Goal: Information Seeking & Learning: Learn about a topic

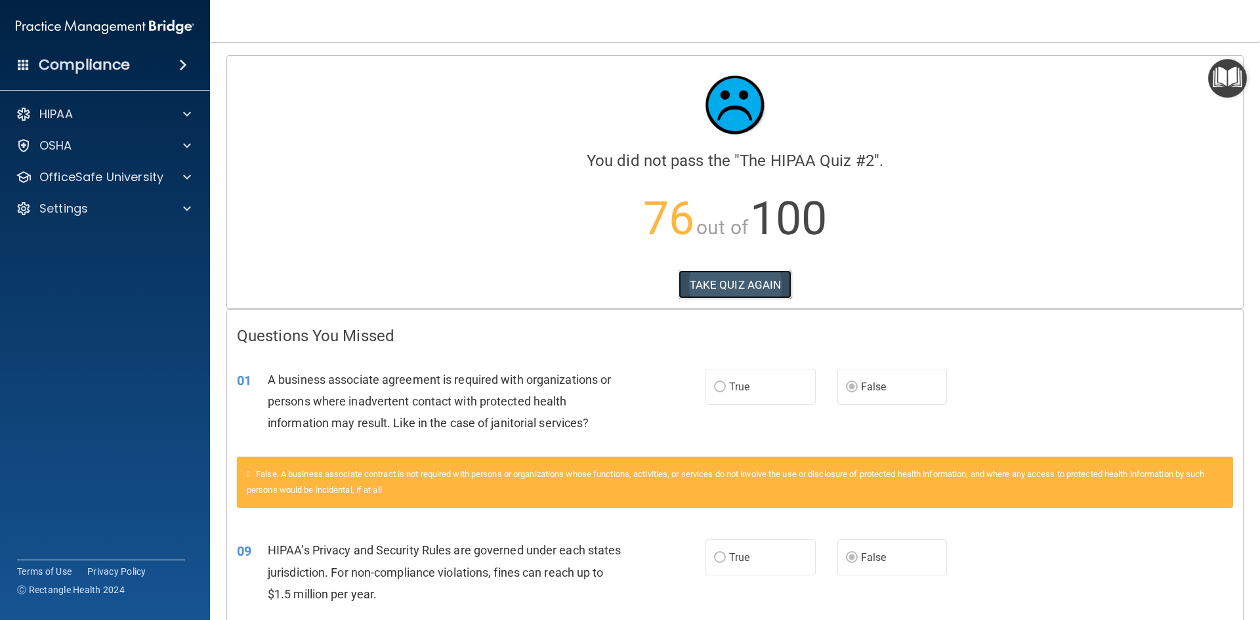
click at [710, 282] on button "TAKE QUIZ AGAIN" at bounding box center [736, 284] width 114 height 29
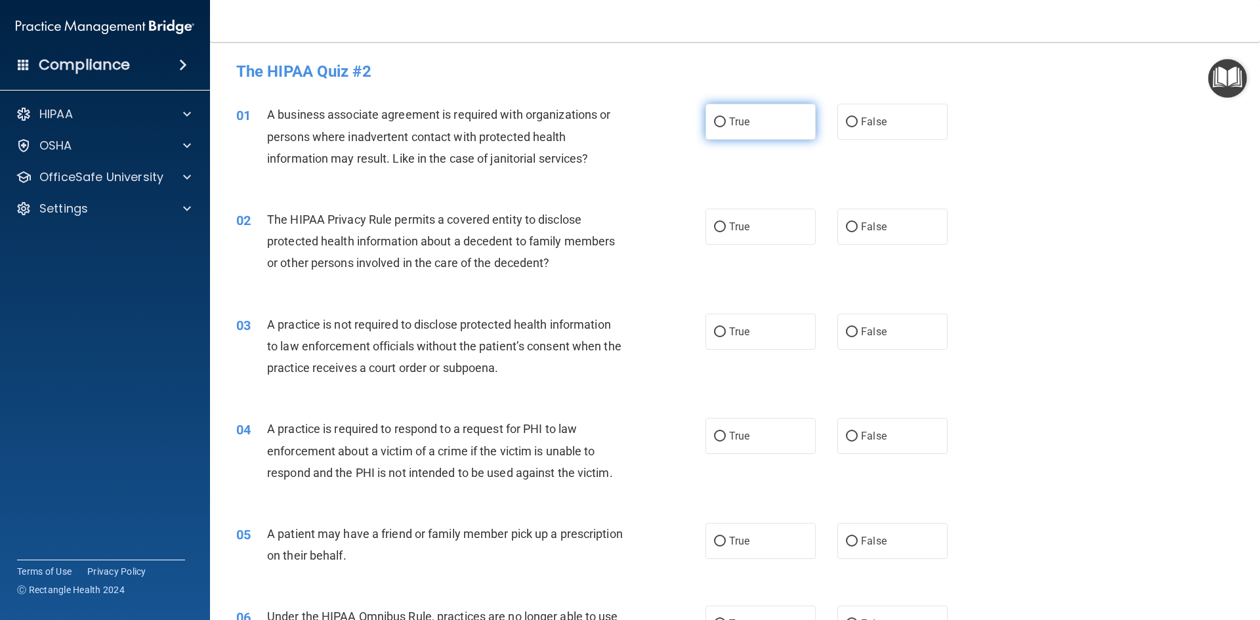
click at [714, 121] on input "True" at bounding box center [720, 123] width 12 height 10
radio input "true"
click at [729, 225] on span "True" at bounding box center [739, 227] width 20 height 12
click at [726, 225] on input "True" at bounding box center [720, 228] width 12 height 10
radio input "true"
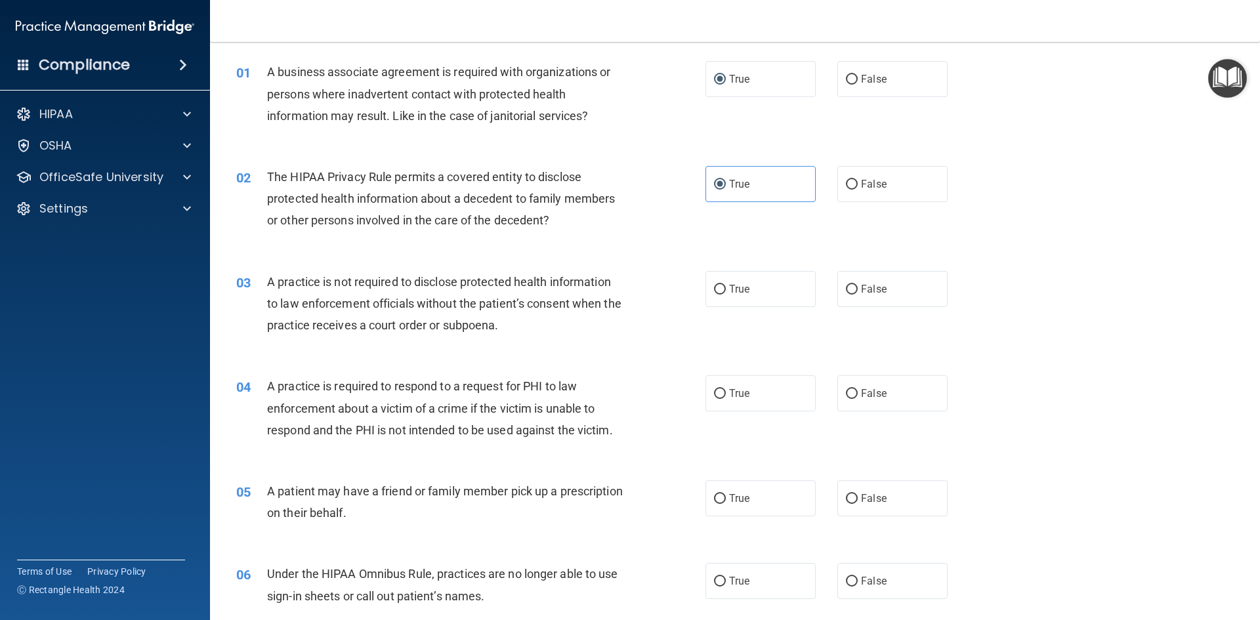
scroll to position [66, 0]
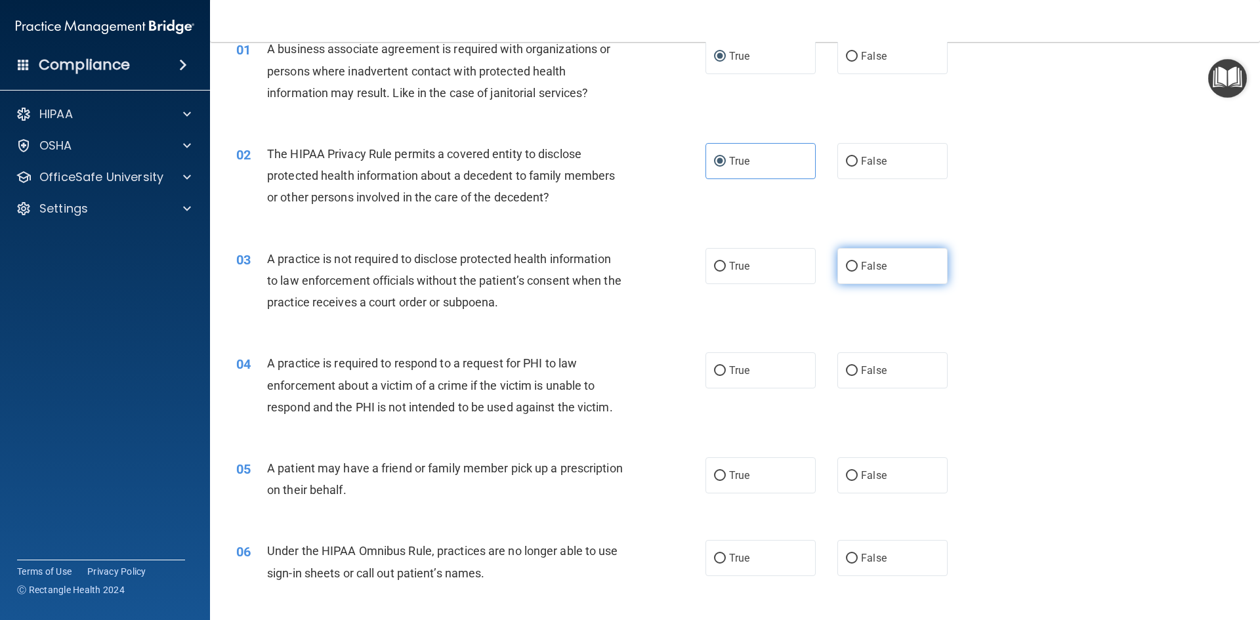
click at [861, 267] on span "False" at bounding box center [874, 266] width 26 height 12
click at [855, 267] on input "False" at bounding box center [852, 267] width 12 height 10
radio input "true"
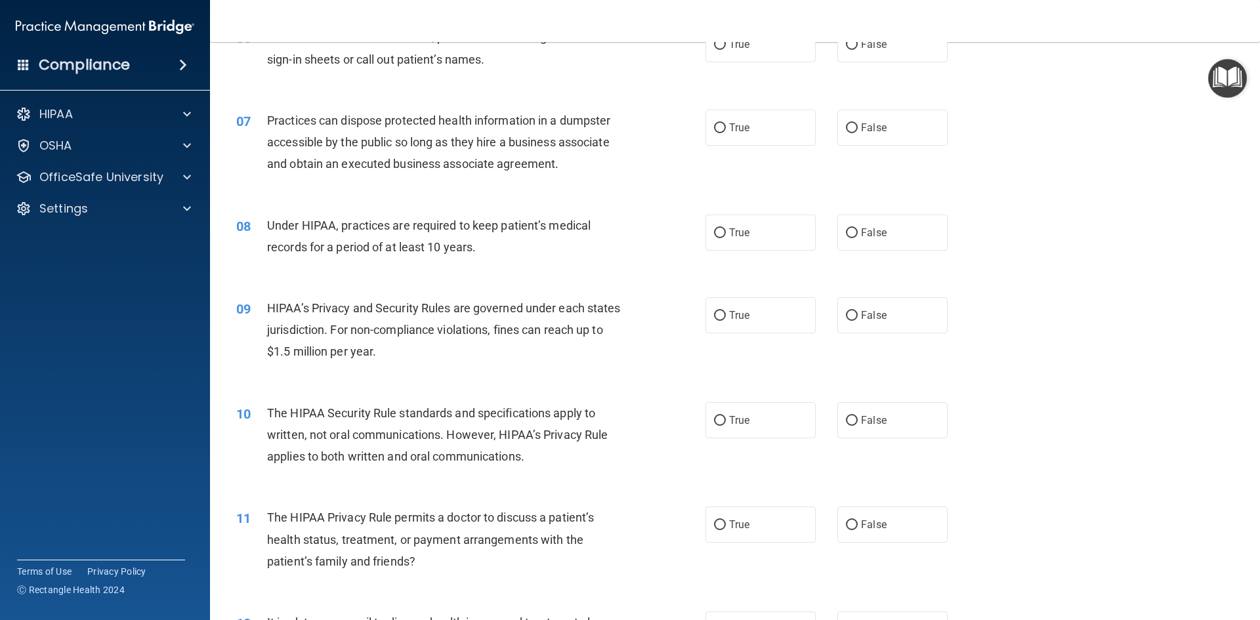
scroll to position [591, 0]
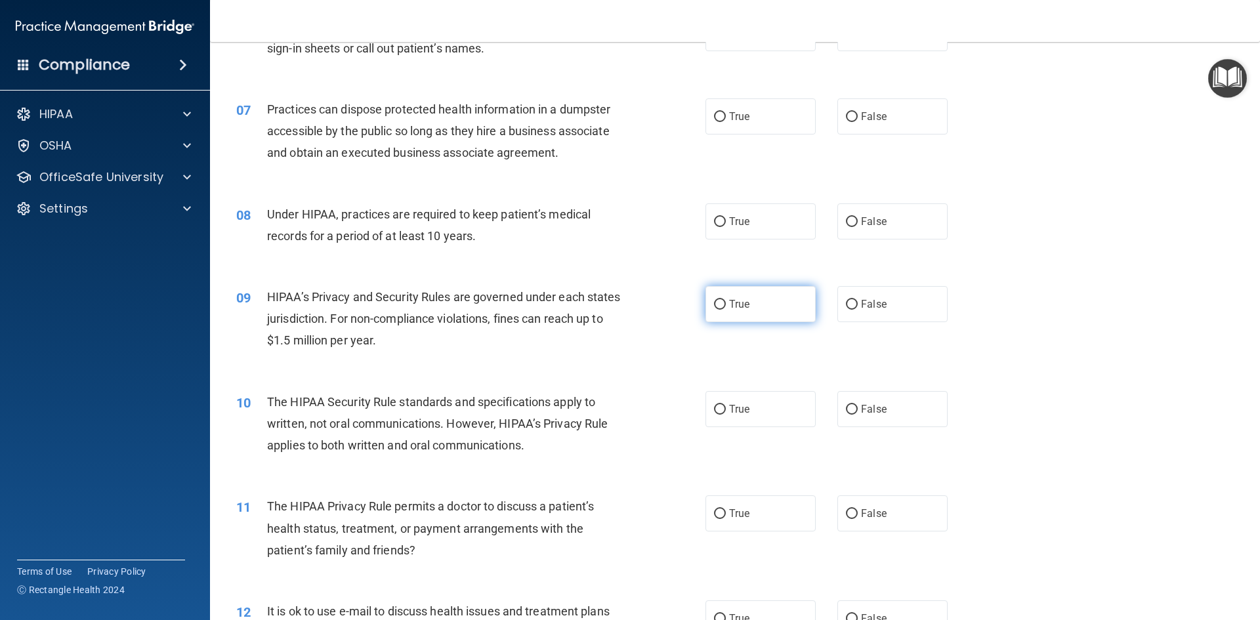
click at [735, 315] on label "True" at bounding box center [761, 304] width 110 height 36
click at [726, 310] on input "True" at bounding box center [720, 305] width 12 height 10
radio input "true"
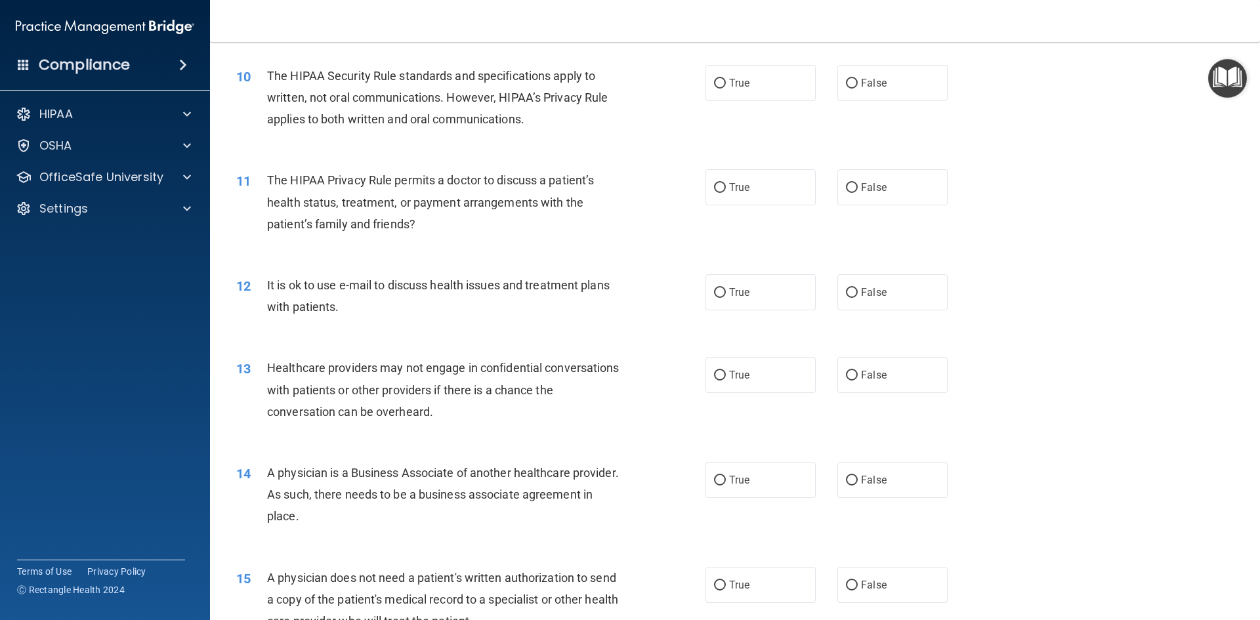
scroll to position [919, 0]
click at [730, 375] on span "True" at bounding box center [739, 373] width 20 height 12
click at [726, 375] on input "True" at bounding box center [720, 374] width 12 height 10
radio input "true"
click at [733, 481] on span "True" at bounding box center [739, 478] width 20 height 12
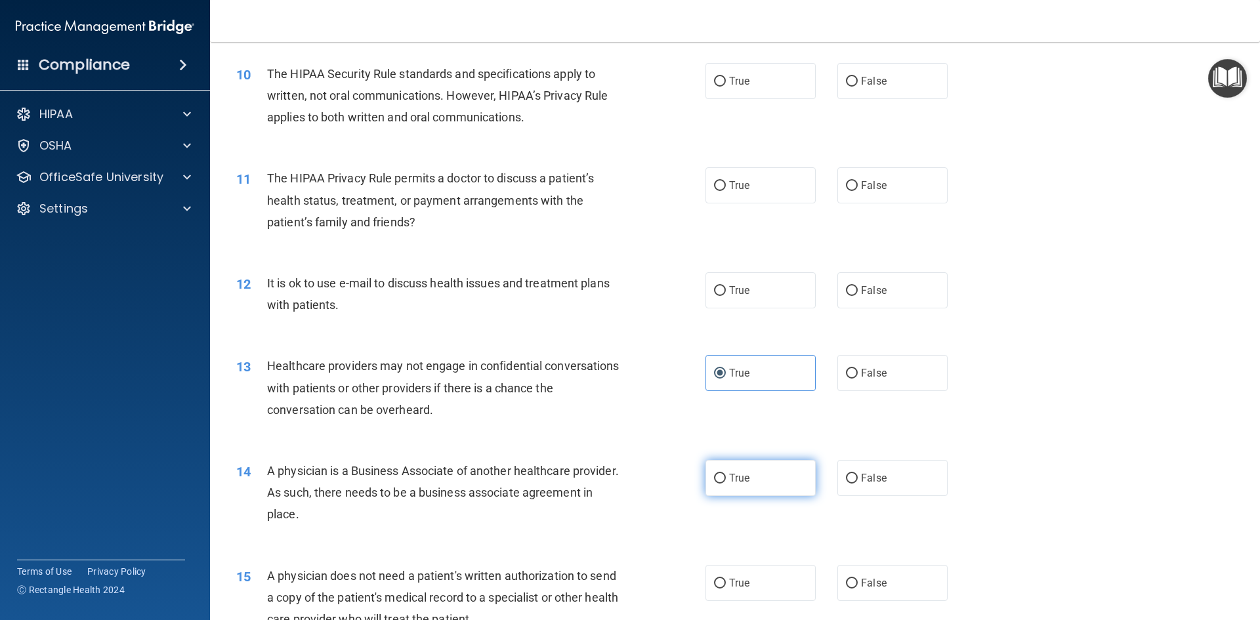
click at [726, 481] on input "True" at bounding box center [720, 479] width 12 height 10
radio input "true"
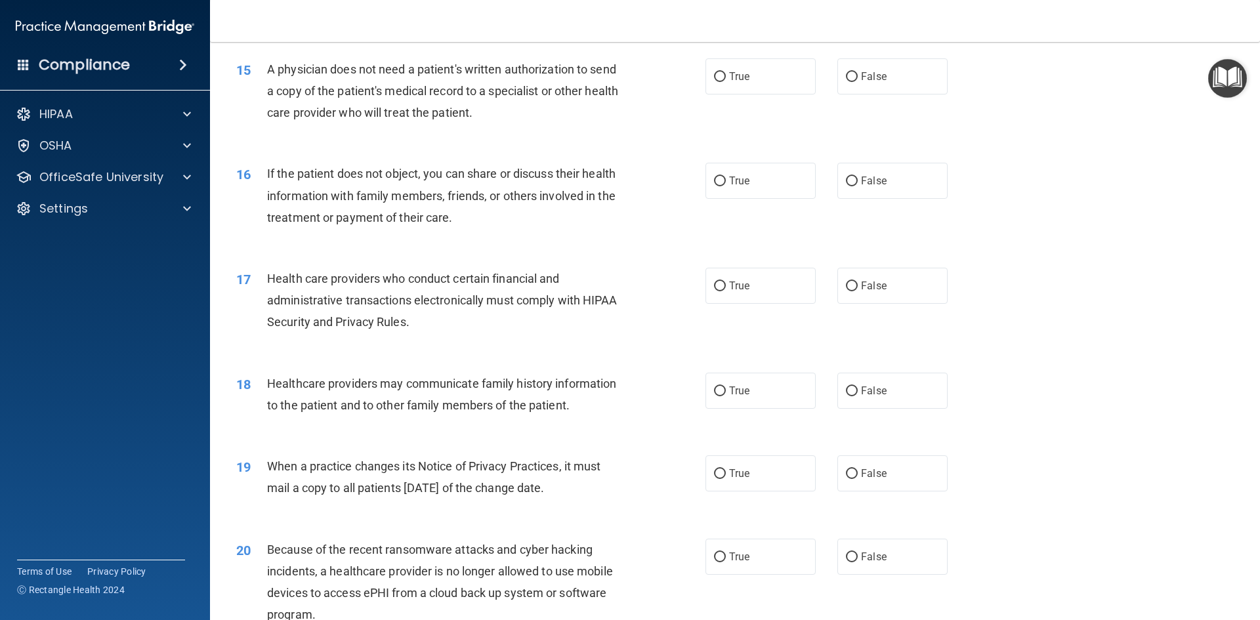
scroll to position [1444, 0]
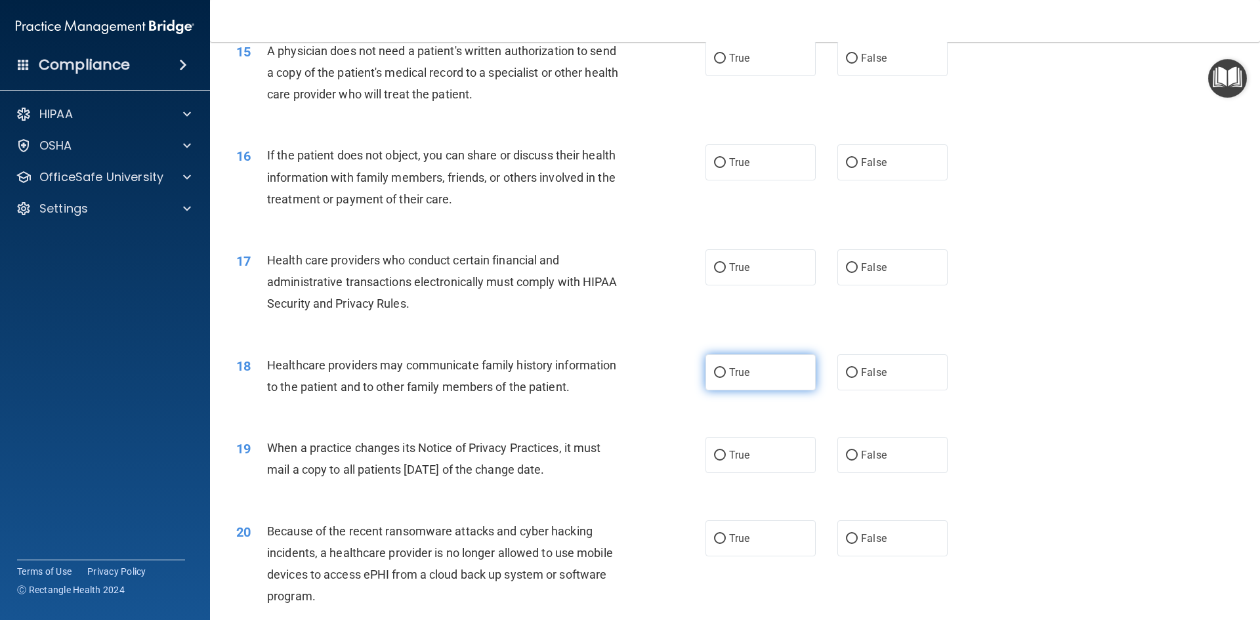
click at [729, 378] on span "True" at bounding box center [739, 372] width 20 height 12
click at [726, 378] on input "True" at bounding box center [720, 373] width 12 height 10
radio input "true"
click at [726, 448] on label "True" at bounding box center [761, 455] width 110 height 36
click at [726, 451] on input "True" at bounding box center [720, 456] width 12 height 10
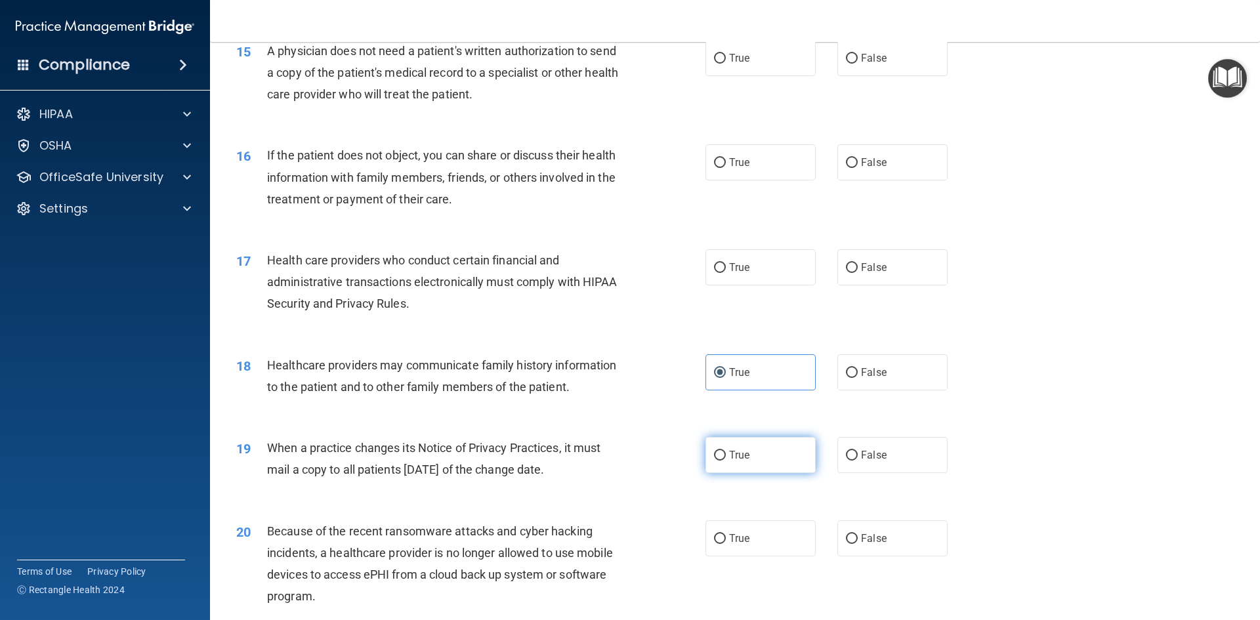
radio input "true"
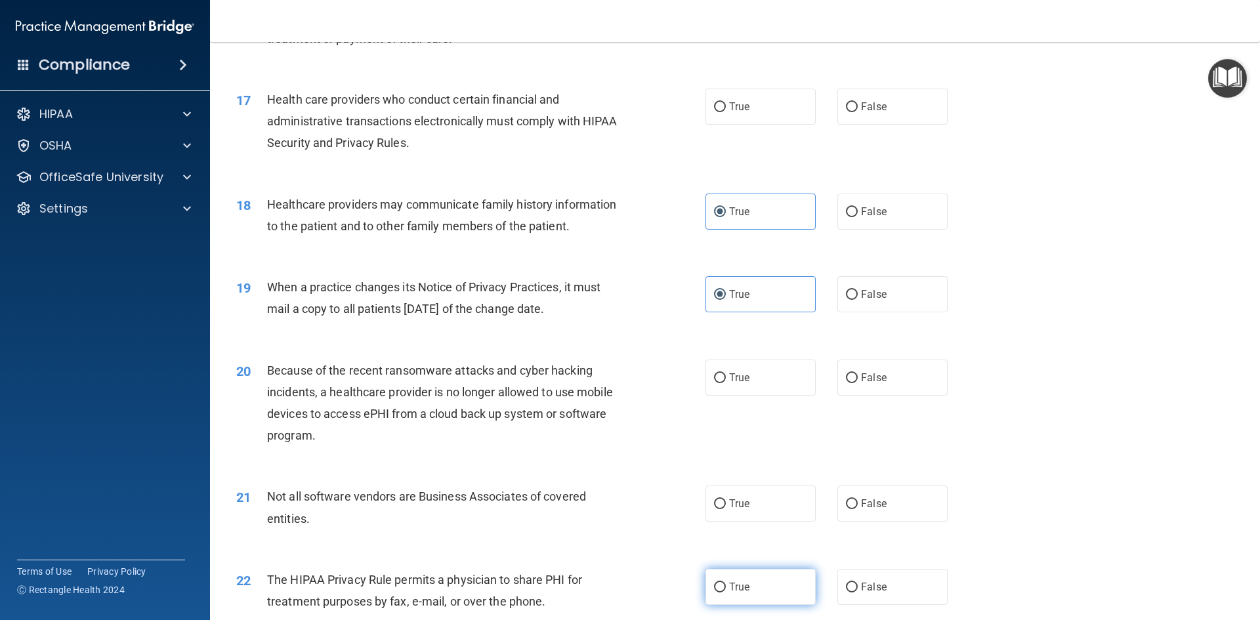
scroll to position [1772, 0]
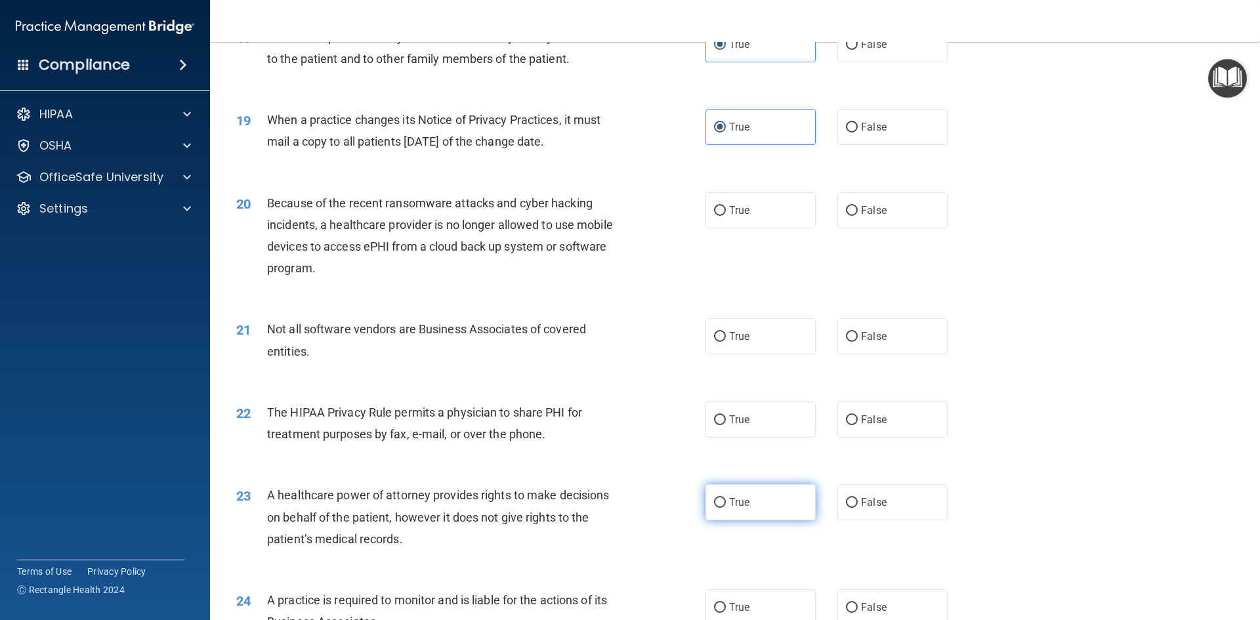
click at [748, 502] on label "True" at bounding box center [761, 502] width 110 height 36
click at [726, 502] on input "True" at bounding box center [720, 503] width 12 height 10
radio input "true"
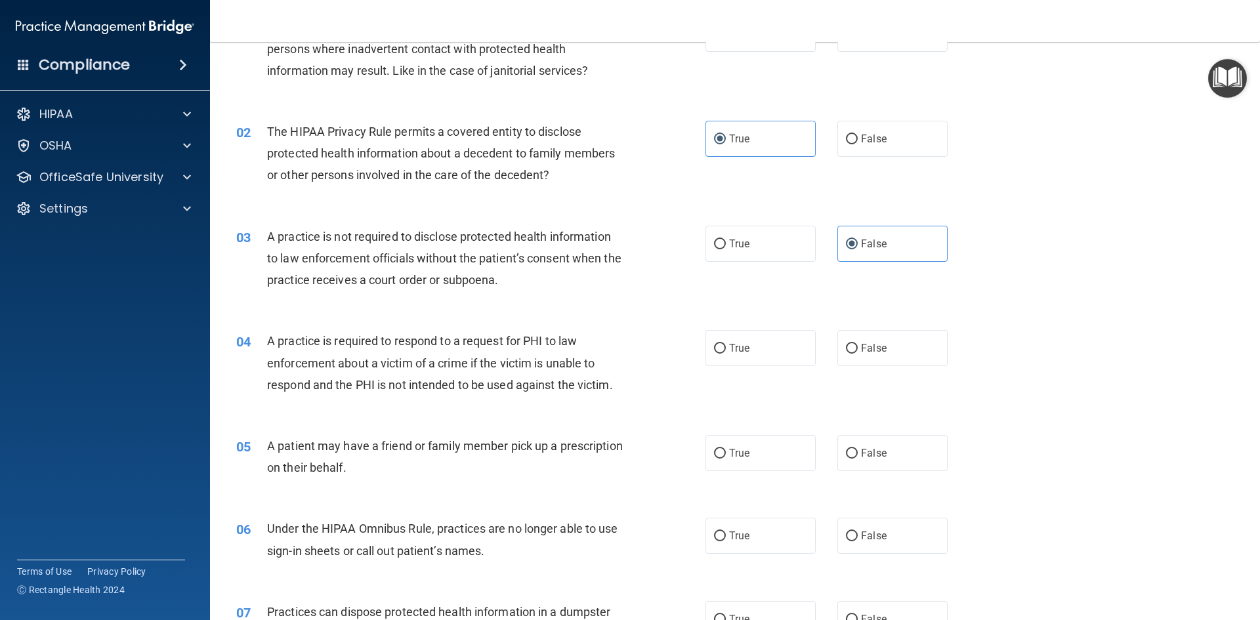
scroll to position [0, 0]
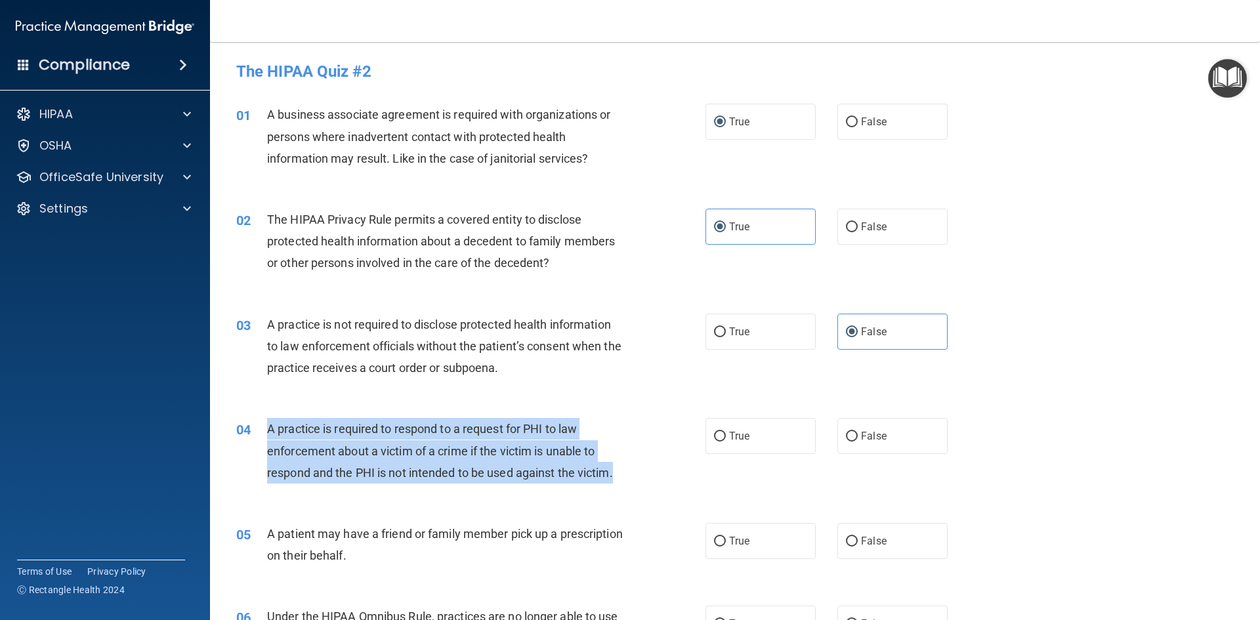
drag, startPoint x: 616, startPoint y: 472, endPoint x: 266, endPoint y: 439, distance: 351.5
click at [266, 439] on div "04 A practice is required to respond to a request for PHI to law enforcement ab…" at bounding box center [471, 454] width 509 height 72
copy div "A practice is required to respond to a request for PHI to law enforcement about…"
click at [622, 461] on div "A practice is required to respond to a request for PHI to law enforcement about…" at bounding box center [450, 451] width 367 height 66
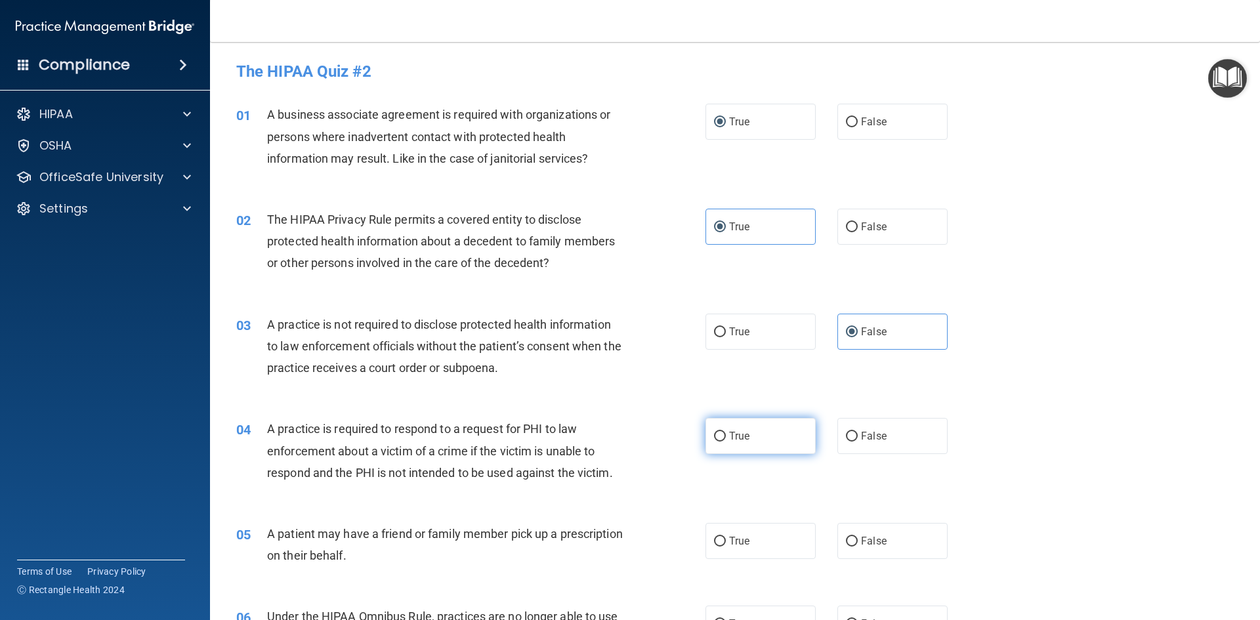
click at [713, 426] on label "True" at bounding box center [761, 436] width 110 height 36
click at [714, 432] on input "True" at bounding box center [720, 437] width 12 height 10
radio input "true"
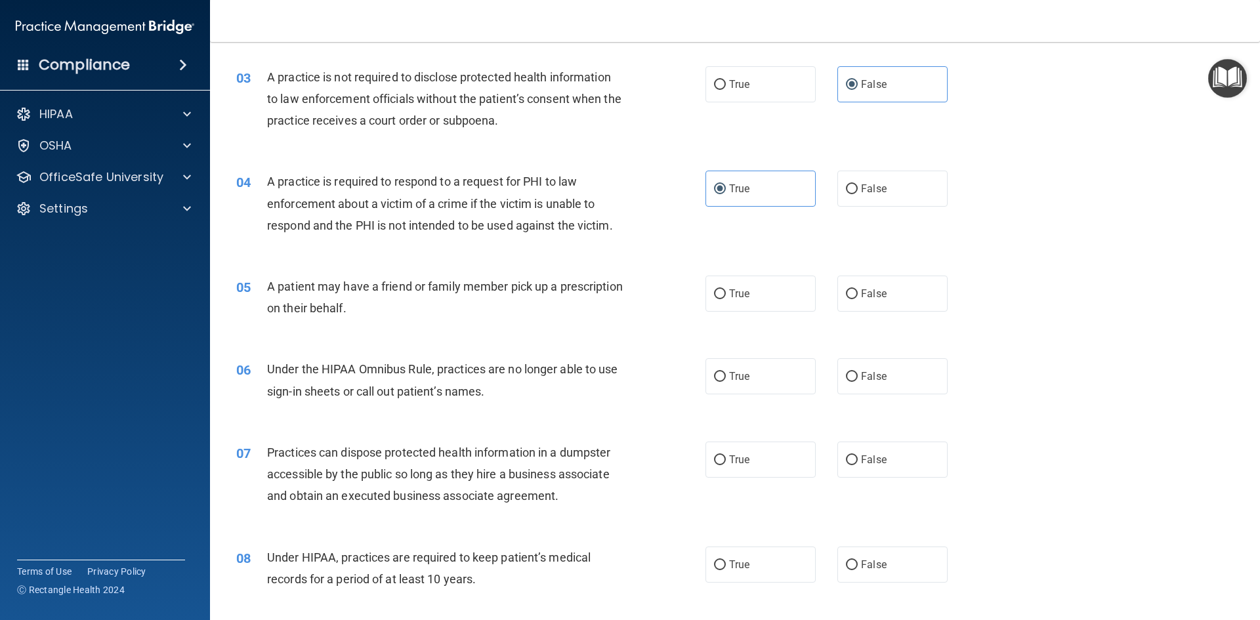
scroll to position [263, 0]
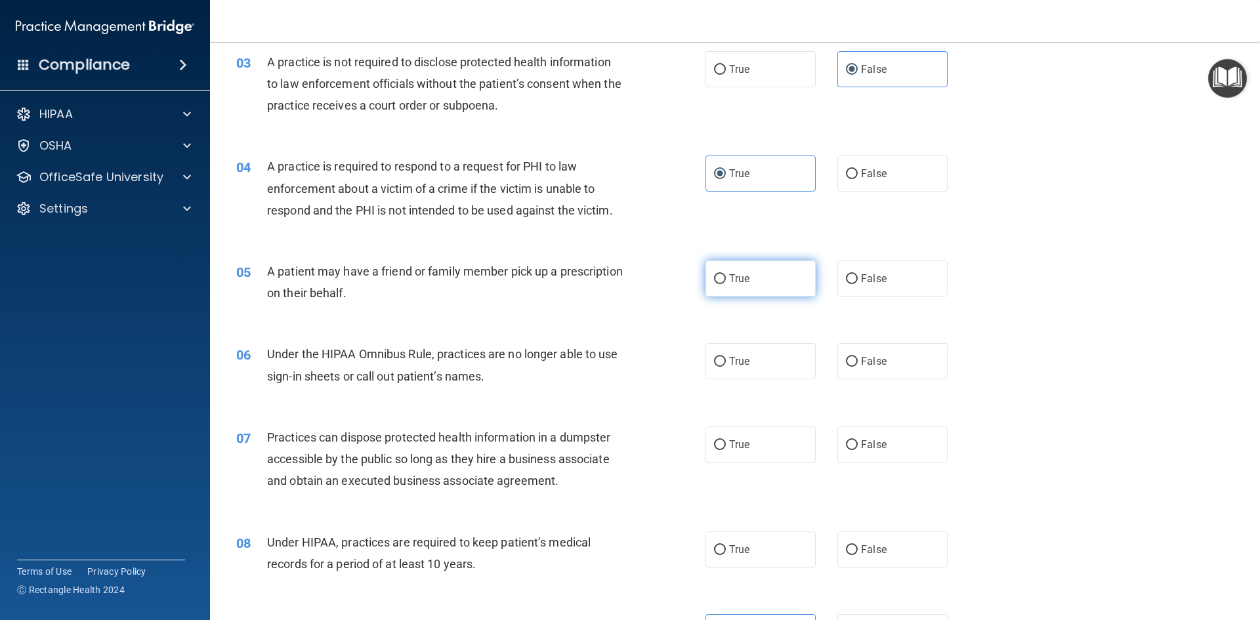
click at [748, 289] on label "True" at bounding box center [761, 279] width 110 height 36
click at [726, 284] on input "True" at bounding box center [720, 279] width 12 height 10
radio input "true"
click at [876, 373] on label "False" at bounding box center [893, 361] width 110 height 36
click at [858, 367] on input "False" at bounding box center [852, 362] width 12 height 10
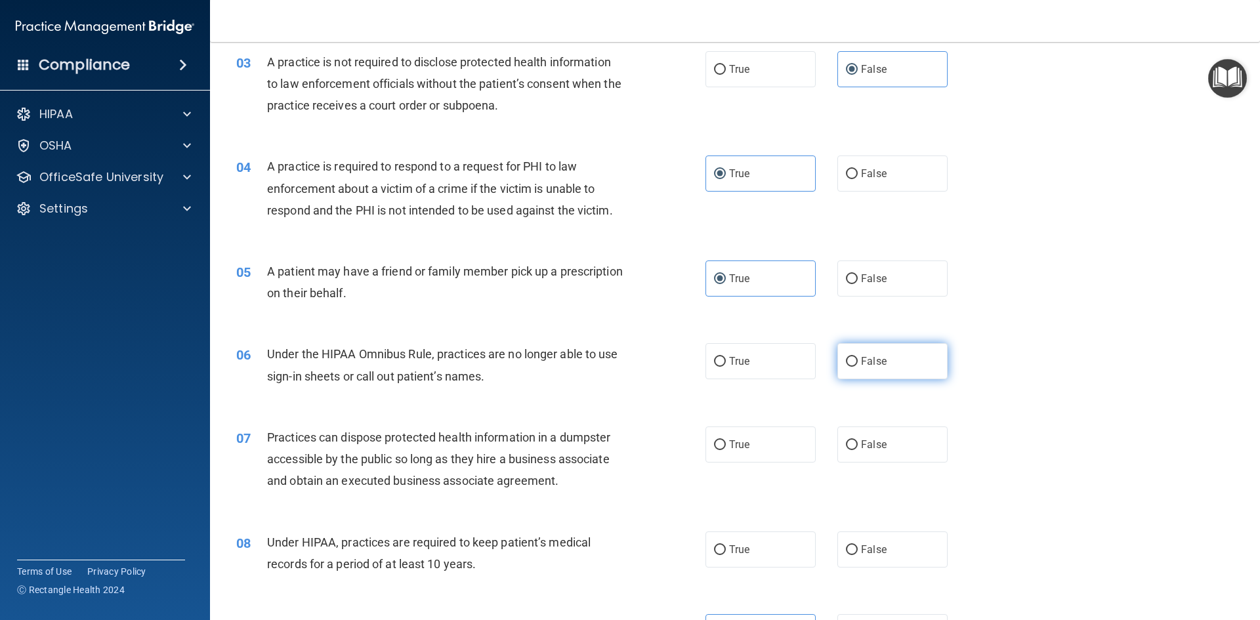
radio input "true"
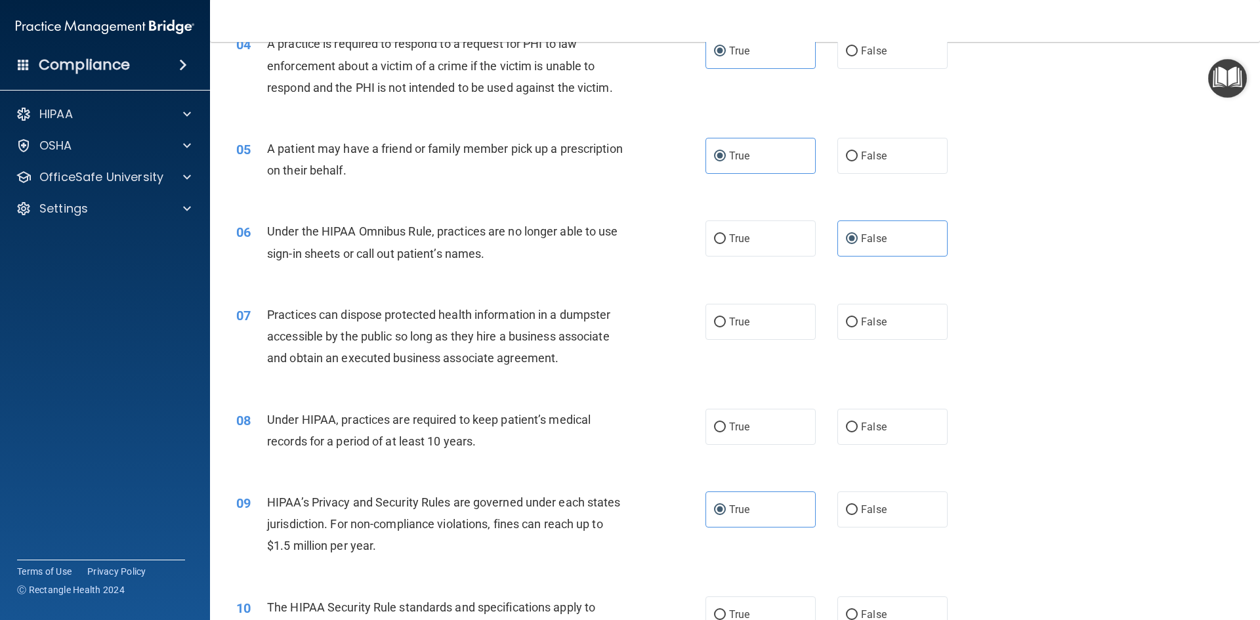
scroll to position [394, 0]
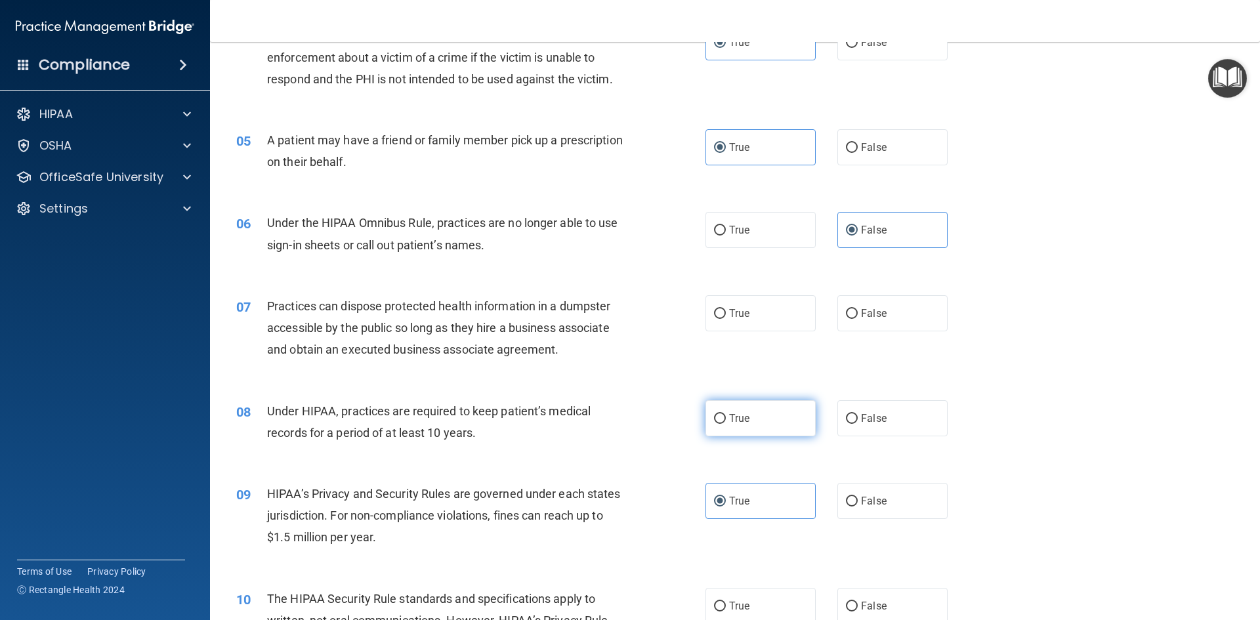
click at [749, 422] on label "True" at bounding box center [761, 418] width 110 height 36
click at [726, 422] on input "True" at bounding box center [720, 419] width 12 height 10
radio input "true"
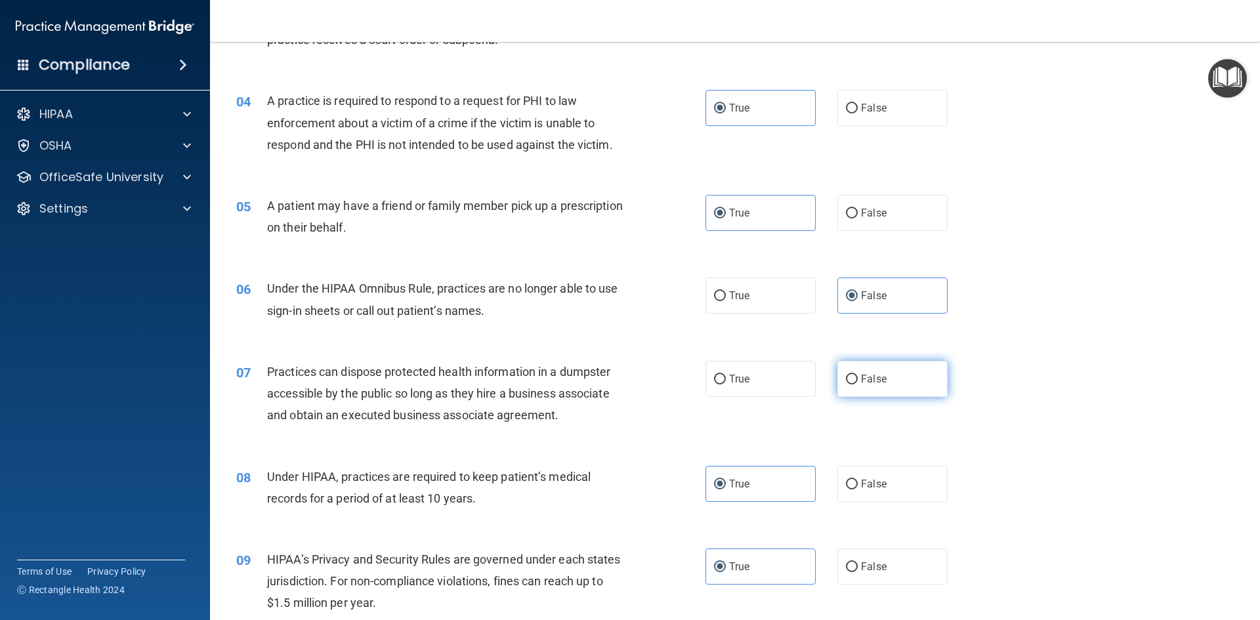
click at [861, 379] on span "False" at bounding box center [874, 379] width 26 height 12
click at [857, 379] on input "False" at bounding box center [852, 380] width 12 height 10
radio input "true"
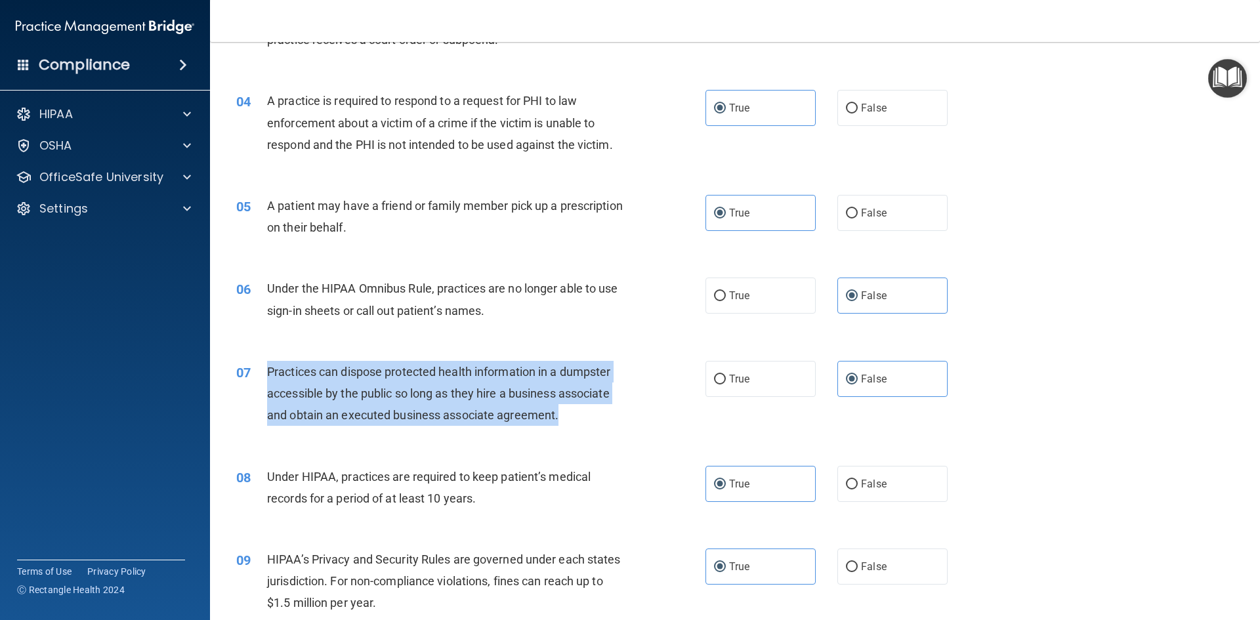
drag, startPoint x: 568, startPoint y: 414, endPoint x: 261, endPoint y: 373, distance: 310.0
click at [261, 375] on div "07 Practices can dispose protected health information in a dumpster accessible …" at bounding box center [471, 397] width 509 height 72
copy div "Practices can dispose protected health information in a dumpster accessible by …"
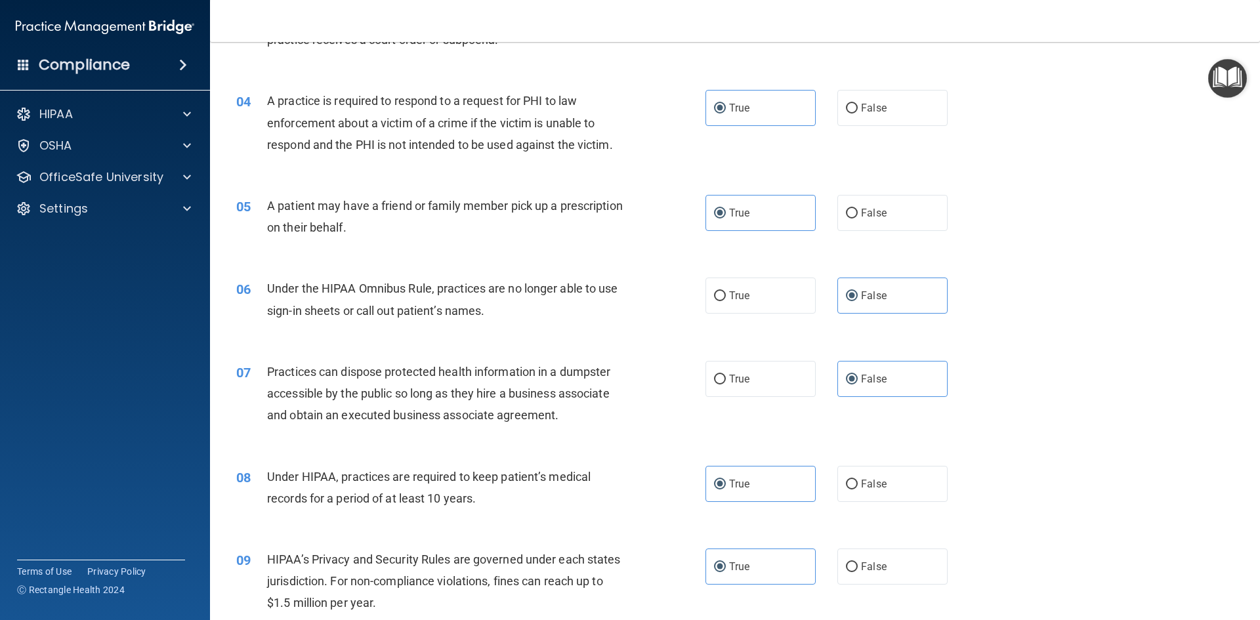
click at [444, 441] on div "07 Practices can dispose protected health information in a dumpster accessible …" at bounding box center [734, 397] width 1017 height 105
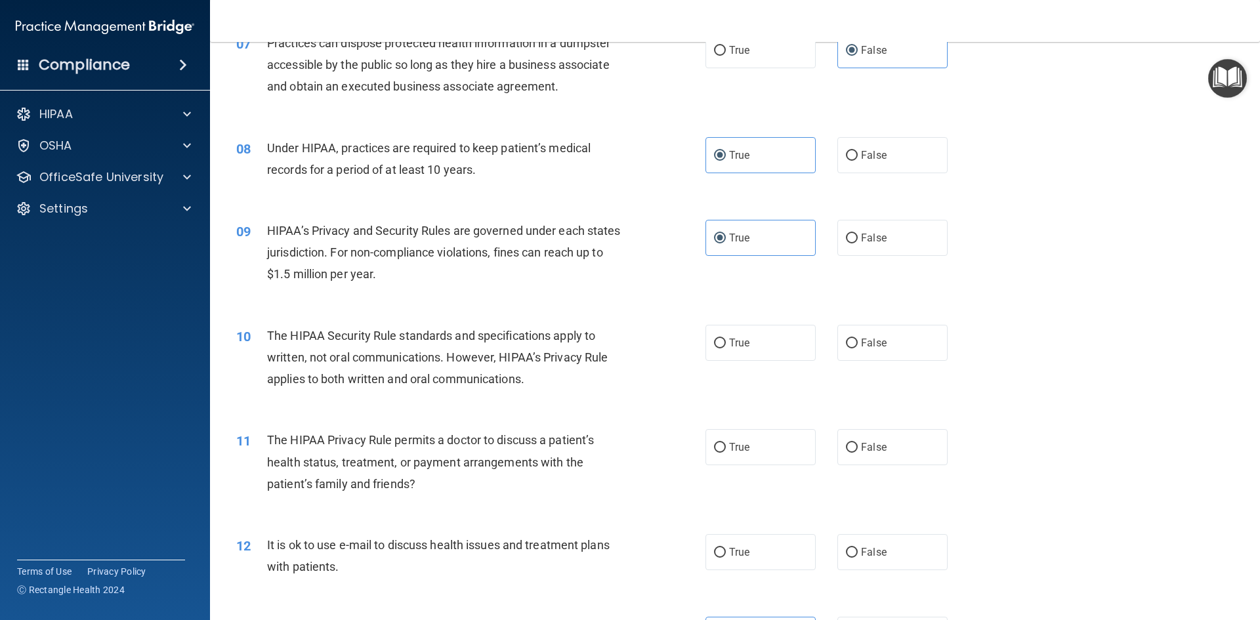
scroll to position [656, 0]
click at [729, 338] on span "True" at bounding box center [739, 343] width 20 height 12
click at [726, 339] on input "True" at bounding box center [720, 344] width 12 height 10
radio input "true"
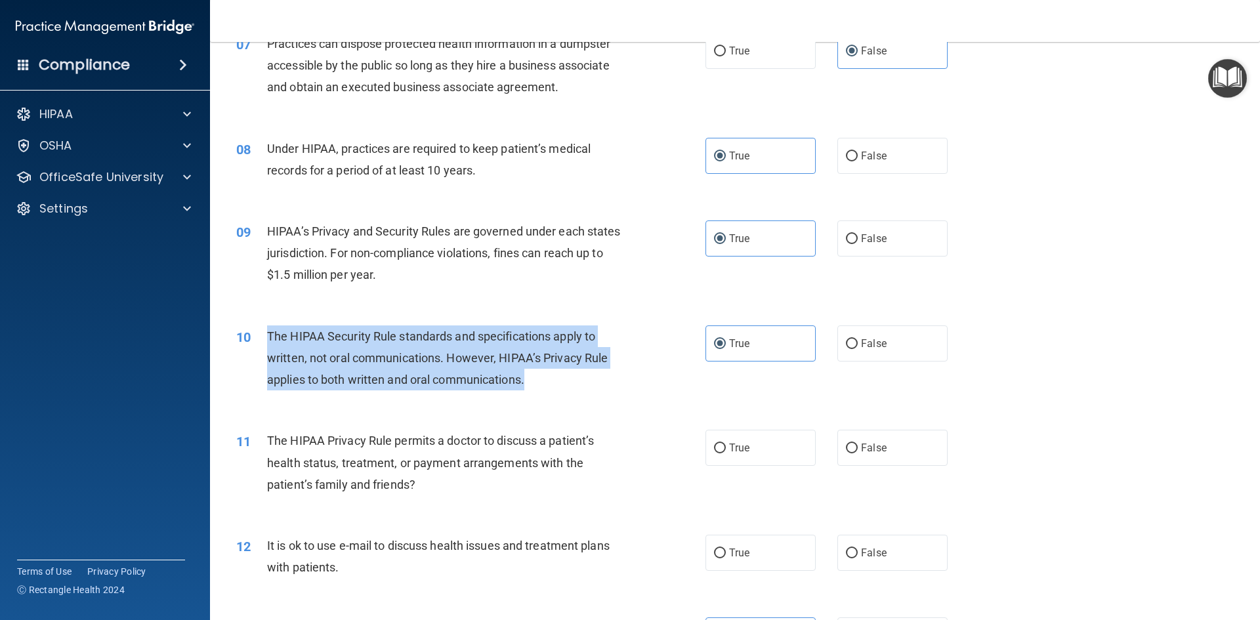
drag, startPoint x: 538, startPoint y: 378, endPoint x: 268, endPoint y: 344, distance: 271.9
click at [268, 344] on div "The HIPAA Security Rule standards and specifications apply to written, not oral…" at bounding box center [450, 359] width 367 height 66
copy span "The HIPAA Security Rule standards and specifications apply to written, not oral…"
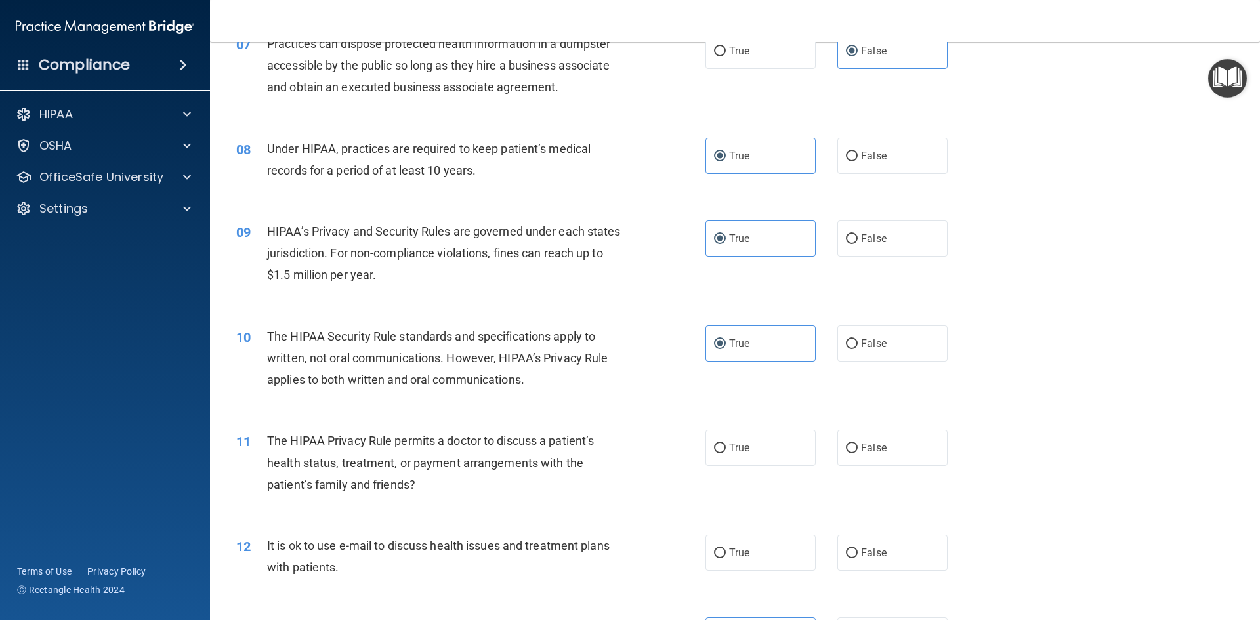
click at [567, 469] on span "The HIPAA Privacy Rule permits a doctor to discuss a patient’s health status, t…" at bounding box center [430, 462] width 327 height 57
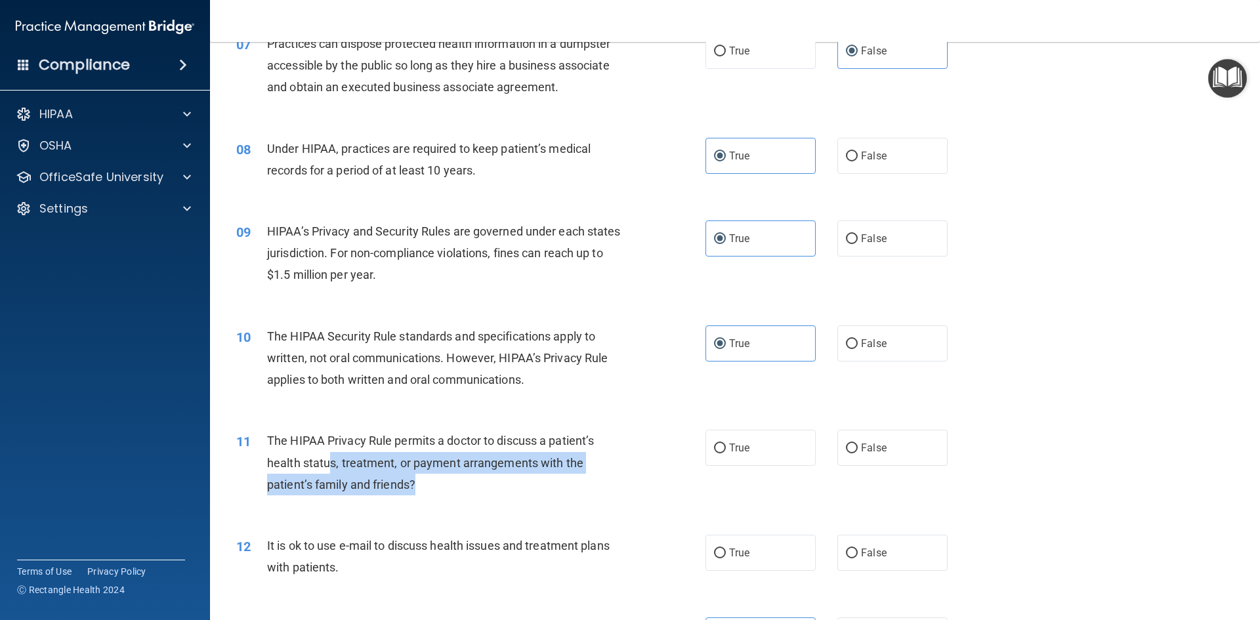
drag, startPoint x: 442, startPoint y: 486, endPoint x: 331, endPoint y: 454, distance: 115.7
click at [331, 454] on div "The HIPAA Privacy Rule permits a doctor to discuss a patient’s health status, t…" at bounding box center [450, 463] width 367 height 66
click at [431, 492] on div "The HIPAA Privacy Rule permits a doctor to discuss a patient’s health status, t…" at bounding box center [450, 463] width 367 height 66
click at [511, 475] on div "The HIPAA Privacy Rule permits a doctor to discuss a patient’s health status, t…" at bounding box center [450, 463] width 367 height 66
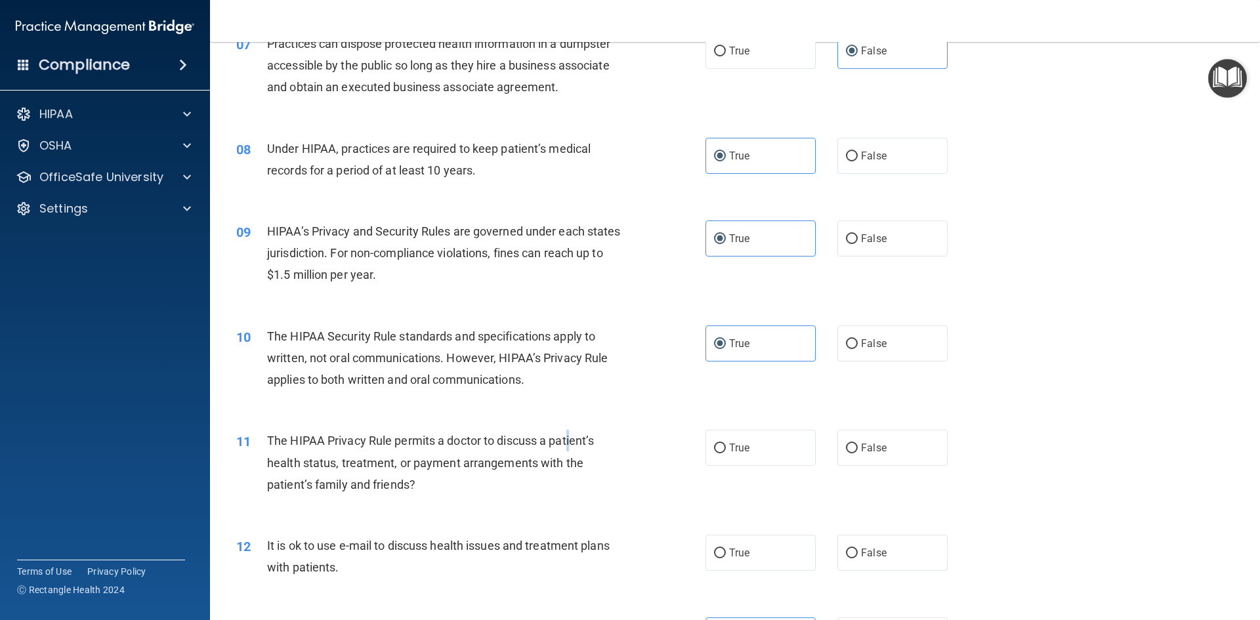
click at [572, 451] on div "The HIPAA Privacy Rule permits a doctor to discuss a patient’s health status, t…" at bounding box center [450, 463] width 367 height 66
drag, startPoint x: 713, startPoint y: 454, endPoint x: 706, endPoint y: 456, distance: 7.1
click at [714, 453] on input "True" at bounding box center [720, 449] width 12 height 10
radio input "true"
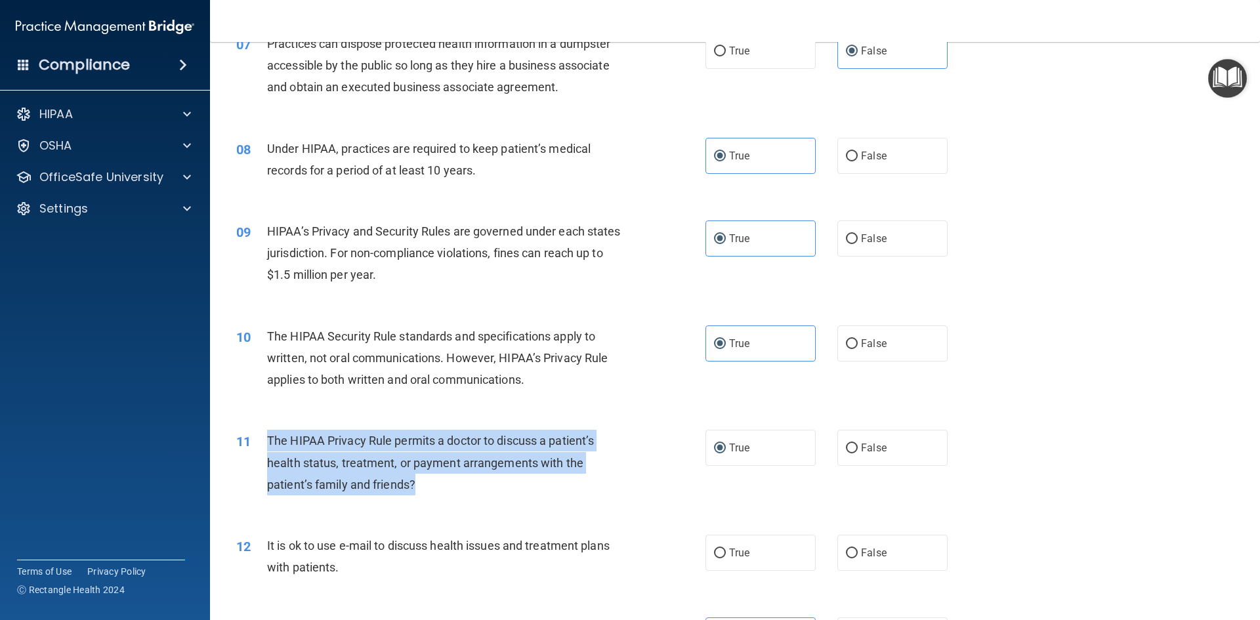
drag, startPoint x: 439, startPoint y: 482, endPoint x: 252, endPoint y: 437, distance: 192.5
click at [252, 437] on div "11 The HIPAA Privacy Rule permits a doctor to discuss a patient’s health status…" at bounding box center [471, 466] width 509 height 72
copy div "The HIPAA Privacy Rule permits a doctor to discuss a patient’s health status, t…"
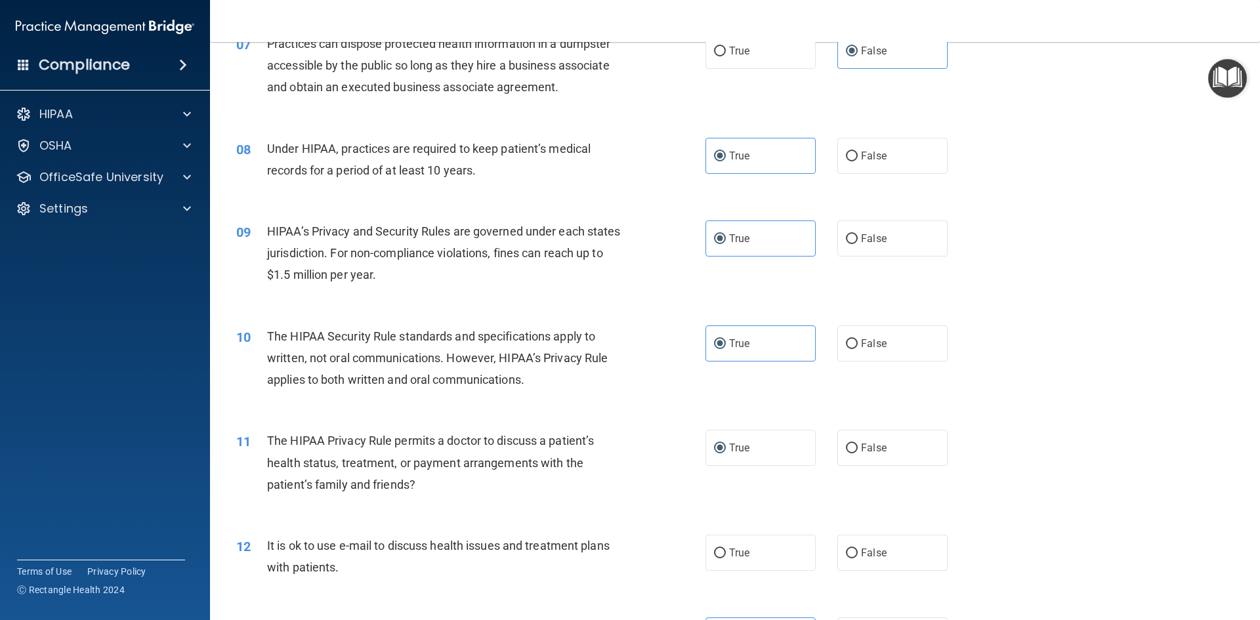
click at [557, 536] on div "It is ok to use e-mail to discuss health issues and treatment plans with patien…" at bounding box center [450, 556] width 367 height 43
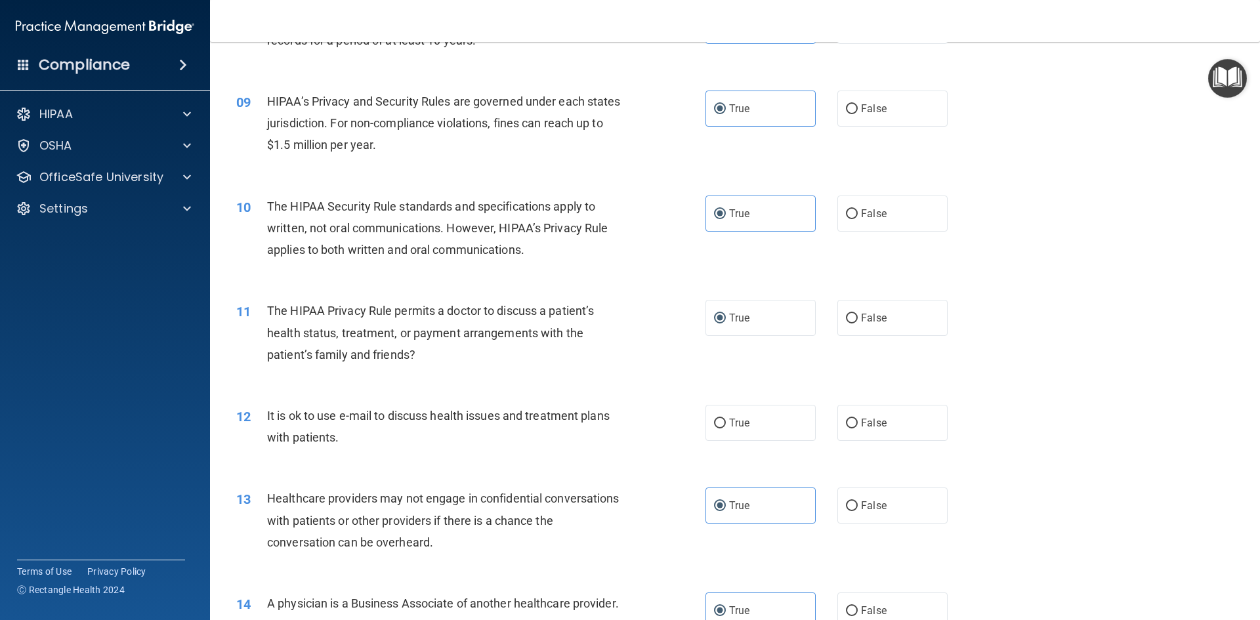
scroll to position [788, 0]
click at [735, 415] on label "True" at bounding box center [761, 422] width 110 height 36
click at [726, 417] on input "True" at bounding box center [720, 422] width 12 height 10
radio input "true"
click at [754, 312] on label "True" at bounding box center [761, 317] width 110 height 36
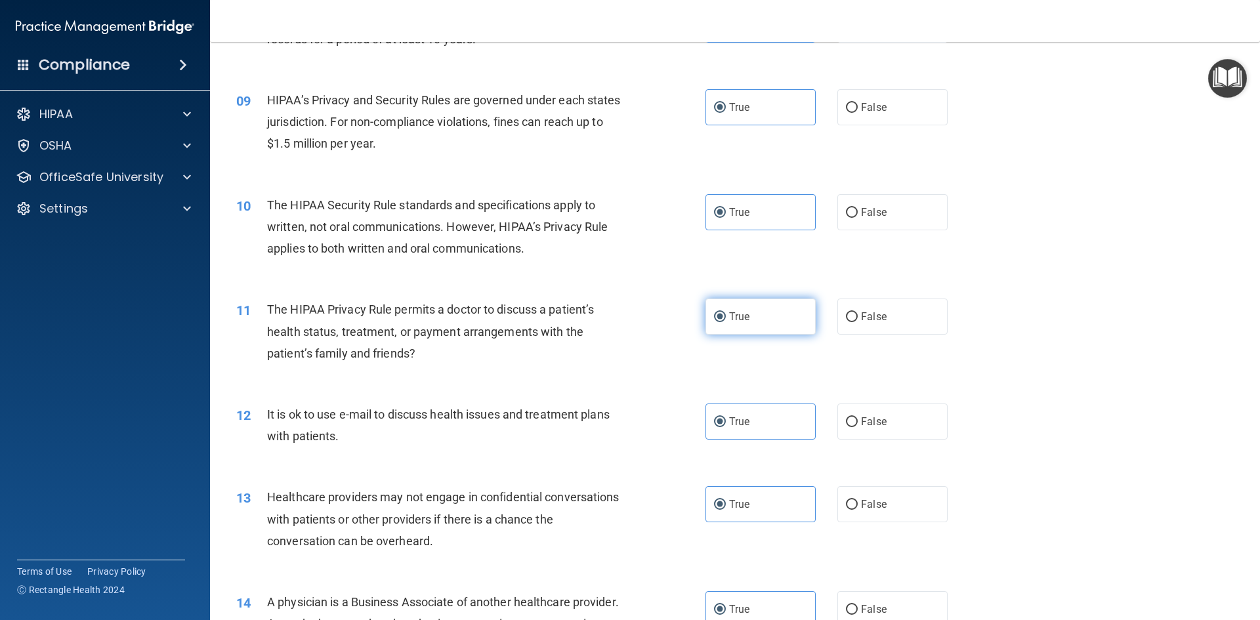
click at [726, 312] on input "True" at bounding box center [720, 317] width 12 height 10
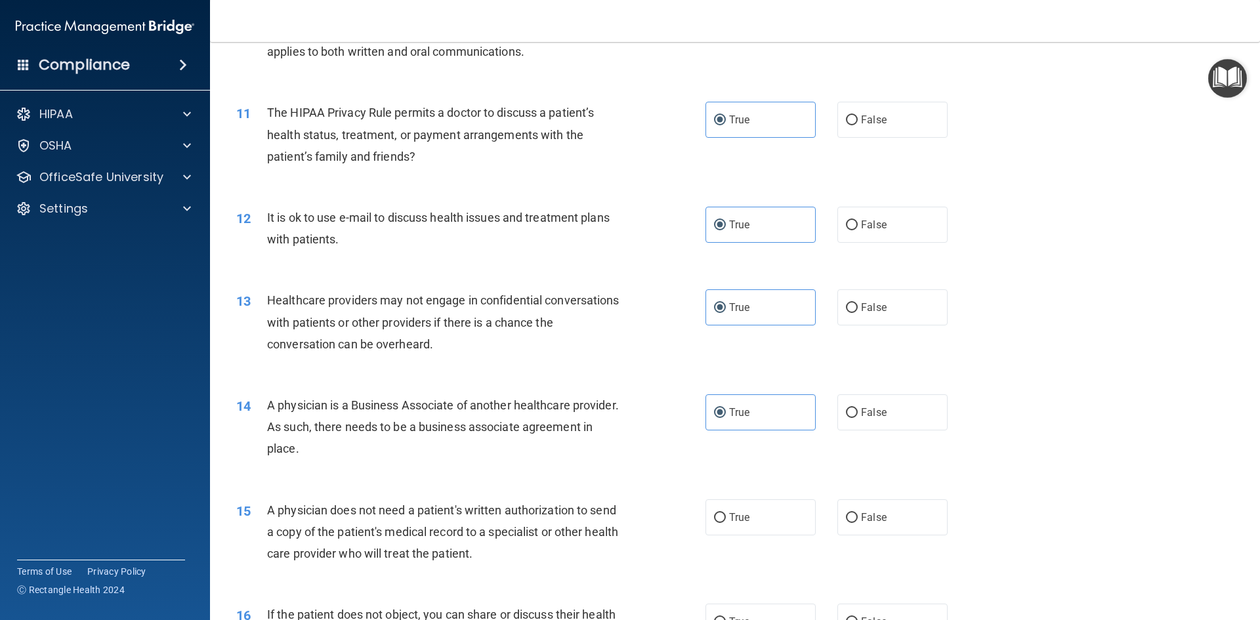
scroll to position [1116, 0]
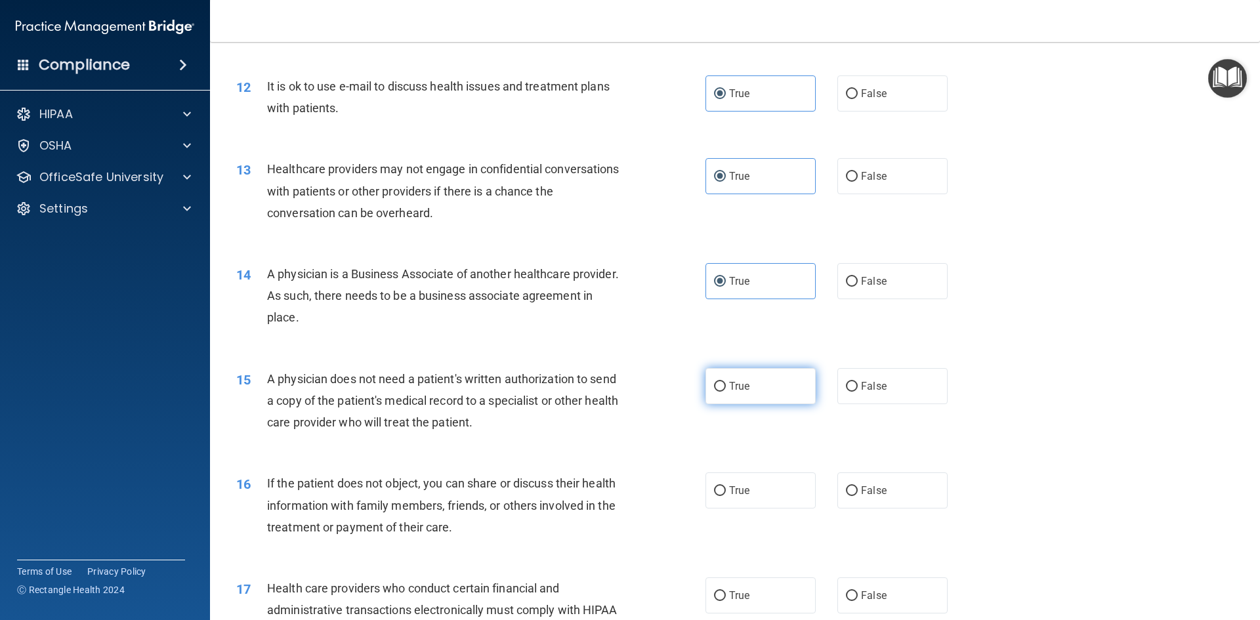
click at [729, 390] on span "True" at bounding box center [739, 386] width 20 height 12
click at [726, 390] on input "True" at bounding box center [720, 387] width 12 height 10
radio input "true"
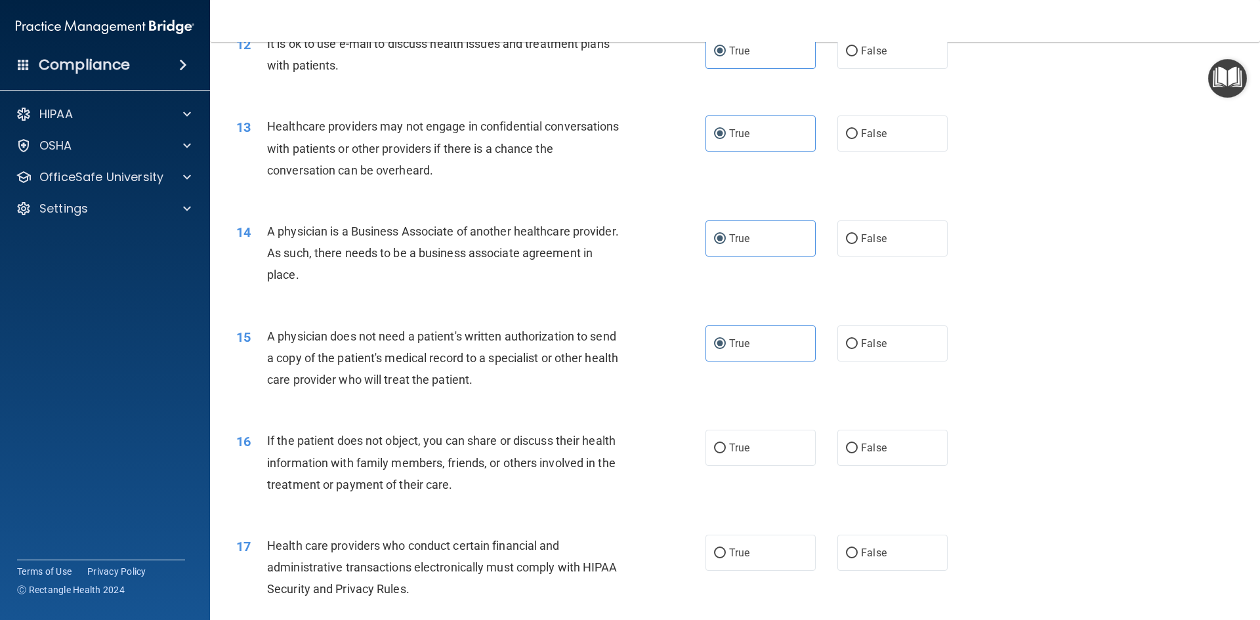
scroll to position [1182, 0]
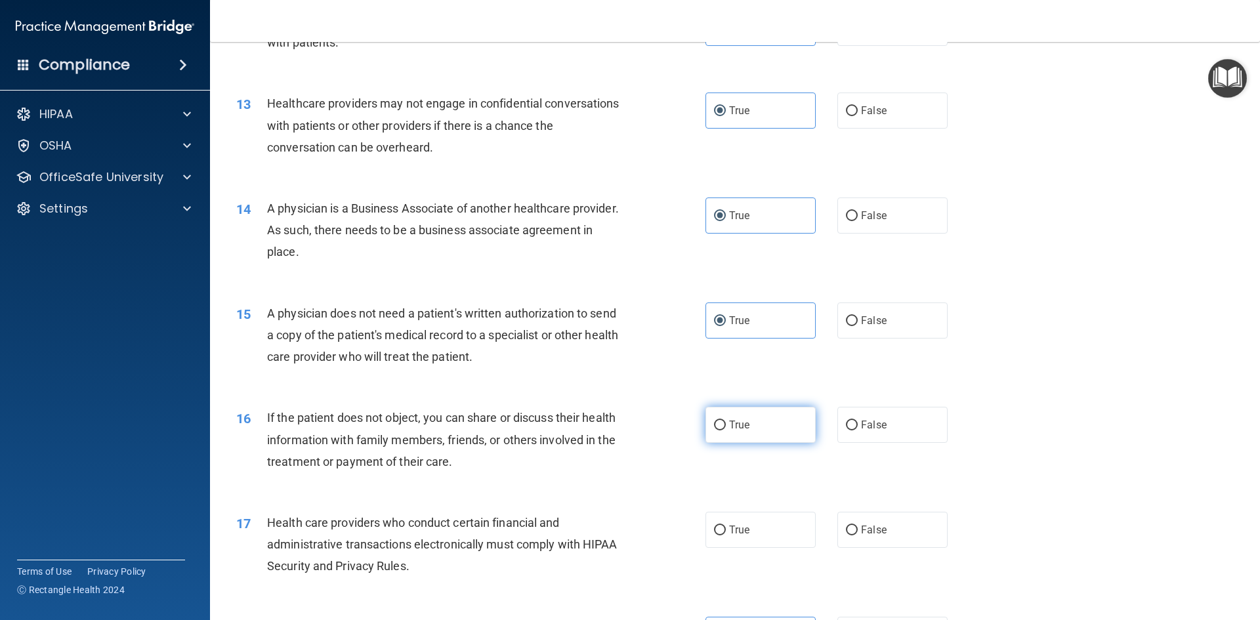
click at [734, 429] on span "True" at bounding box center [739, 425] width 20 height 12
click at [726, 429] on input "True" at bounding box center [720, 426] width 12 height 10
radio input "true"
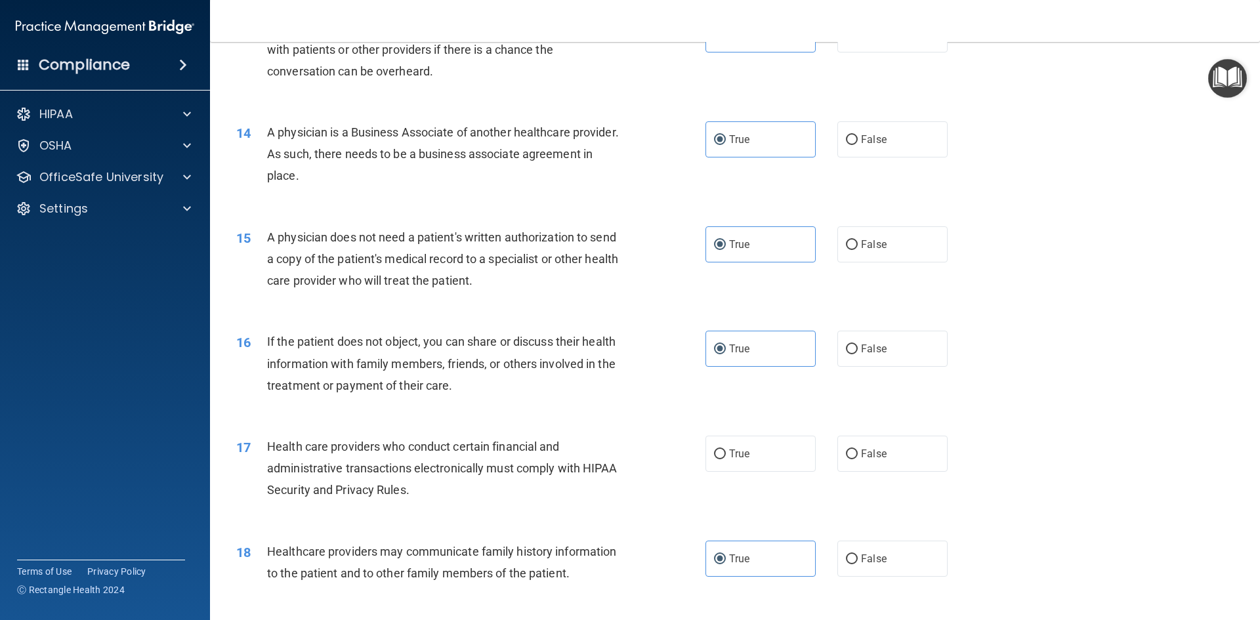
scroll to position [1379, 0]
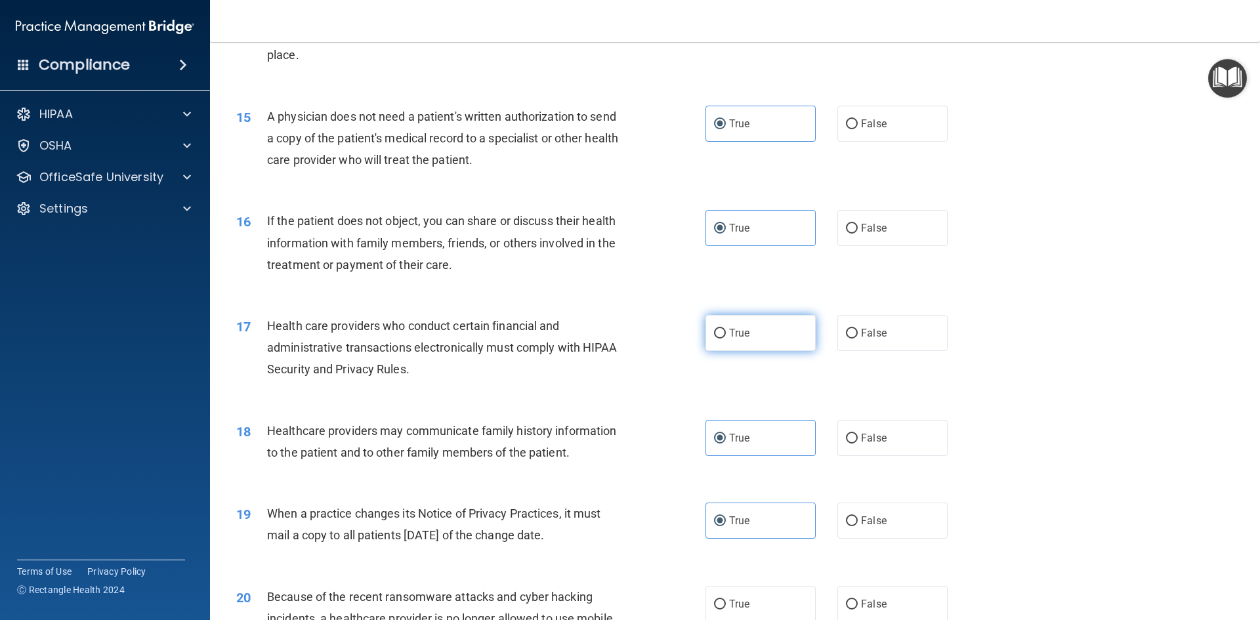
click at [714, 333] on input "True" at bounding box center [720, 334] width 12 height 10
radio input "true"
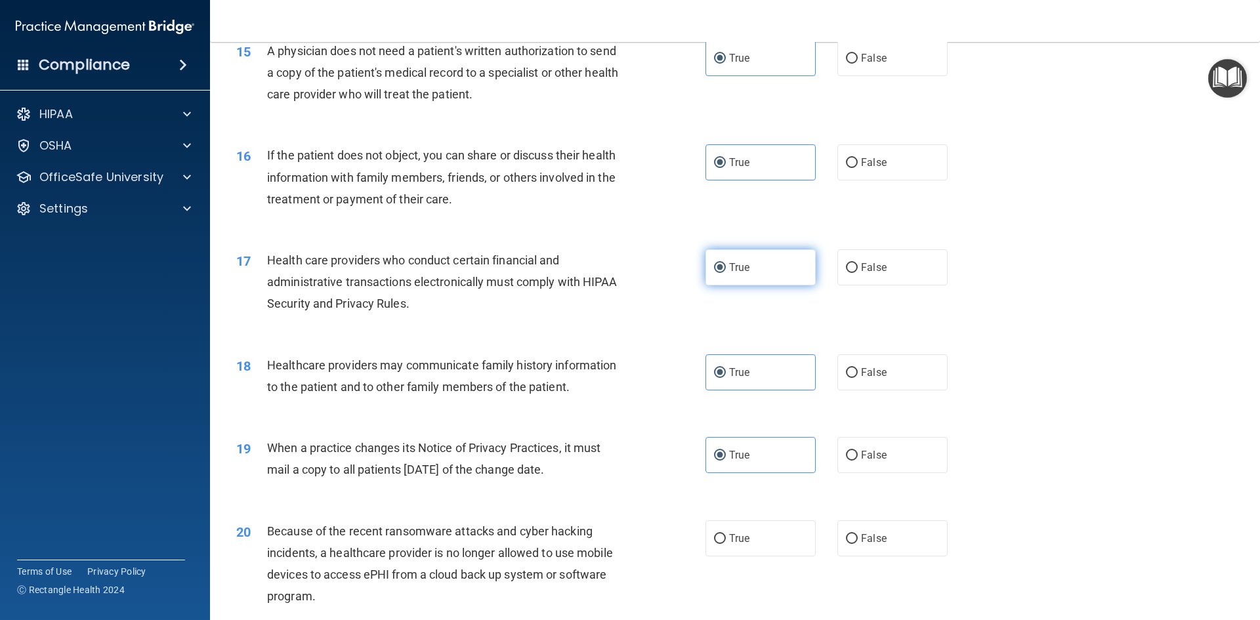
click at [772, 270] on label "True" at bounding box center [761, 267] width 110 height 36
click at [726, 270] on input "True" at bounding box center [720, 268] width 12 height 10
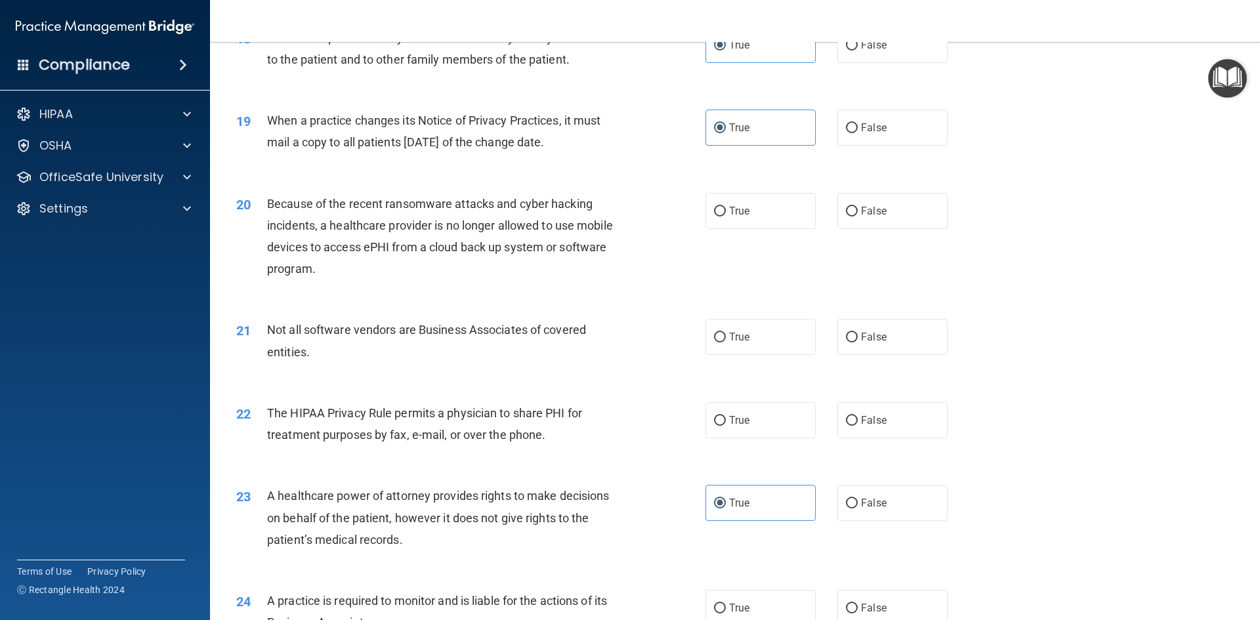
scroll to position [1772, 0]
click at [868, 200] on label "False" at bounding box center [893, 210] width 110 height 36
click at [861, 219] on label "False" at bounding box center [893, 210] width 110 height 36
click at [858, 216] on input "False" at bounding box center [852, 211] width 12 height 10
radio input "true"
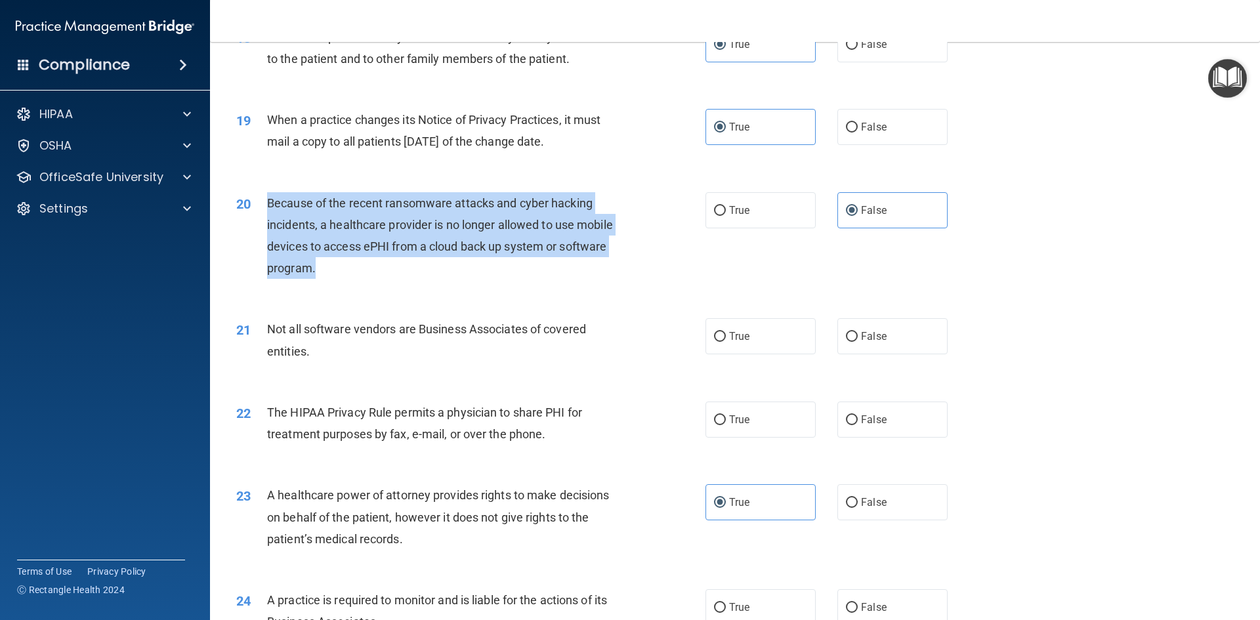
drag, startPoint x: 297, startPoint y: 263, endPoint x: 270, endPoint y: 203, distance: 65.2
click at [270, 203] on div "Because of the recent ransomware attacks and cyber hacking incidents, a healthc…" at bounding box center [450, 235] width 367 height 87
copy span "Because of the recent ransomware attacks and cyber hacking incidents, a healthc…"
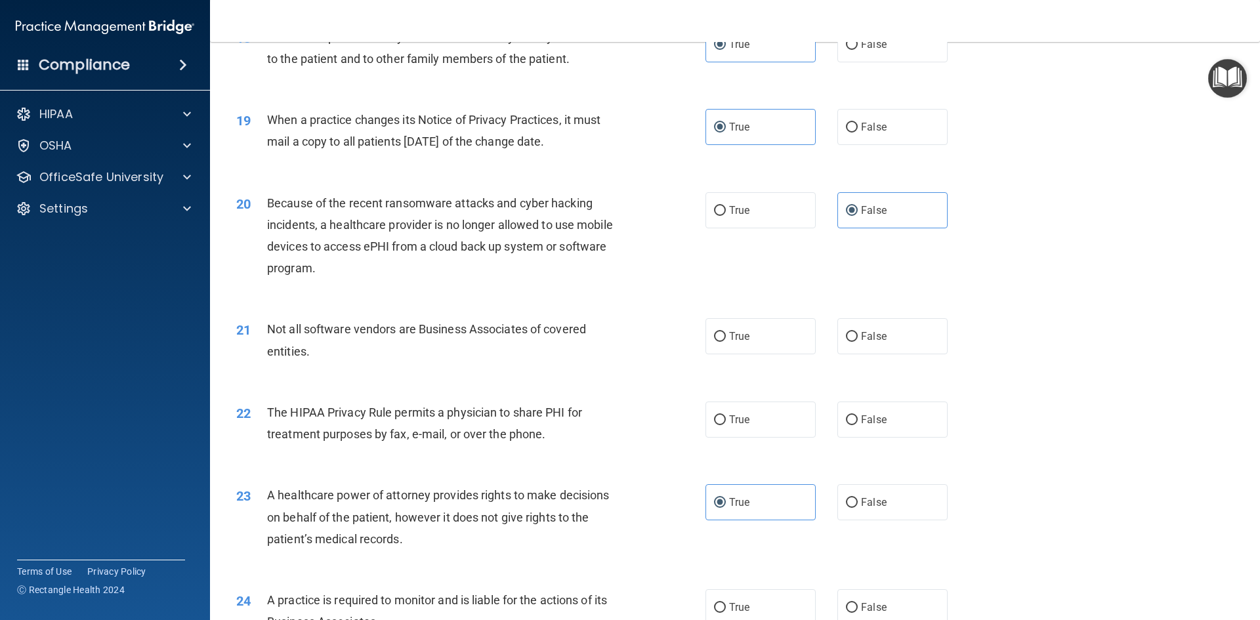
click at [356, 292] on div "20 Because of the recent ransomware attacks and cyber hacking incidents, a heal…" at bounding box center [734, 239] width 1017 height 127
click at [735, 232] on div "20 Because of the recent ransomware attacks and cyber hacking incidents, a heal…" at bounding box center [734, 239] width 1017 height 127
click at [731, 201] on label "True" at bounding box center [761, 210] width 110 height 36
click at [726, 206] on input "True" at bounding box center [720, 211] width 12 height 10
radio input "true"
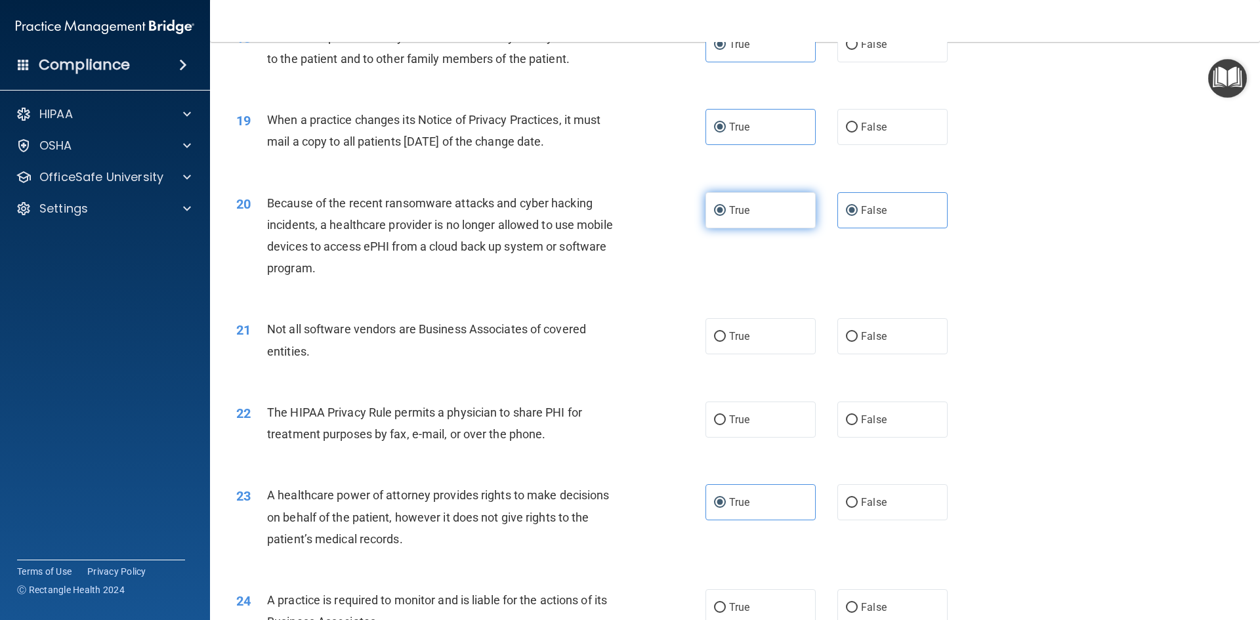
radio input "false"
click at [760, 345] on label "True" at bounding box center [761, 336] width 110 height 36
click at [726, 342] on input "True" at bounding box center [720, 337] width 12 height 10
radio input "true"
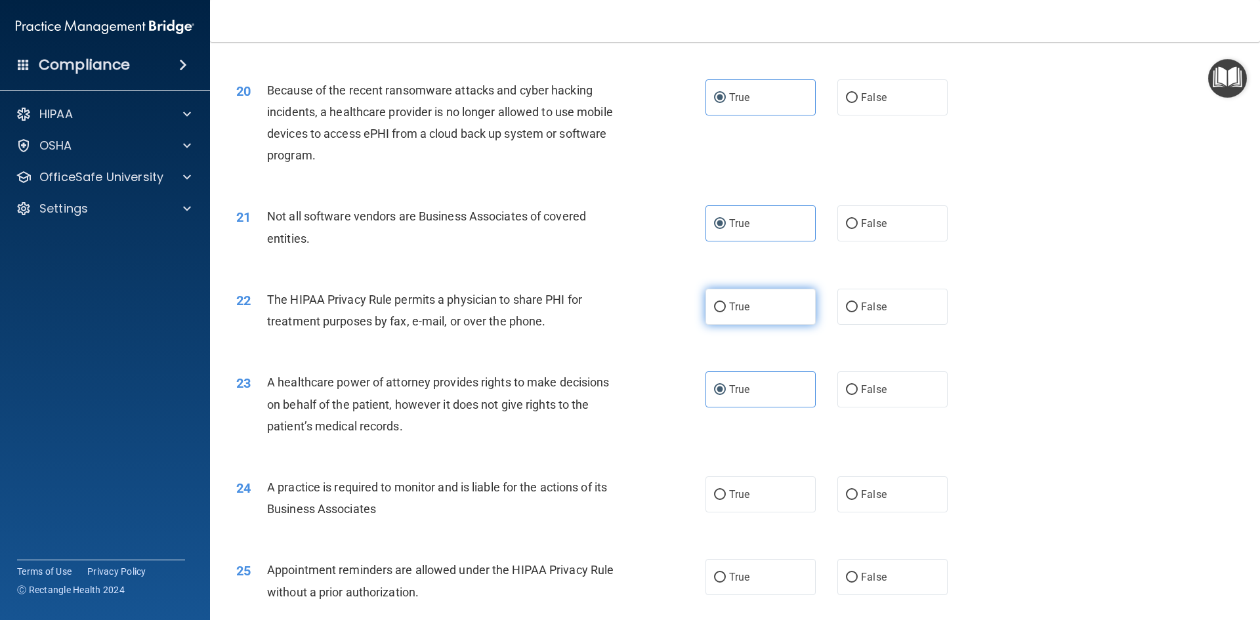
scroll to position [1904, 0]
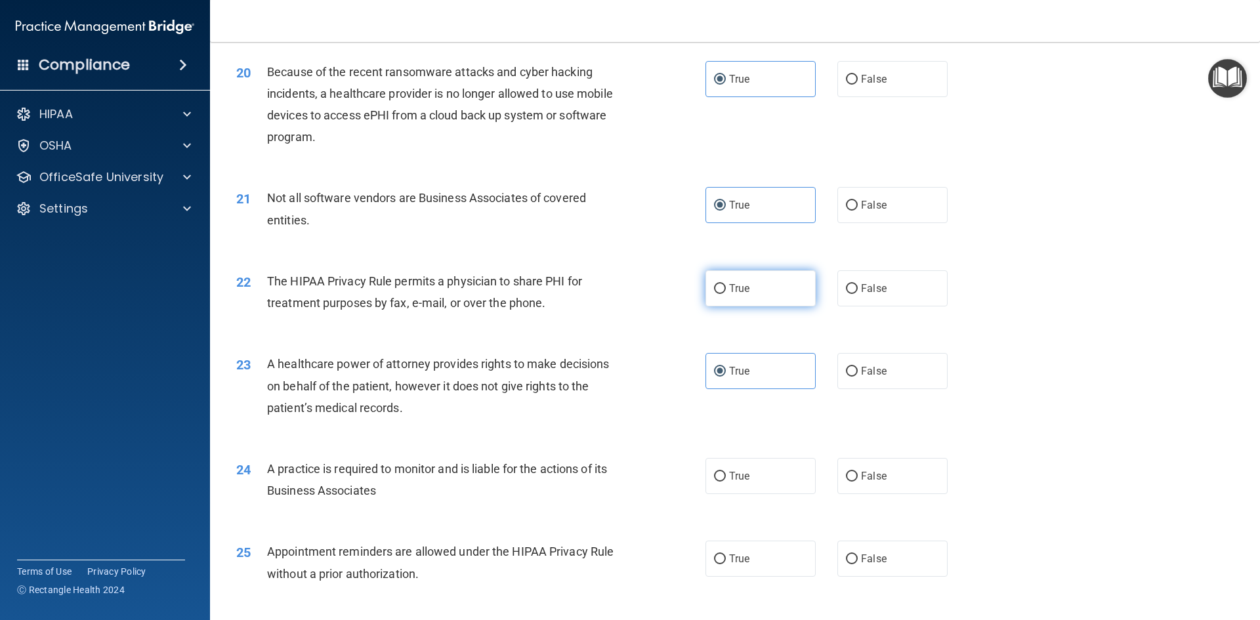
click at [745, 296] on label "True" at bounding box center [761, 288] width 110 height 36
click at [726, 294] on input "True" at bounding box center [720, 289] width 12 height 10
radio input "true"
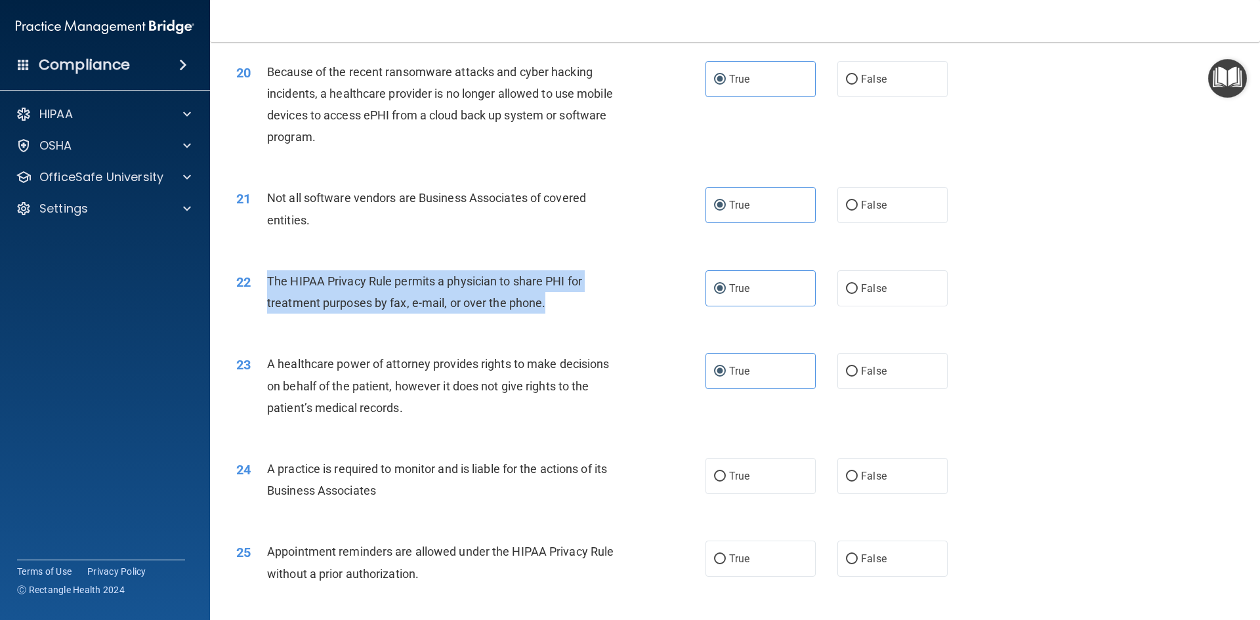
drag, startPoint x: 547, startPoint y: 306, endPoint x: 263, endPoint y: 295, distance: 284.5
click at [263, 295] on div "22 The HIPAA Privacy Rule permits a physician to share PHI for treatment purpos…" at bounding box center [471, 295] width 509 height 50
copy div "The HIPAA Privacy Rule permits a physician to share PHI for treatment purposes …"
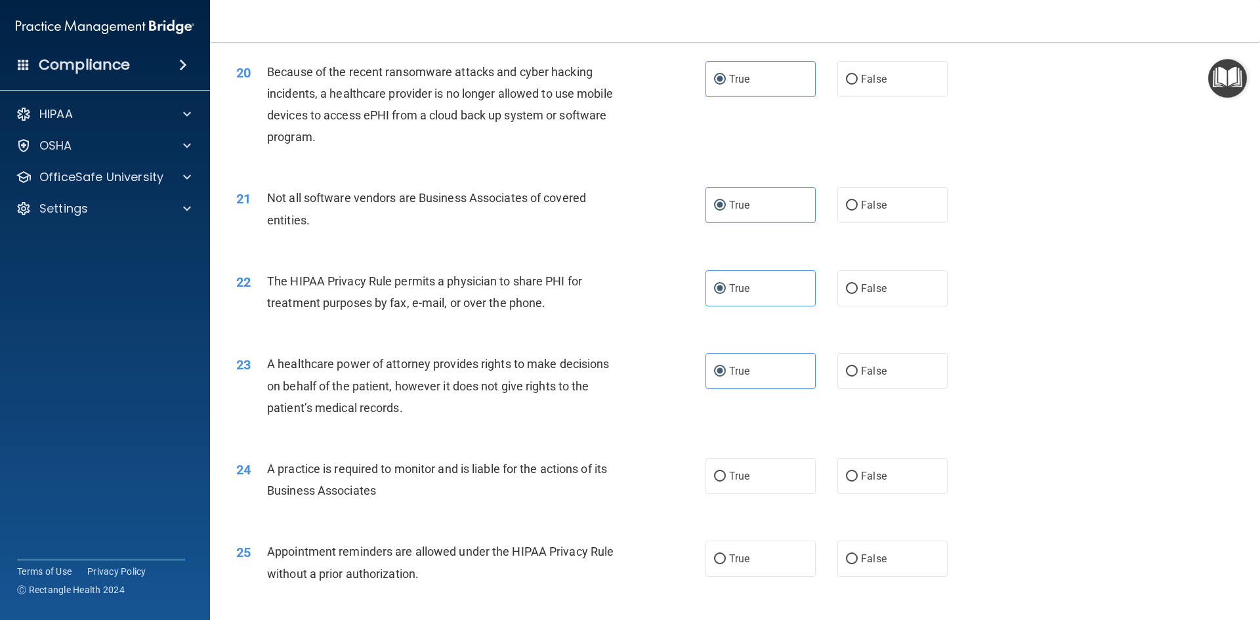
click at [609, 246] on div "21 Not all software vendors are Business Associates of covered entities. True F…" at bounding box center [734, 212] width 1017 height 83
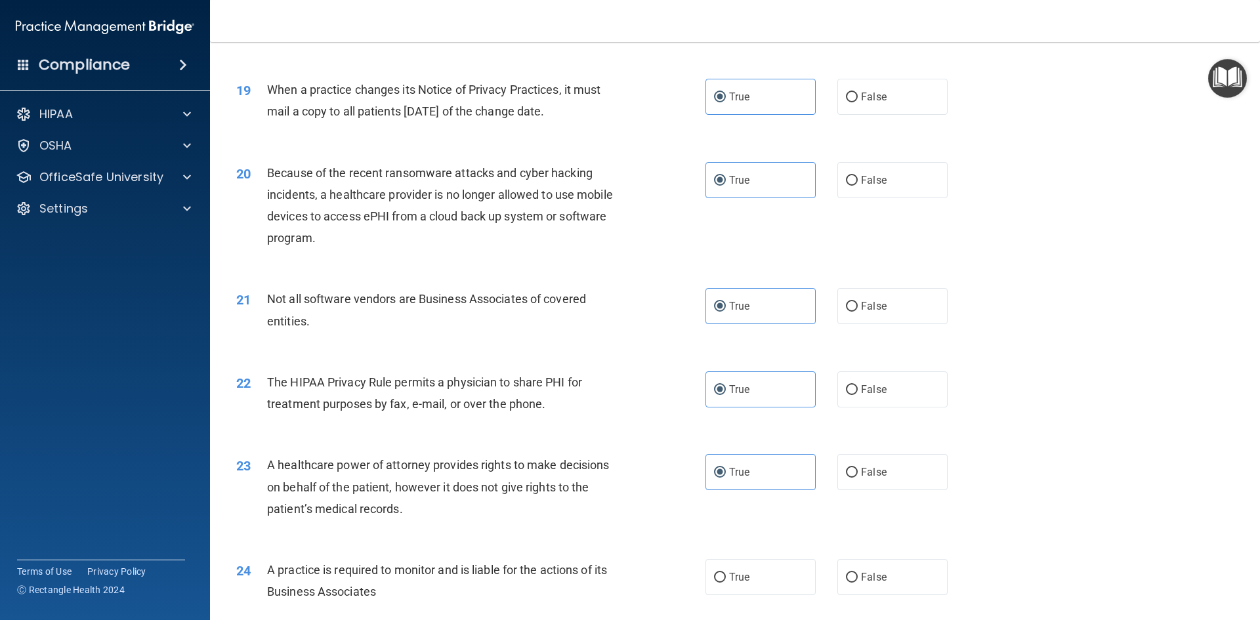
scroll to position [1772, 0]
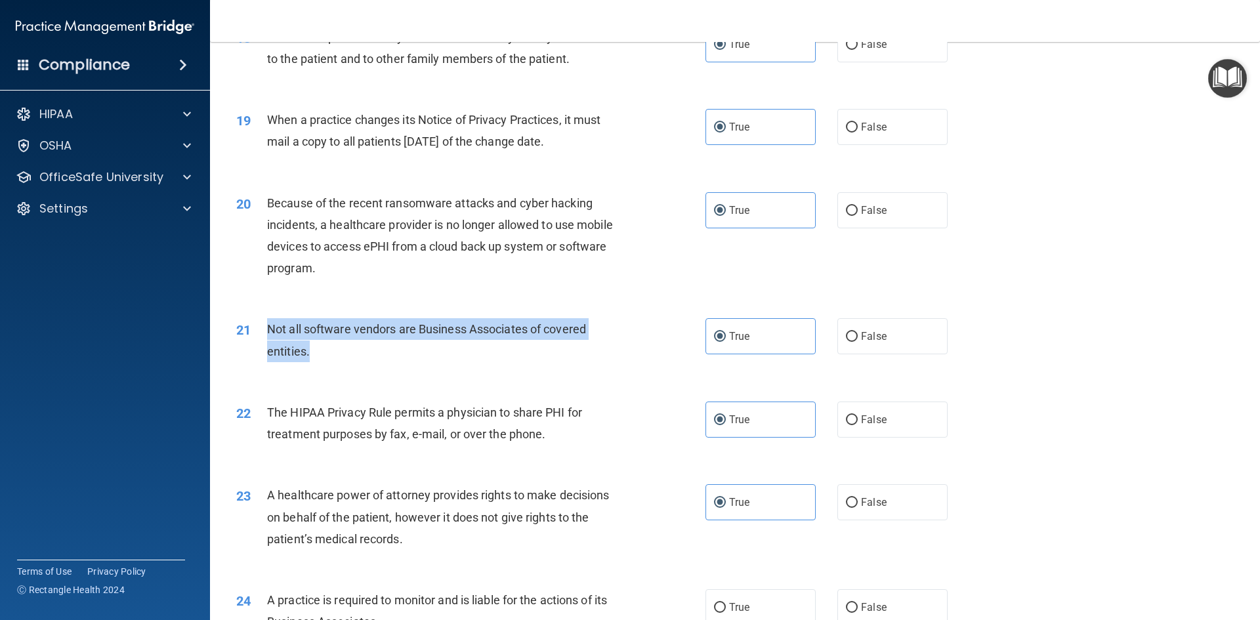
drag, startPoint x: 263, startPoint y: 339, endPoint x: 257, endPoint y: 326, distance: 14.4
click at [256, 327] on div "21 Not all software vendors are Business Associates of covered entities." at bounding box center [471, 343] width 509 height 50
copy div "Not all software vendors are Business Associates of covered entities."
click at [482, 252] on span "Because of the recent ransomware attacks and cyber hacking incidents, a healthc…" at bounding box center [440, 235] width 346 height 79
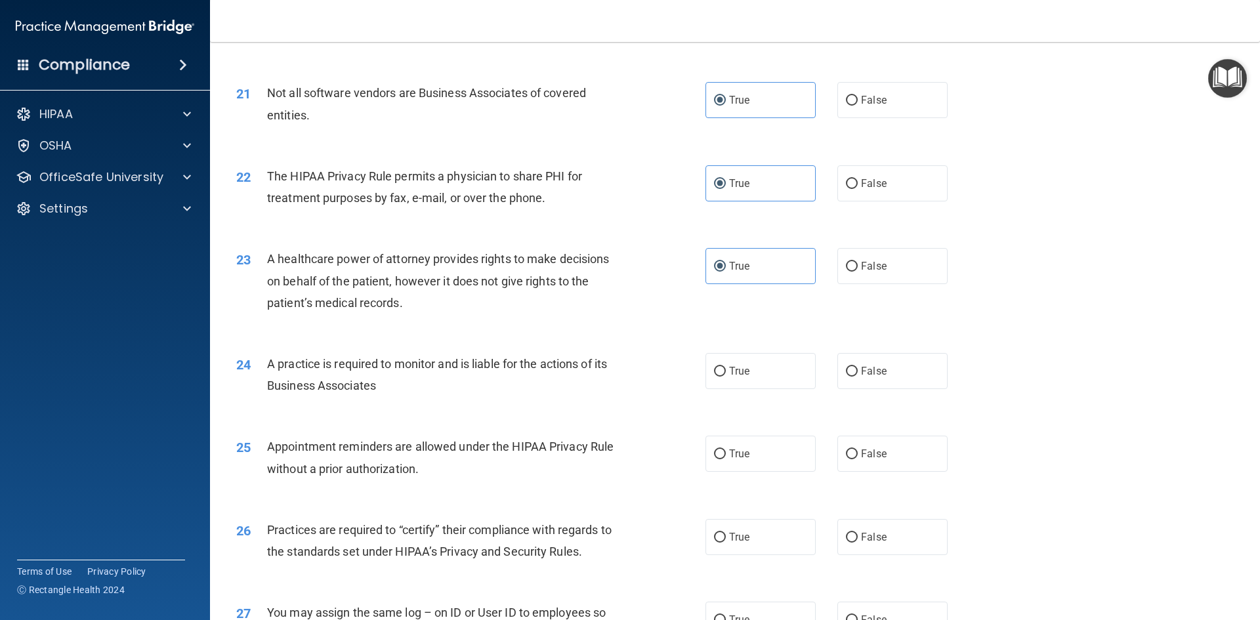
scroll to position [2035, 0]
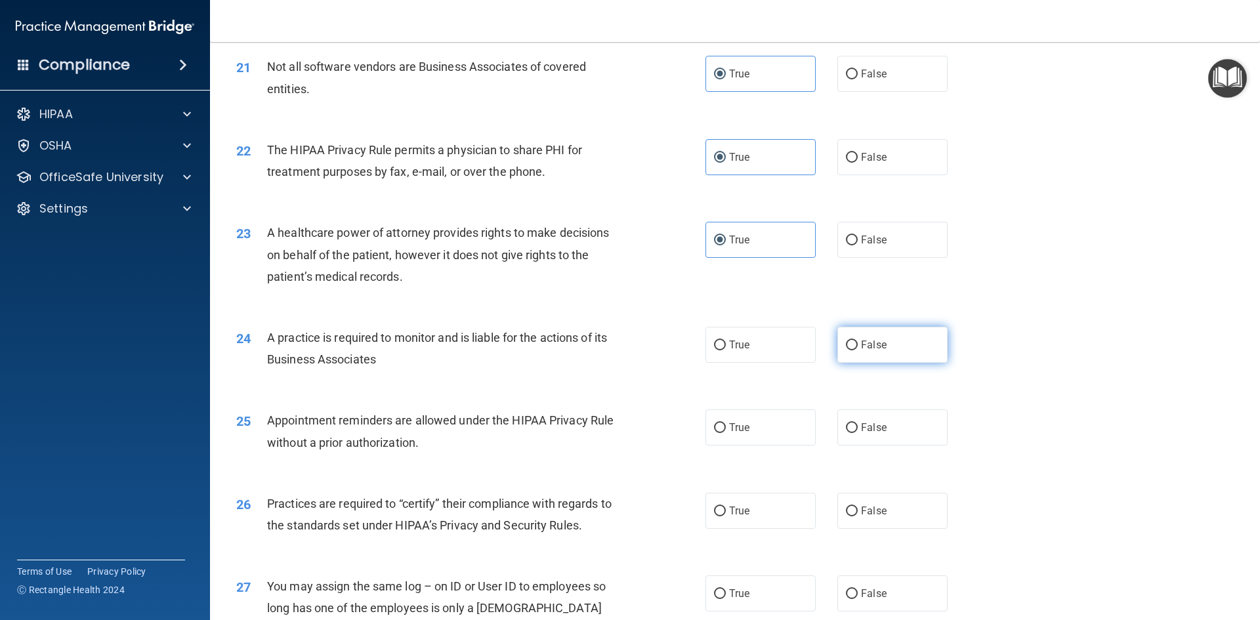
drag, startPoint x: 882, startPoint y: 353, endPoint x: 777, endPoint y: 374, distance: 107.1
click at [881, 353] on label "False" at bounding box center [893, 345] width 110 height 36
click at [858, 351] on input "False" at bounding box center [852, 346] width 12 height 10
radio input "true"
click at [427, 446] on div "Appointment reminders are allowed under the HIPAA Privacy Rule without a prior …" at bounding box center [450, 431] width 367 height 43
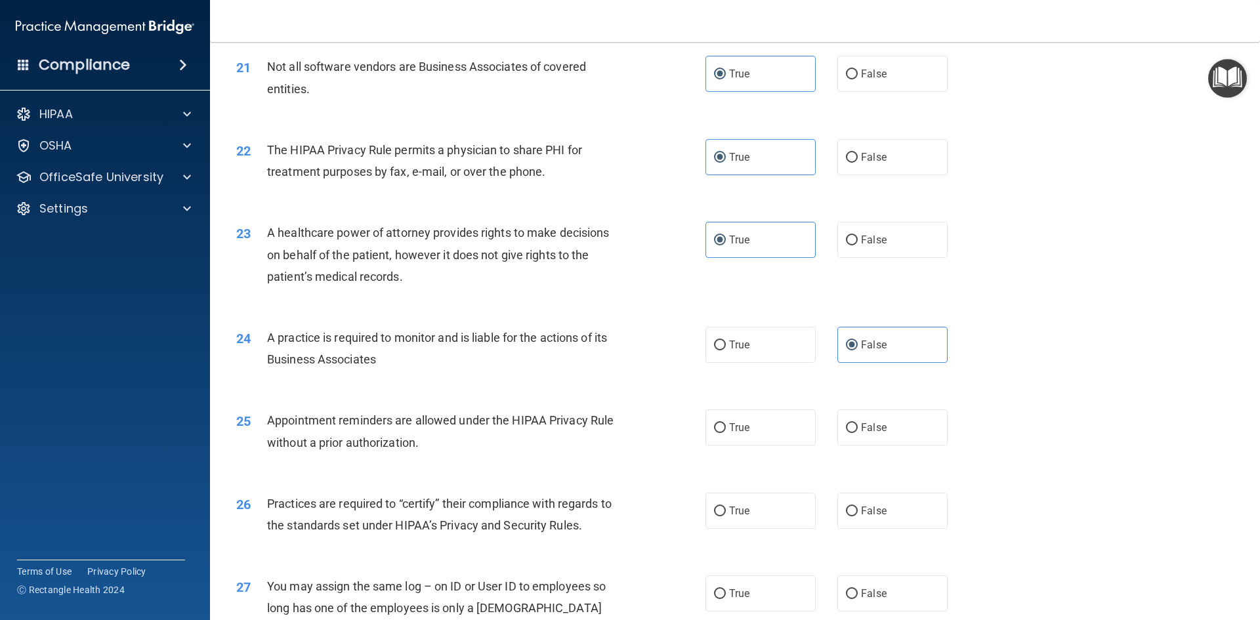
drag, startPoint x: 719, startPoint y: 431, endPoint x: 657, endPoint y: 444, distance: 63.7
click at [717, 431] on input "True" at bounding box center [720, 428] width 12 height 10
radio input "true"
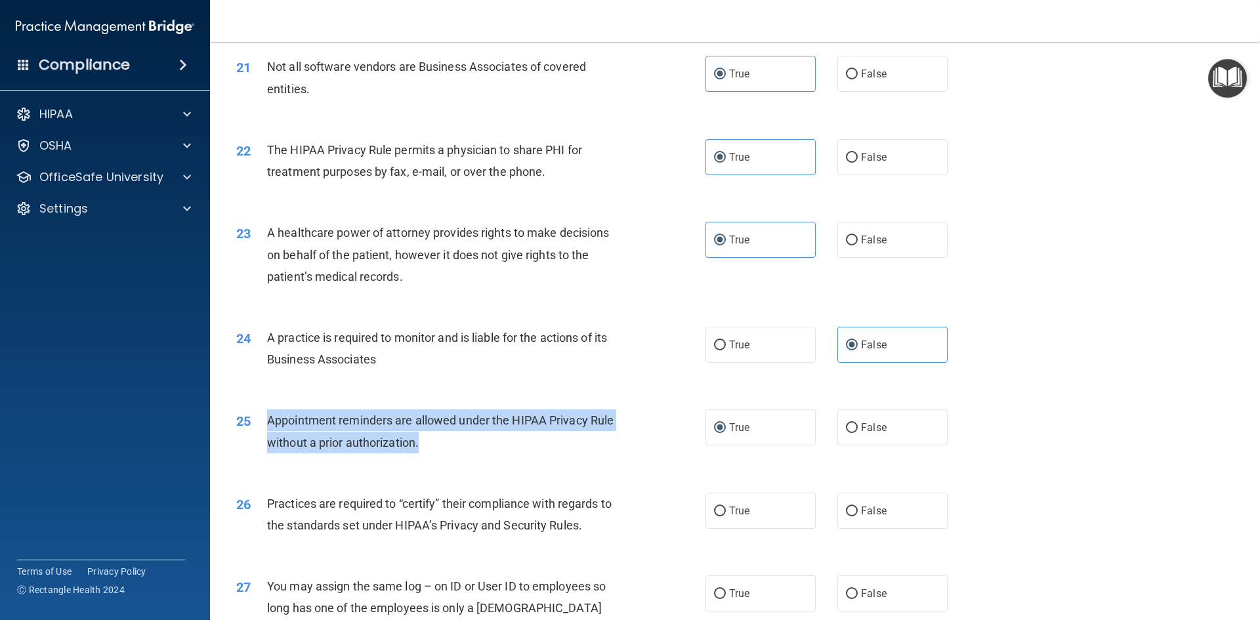
drag, startPoint x: 427, startPoint y: 442, endPoint x: 251, endPoint y: 424, distance: 176.9
click at [251, 424] on div "25 Appointment reminders are allowed under the HIPAA Privacy Rule without a pri…" at bounding box center [471, 435] width 509 height 50
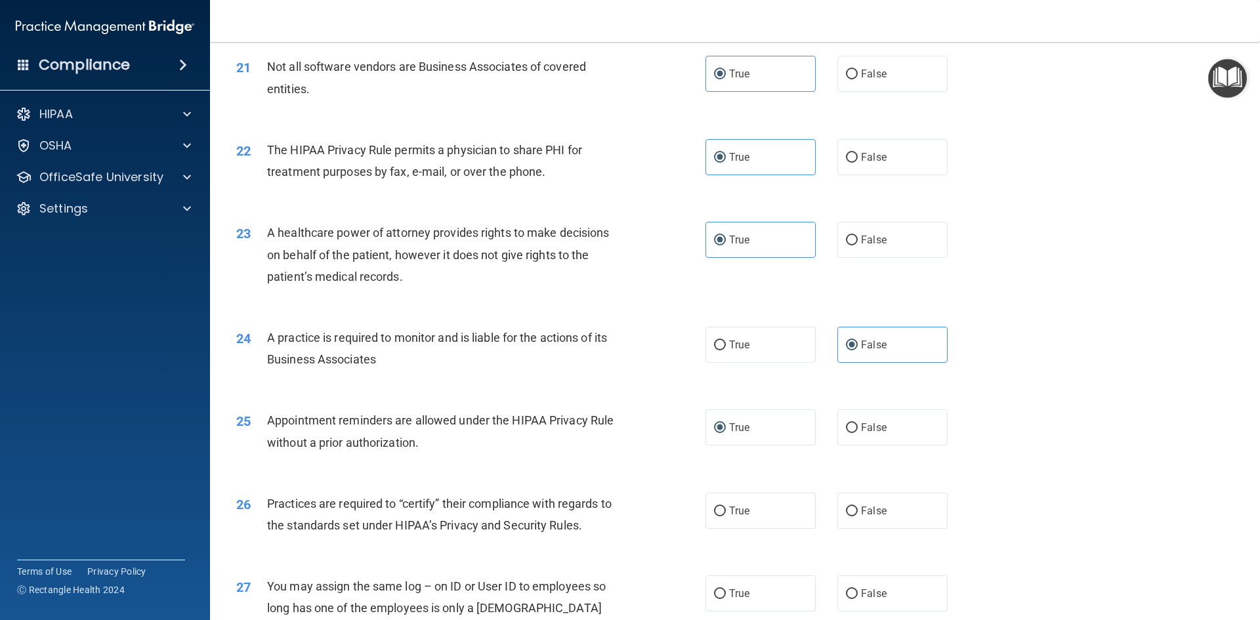
click at [503, 495] on div "Practices are required to “certify” their compliance with regards to the standa…" at bounding box center [450, 514] width 367 height 43
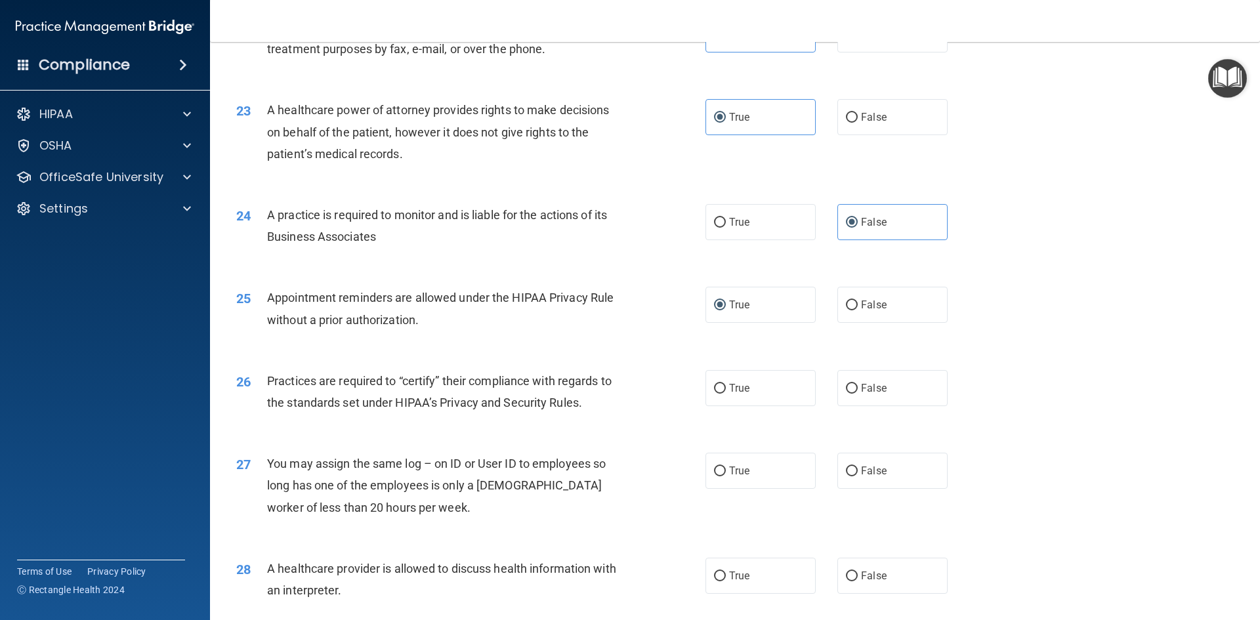
scroll to position [2166, 0]
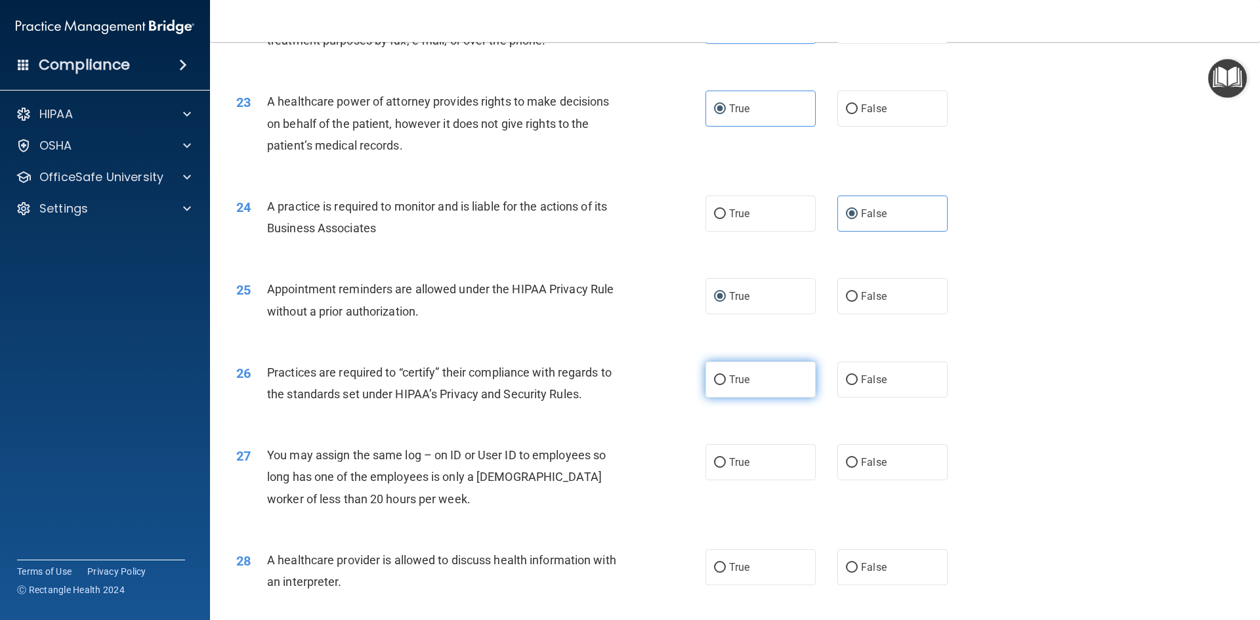
click at [759, 384] on label "True" at bounding box center [761, 380] width 110 height 36
click at [726, 384] on input "True" at bounding box center [720, 380] width 12 height 10
radio input "true"
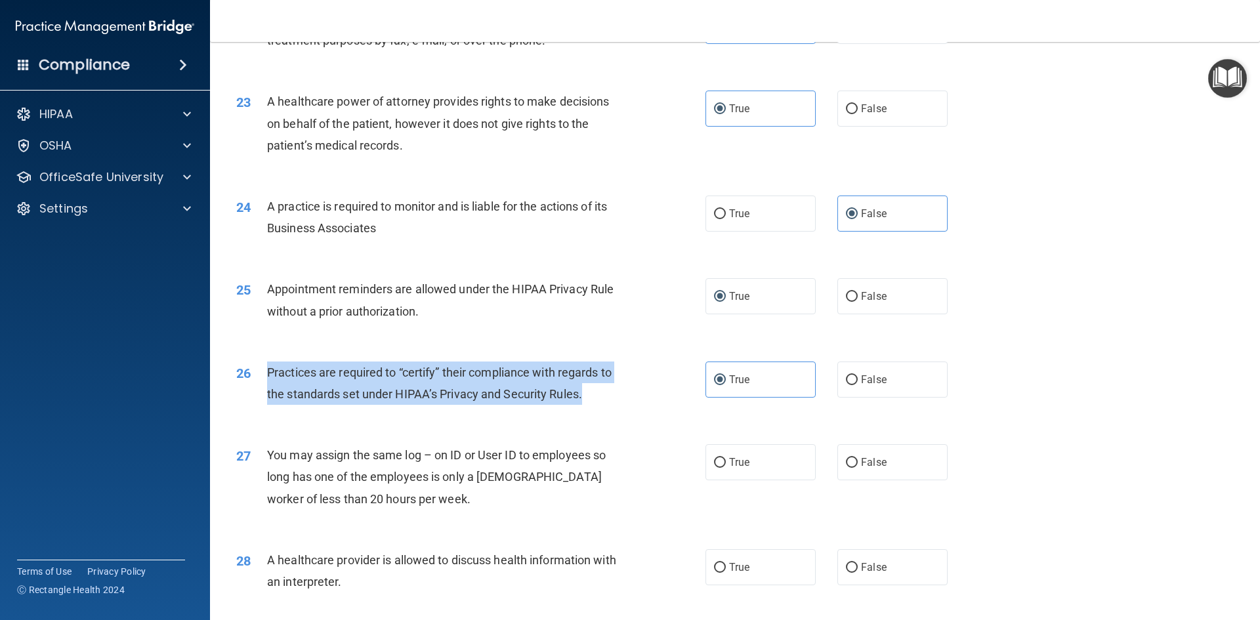
drag, startPoint x: 595, startPoint y: 396, endPoint x: 263, endPoint y: 374, distance: 332.3
click at [263, 374] on div "26 Practices are required to “certify” their compliance with regards to the sta…" at bounding box center [471, 387] width 509 height 50
copy div "Practices are required to “certify” their compliance with regards to the standa…"
click at [623, 404] on div "Practices are required to “certify” their compliance with regards to the standa…" at bounding box center [450, 383] width 367 height 43
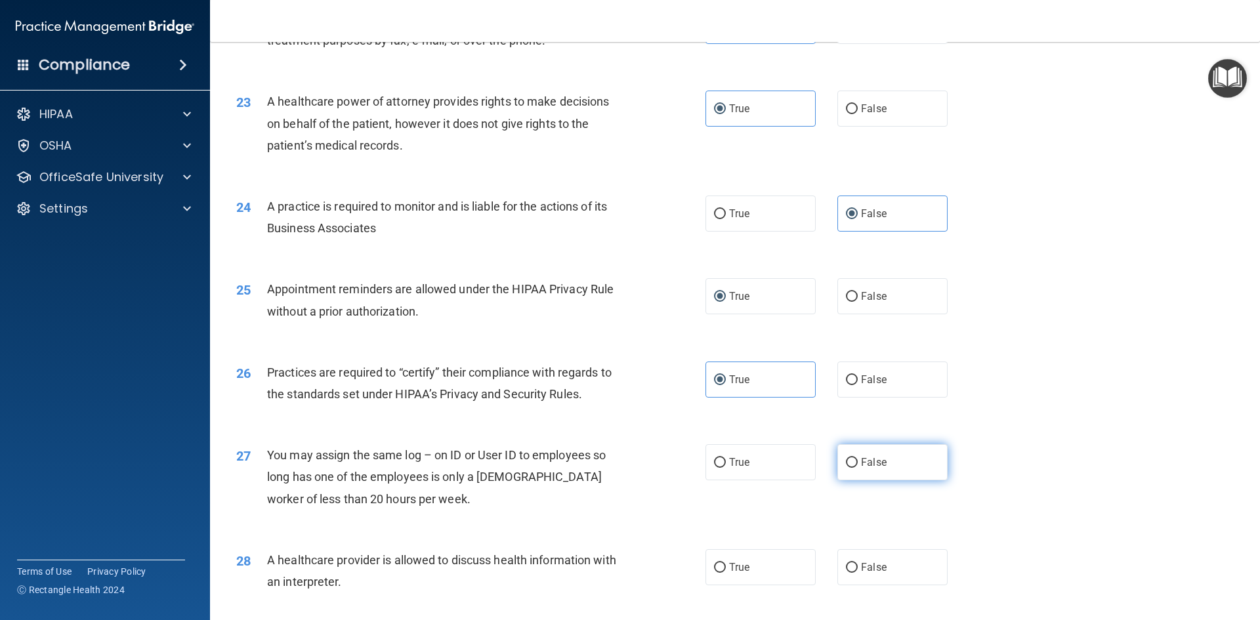
click at [878, 457] on span "False" at bounding box center [874, 462] width 26 height 12
click at [858, 458] on input "False" at bounding box center [852, 463] width 12 height 10
radio input "true"
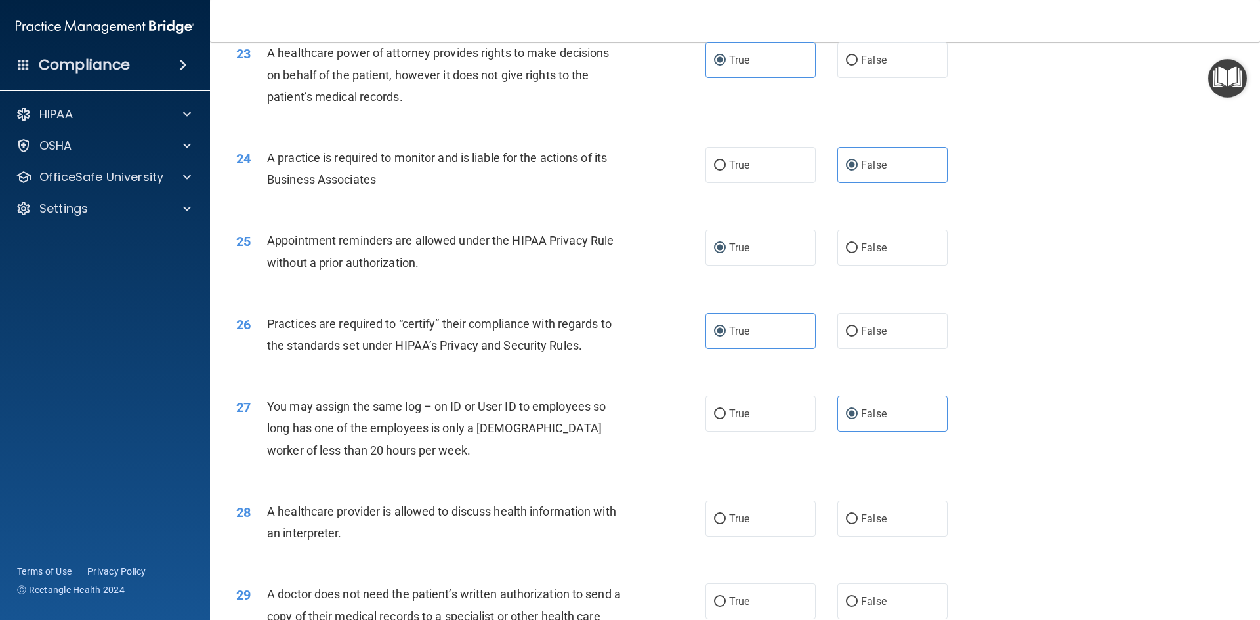
scroll to position [2298, 0]
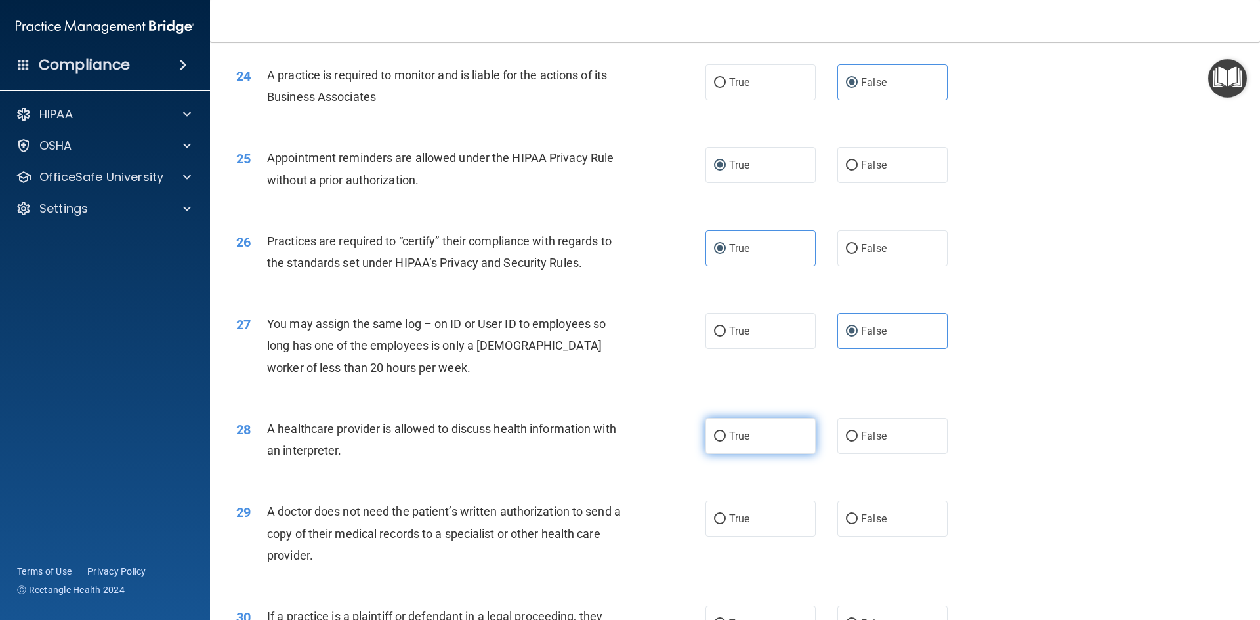
drag, startPoint x: 754, startPoint y: 444, endPoint x: 745, endPoint y: 444, distance: 9.2
click at [752, 444] on label "True" at bounding box center [761, 436] width 110 height 36
click at [726, 442] on input "True" at bounding box center [720, 437] width 12 height 10
radio input "true"
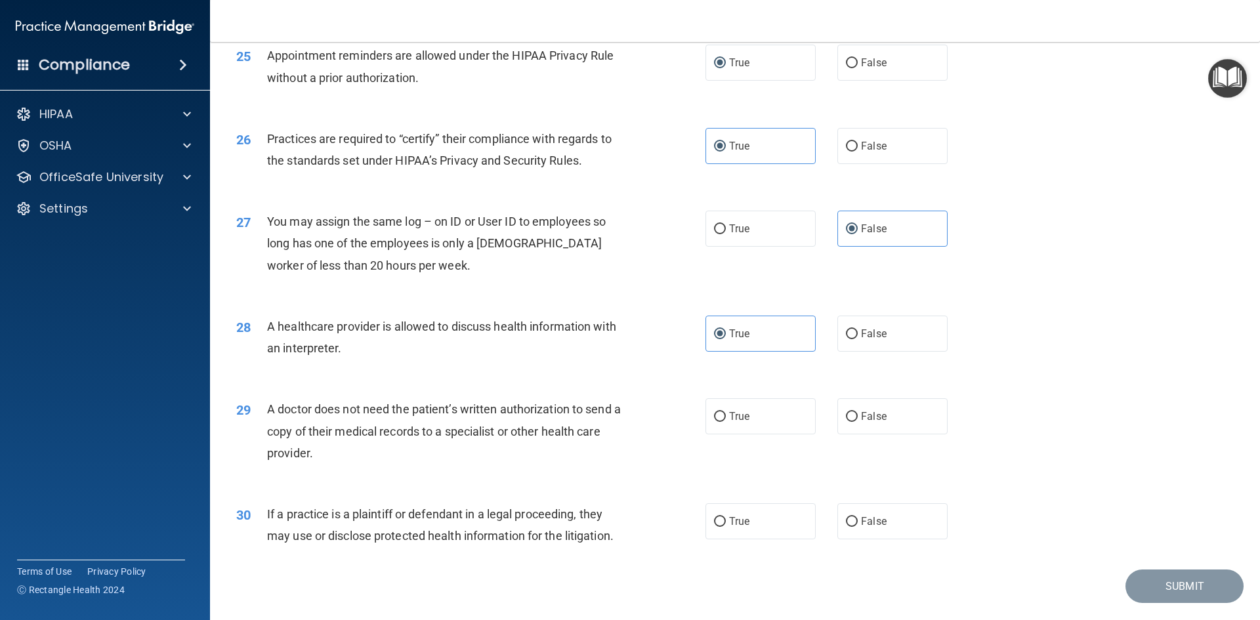
scroll to position [2429, 0]
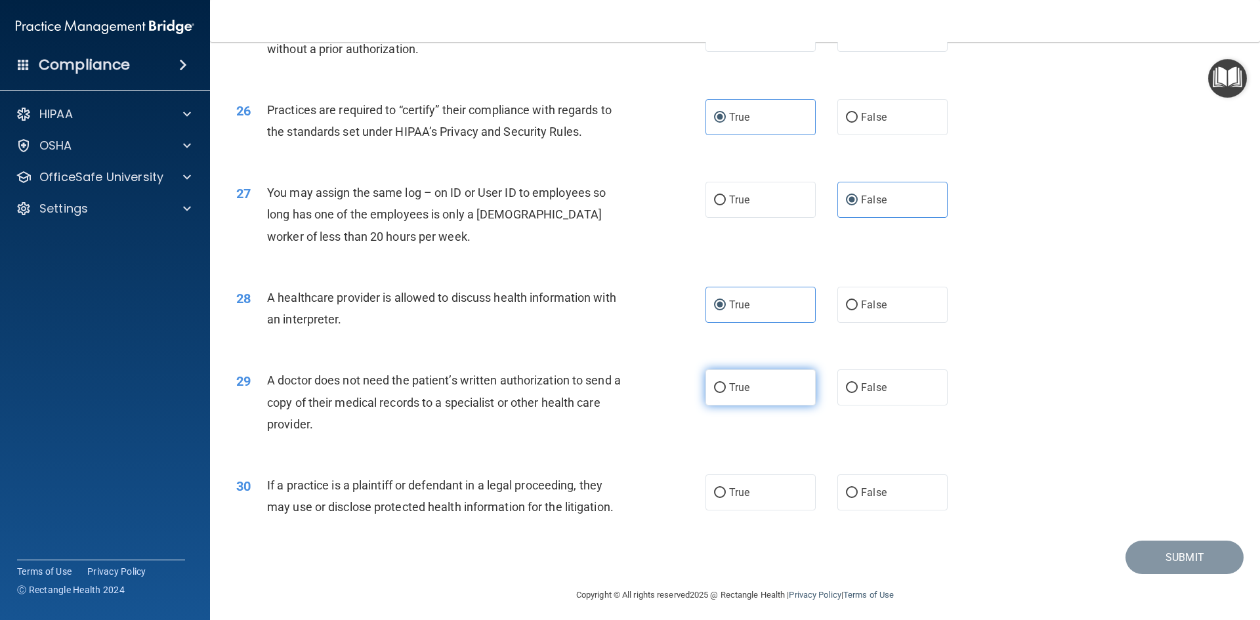
click at [763, 391] on label "True" at bounding box center [761, 388] width 110 height 36
click at [726, 391] on input "True" at bounding box center [720, 388] width 12 height 10
radio input "true"
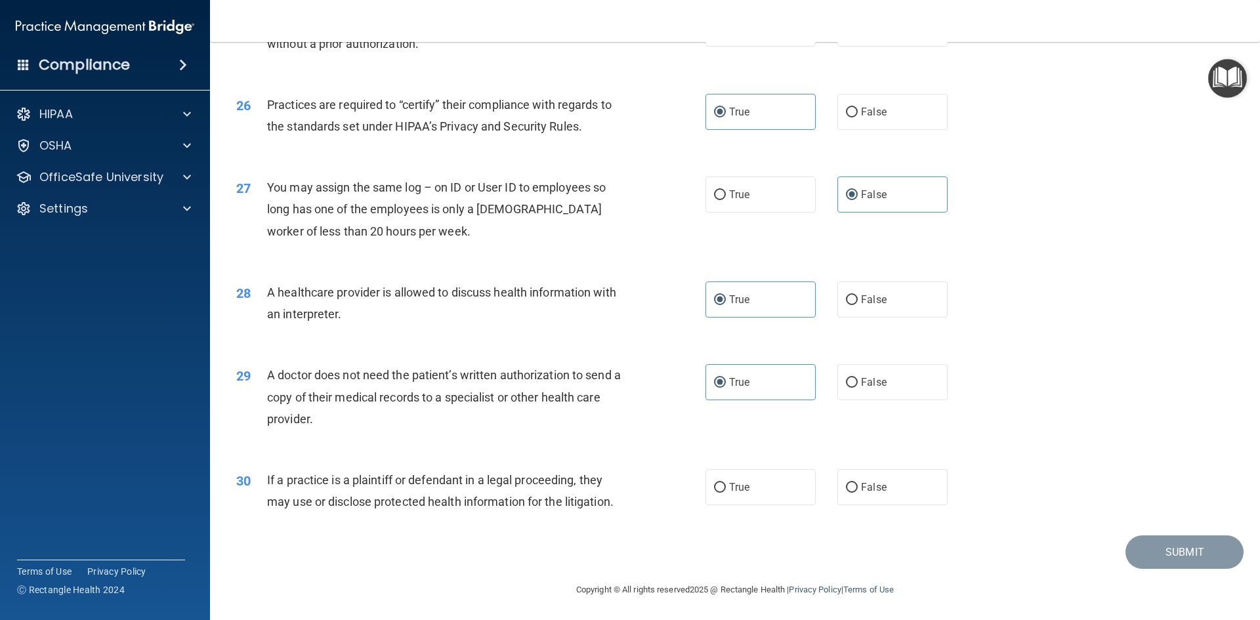
scroll to position [2435, 0]
click at [734, 491] on span "True" at bounding box center [739, 486] width 20 height 12
click at [726, 491] on input "True" at bounding box center [720, 487] width 12 height 10
radio input "true"
click at [1165, 558] on button "Submit" at bounding box center [1185, 550] width 118 height 33
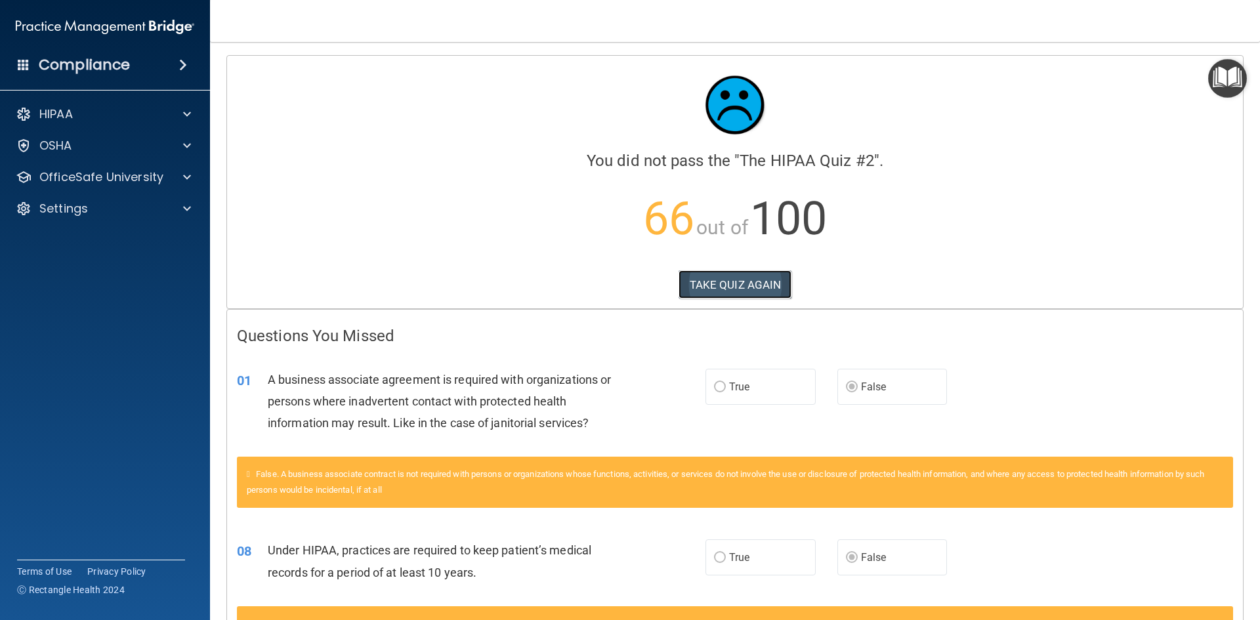
click at [746, 286] on button "TAKE QUIZ AGAIN" at bounding box center [736, 284] width 114 height 29
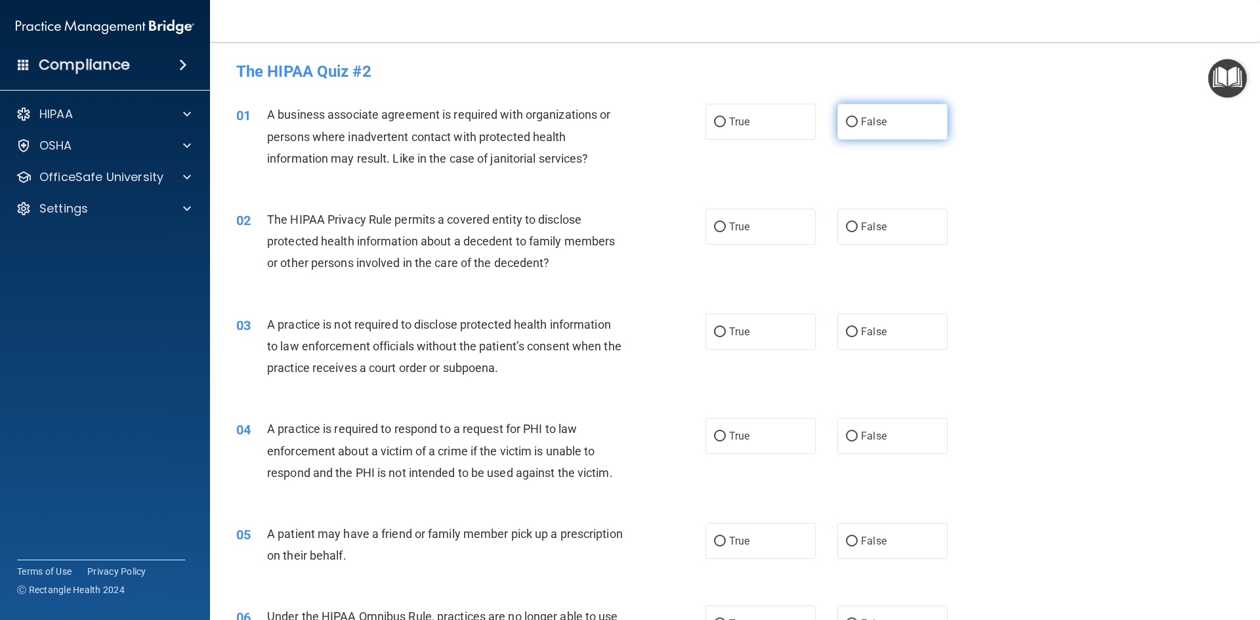
click at [866, 118] on span "False" at bounding box center [874, 122] width 26 height 12
click at [858, 118] on input "False" at bounding box center [852, 123] width 12 height 10
radio input "true"
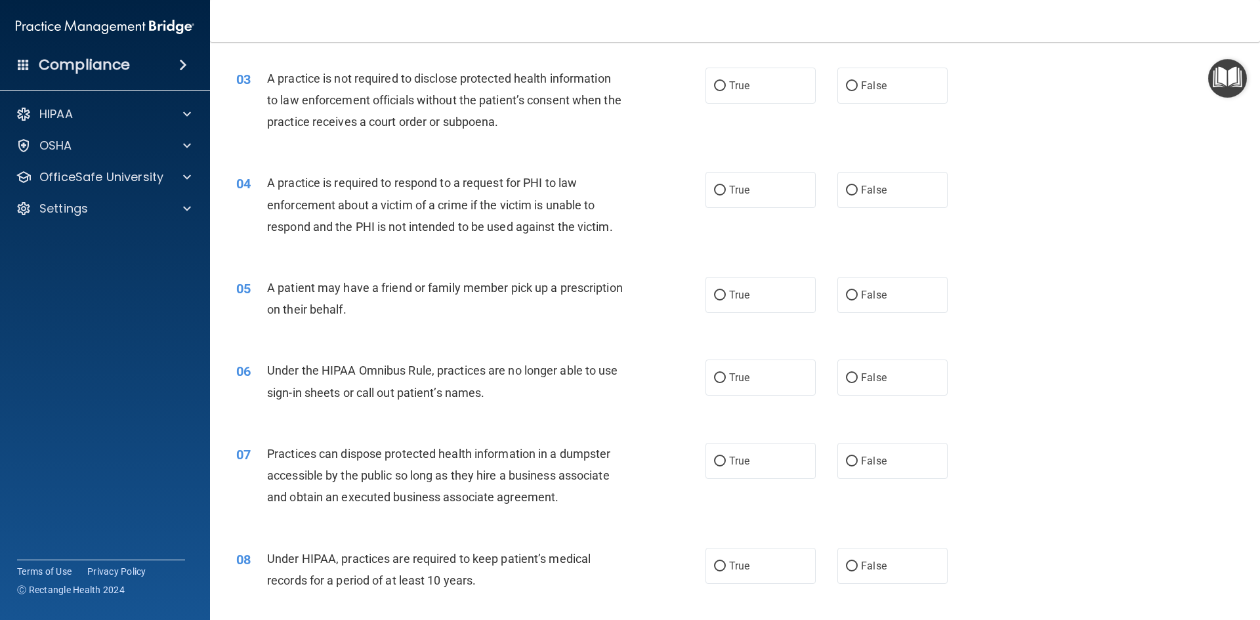
scroll to position [328, 0]
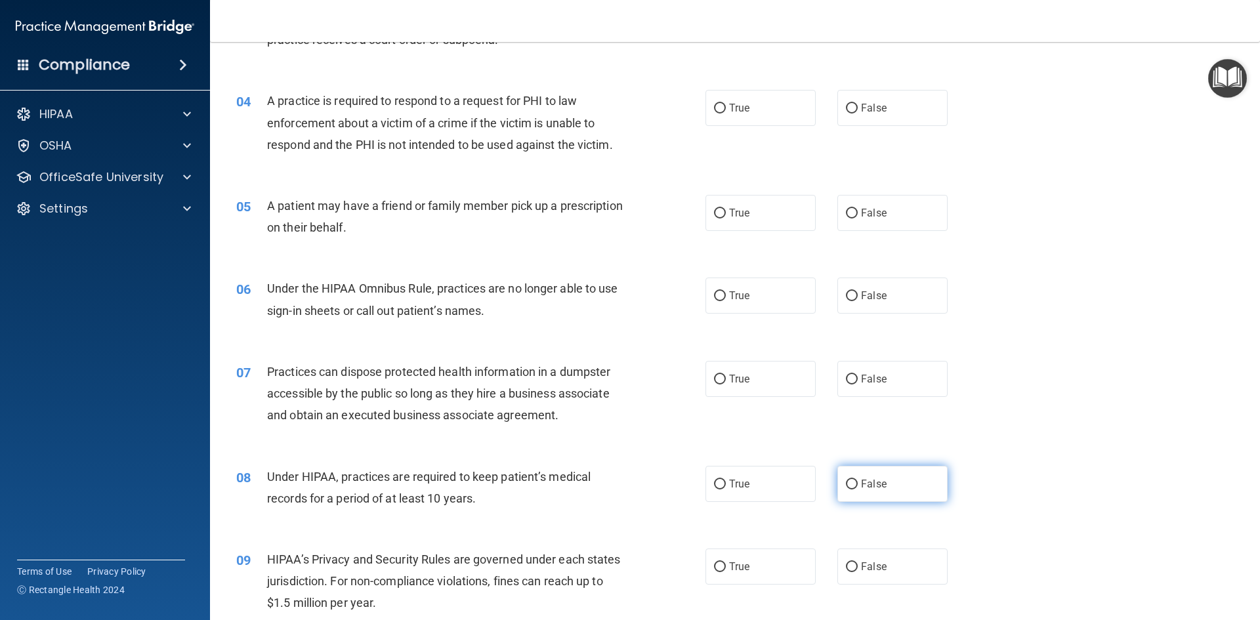
click at [867, 477] on label "False" at bounding box center [893, 484] width 110 height 36
click at [858, 480] on input "False" at bounding box center [852, 485] width 12 height 10
radio input "true"
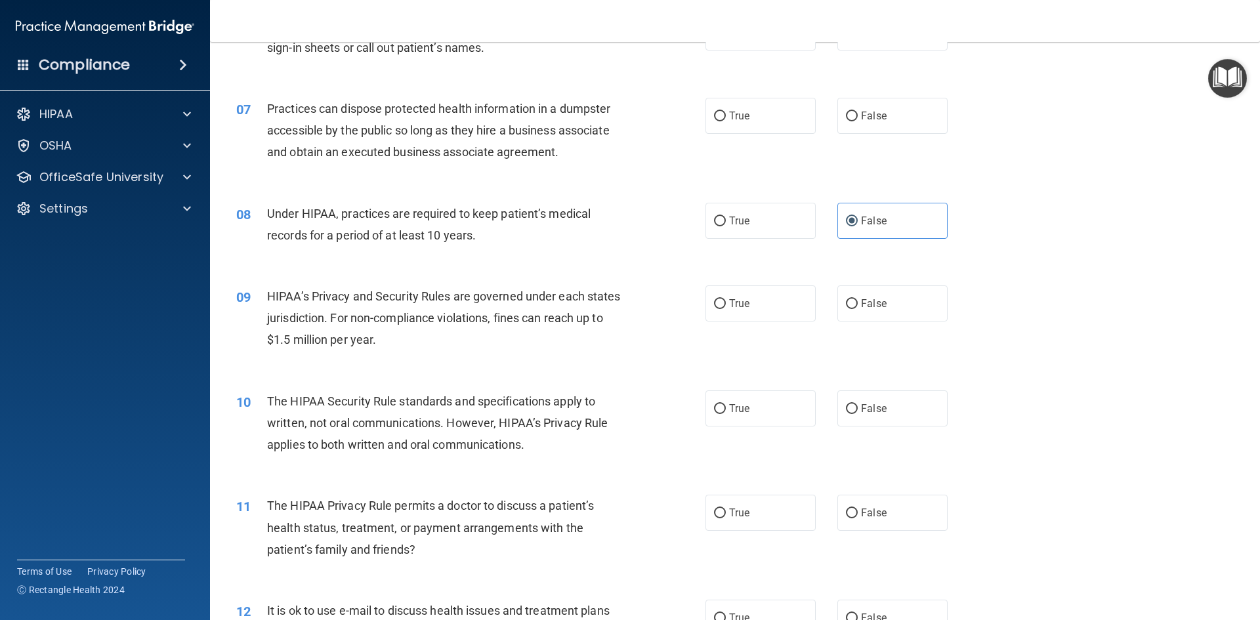
scroll to position [656, 0]
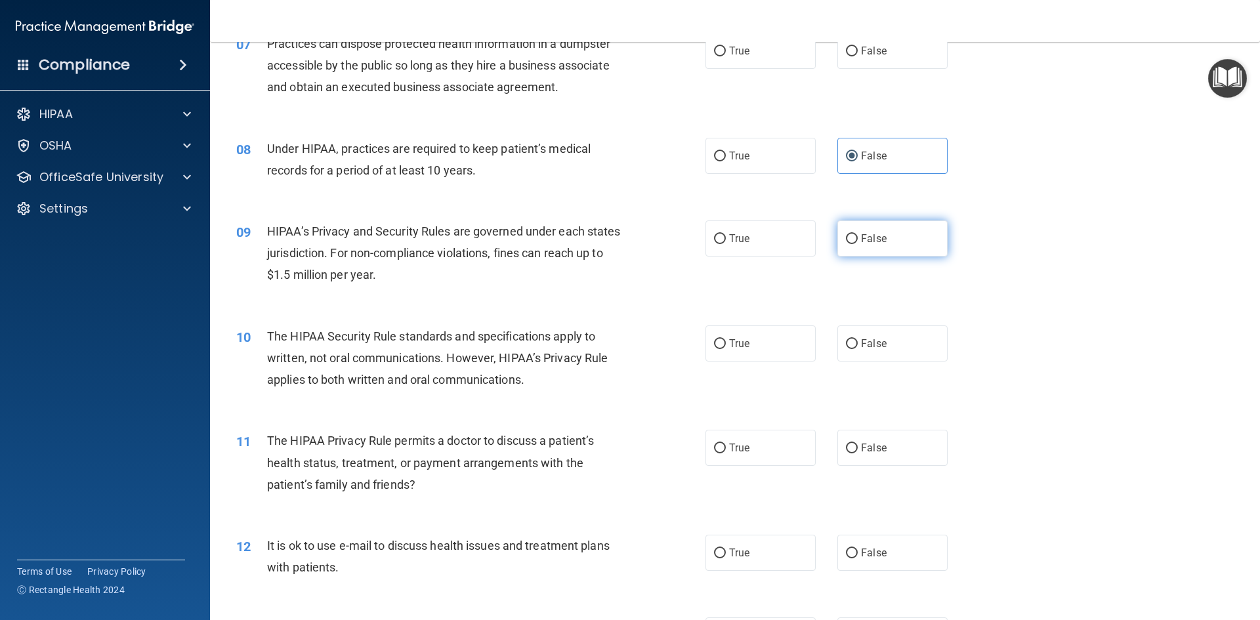
click at [874, 221] on label "False" at bounding box center [893, 239] width 110 height 36
click at [858, 234] on input "False" at bounding box center [852, 239] width 12 height 10
radio input "true"
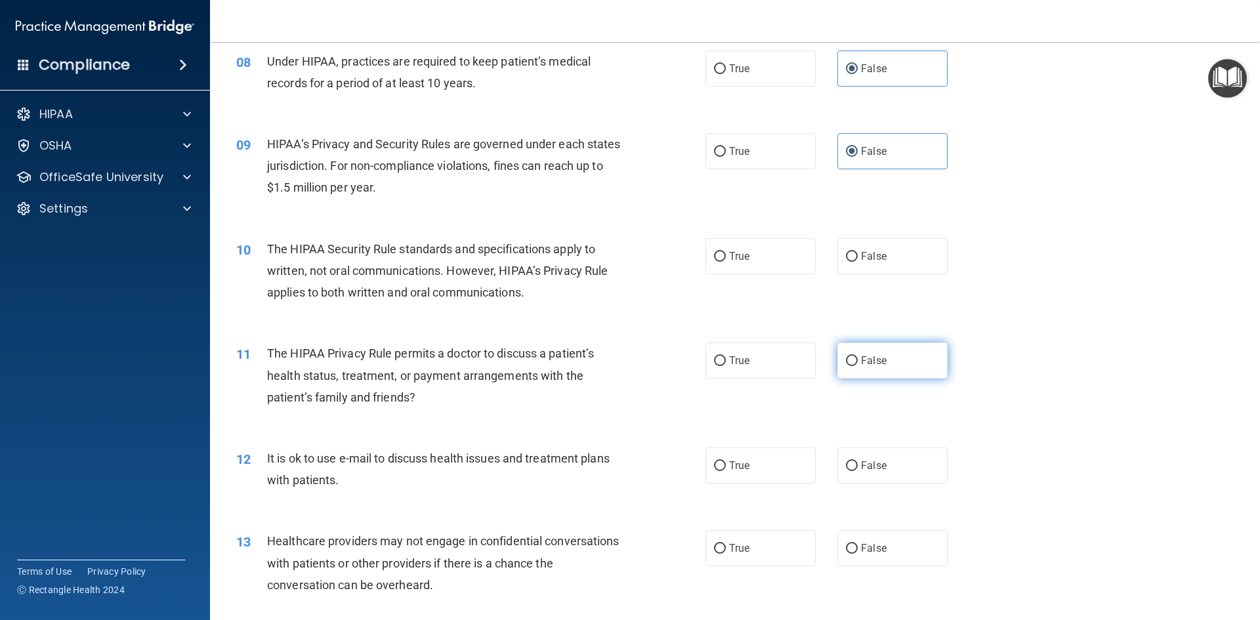
scroll to position [853, 0]
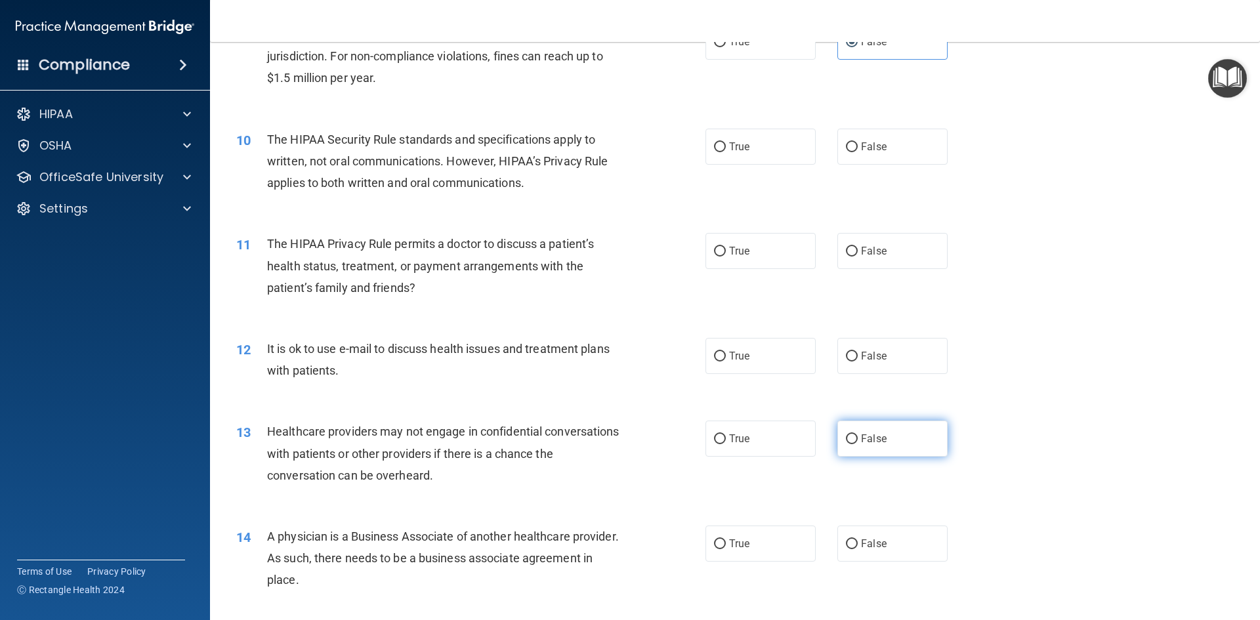
click at [851, 432] on label "False" at bounding box center [893, 439] width 110 height 36
click at [851, 435] on input "False" at bounding box center [852, 440] width 12 height 10
radio input "true"
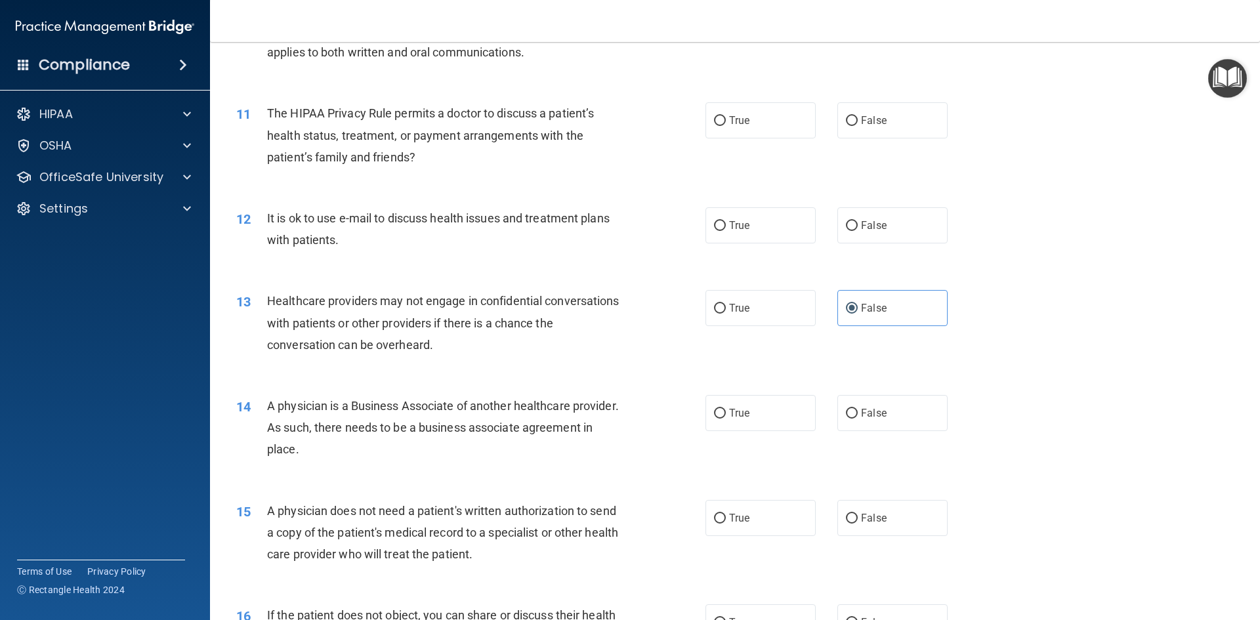
scroll to position [985, 0]
click at [867, 409] on span "False" at bounding box center [874, 412] width 26 height 12
click at [858, 409] on input "False" at bounding box center [852, 413] width 12 height 10
radio input "true"
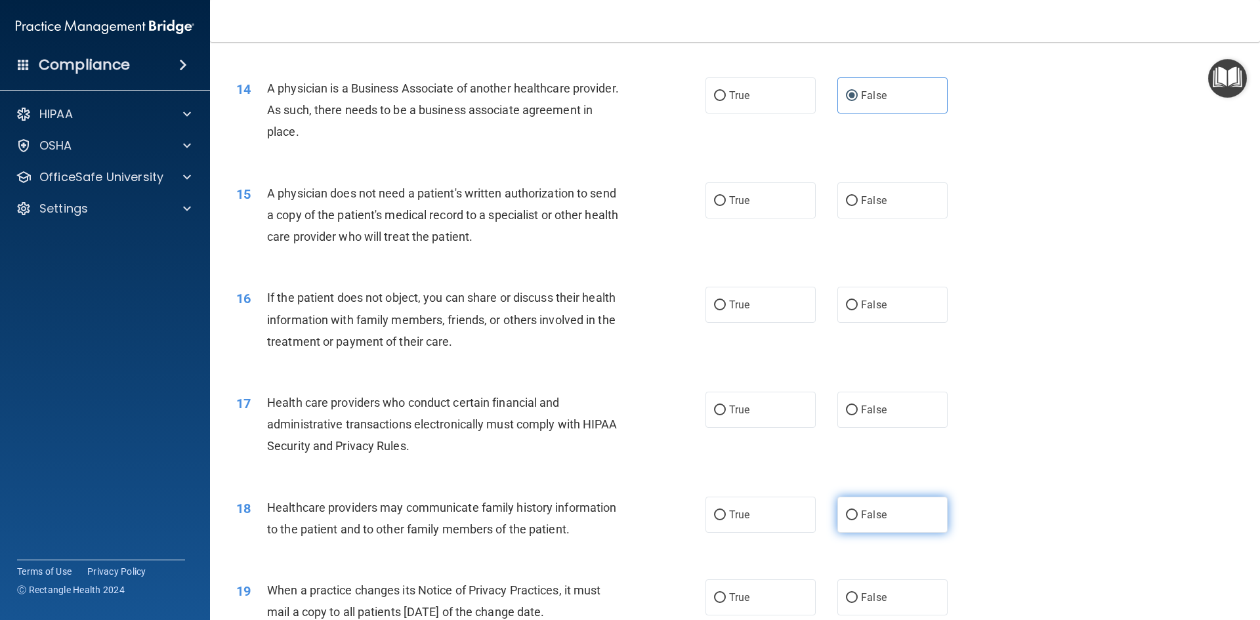
scroll to position [1379, 0]
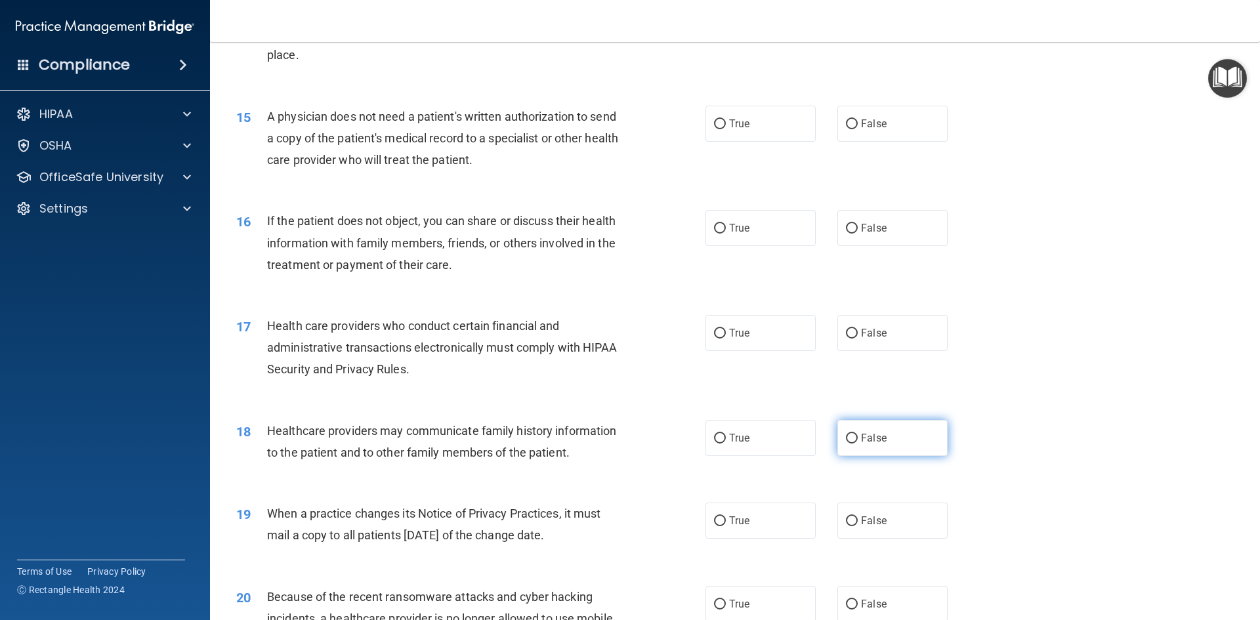
click at [862, 444] on span "False" at bounding box center [874, 438] width 26 height 12
click at [858, 444] on input "False" at bounding box center [852, 439] width 12 height 10
radio input "true"
click at [870, 519] on span "False" at bounding box center [874, 521] width 26 height 12
click at [858, 519] on input "False" at bounding box center [852, 522] width 12 height 10
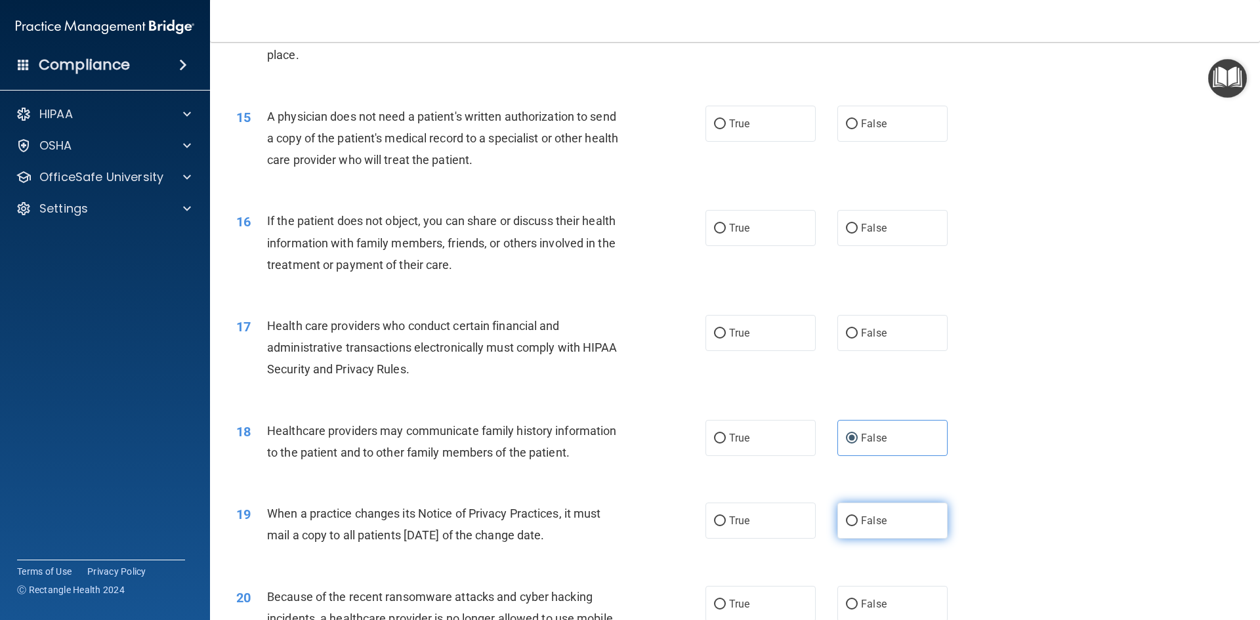
radio input "true"
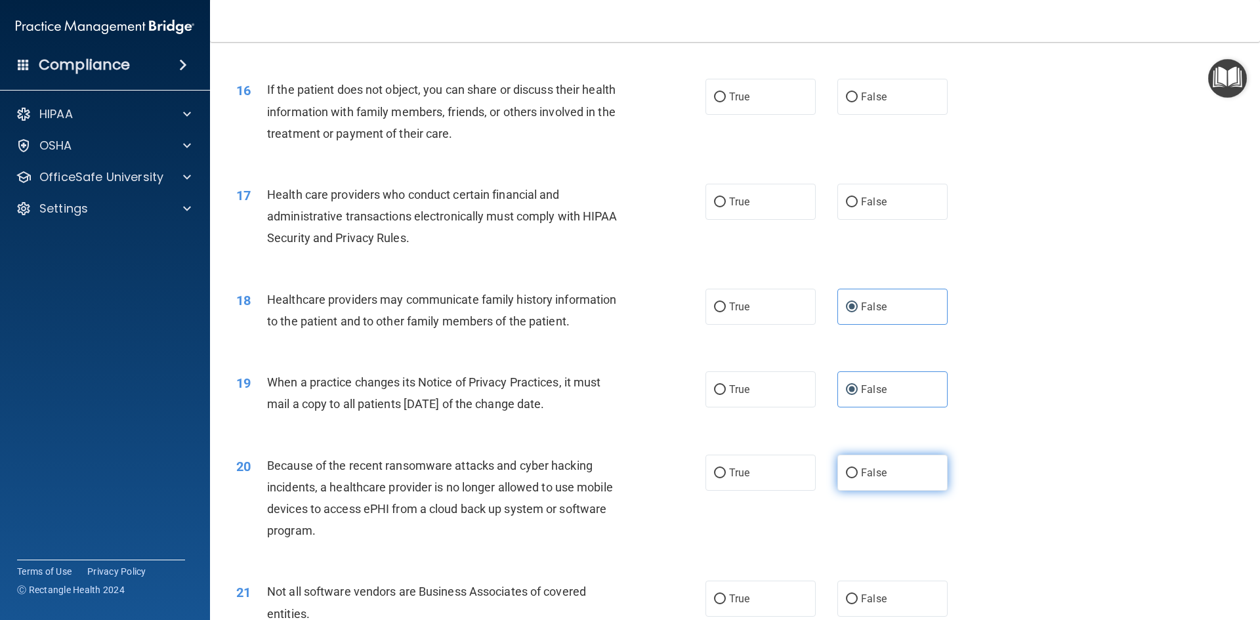
click at [873, 479] on label "False" at bounding box center [893, 473] width 110 height 36
click at [858, 479] on input "False" at bounding box center [852, 474] width 12 height 10
radio input "true"
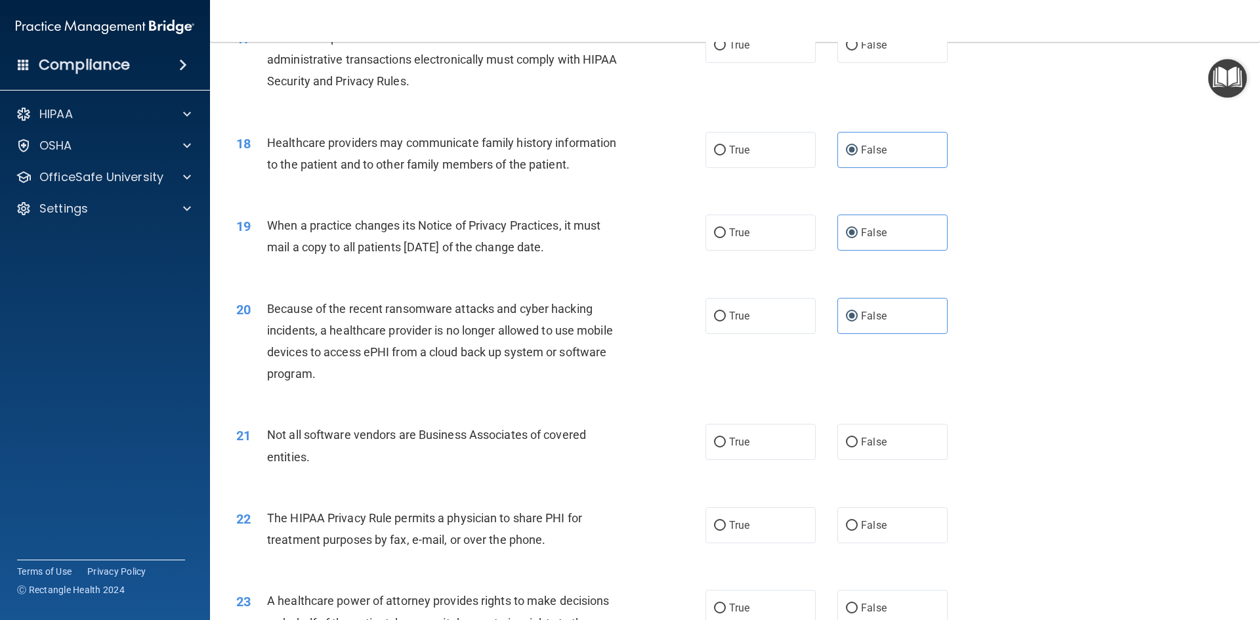
scroll to position [1772, 0]
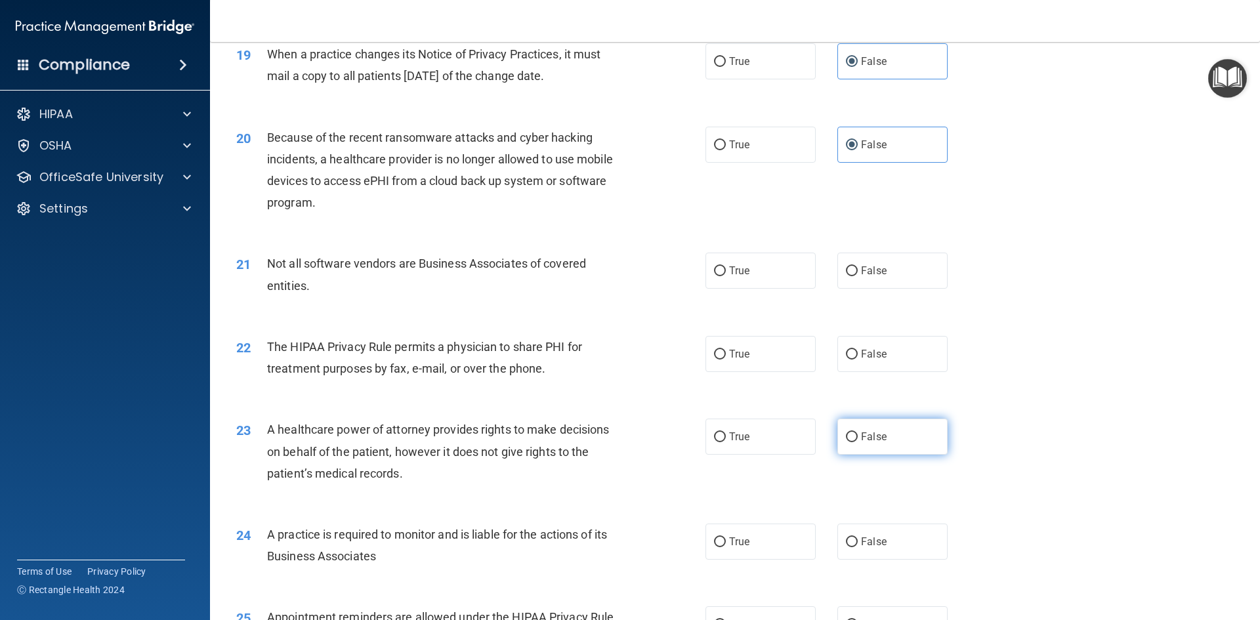
click at [903, 439] on label "False" at bounding box center [893, 437] width 110 height 36
click at [858, 439] on input "False" at bounding box center [852, 438] width 12 height 10
radio input "true"
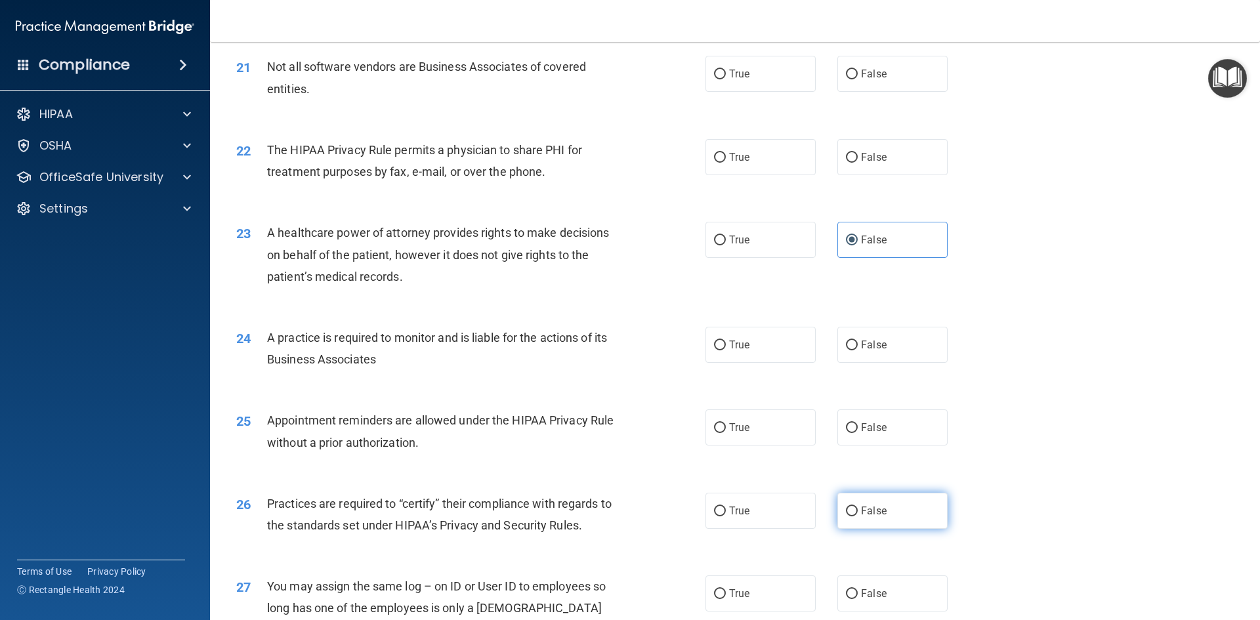
scroll to position [2101, 0]
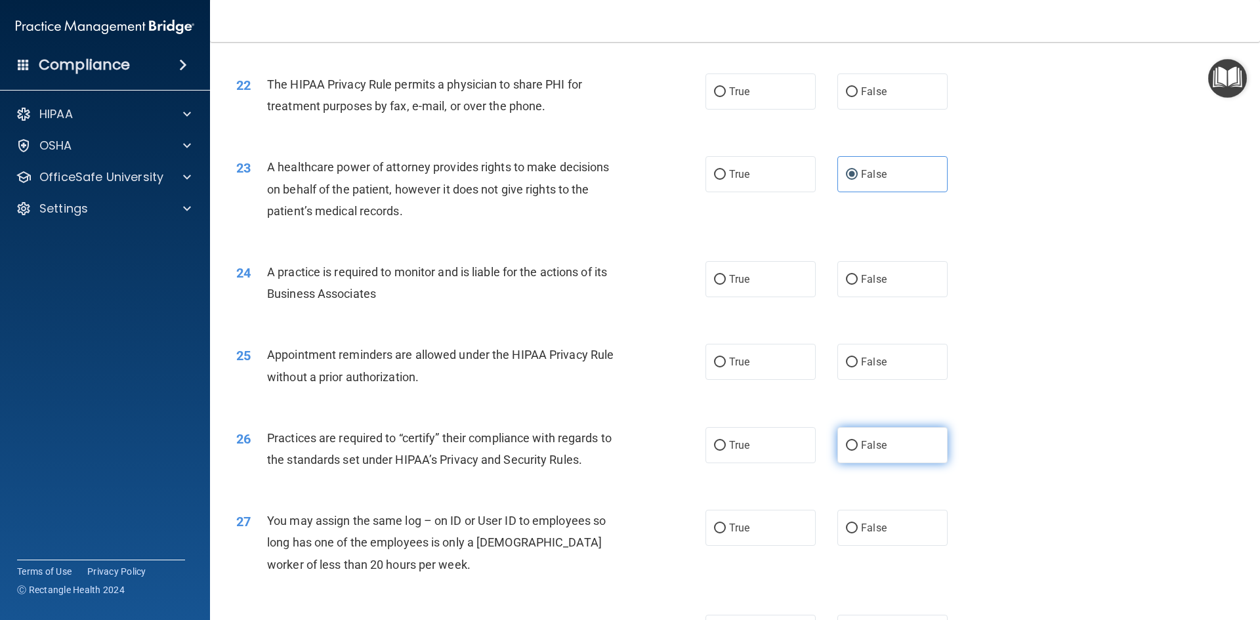
click at [886, 461] on label "False" at bounding box center [893, 445] width 110 height 36
click at [858, 451] on input "False" at bounding box center [852, 446] width 12 height 10
radio input "true"
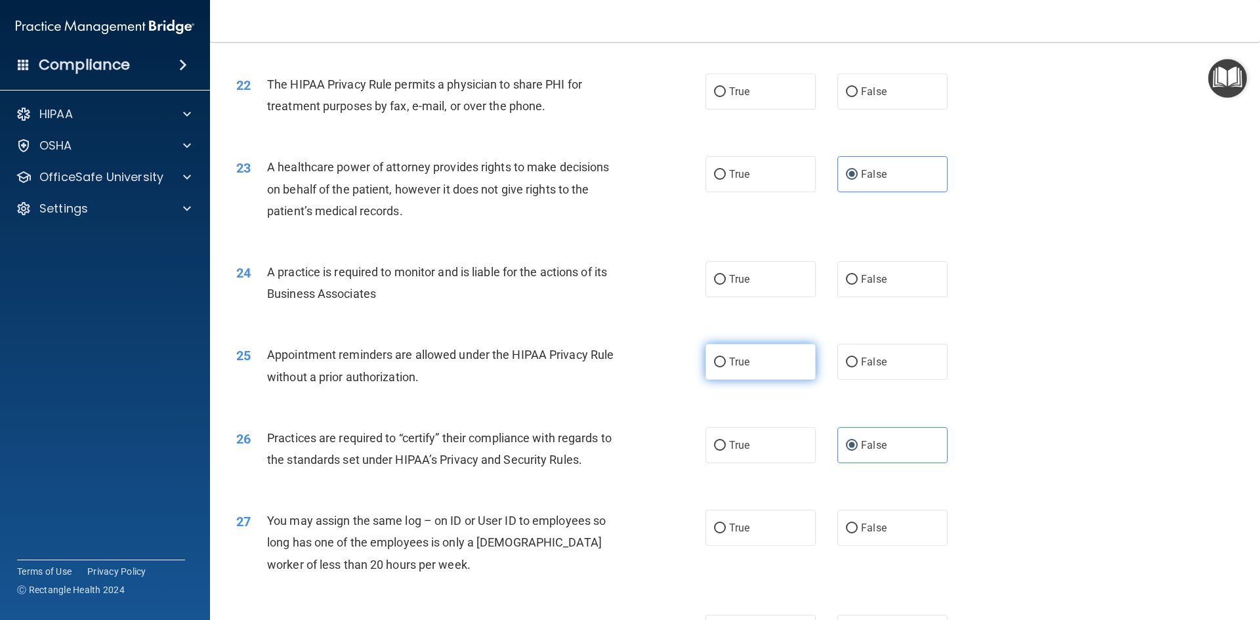
click at [724, 367] on label "True" at bounding box center [761, 362] width 110 height 36
click at [724, 367] on input "True" at bounding box center [720, 363] width 12 height 10
radio input "true"
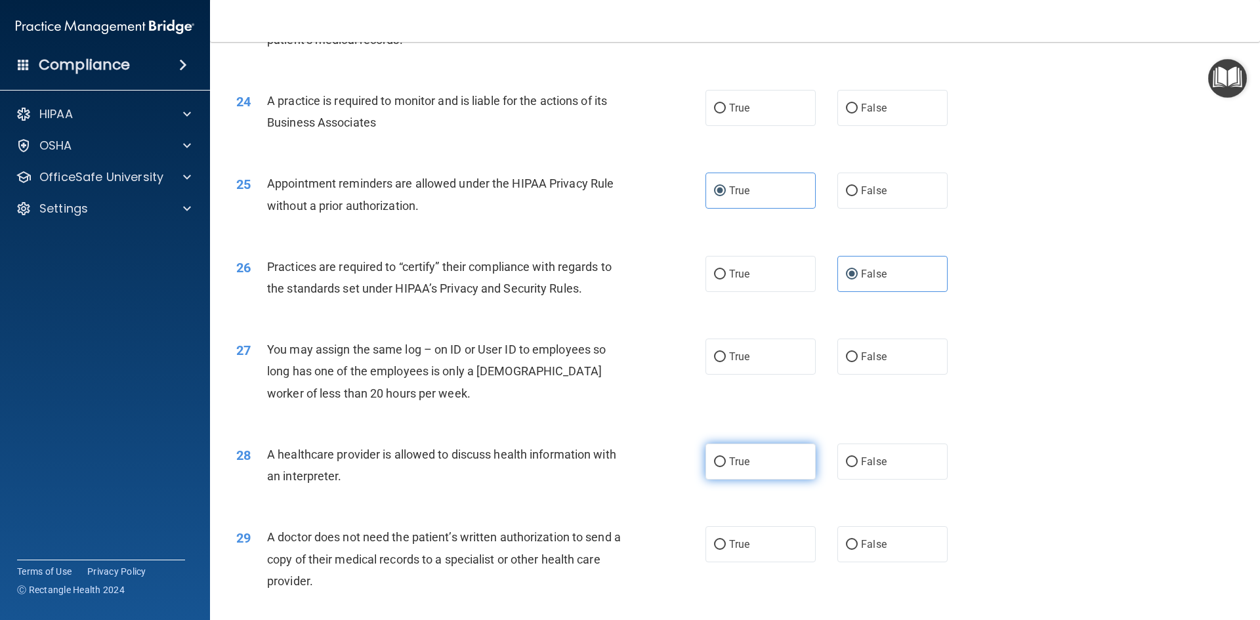
scroll to position [2429, 0]
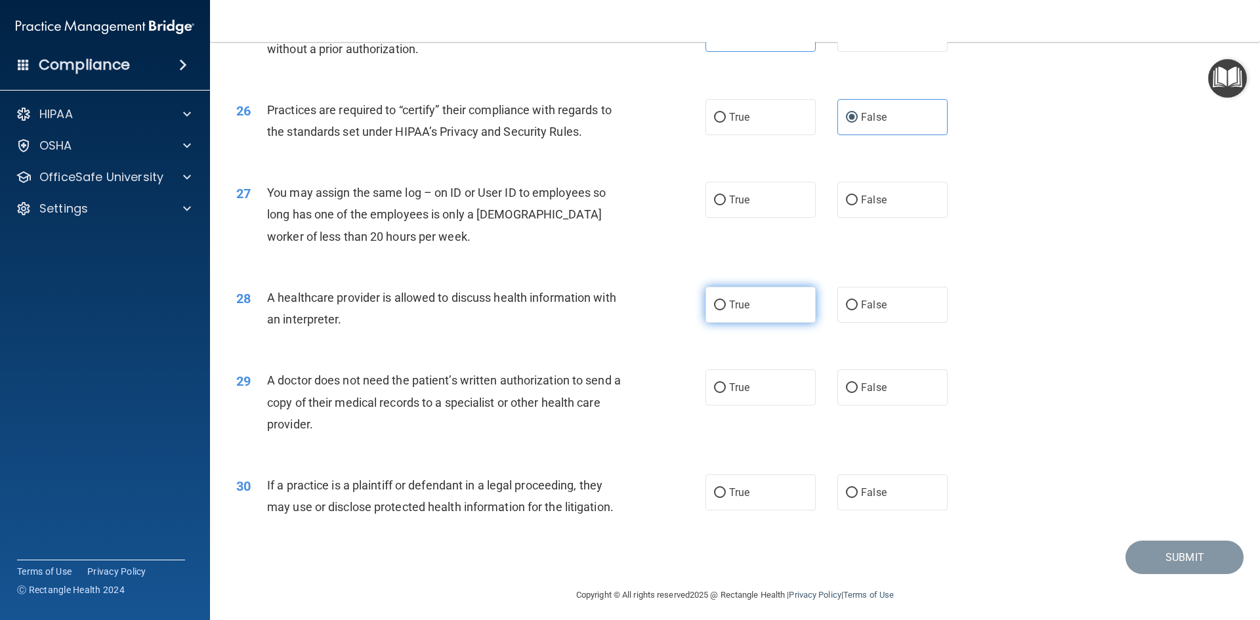
click at [741, 311] on label "True" at bounding box center [761, 305] width 110 height 36
click at [726, 310] on input "True" at bounding box center [720, 306] width 12 height 10
radio input "true"
click at [720, 383] on label "True" at bounding box center [761, 388] width 110 height 36
click at [720, 383] on input "True" at bounding box center [720, 388] width 12 height 10
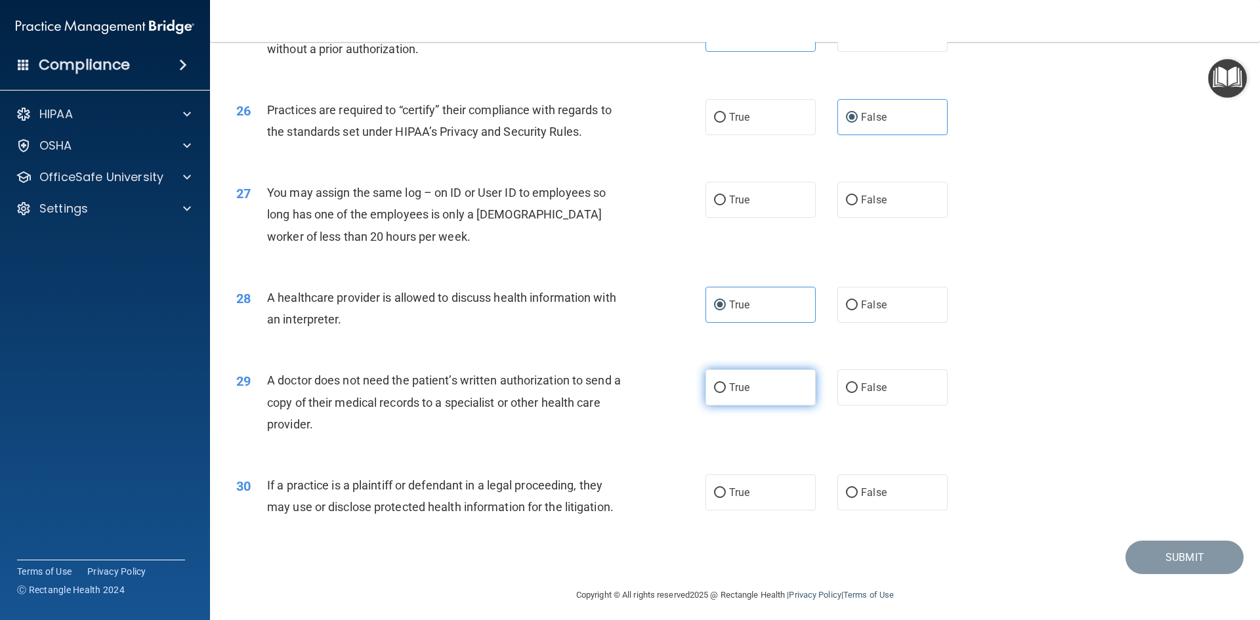
radio input "true"
click at [744, 498] on span "True" at bounding box center [739, 492] width 20 height 12
click at [726, 498] on input "True" at bounding box center [720, 493] width 12 height 10
radio input "true"
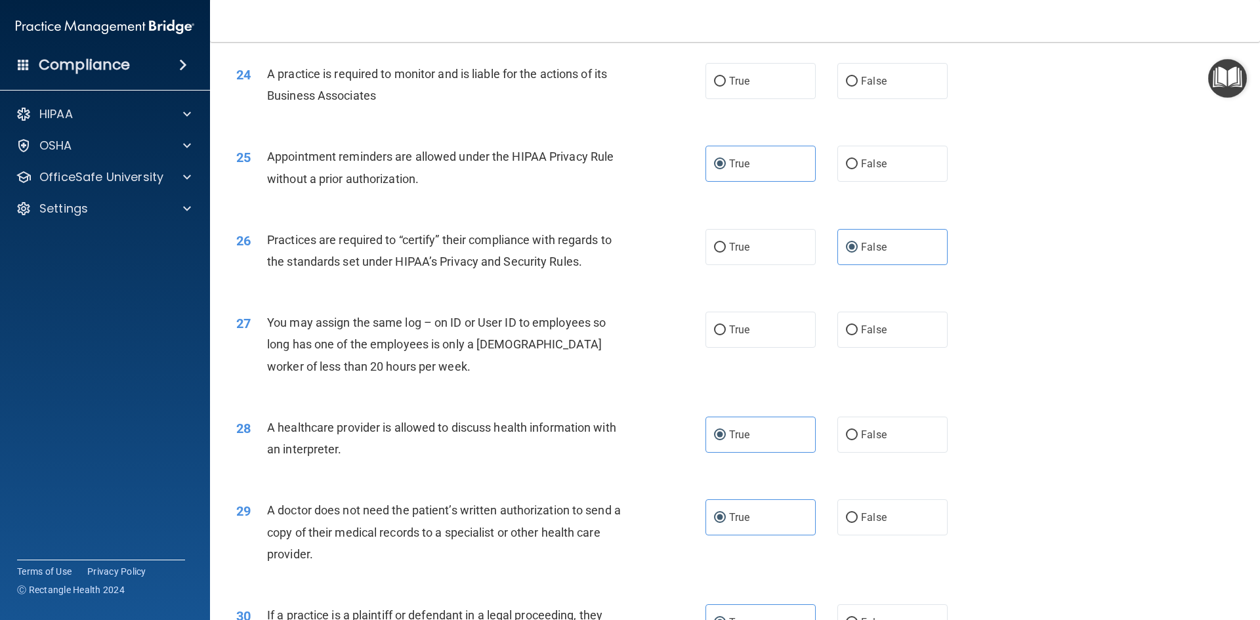
scroll to position [2298, 0]
click at [850, 335] on input "False" at bounding box center [852, 332] width 12 height 10
radio input "true"
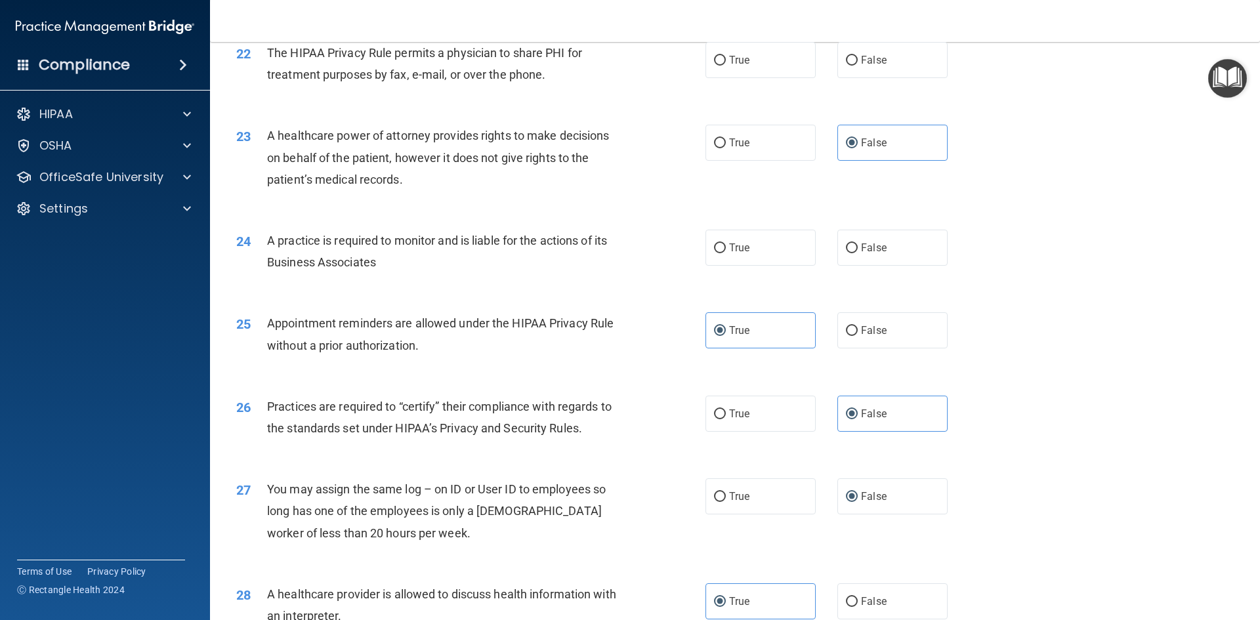
scroll to position [2101, 0]
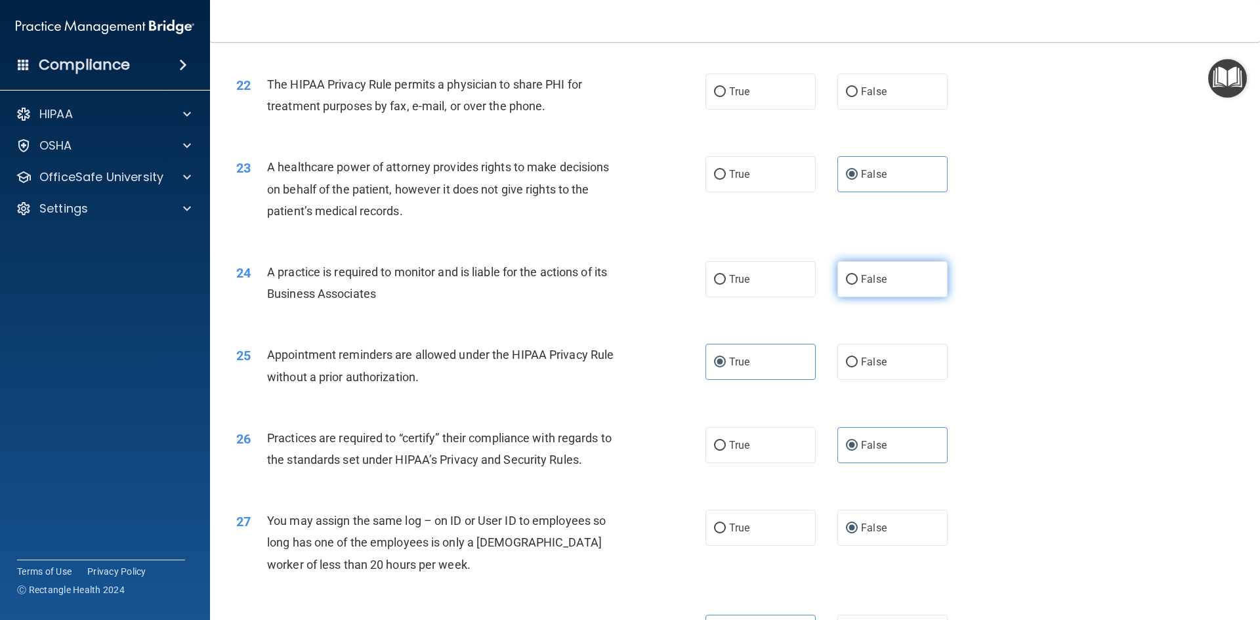
click at [838, 285] on label "False" at bounding box center [893, 279] width 110 height 36
click at [846, 285] on input "False" at bounding box center [852, 280] width 12 height 10
radio input "true"
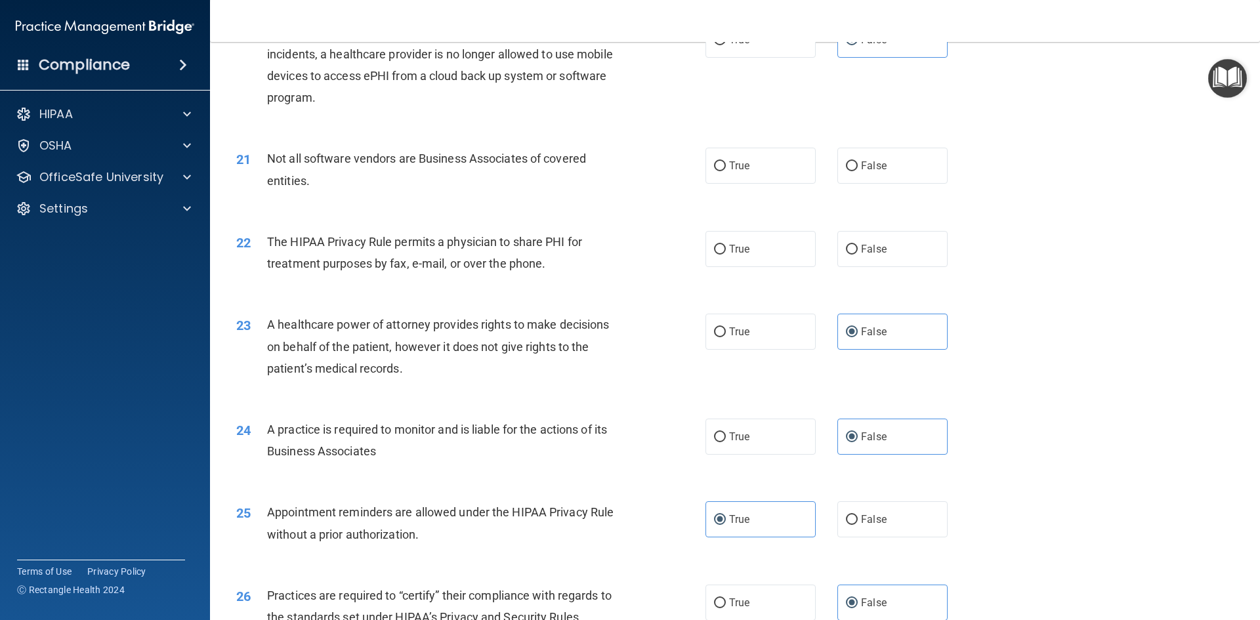
scroll to position [1904, 0]
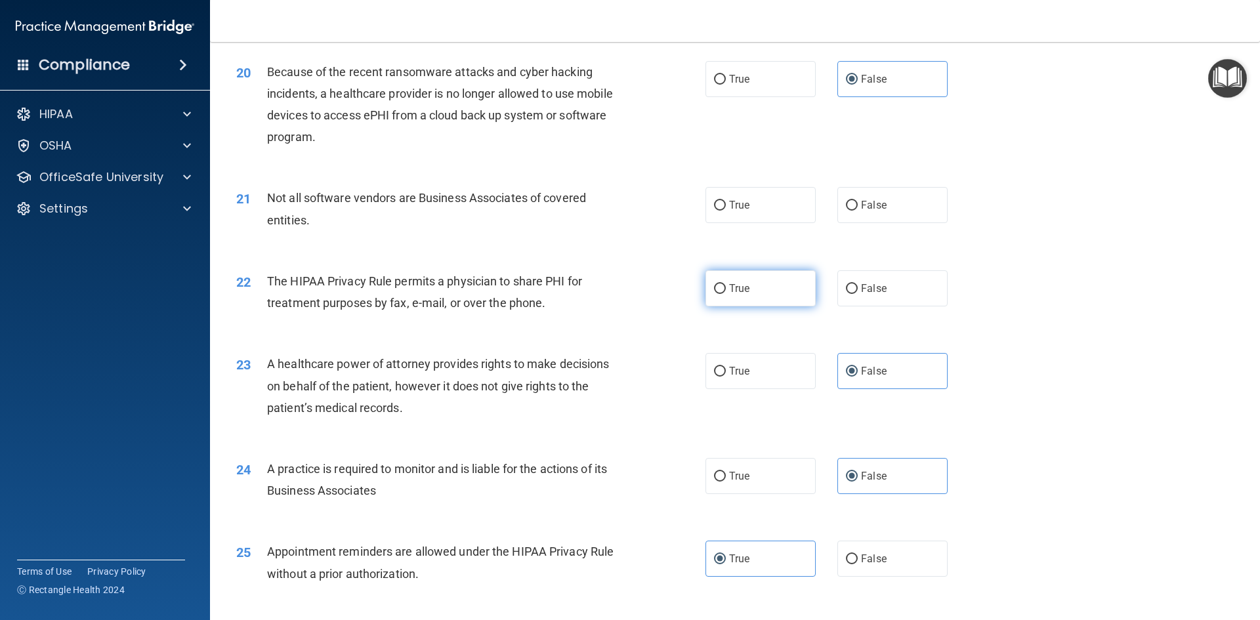
click at [751, 286] on label "True" at bounding box center [761, 288] width 110 height 36
click at [726, 286] on input "True" at bounding box center [720, 289] width 12 height 10
radio input "true"
drag, startPoint x: 756, startPoint y: 201, endPoint x: 721, endPoint y: 200, distance: 34.8
click at [756, 201] on label "True" at bounding box center [761, 205] width 110 height 36
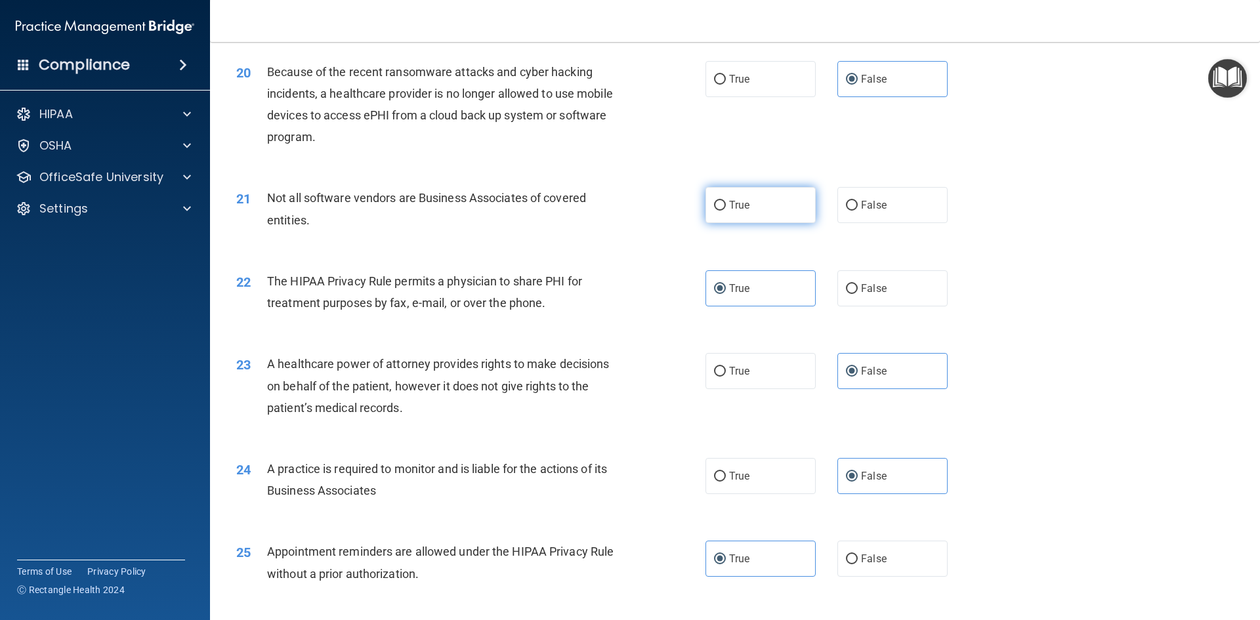
click at [726, 201] on input "True" at bounding box center [720, 206] width 12 height 10
radio input "true"
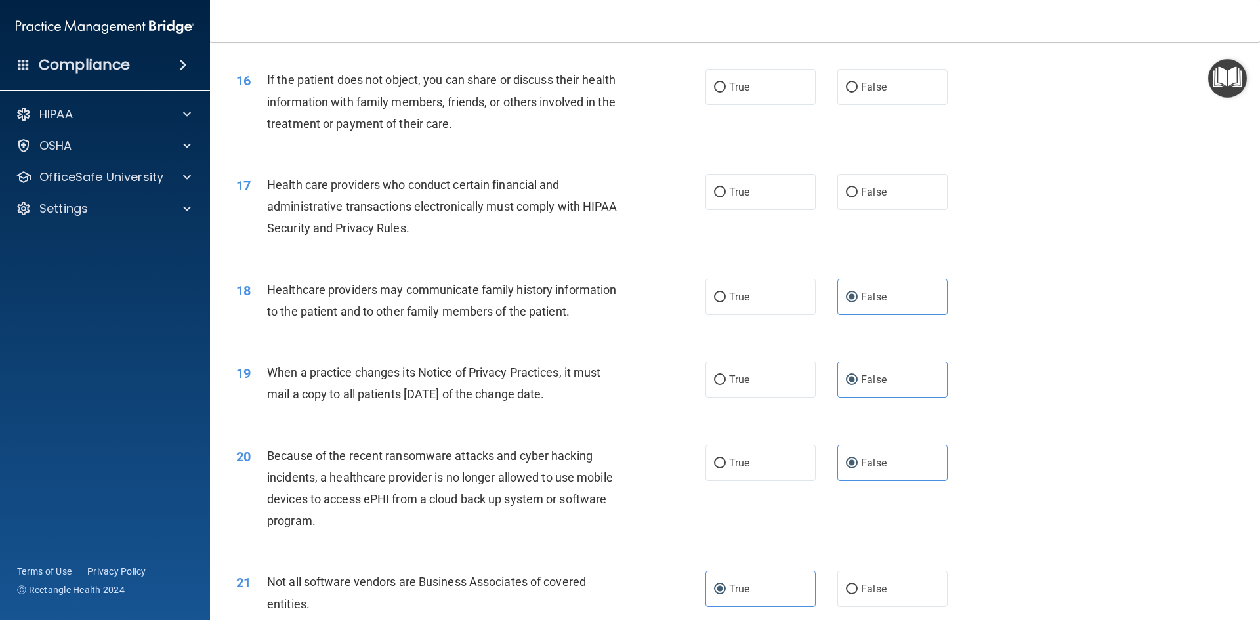
scroll to position [1444, 0]
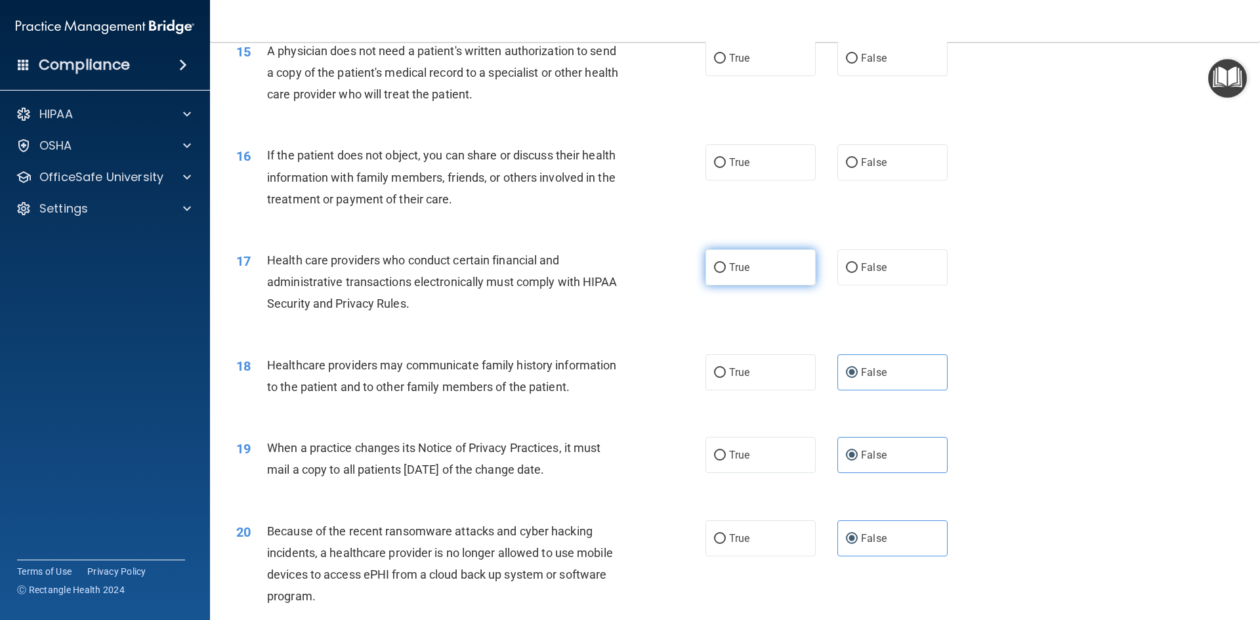
click at [773, 267] on label "True" at bounding box center [761, 267] width 110 height 36
click at [726, 267] on input "True" at bounding box center [720, 268] width 12 height 10
radio input "true"
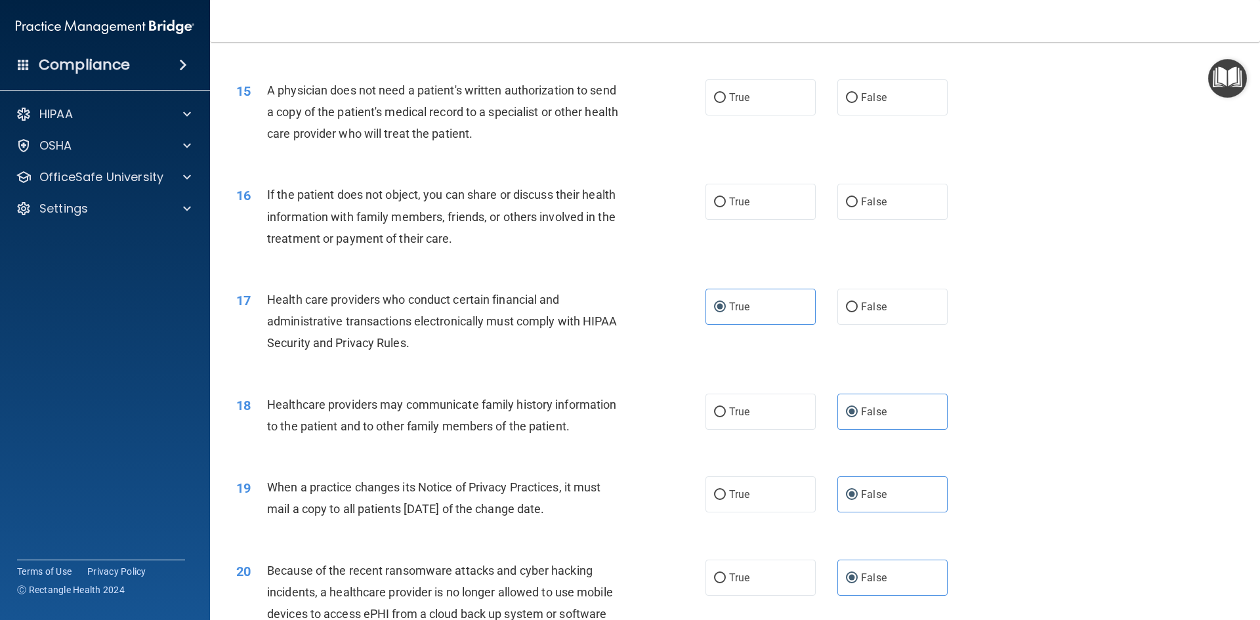
scroll to position [1313, 0]
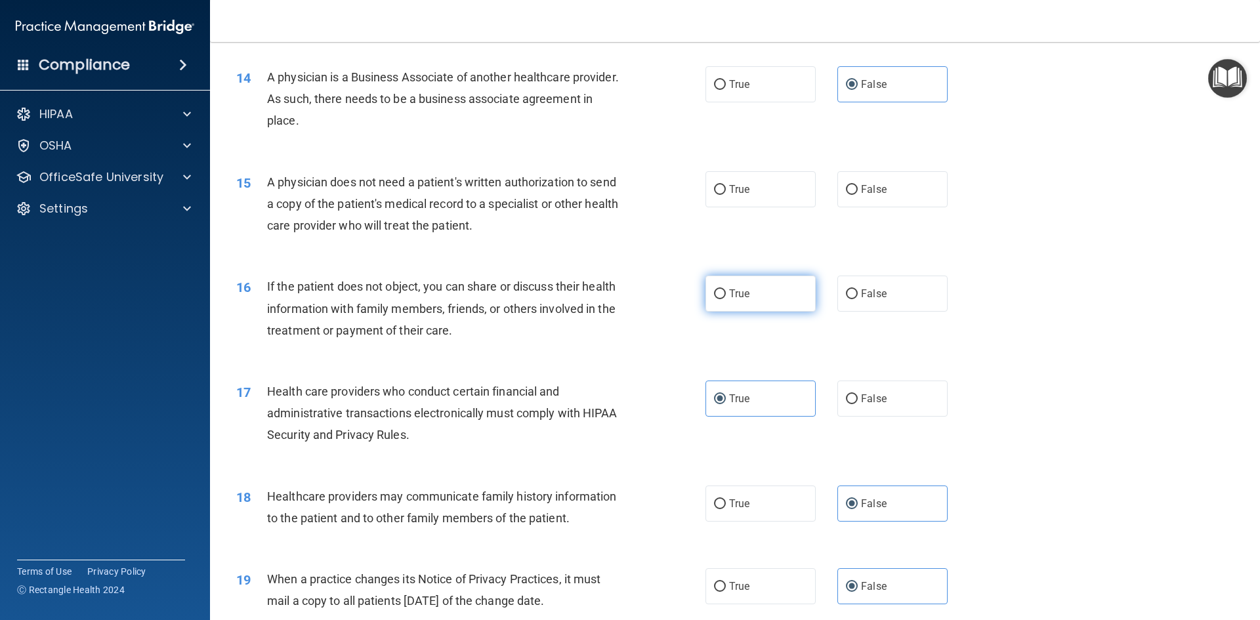
click at [740, 308] on label "True" at bounding box center [761, 294] width 110 height 36
click at [726, 299] on input "True" at bounding box center [720, 294] width 12 height 10
radio input "true"
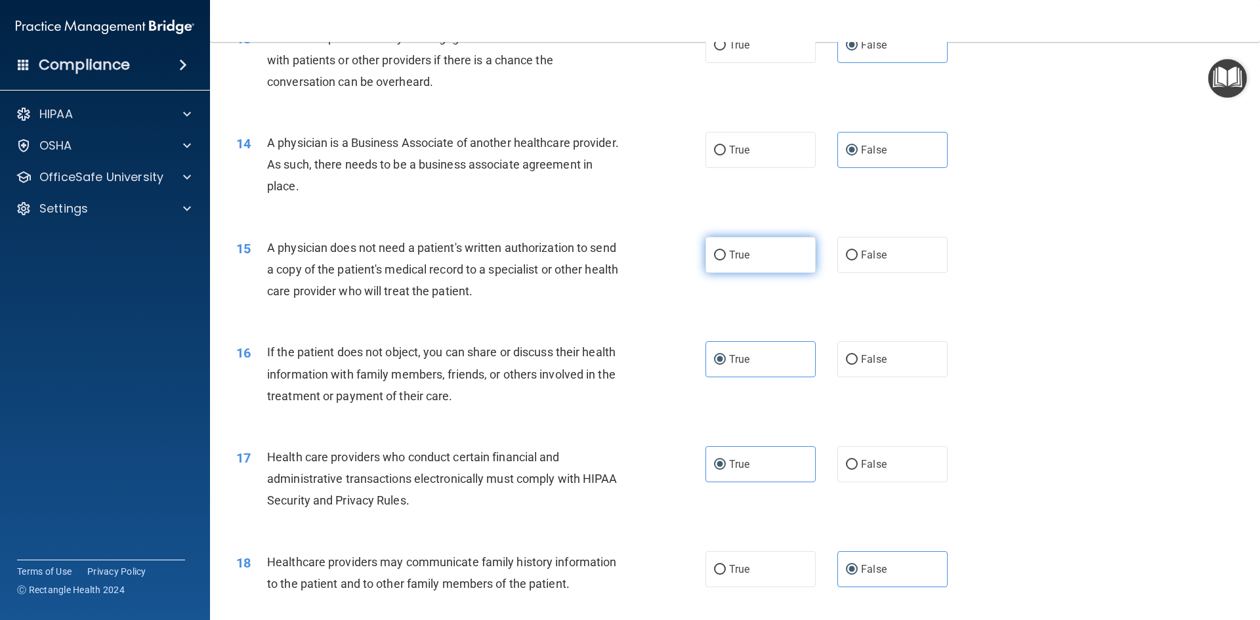
click at [711, 244] on label "True" at bounding box center [761, 255] width 110 height 36
click at [714, 251] on input "True" at bounding box center [720, 256] width 12 height 10
radio input "true"
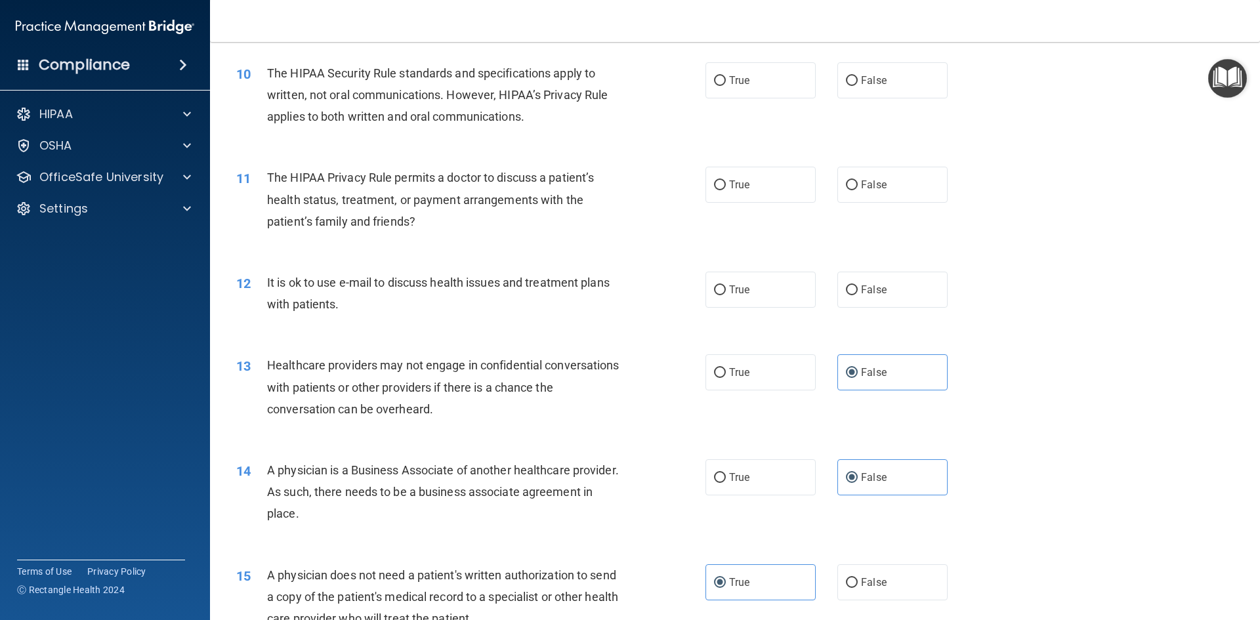
scroll to position [919, 0]
click at [744, 287] on span "True" at bounding box center [739, 290] width 20 height 12
click at [726, 287] on input "True" at bounding box center [720, 291] width 12 height 10
radio input "true"
click at [751, 191] on label "True" at bounding box center [761, 185] width 110 height 36
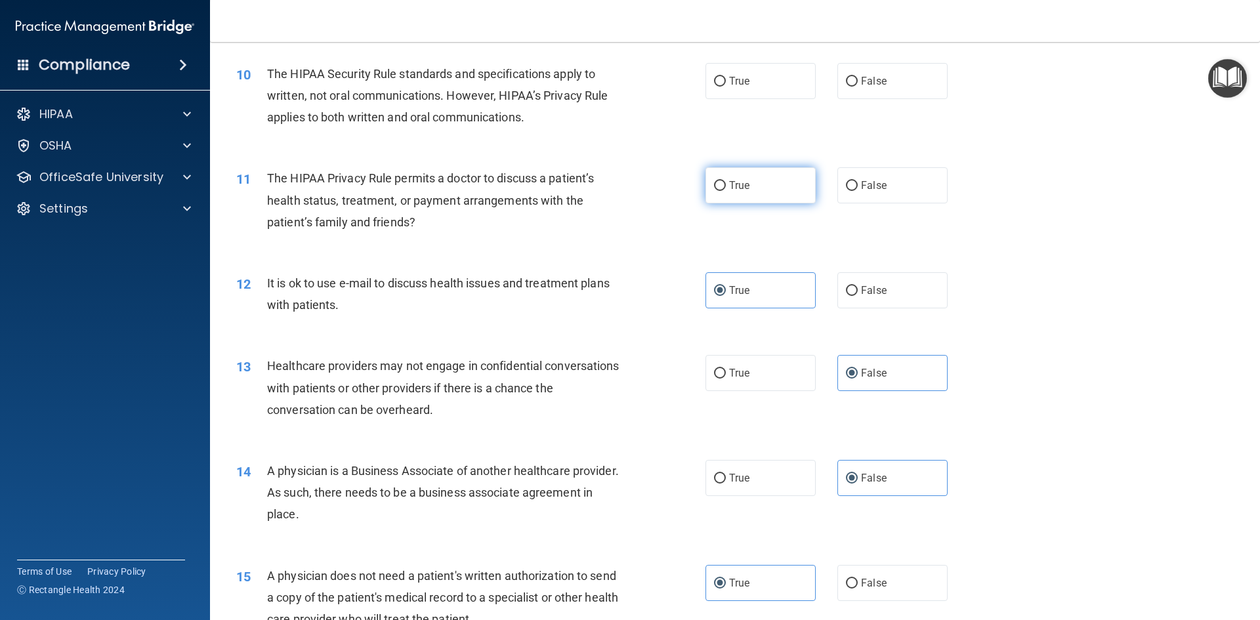
click at [726, 191] on input "True" at bounding box center [720, 186] width 12 height 10
radio input "true"
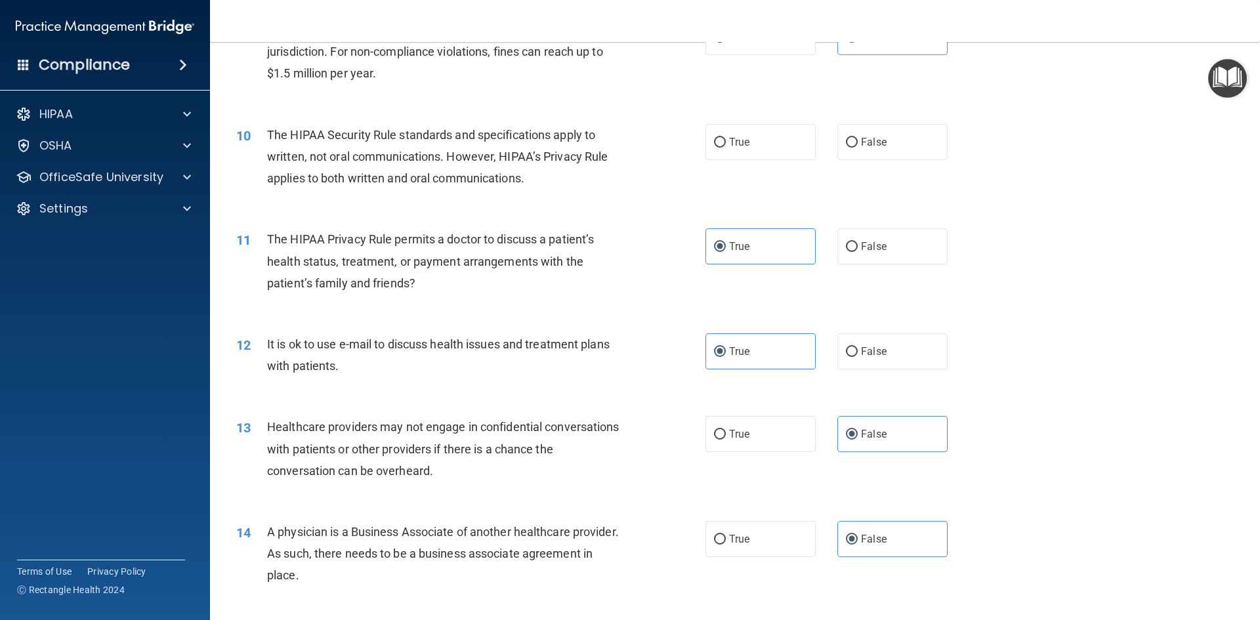
scroll to position [788, 0]
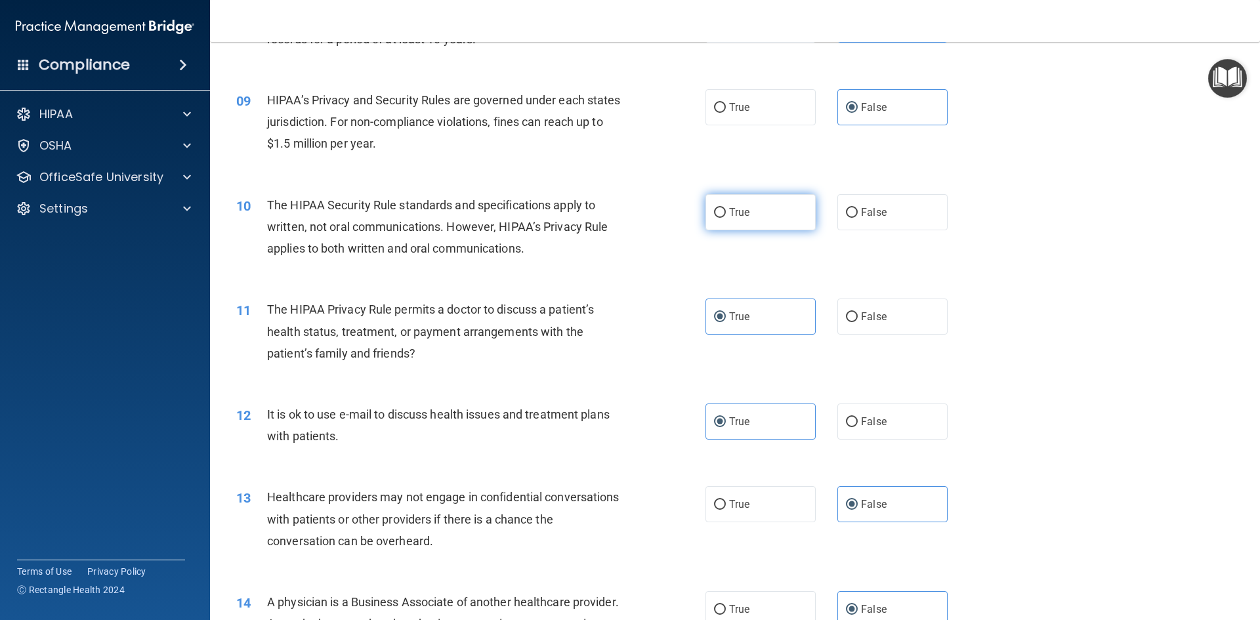
click at [758, 210] on label "True" at bounding box center [761, 212] width 110 height 36
click at [726, 210] on input "True" at bounding box center [720, 213] width 12 height 10
radio input "true"
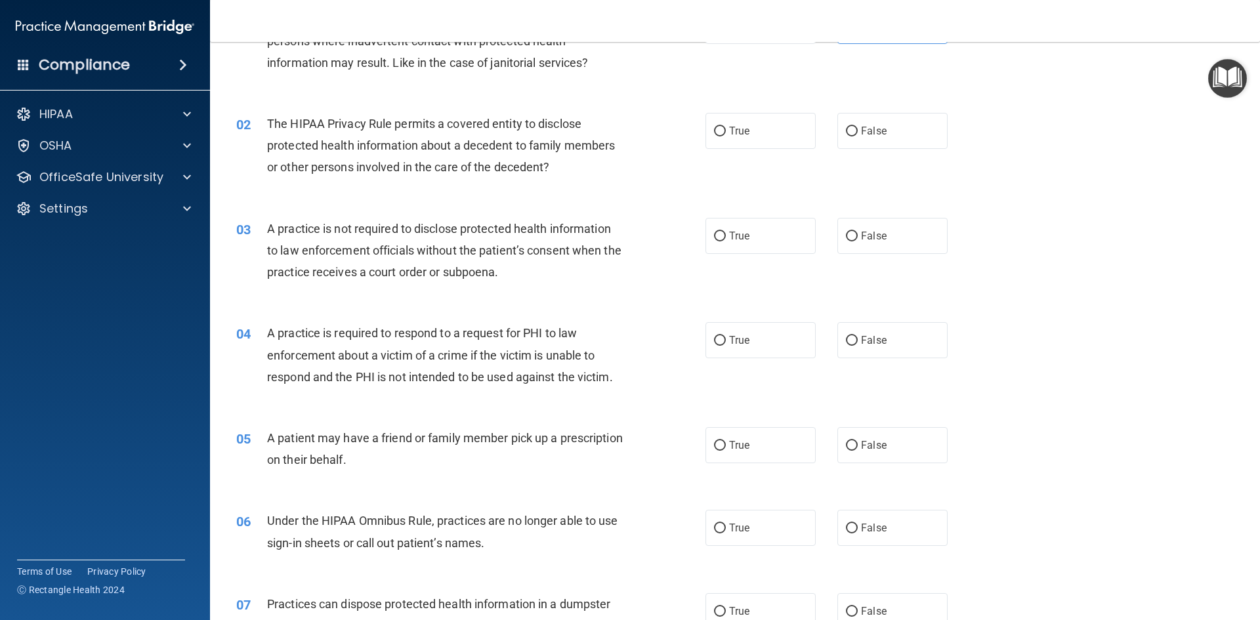
scroll to position [66, 0]
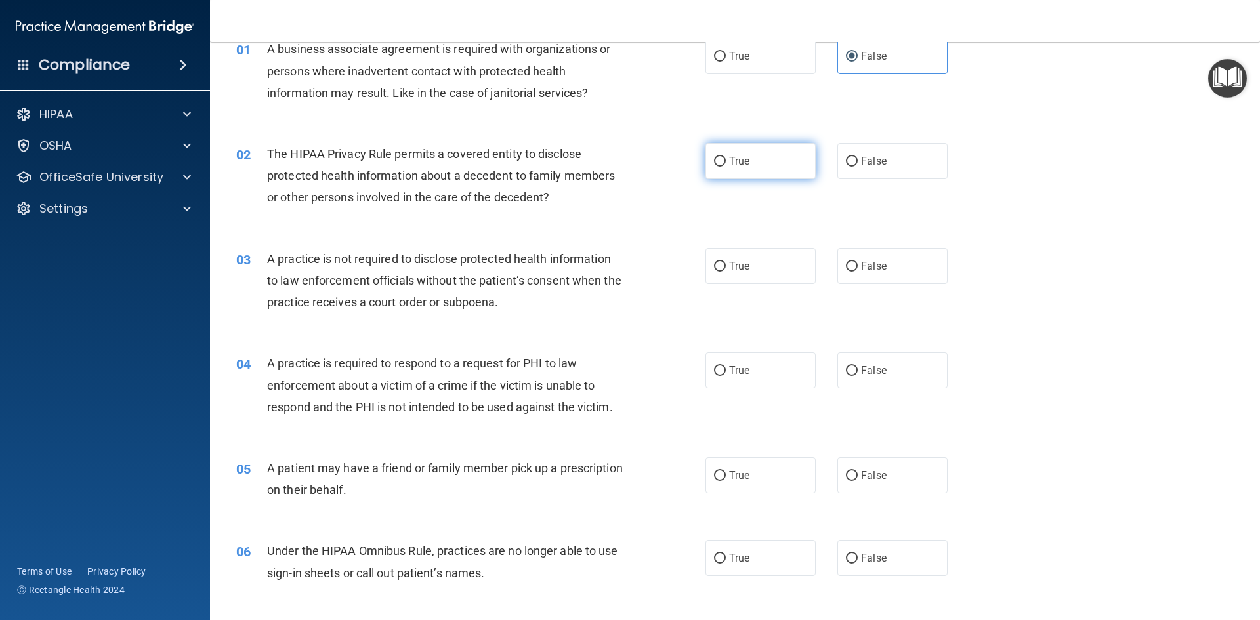
click at [733, 160] on span "True" at bounding box center [739, 161] width 20 height 12
click at [726, 160] on input "True" at bounding box center [720, 162] width 12 height 10
radio input "true"
click at [721, 263] on label "True" at bounding box center [761, 266] width 110 height 36
click at [721, 263] on input "True" at bounding box center [720, 267] width 12 height 10
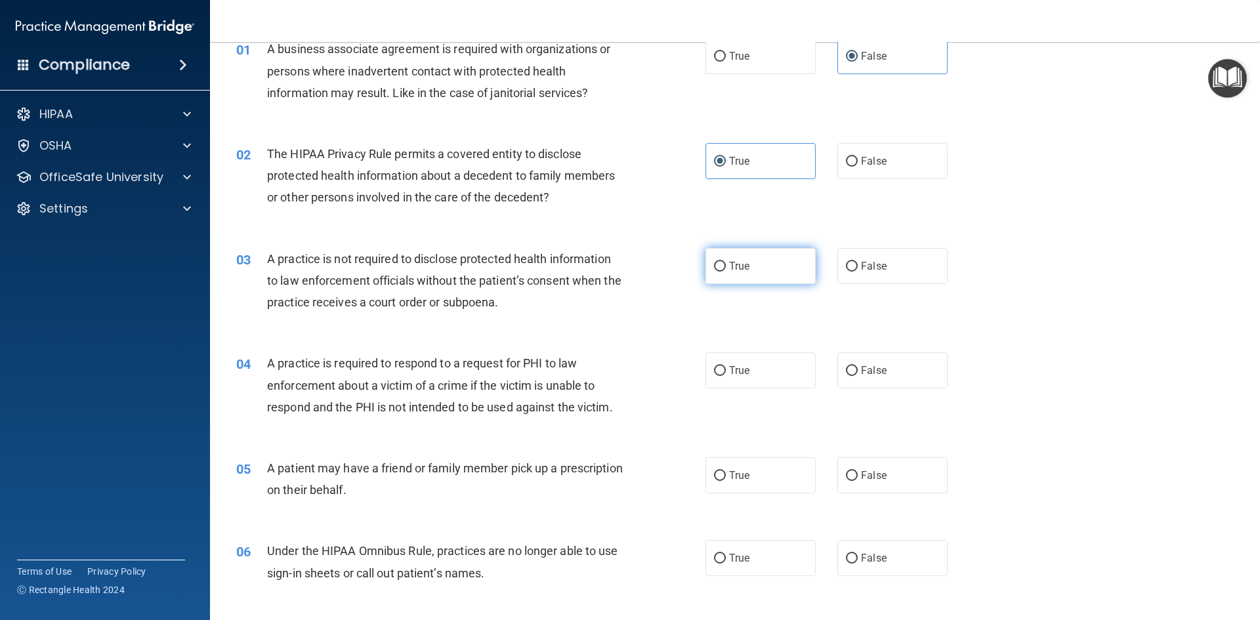
radio input "true"
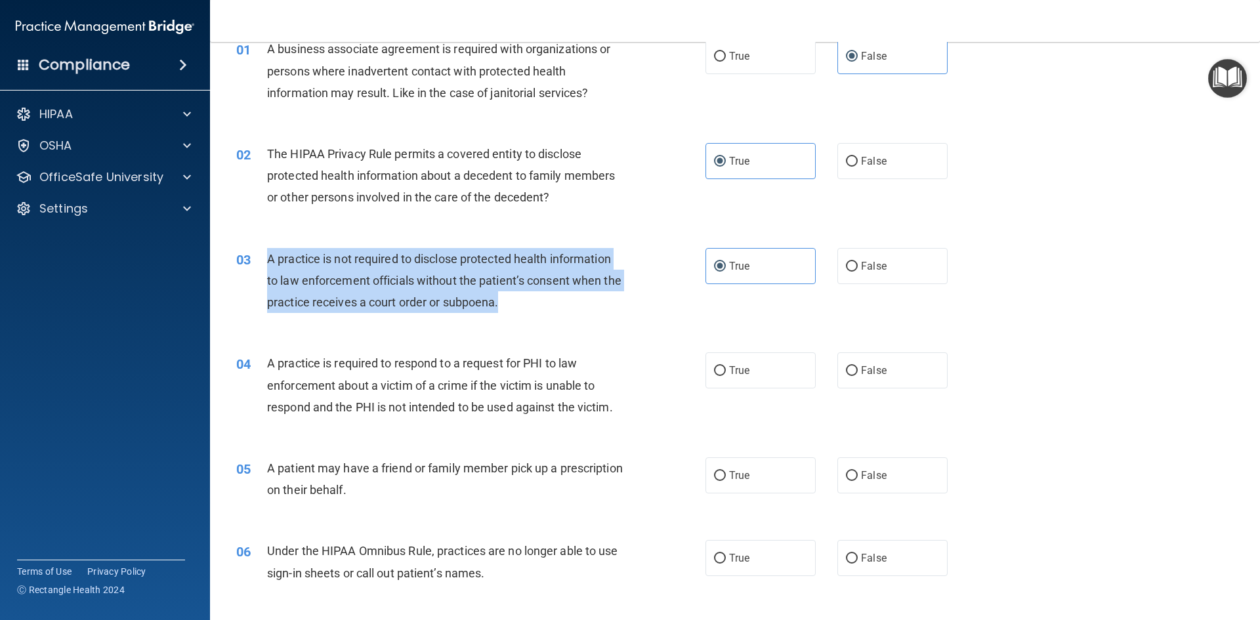
drag, startPoint x: 524, startPoint y: 307, endPoint x: 261, endPoint y: 265, distance: 266.6
click at [261, 265] on div "03 A practice is not required to disclose protected health information to law e…" at bounding box center [471, 284] width 509 height 72
copy div "A practice is not required to disclose protected health information to law enfo…"
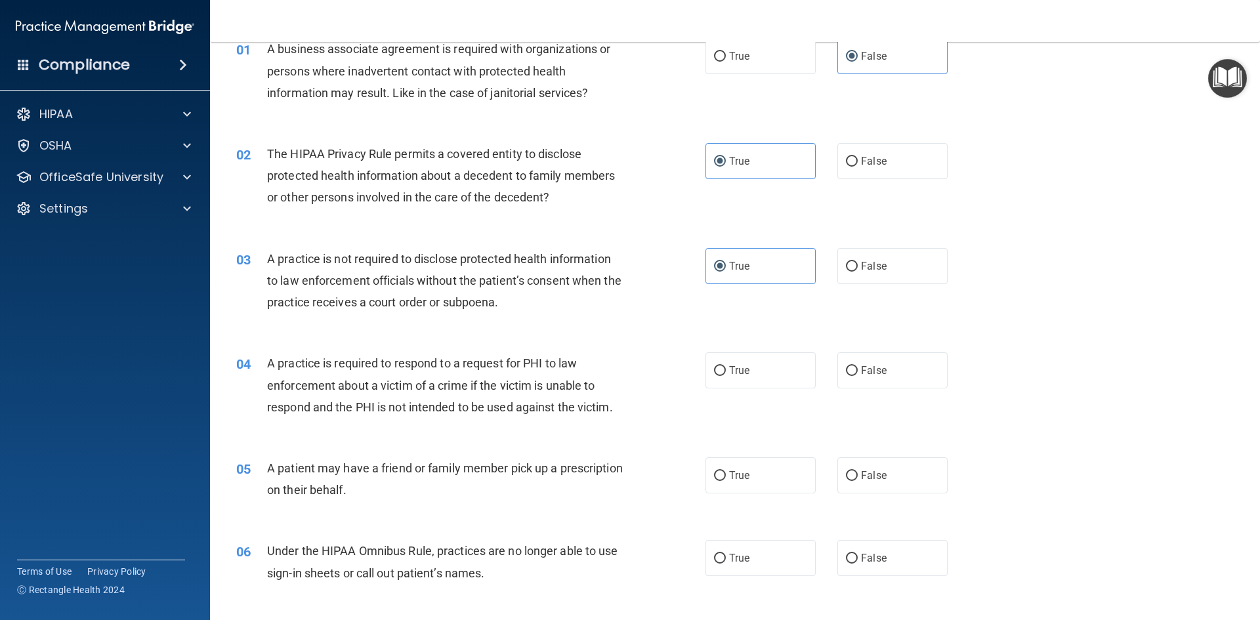
click at [568, 340] on div "04 A practice is required to respond to a request for PHI to law enforcement ab…" at bounding box center [734, 388] width 1017 height 105
click at [723, 370] on label "True" at bounding box center [761, 371] width 110 height 36
click at [723, 370] on input "True" at bounding box center [720, 371] width 12 height 10
radio input "true"
click at [714, 477] on input "True" at bounding box center [720, 476] width 12 height 10
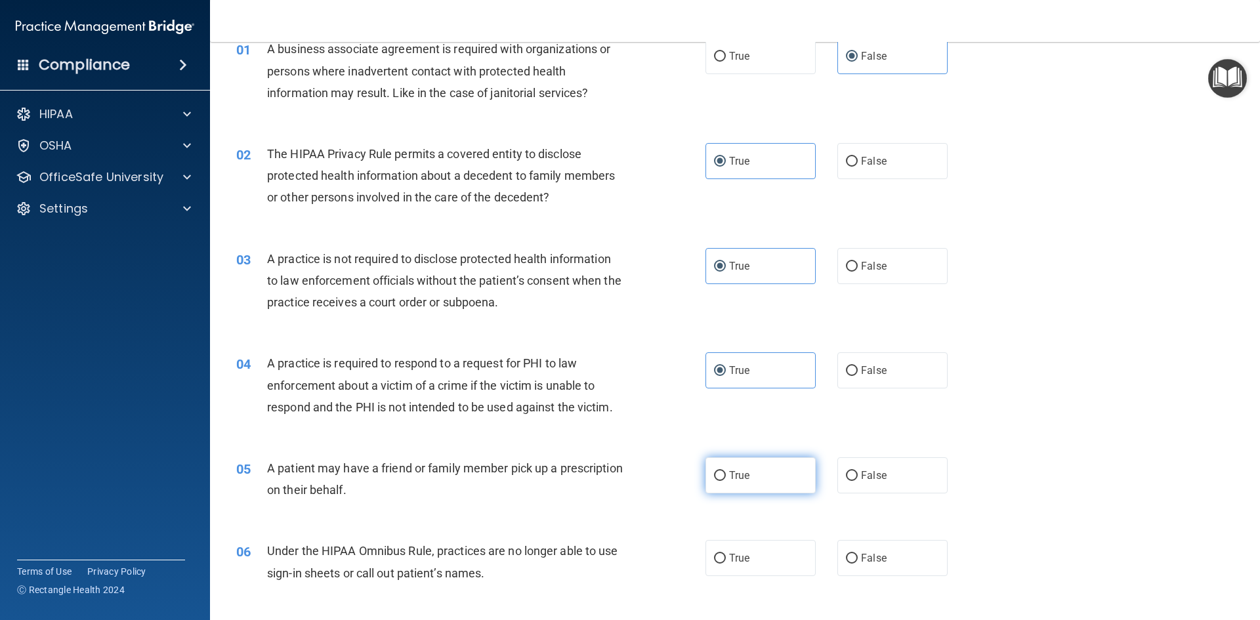
radio input "true"
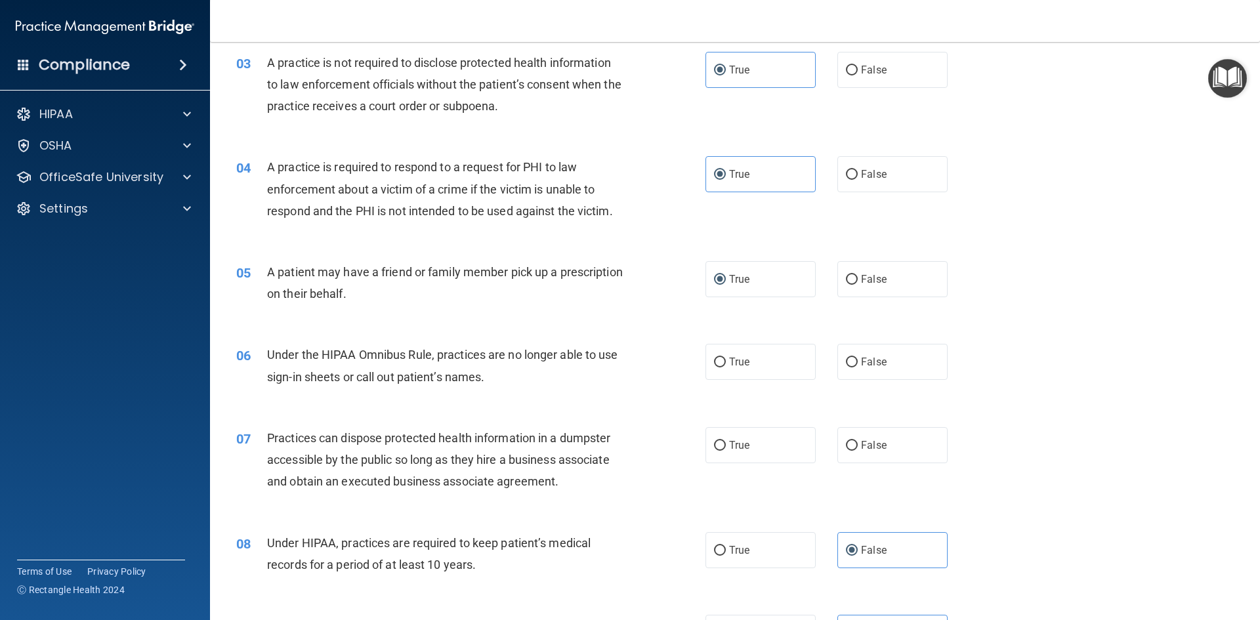
scroll to position [263, 0]
click at [903, 368] on label "False" at bounding box center [893, 361] width 110 height 36
click at [858, 367] on input "False" at bounding box center [852, 362] width 12 height 10
radio input "true"
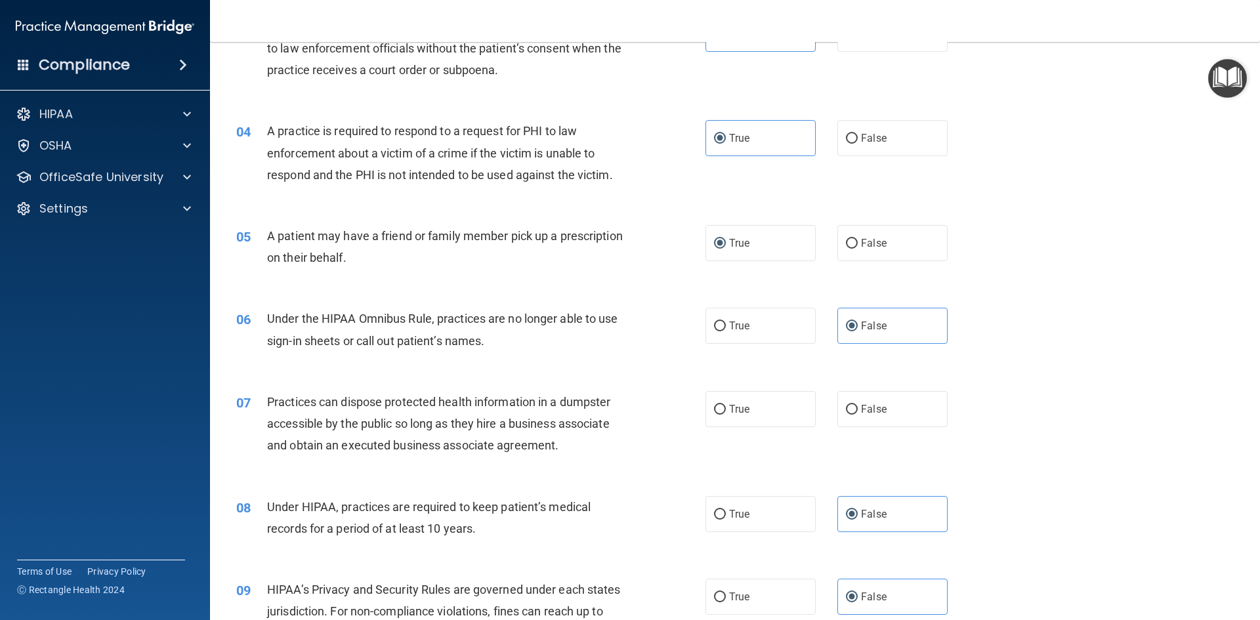
scroll to position [328, 0]
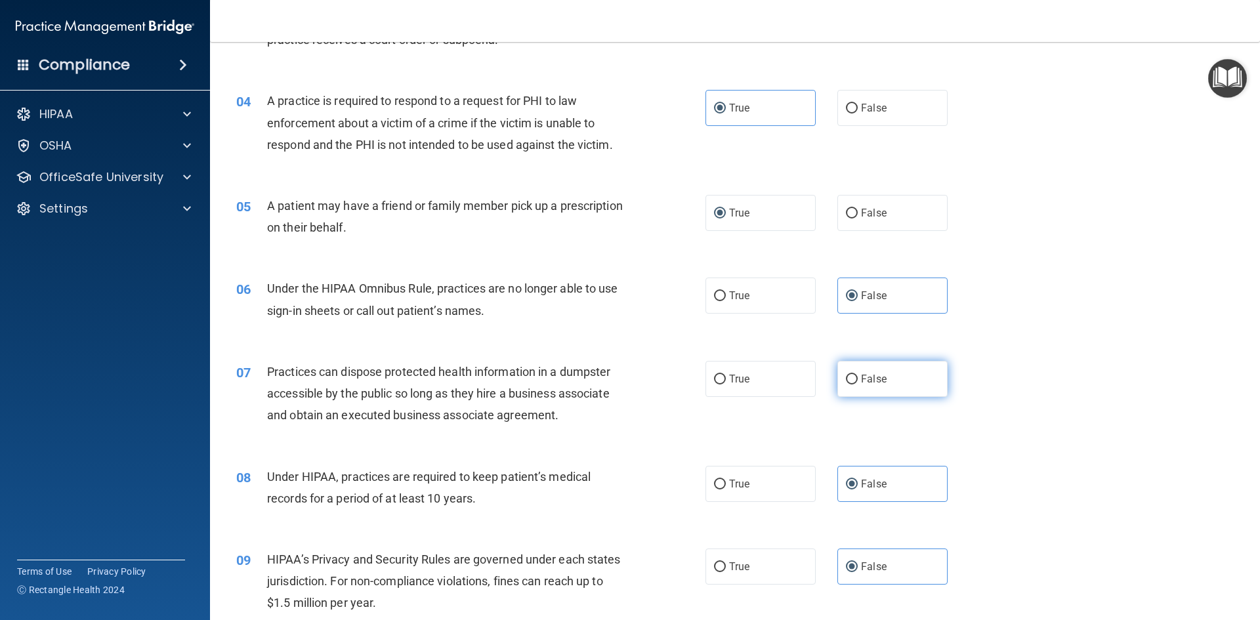
click at [861, 383] on span "False" at bounding box center [874, 379] width 26 height 12
click at [858, 383] on input "False" at bounding box center [852, 380] width 12 height 10
radio input "true"
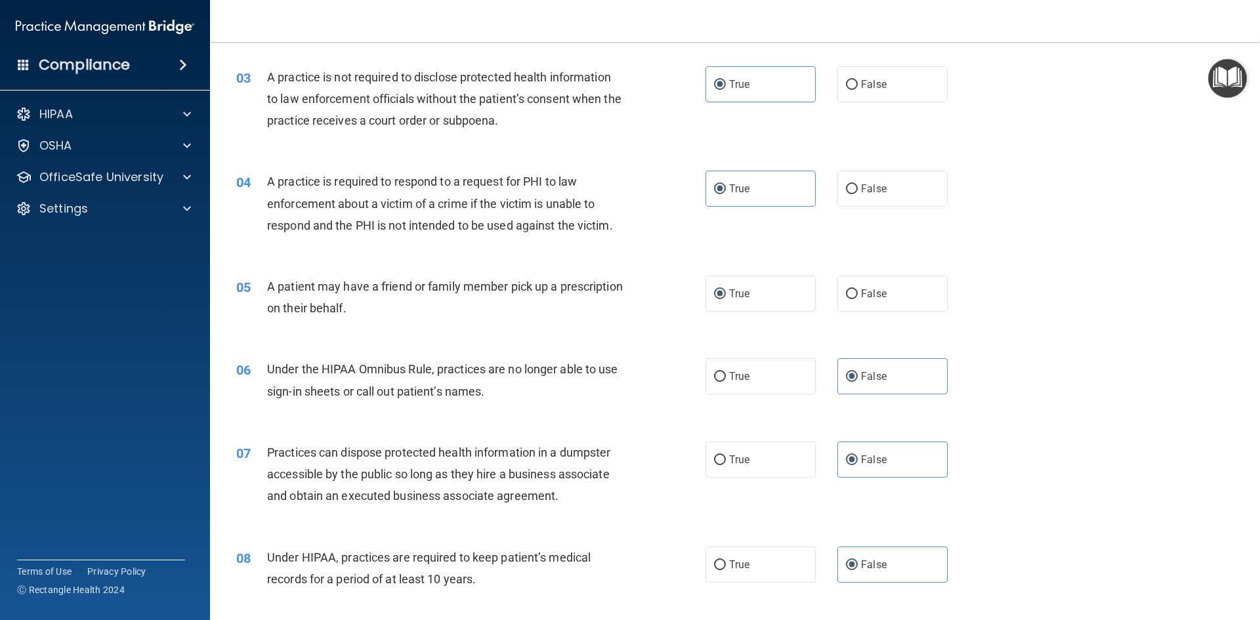
scroll to position [394, 0]
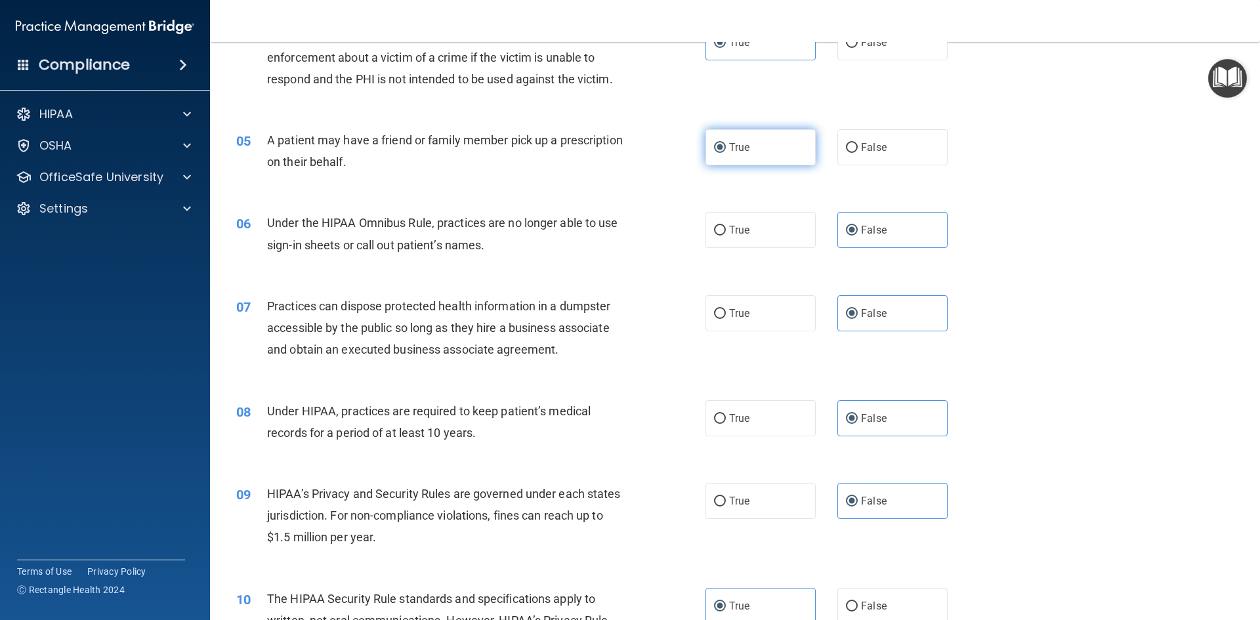
click at [753, 132] on label "True" at bounding box center [761, 147] width 110 height 36
click at [726, 143] on input "True" at bounding box center [720, 148] width 12 height 10
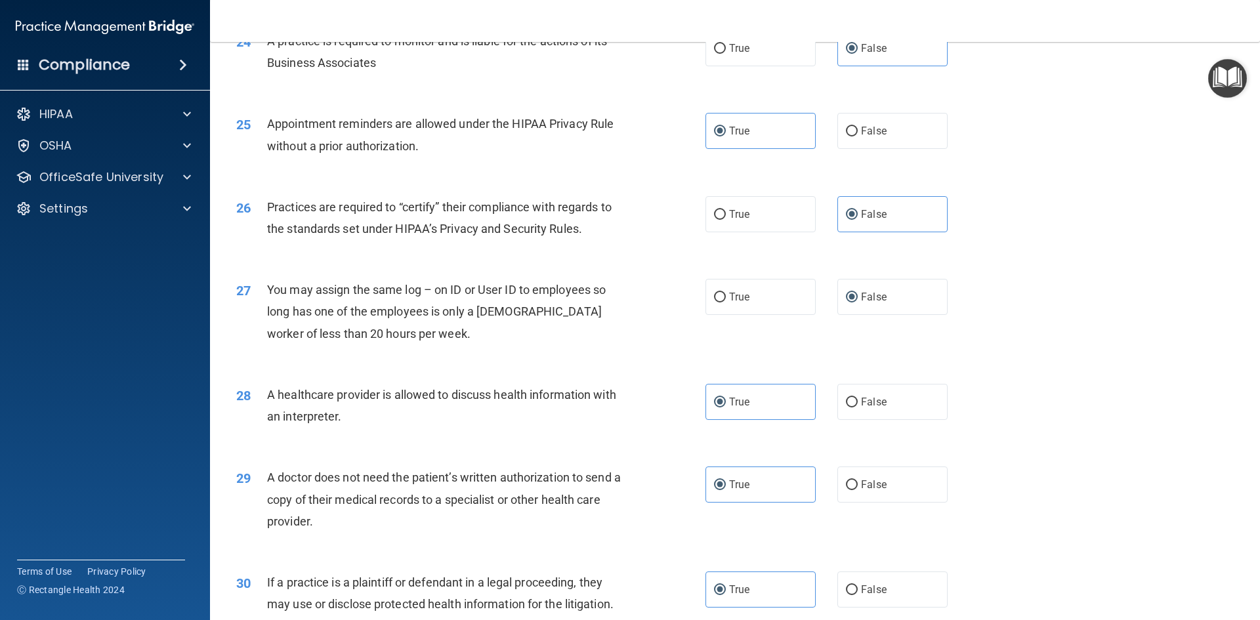
scroll to position [2435, 0]
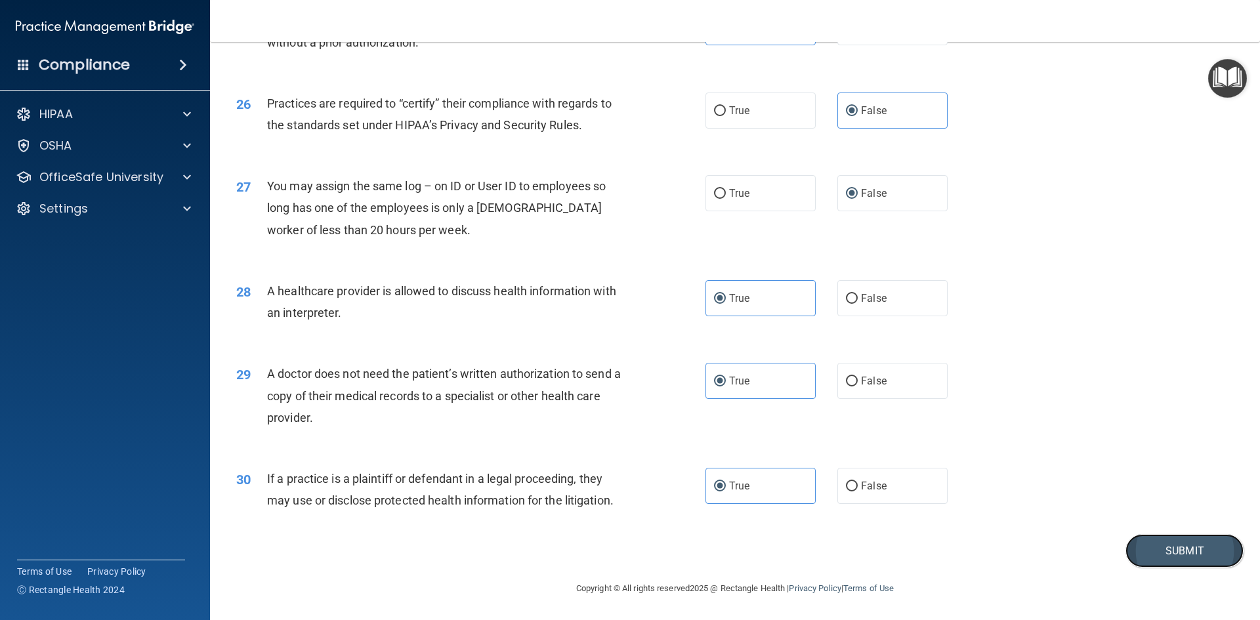
click at [1141, 544] on button "Submit" at bounding box center [1185, 550] width 118 height 33
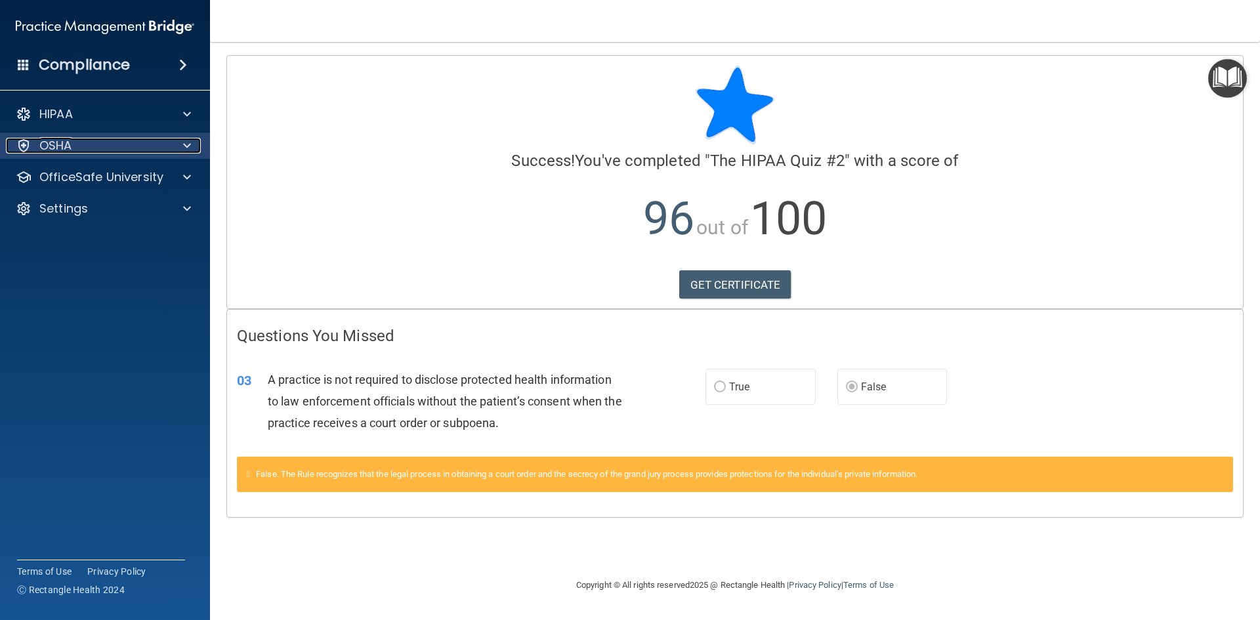
click at [182, 144] on div at bounding box center [185, 146] width 33 height 16
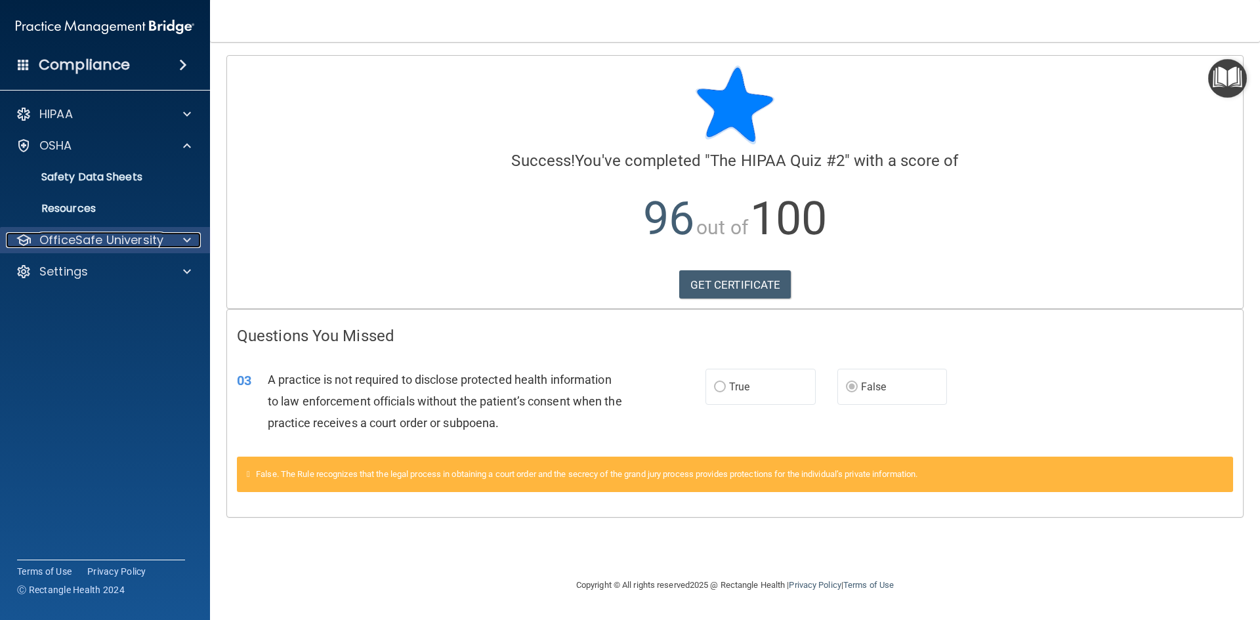
click at [188, 244] on span at bounding box center [187, 240] width 8 height 16
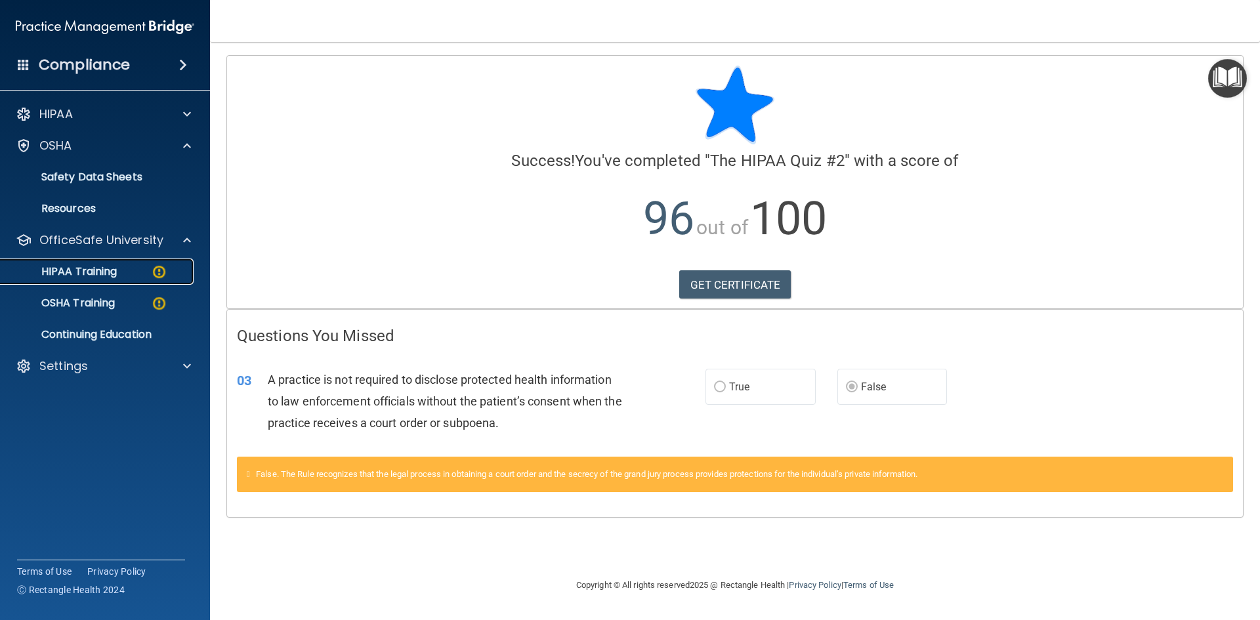
click at [141, 278] on link "HIPAA Training" at bounding box center [90, 272] width 207 height 26
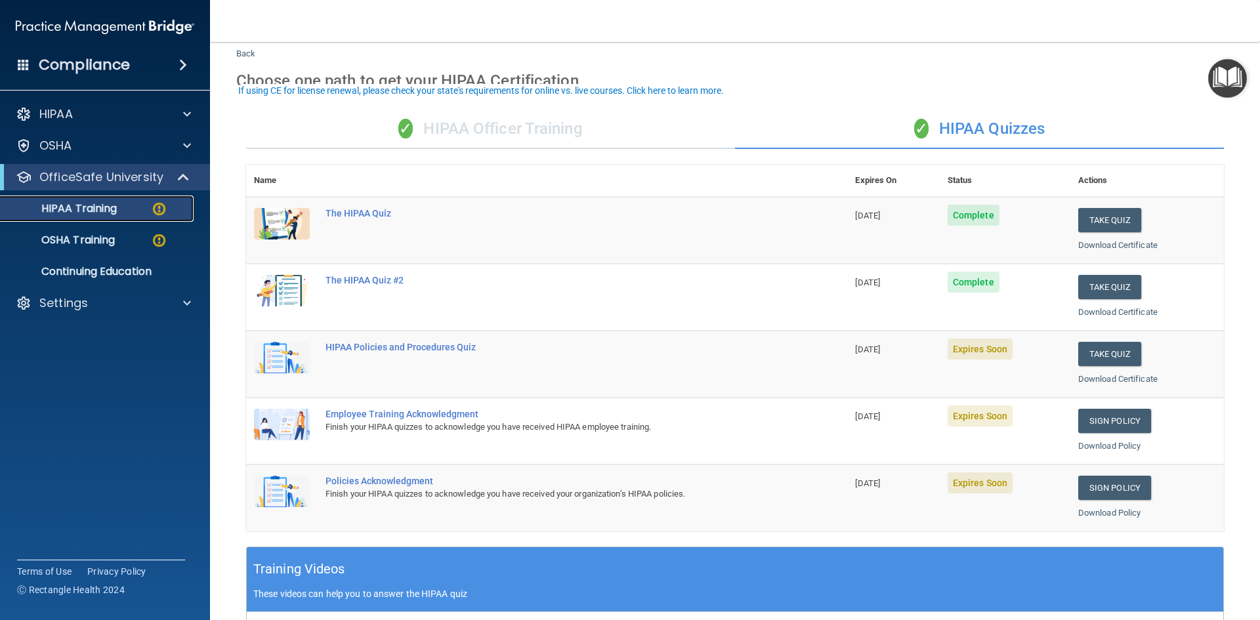
scroll to position [66, 0]
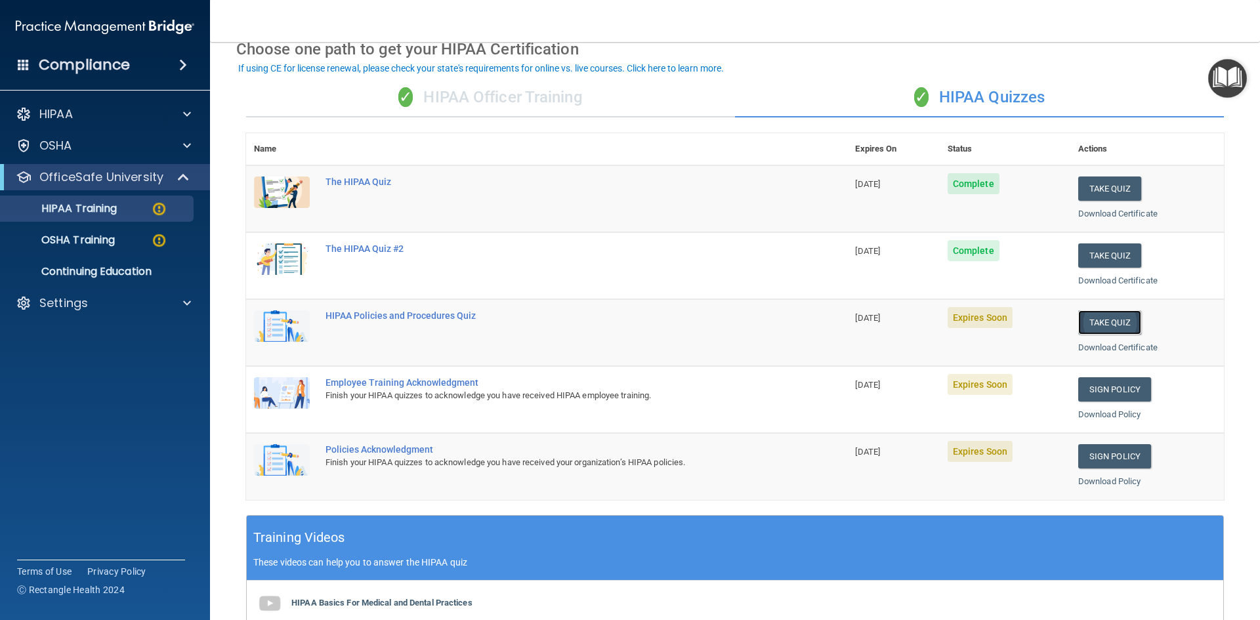
click at [1090, 324] on button "Take Quiz" at bounding box center [1110, 322] width 63 height 24
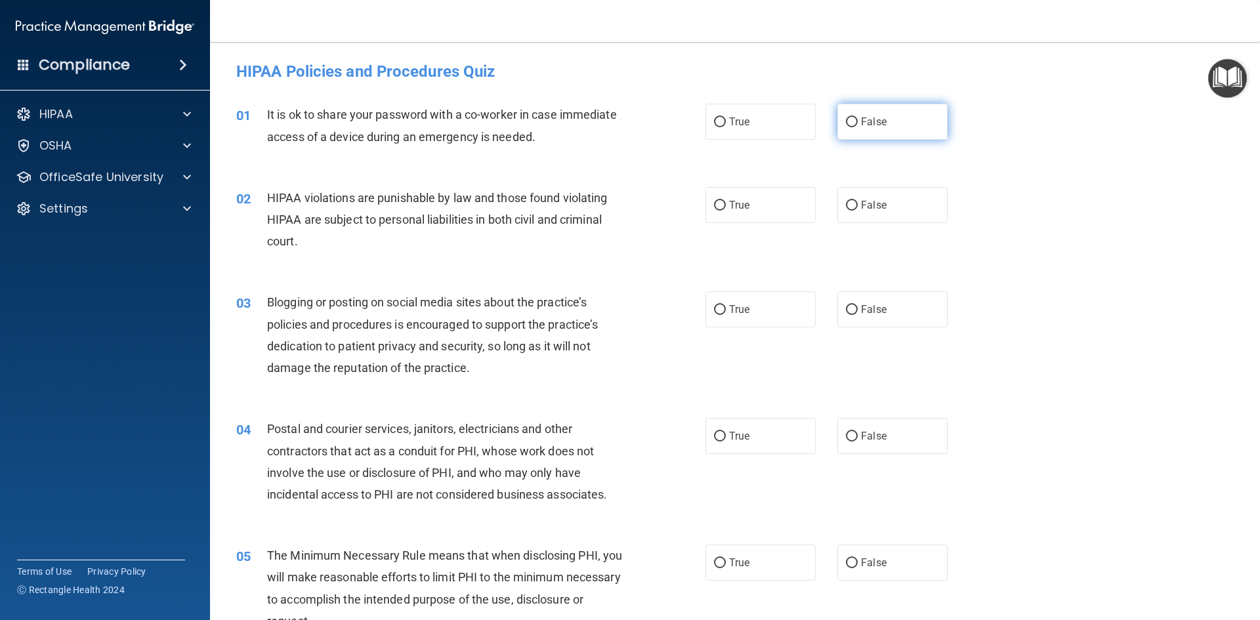
click at [853, 133] on label "False" at bounding box center [893, 122] width 110 height 36
click at [853, 127] on input "False" at bounding box center [852, 123] width 12 height 10
radio input "true"
click at [742, 208] on span "True" at bounding box center [739, 205] width 20 height 12
click at [726, 208] on input "True" at bounding box center [720, 206] width 12 height 10
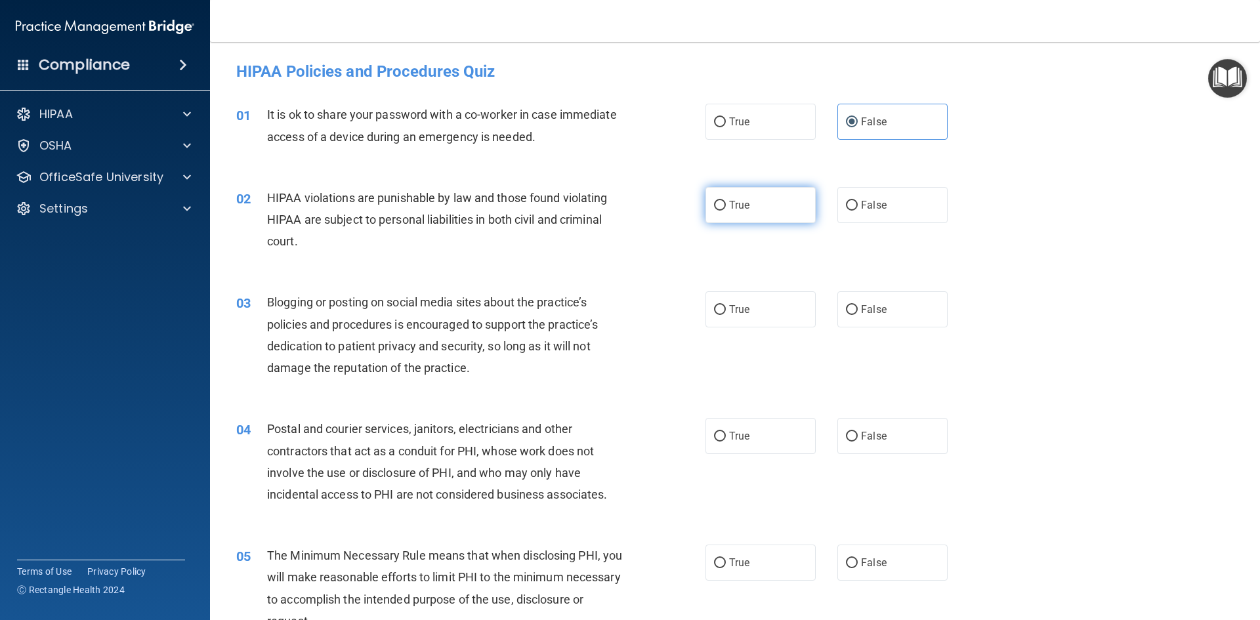
radio input "true"
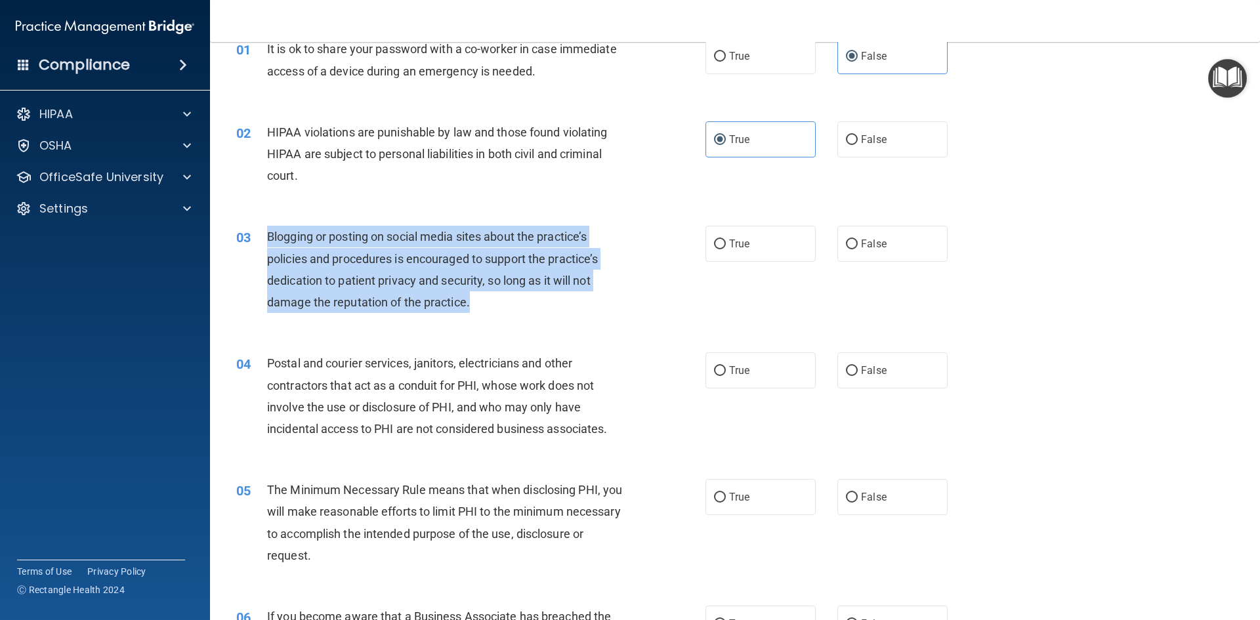
drag, startPoint x: 486, startPoint y: 307, endPoint x: 259, endPoint y: 244, distance: 235.7
click at [260, 245] on div "03 Blogging or posting on social media sites about the practice’s policies and …" at bounding box center [471, 273] width 509 height 94
copy div "Blogging or posting on social media sites about the practice’s policies and pro…"
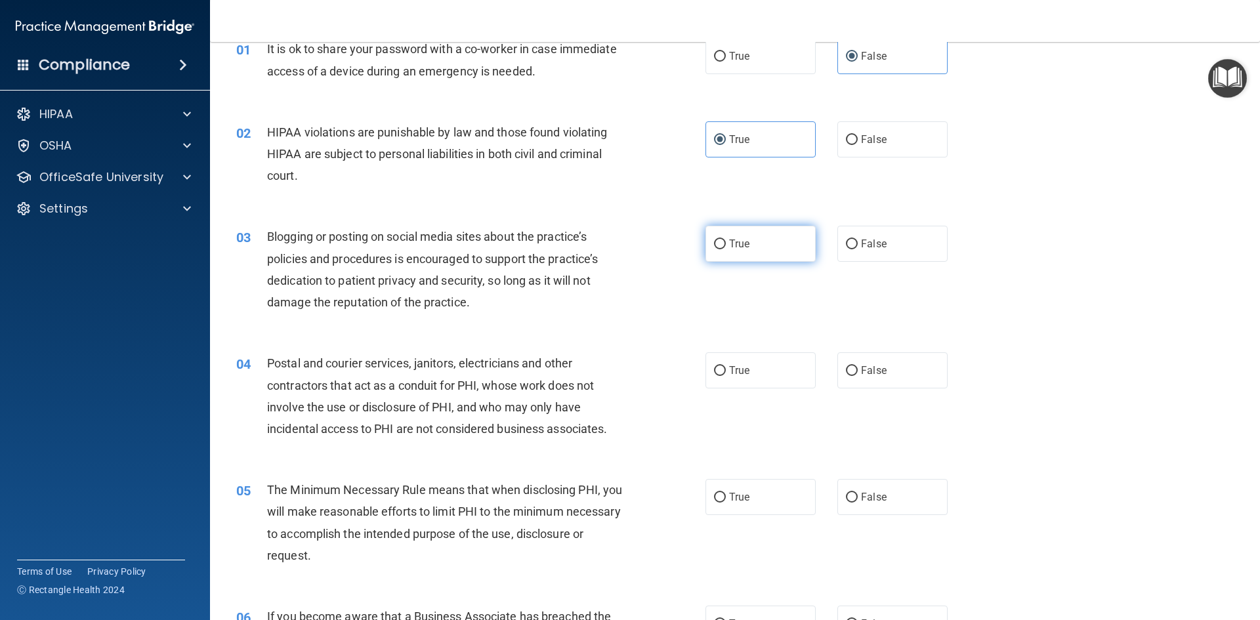
click at [738, 251] on label "True" at bounding box center [761, 244] width 110 height 36
click at [726, 249] on input "True" at bounding box center [720, 245] width 12 height 10
radio input "true"
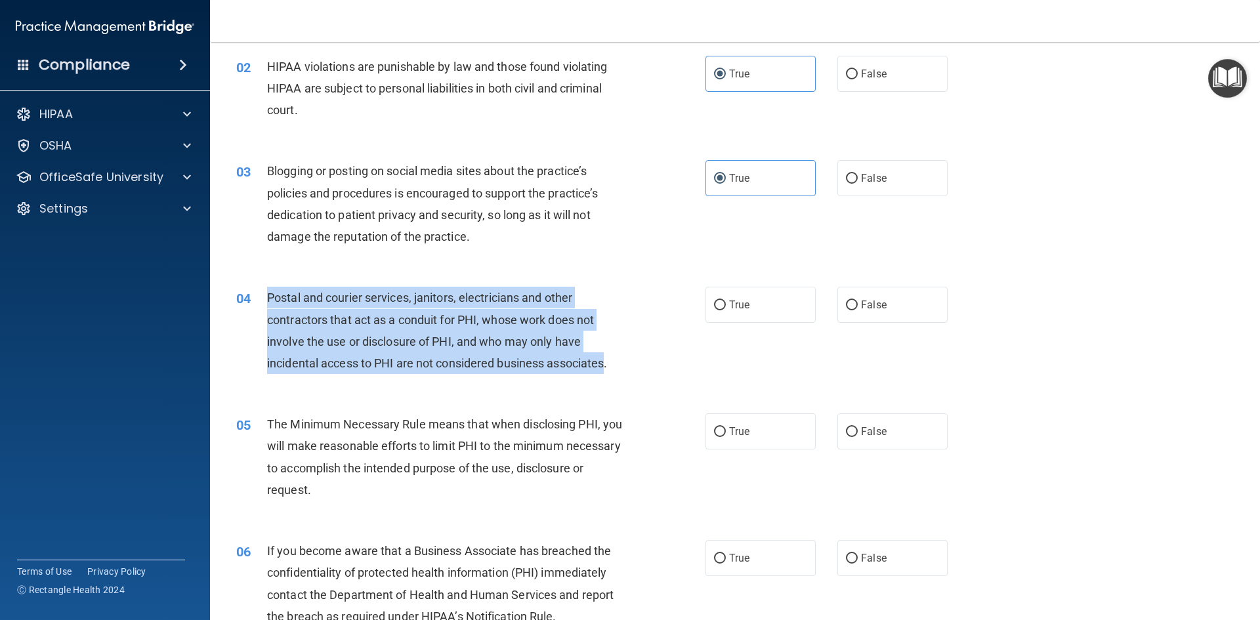
drag, startPoint x: 608, startPoint y: 366, endPoint x: 265, endPoint y: 288, distance: 352.1
click at [265, 290] on div "04 Postal and courier services, janitors, electricians and other contractors th…" at bounding box center [471, 334] width 509 height 94
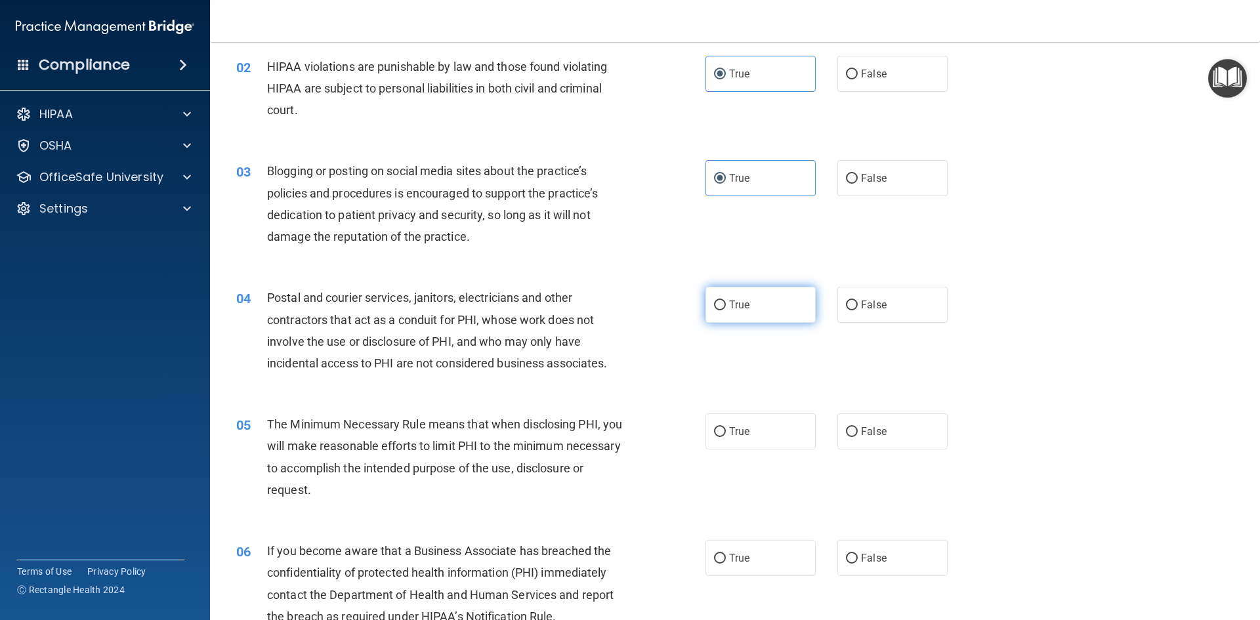
drag, startPoint x: 734, startPoint y: 316, endPoint x: 713, endPoint y: 321, distance: 21.5
click at [732, 315] on label "True" at bounding box center [761, 305] width 110 height 36
click at [739, 309] on span "True" at bounding box center [739, 305] width 20 height 12
click at [726, 309] on input "True" at bounding box center [720, 306] width 12 height 10
radio input "true"
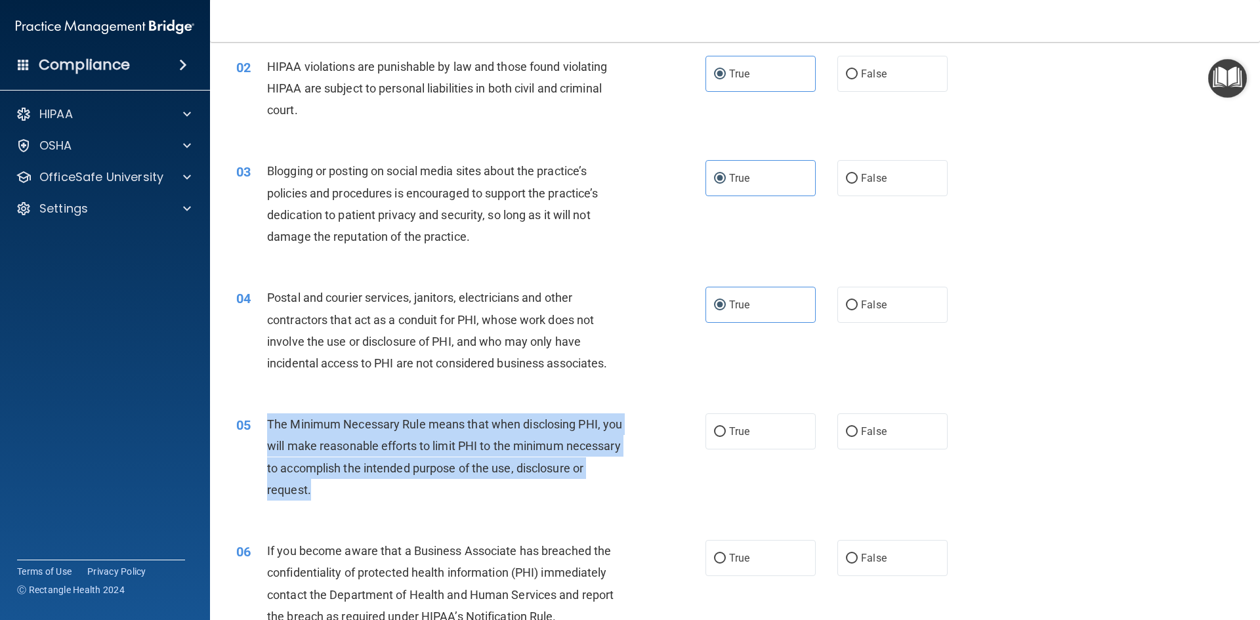
drag, startPoint x: 398, startPoint y: 494, endPoint x: 263, endPoint y: 424, distance: 153.0
click at [263, 424] on div "05 The Minimum Necessary Rule means that when disclosing PHI, you will make rea…" at bounding box center [471, 461] width 509 height 94
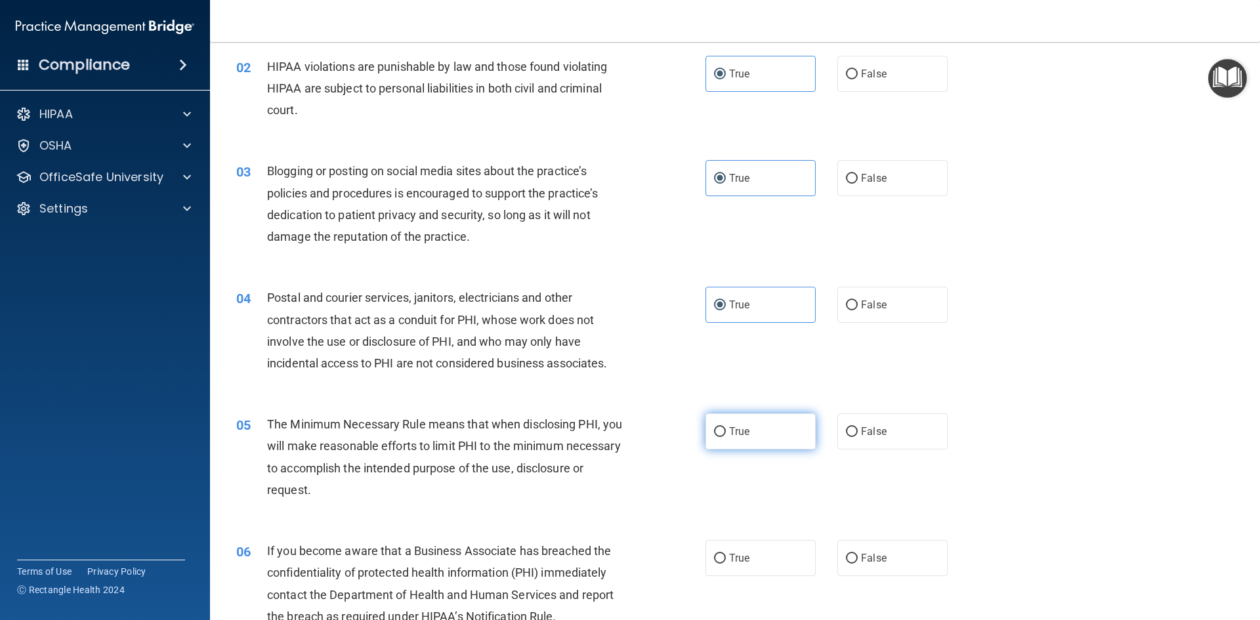
click at [724, 433] on label "True" at bounding box center [761, 432] width 110 height 36
click at [724, 433] on input "True" at bounding box center [720, 432] width 12 height 10
radio input "true"
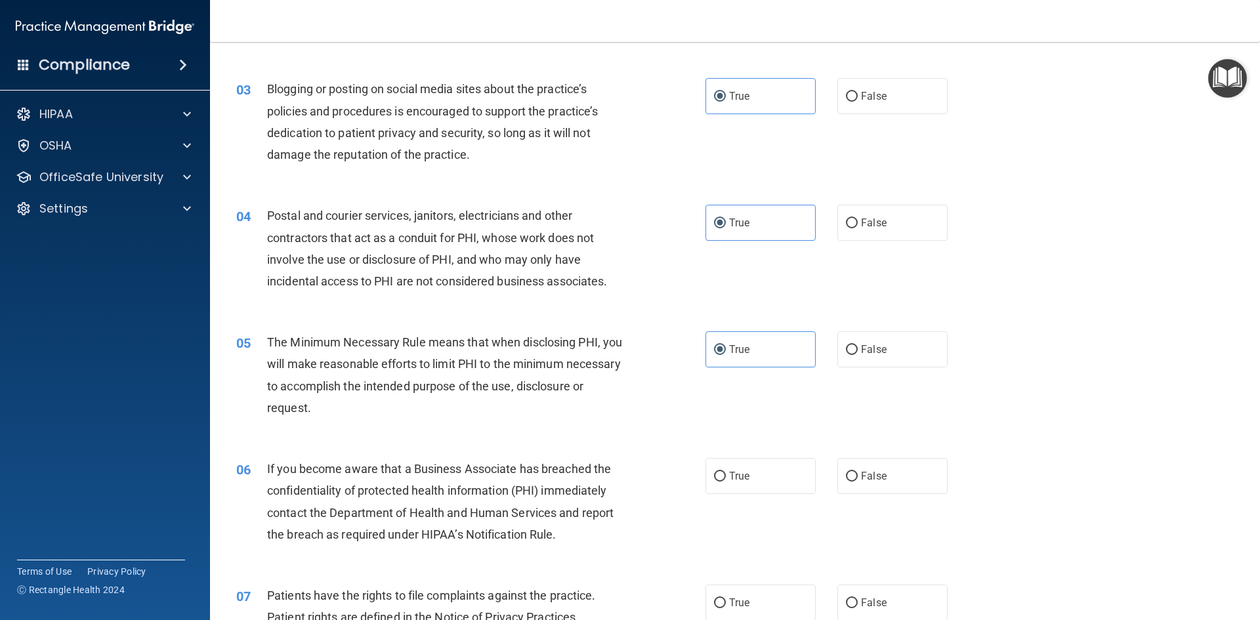
scroll to position [394, 0]
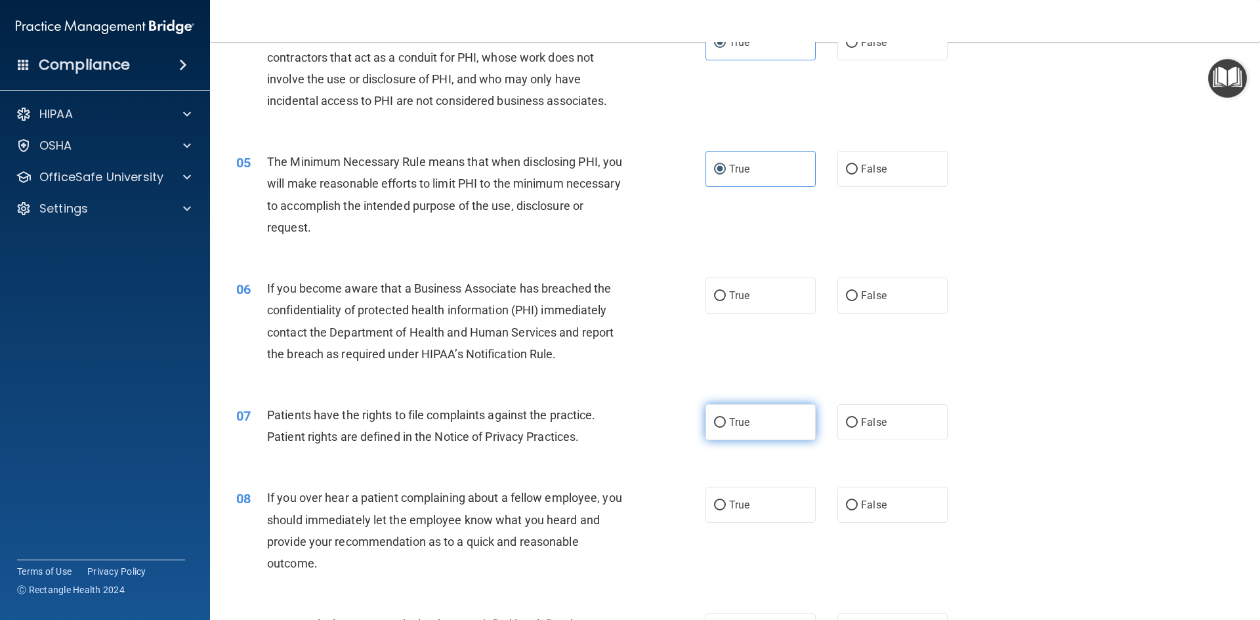
click at [723, 424] on label "True" at bounding box center [761, 422] width 110 height 36
click at [723, 424] on input "True" at bounding box center [720, 423] width 12 height 10
radio input "true"
click at [735, 299] on span "True" at bounding box center [739, 295] width 20 height 12
click at [726, 299] on input "True" at bounding box center [720, 296] width 12 height 10
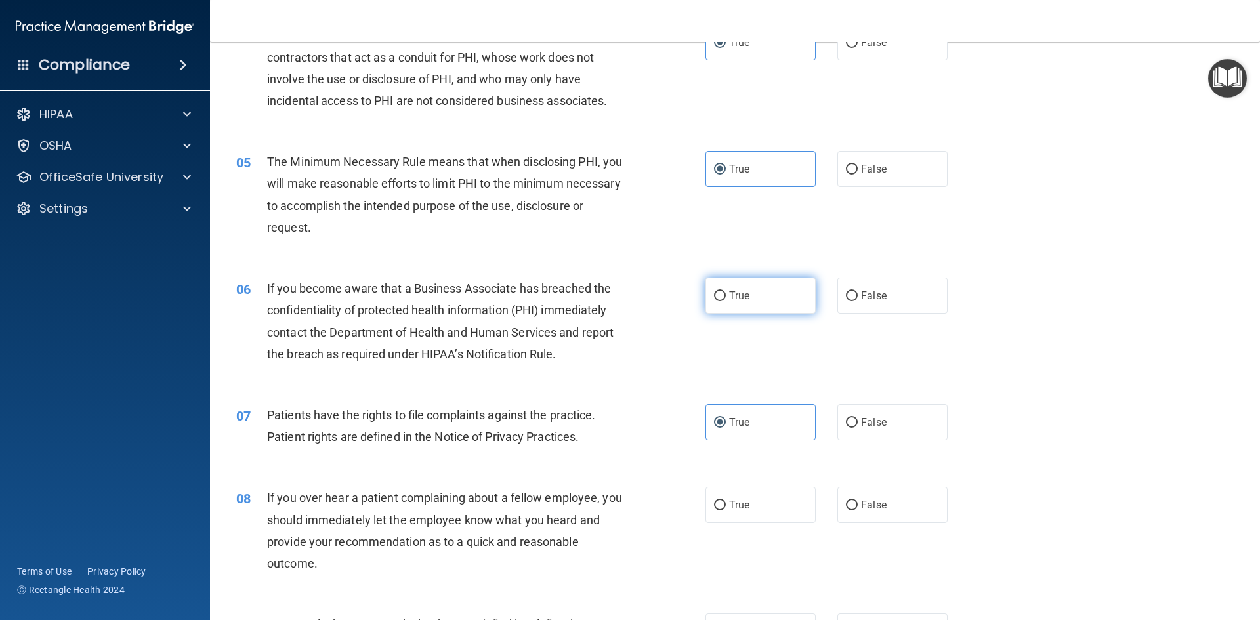
radio input "true"
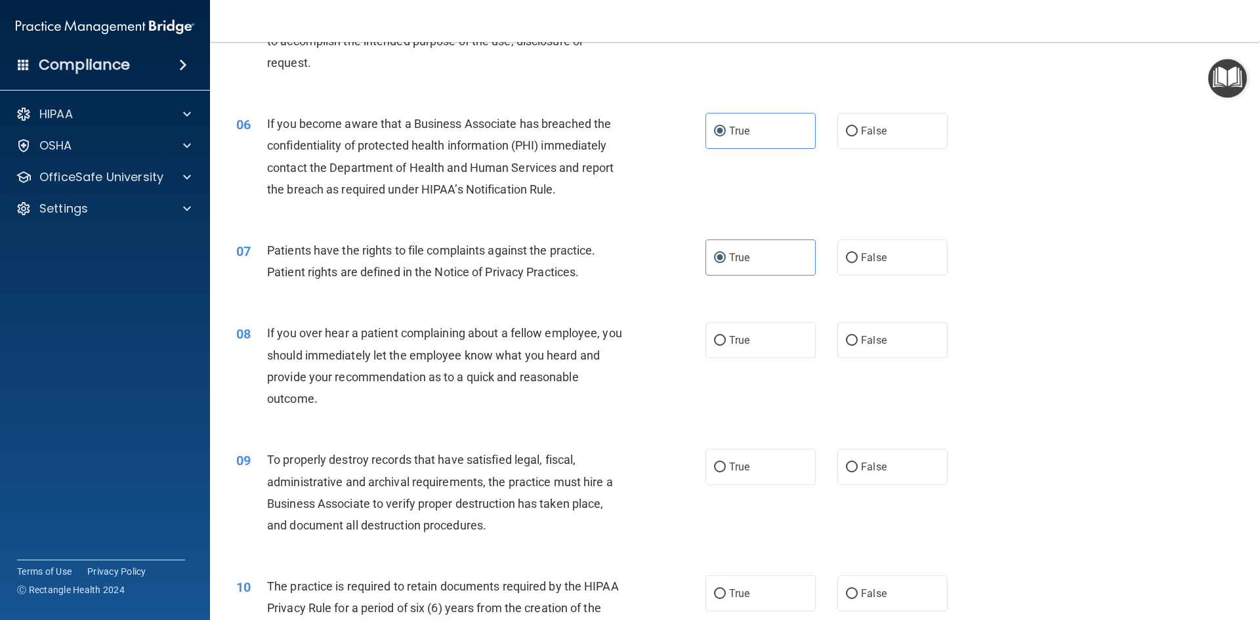
scroll to position [656, 0]
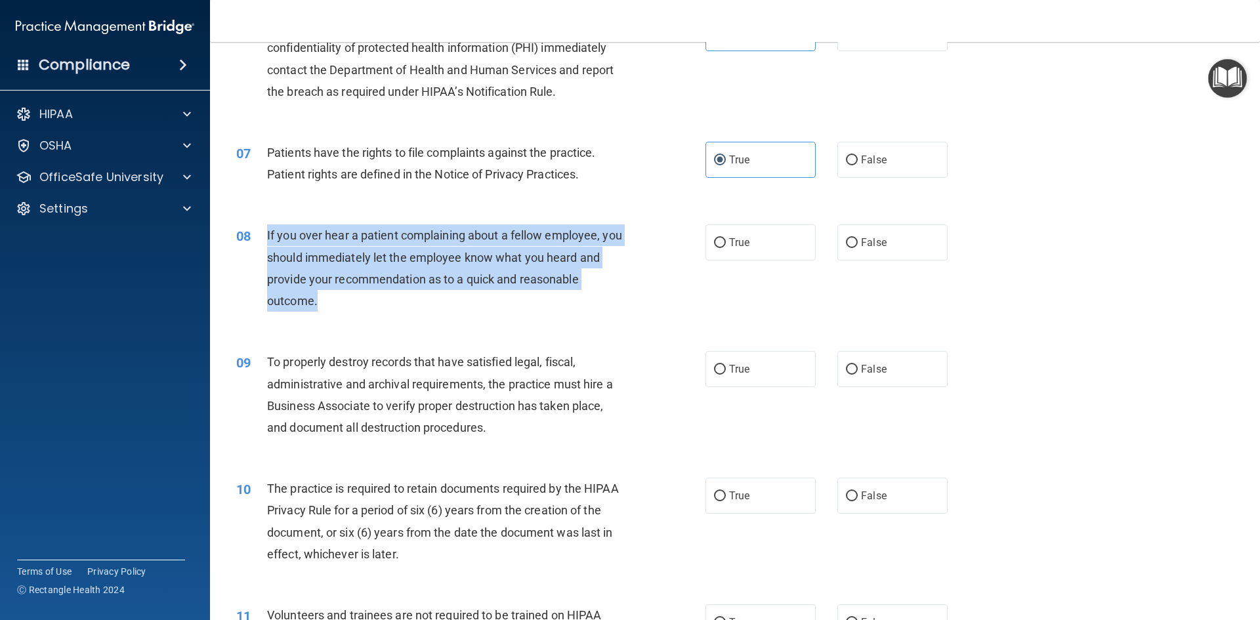
drag, startPoint x: 364, startPoint y: 309, endPoint x: 264, endPoint y: 234, distance: 125.6
click at [267, 235] on div "If you over hear a patient complaining about a fellow employee, you should imme…" at bounding box center [450, 268] width 367 height 87
drag, startPoint x: 375, startPoint y: 273, endPoint x: 348, endPoint y: 321, distance: 55.0
click at [373, 270] on div "If you over hear a patient complaining about a fellow employee, you should imme…" at bounding box center [450, 268] width 367 height 87
click at [344, 297] on div "If you over hear a patient complaining about a fellow employee, you should imme…" at bounding box center [450, 268] width 367 height 87
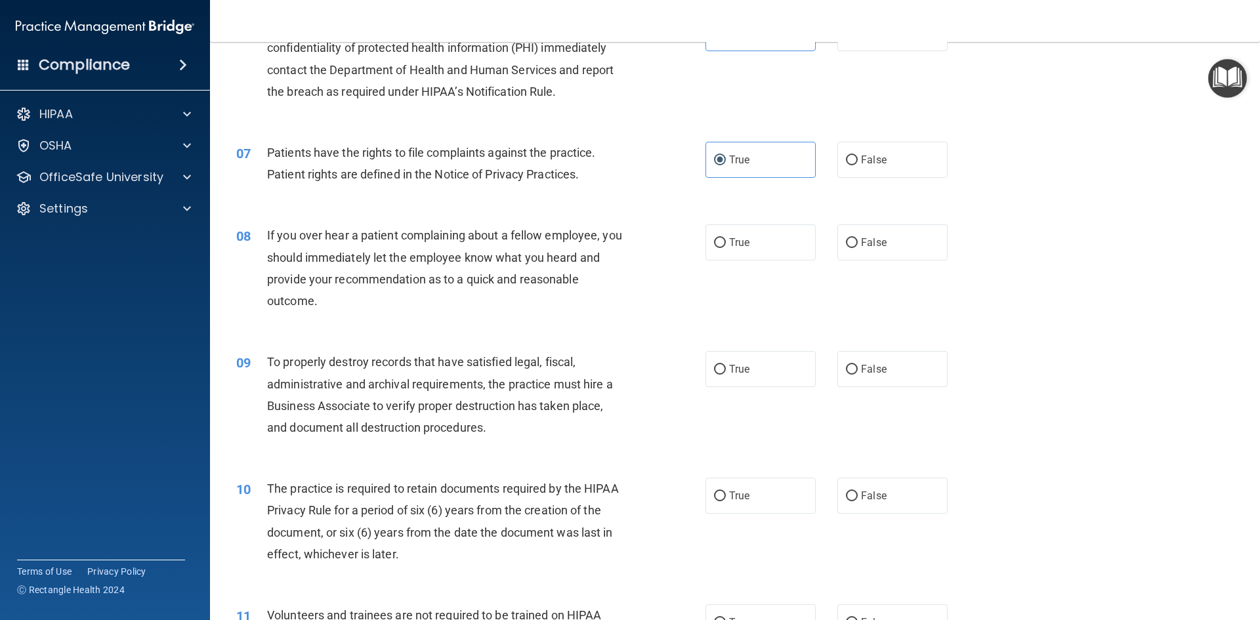
drag, startPoint x: 712, startPoint y: 181, endPoint x: 701, endPoint y: 181, distance: 11.2
click at [708, 181] on div "07 Patients have the rights to file complaints against the practice. Patient ri…" at bounding box center [471, 167] width 509 height 50
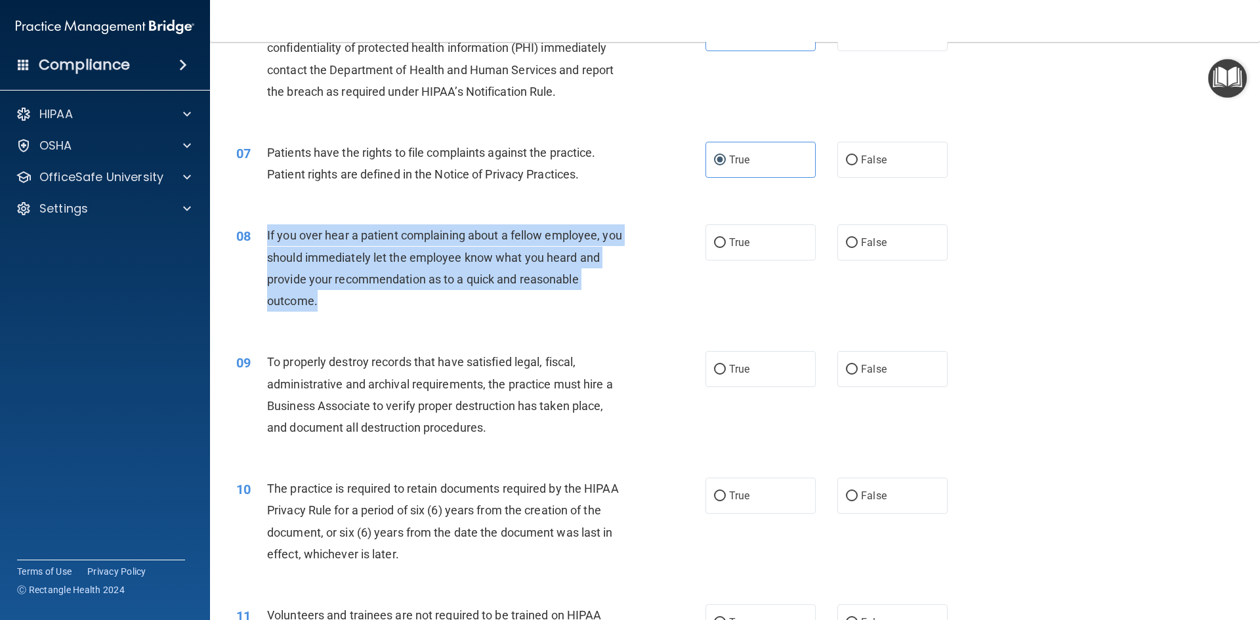
drag, startPoint x: 327, startPoint y: 301, endPoint x: 257, endPoint y: 239, distance: 93.9
click at [257, 239] on div "08 If you over hear a patient complaining about a fellow employee, you should i…" at bounding box center [471, 272] width 509 height 94
click at [563, 313] on div "08 If you over hear a patient complaining about a fellow employee, you should i…" at bounding box center [471, 272] width 509 height 94
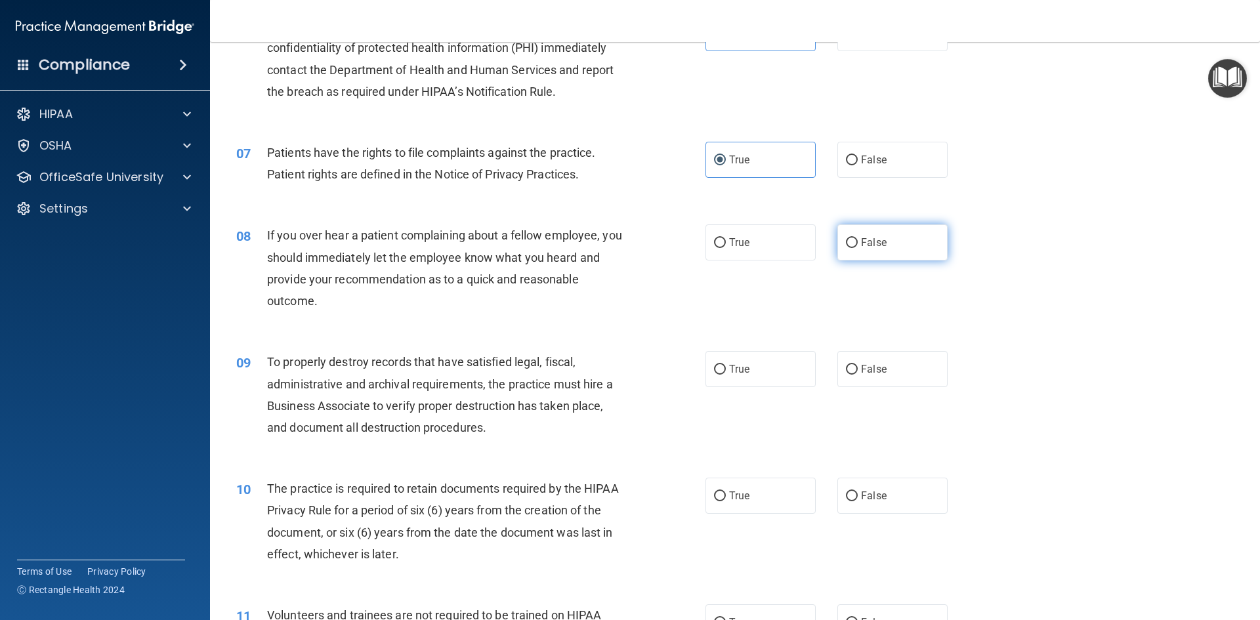
click at [927, 250] on label "False" at bounding box center [893, 243] width 110 height 36
click at [858, 248] on input "False" at bounding box center [852, 243] width 12 height 10
radio input "true"
click at [346, 288] on div "If you over hear a patient complaining about a fellow employee, you should imme…" at bounding box center [450, 268] width 367 height 87
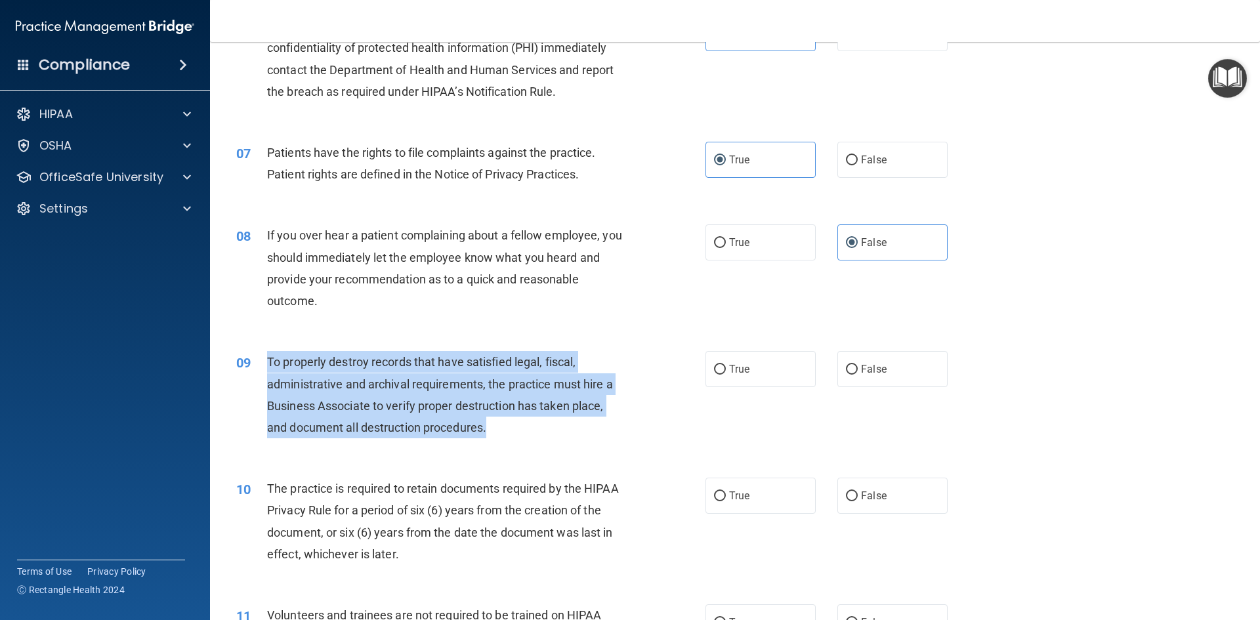
drag, startPoint x: 495, startPoint y: 437, endPoint x: 263, endPoint y: 364, distance: 243.1
click at [263, 364] on div "09 To properly destroy records that have satisfied legal, fiscal, administrativ…" at bounding box center [471, 398] width 509 height 94
click at [588, 433] on div "To properly destroy records that have satisfied legal, fiscal, administrative a…" at bounding box center [450, 394] width 367 height 87
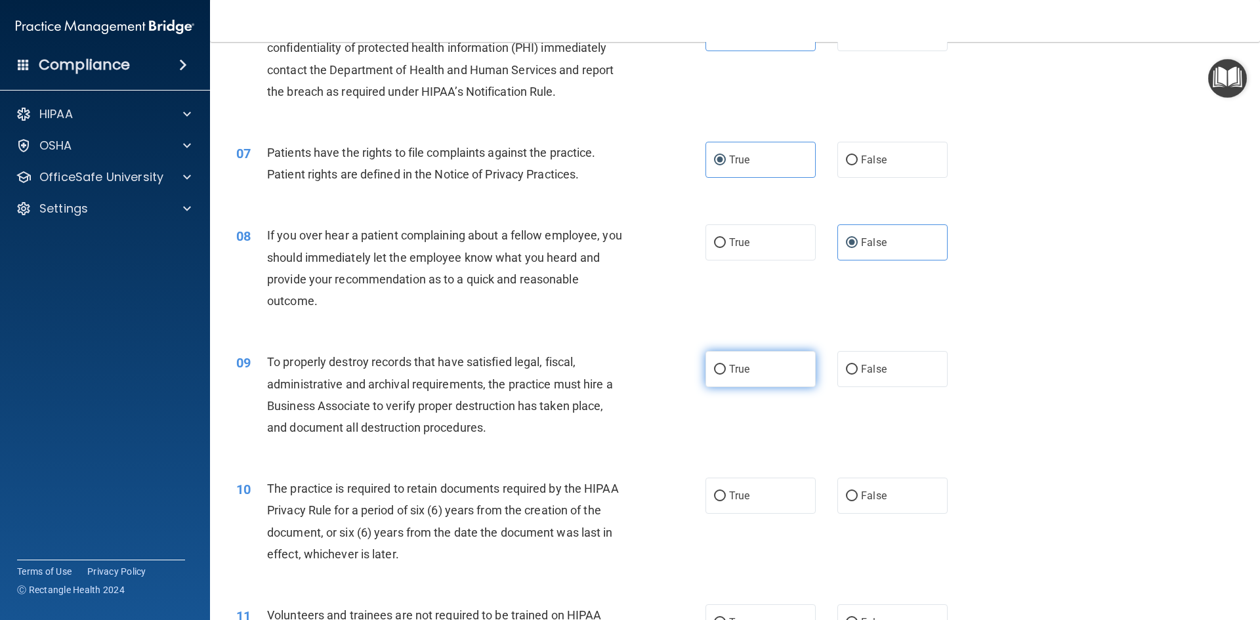
click at [729, 369] on span "True" at bounding box center [739, 369] width 20 height 12
click at [725, 369] on input "True" at bounding box center [720, 370] width 12 height 10
radio input "true"
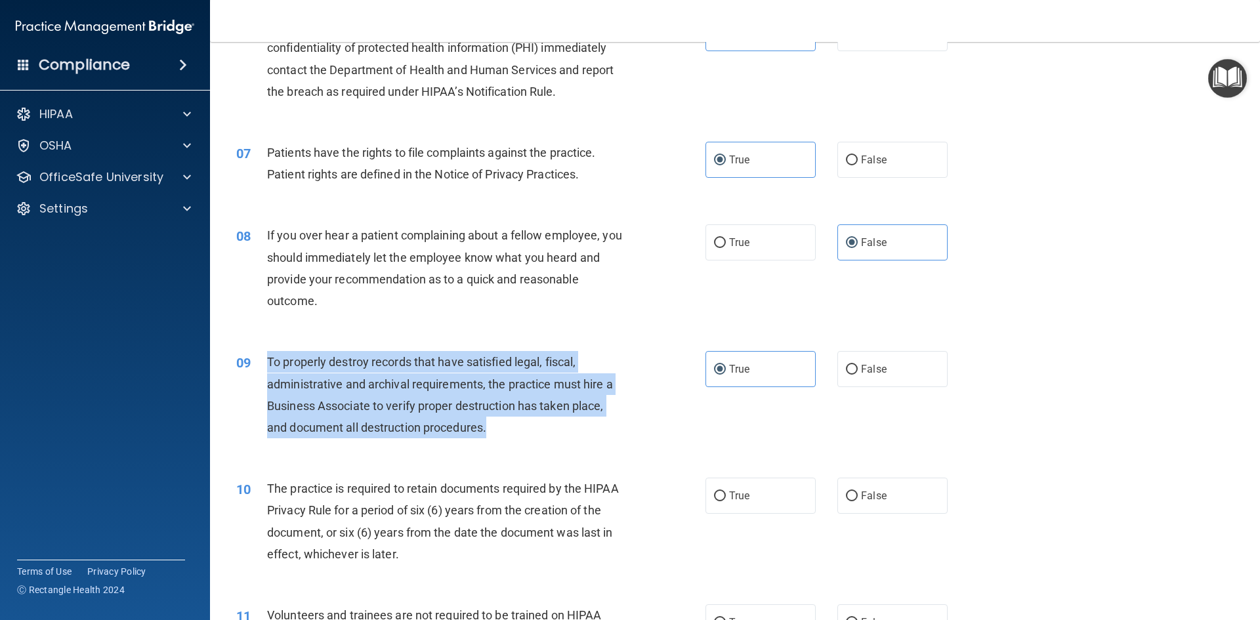
drag, startPoint x: 512, startPoint y: 426, endPoint x: 257, endPoint y: 359, distance: 264.0
click at [257, 359] on div "09 To properly destroy records that have satisfied legal, fiscal, administrativ…" at bounding box center [471, 398] width 509 height 94
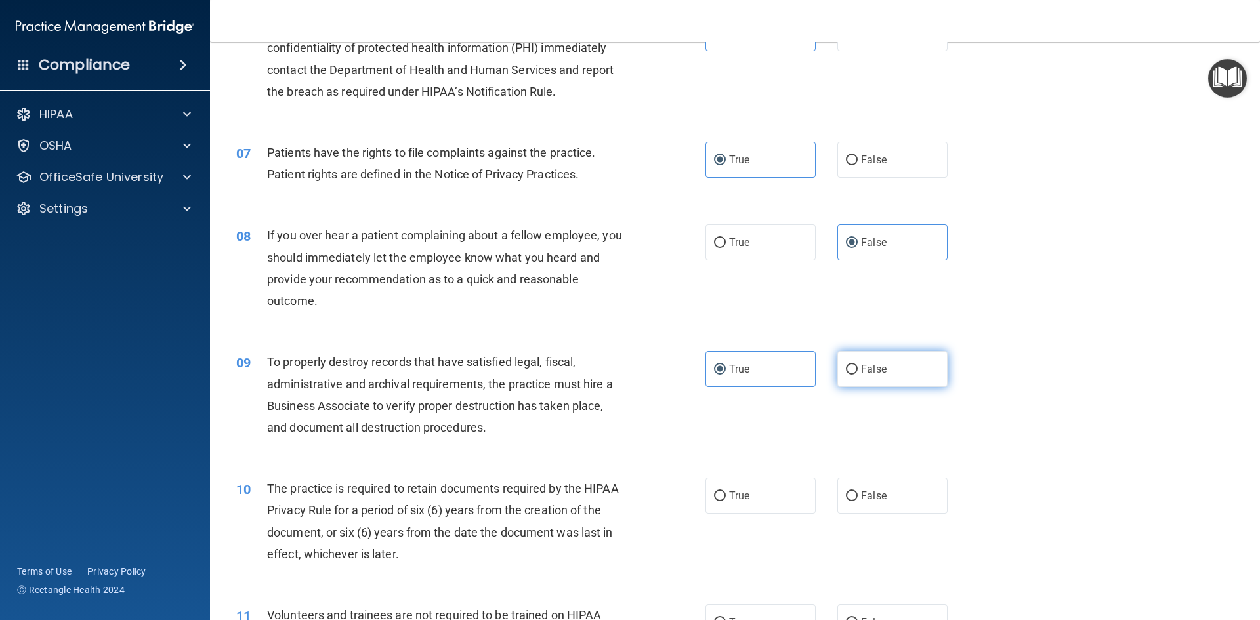
click at [862, 376] on label "False" at bounding box center [893, 369] width 110 height 36
click at [858, 375] on input "False" at bounding box center [852, 370] width 12 height 10
radio input "true"
radio input "false"
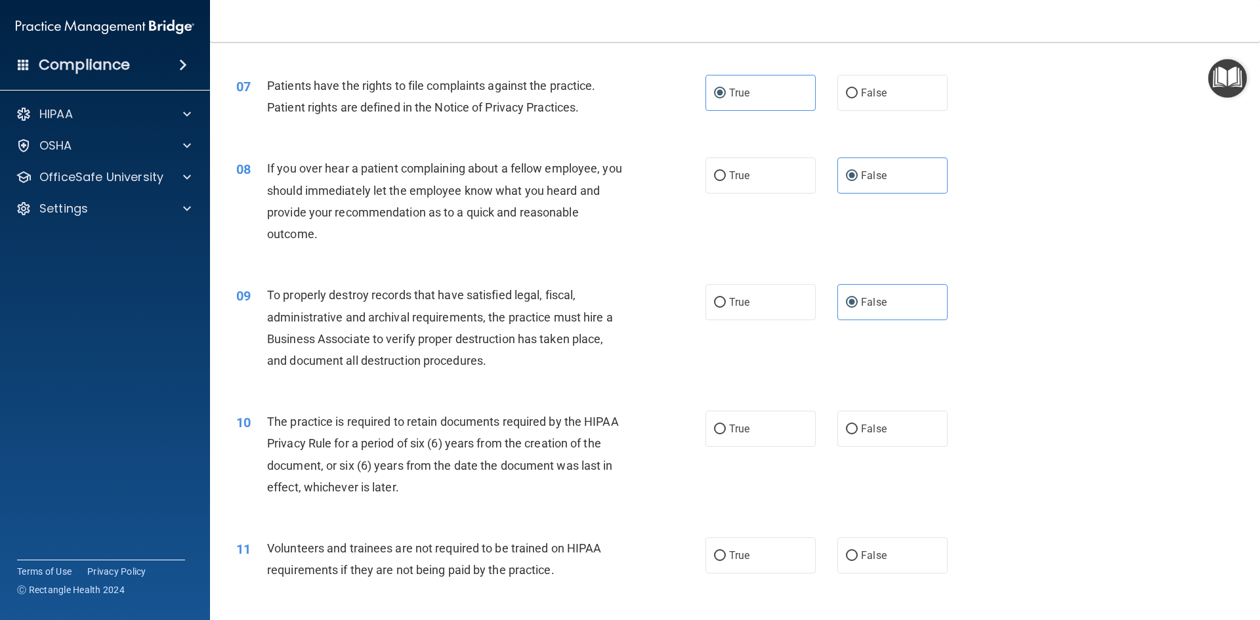
scroll to position [788, 0]
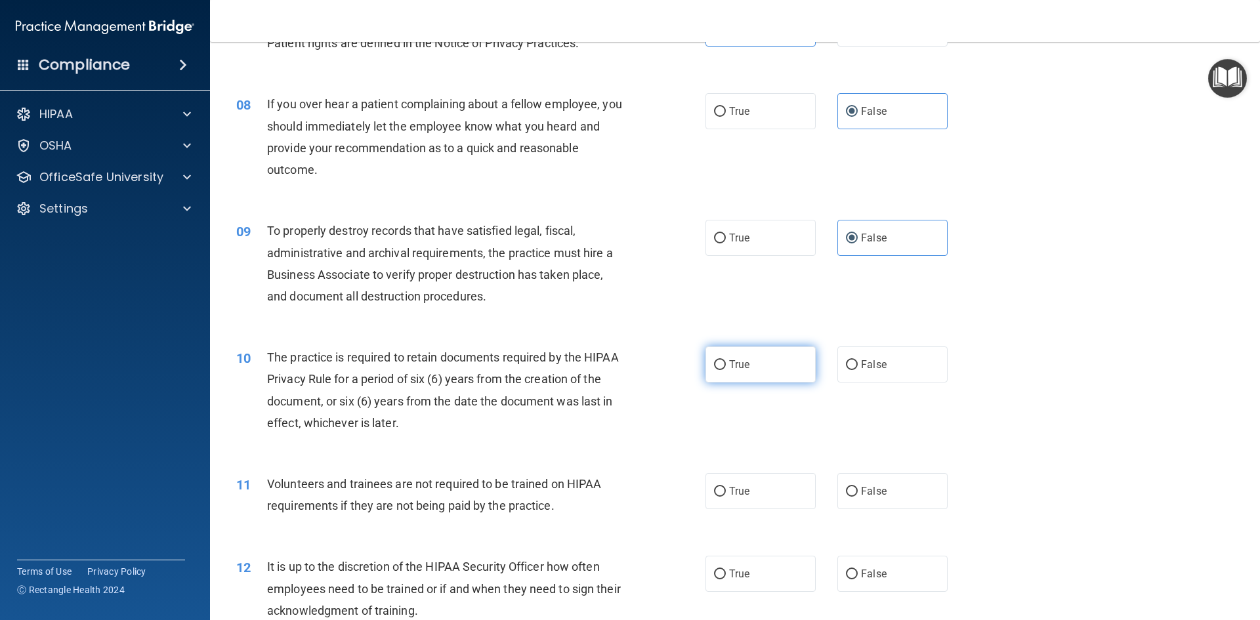
click at [734, 358] on span "True" at bounding box center [739, 364] width 20 height 12
click at [726, 360] on input "True" at bounding box center [720, 365] width 12 height 10
radio input "true"
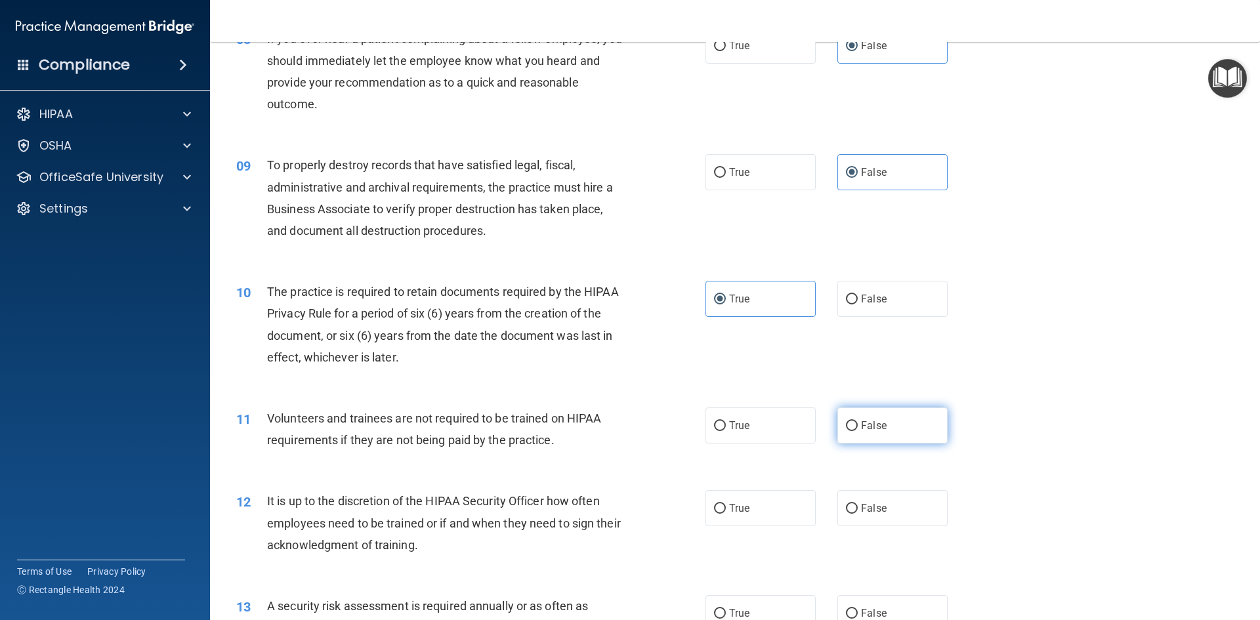
click at [847, 435] on label "False" at bounding box center [893, 426] width 110 height 36
click at [847, 431] on input "False" at bounding box center [852, 426] width 12 height 10
radio input "true"
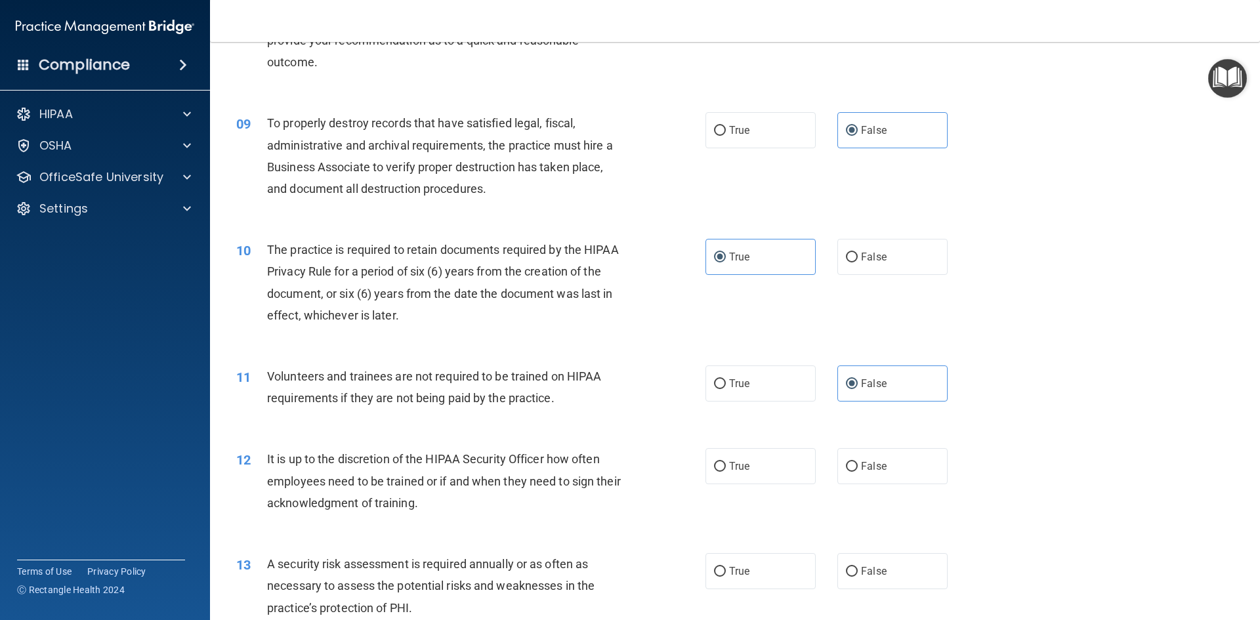
scroll to position [919, 0]
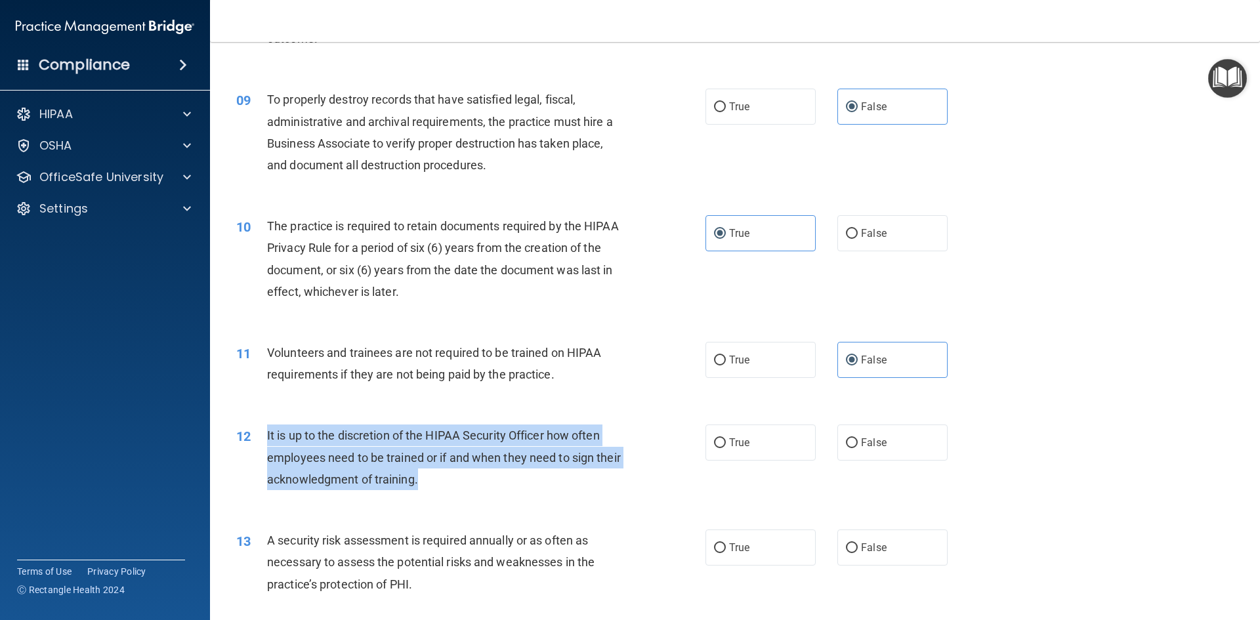
drag, startPoint x: 450, startPoint y: 479, endPoint x: 265, endPoint y: 426, distance: 193.1
click at [265, 426] on div "12 It is up to the discretion of the HIPAA Security Officer how often employees…" at bounding box center [471, 461] width 509 height 72
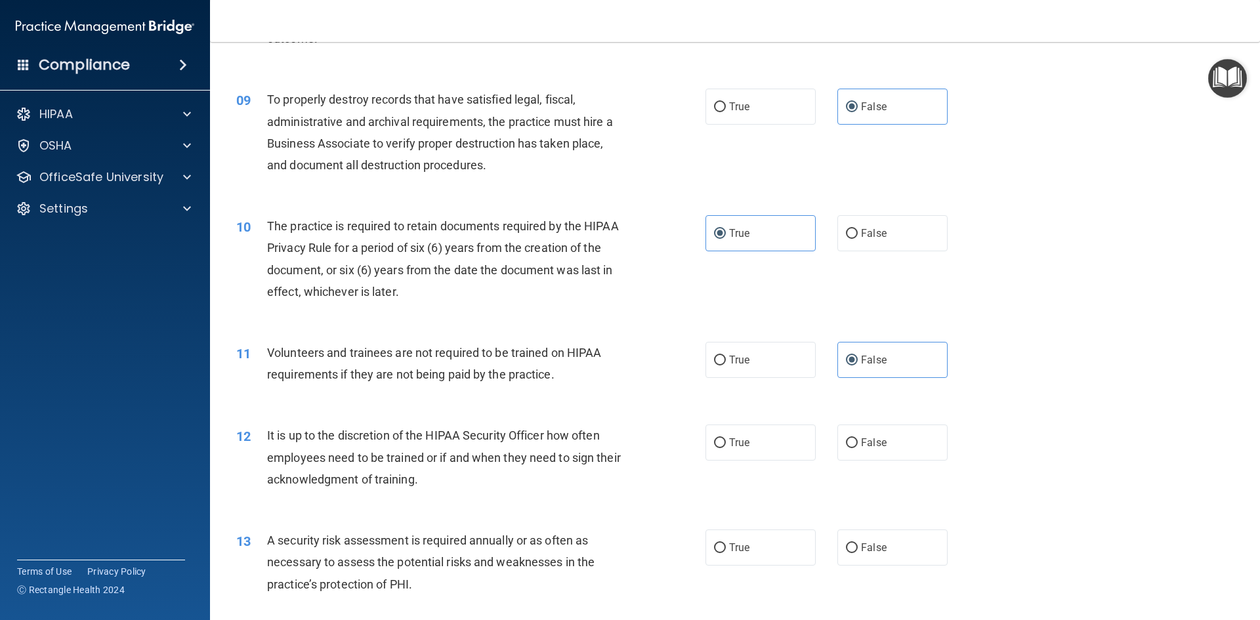
click at [452, 370] on span "Volunteers and trainees are not required to be trained on HIPAA requirements if…" at bounding box center [434, 363] width 334 height 35
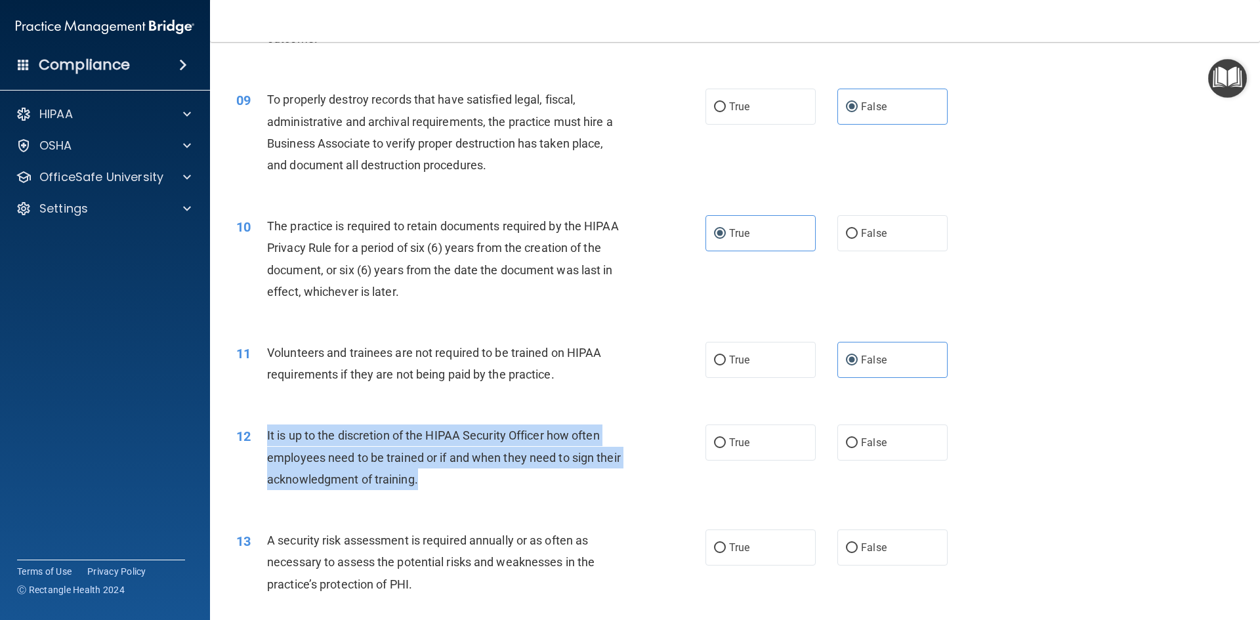
drag, startPoint x: 460, startPoint y: 477, endPoint x: 261, endPoint y: 437, distance: 202.4
click at [261, 437] on div "12 It is up to the discretion of the HIPAA Security Officer how often employees…" at bounding box center [471, 461] width 509 height 72
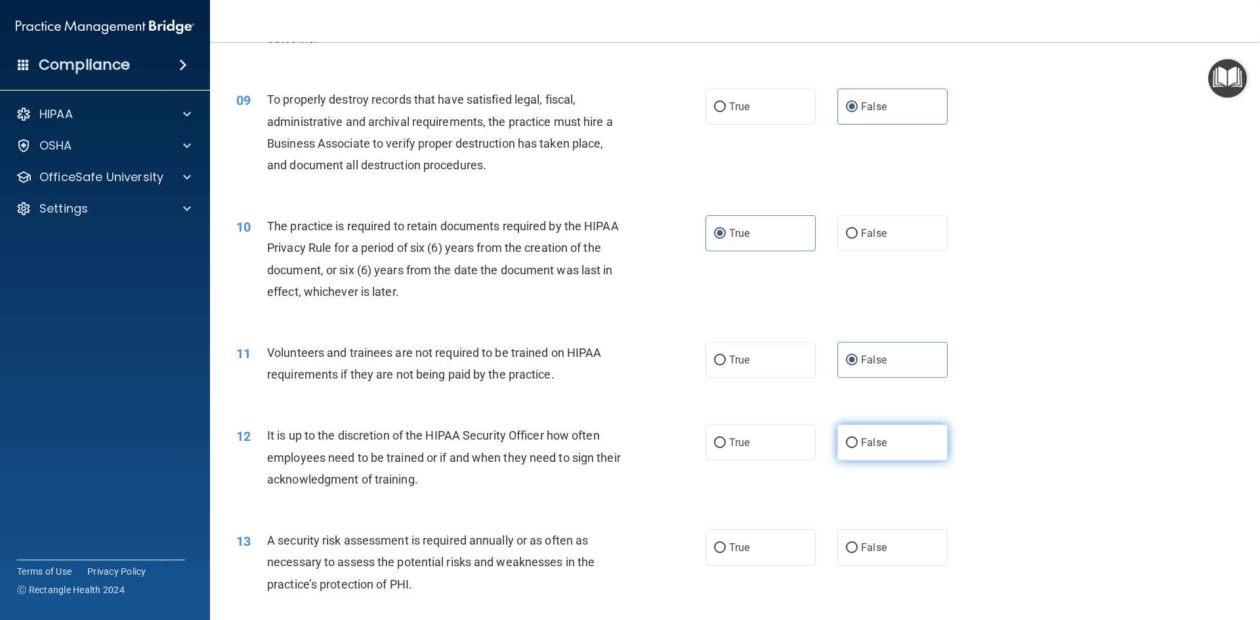
click at [863, 448] on span "False" at bounding box center [874, 443] width 26 height 12
click at [858, 448] on input "False" at bounding box center [852, 444] width 12 height 10
radio input "true"
click at [542, 466] on div "It is up to the discretion of the HIPAA Security Officer how often employees ne…" at bounding box center [450, 458] width 367 height 66
click at [744, 441] on span "True" at bounding box center [739, 443] width 20 height 12
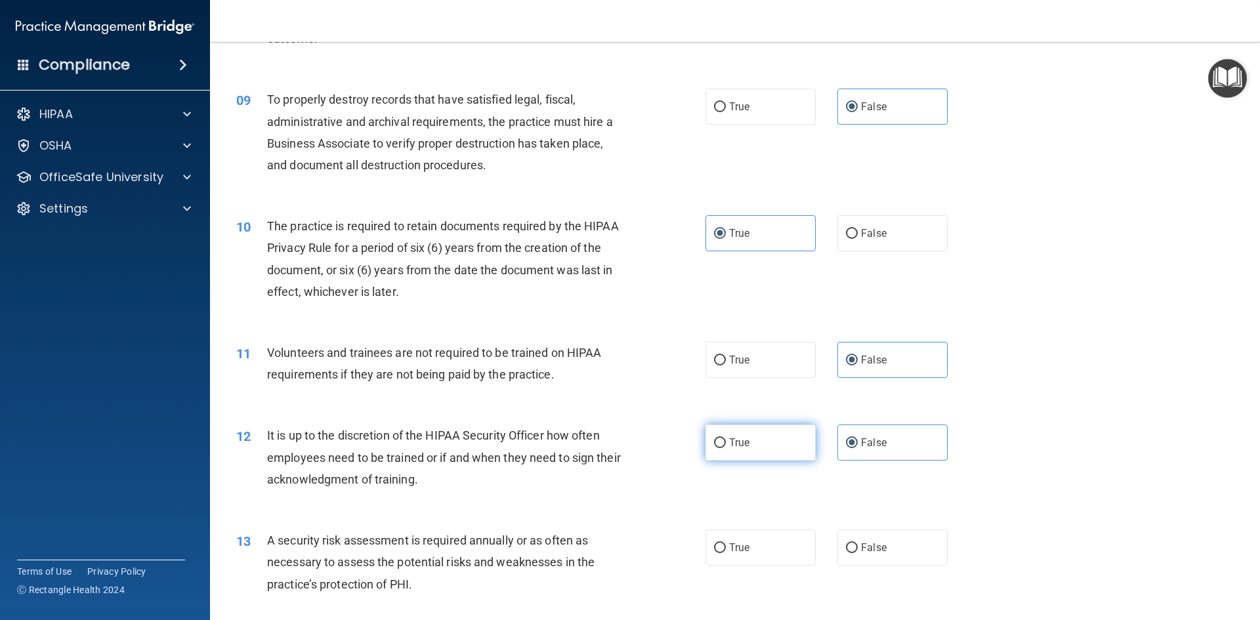
click at [726, 441] on input "True" at bounding box center [720, 444] width 12 height 10
radio input "true"
radio input "false"
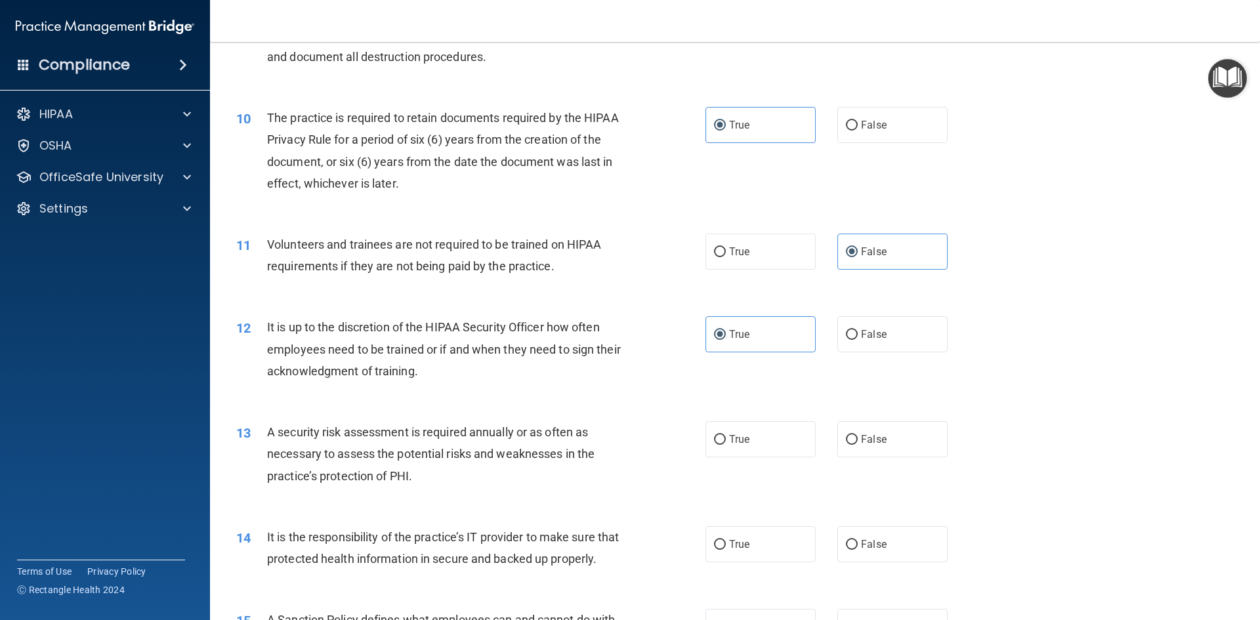
scroll to position [1050, 0]
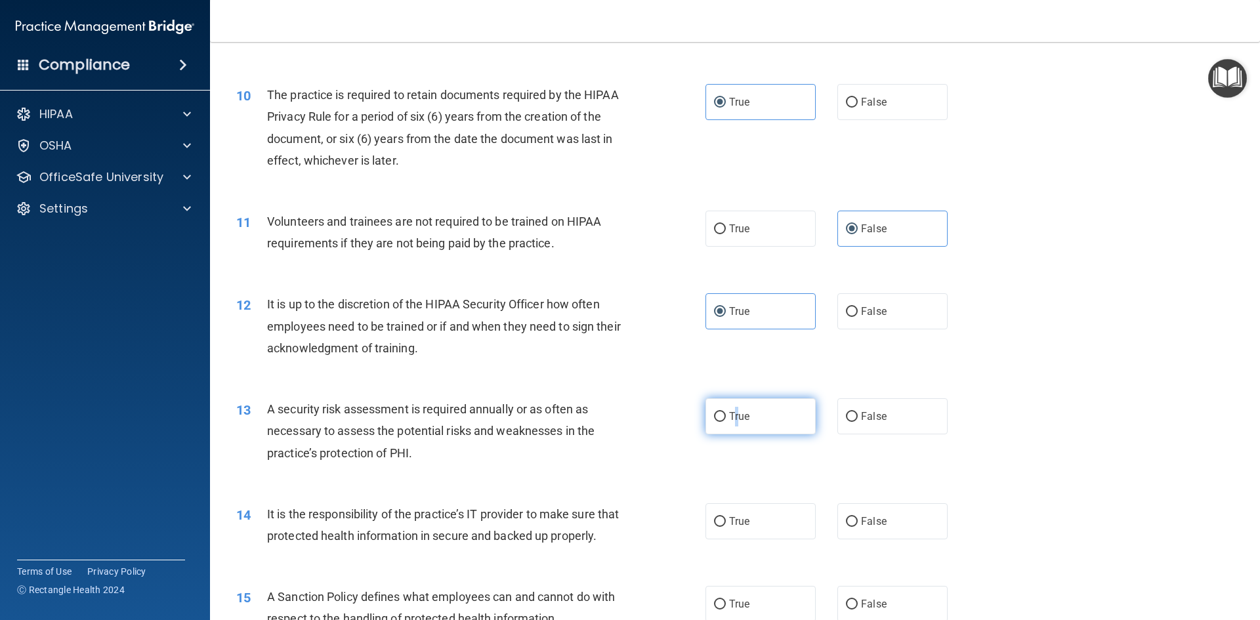
click at [735, 408] on label "True" at bounding box center [761, 416] width 110 height 36
click at [719, 420] on input "True" at bounding box center [720, 417] width 12 height 10
radio input "true"
drag, startPoint x: 405, startPoint y: 421, endPoint x: 412, endPoint y: 431, distance: 12.7
click at [412, 431] on div "A security risk assessment is required annually or as often as necessary to ass…" at bounding box center [450, 431] width 367 height 66
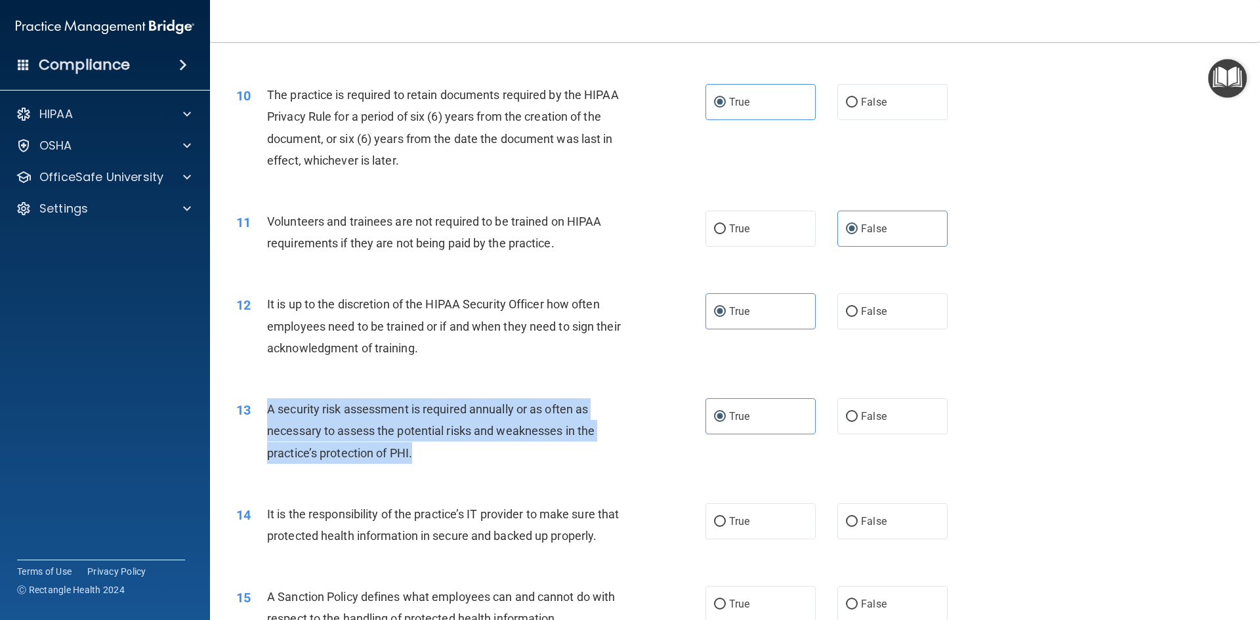
drag, startPoint x: 380, startPoint y: 440, endPoint x: 269, endPoint y: 408, distance: 115.5
click at [269, 408] on div "A security risk assessment is required annually or as often as necessary to ass…" at bounding box center [450, 431] width 367 height 66
click at [310, 436] on span "A security risk assessment is required annually or as often as necessary to ass…" at bounding box center [431, 430] width 328 height 57
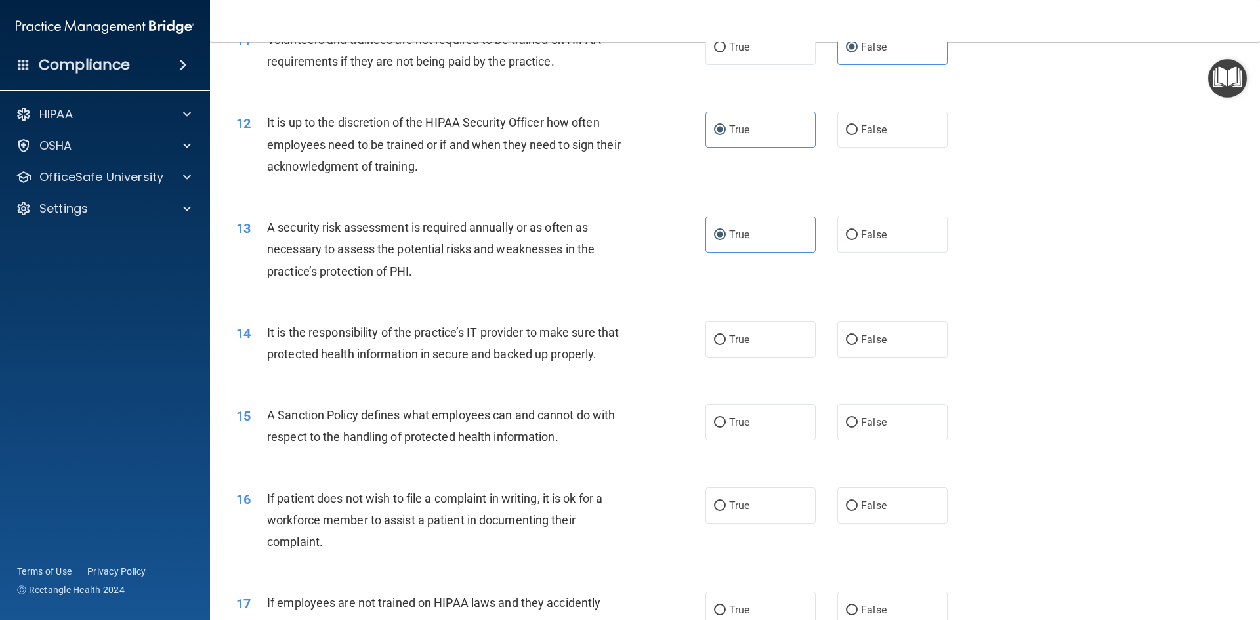
scroll to position [1247, 0]
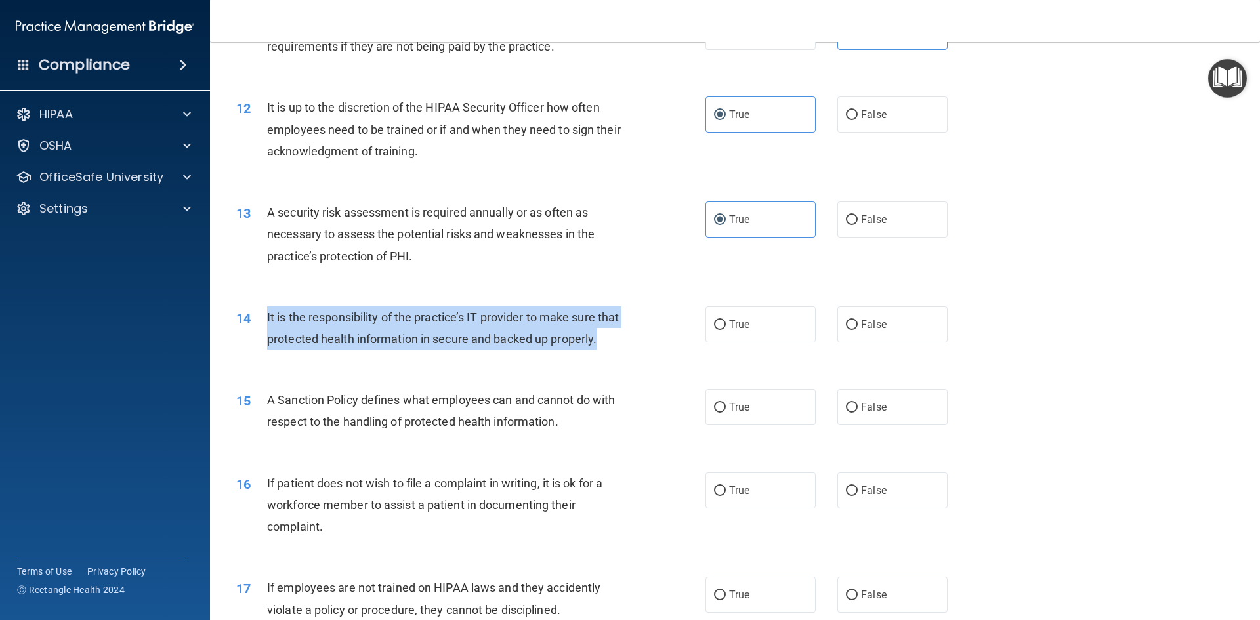
drag, startPoint x: 337, startPoint y: 353, endPoint x: 259, endPoint y: 314, distance: 88.1
click at [259, 314] on div "14 It is the responsibility of the practice’s IT provider to make sure that pro…" at bounding box center [471, 332] width 509 height 50
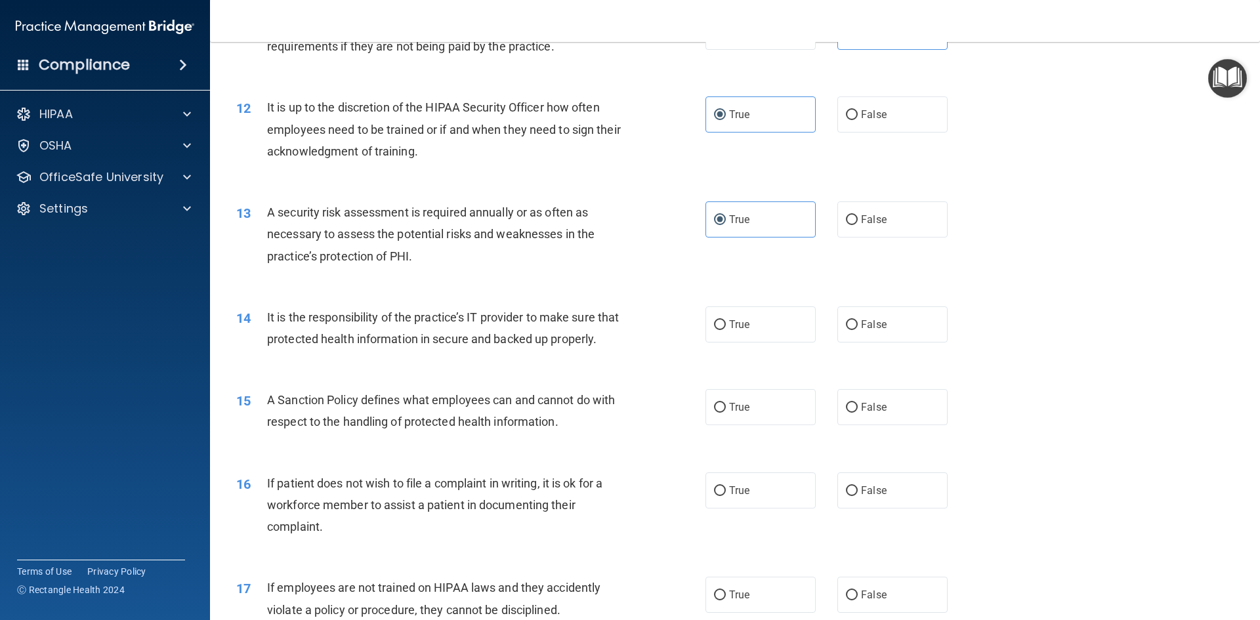
drag, startPoint x: 425, startPoint y: 396, endPoint x: 449, endPoint y: 388, distance: 25.1
click at [444, 389] on div "01 It is ok to share your password with a co-worker in case immediate access of…" at bounding box center [734, 390] width 1017 height 3100
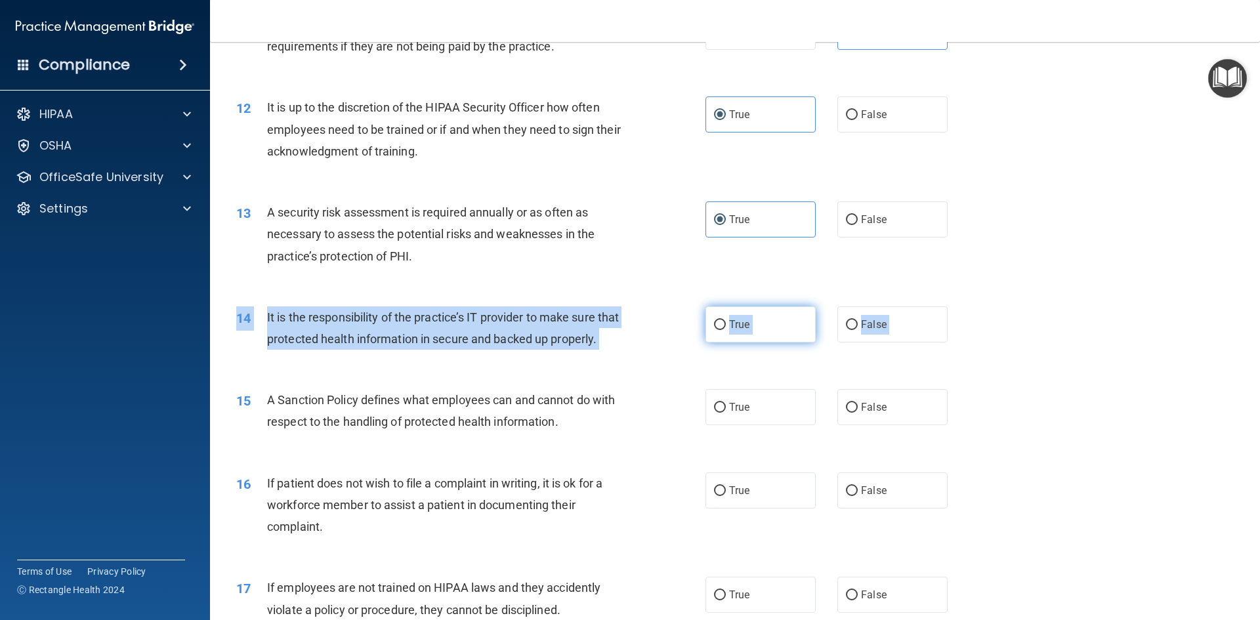
click at [737, 326] on span "True" at bounding box center [739, 324] width 20 height 12
click at [726, 326] on input "True" at bounding box center [720, 325] width 12 height 10
radio input "true"
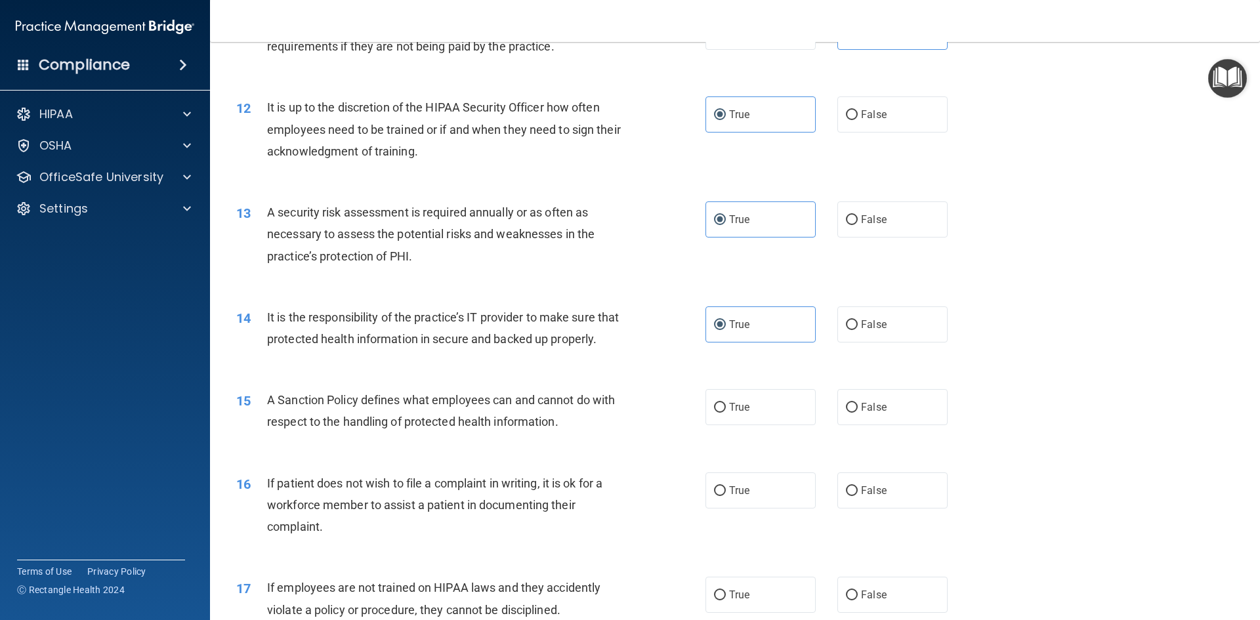
drag, startPoint x: 448, startPoint y: 425, endPoint x: 379, endPoint y: 439, distance: 70.2
click at [447, 425] on span "A Sanction Policy defines what employees can and cannot do with respect to the …" at bounding box center [441, 410] width 348 height 35
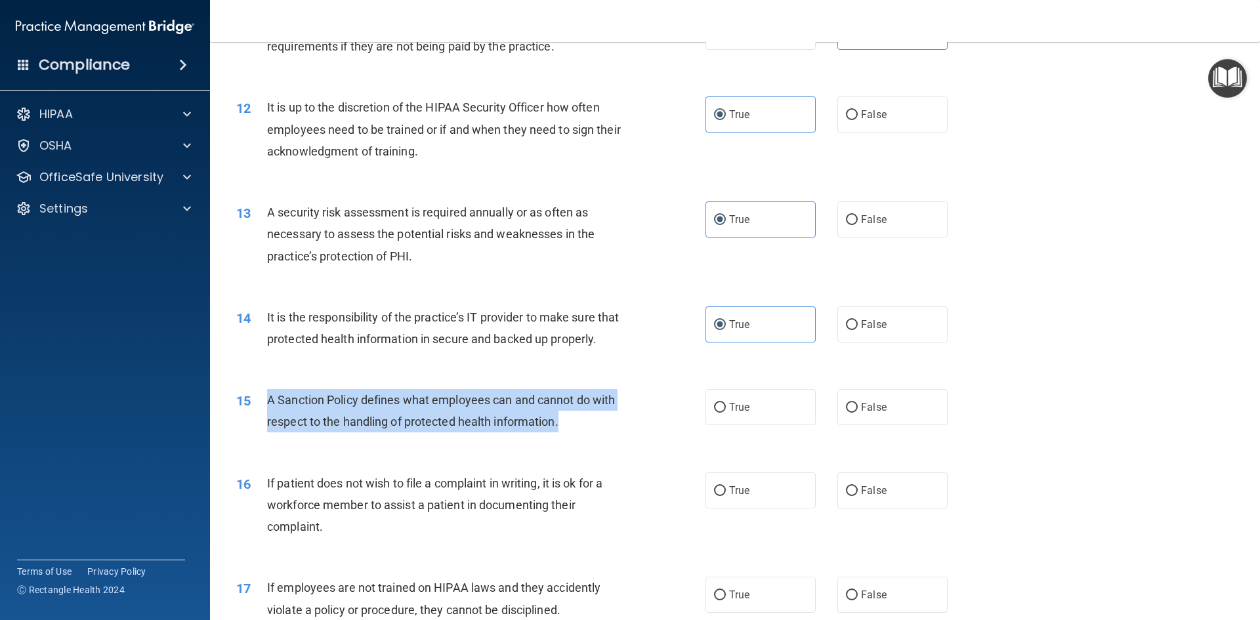
drag, startPoint x: 573, startPoint y: 446, endPoint x: 261, endPoint y: 419, distance: 313.0
click at [262, 419] on div "15 A Sanction Policy defines what employees can and cannot do with respect to t…" at bounding box center [471, 414] width 509 height 50
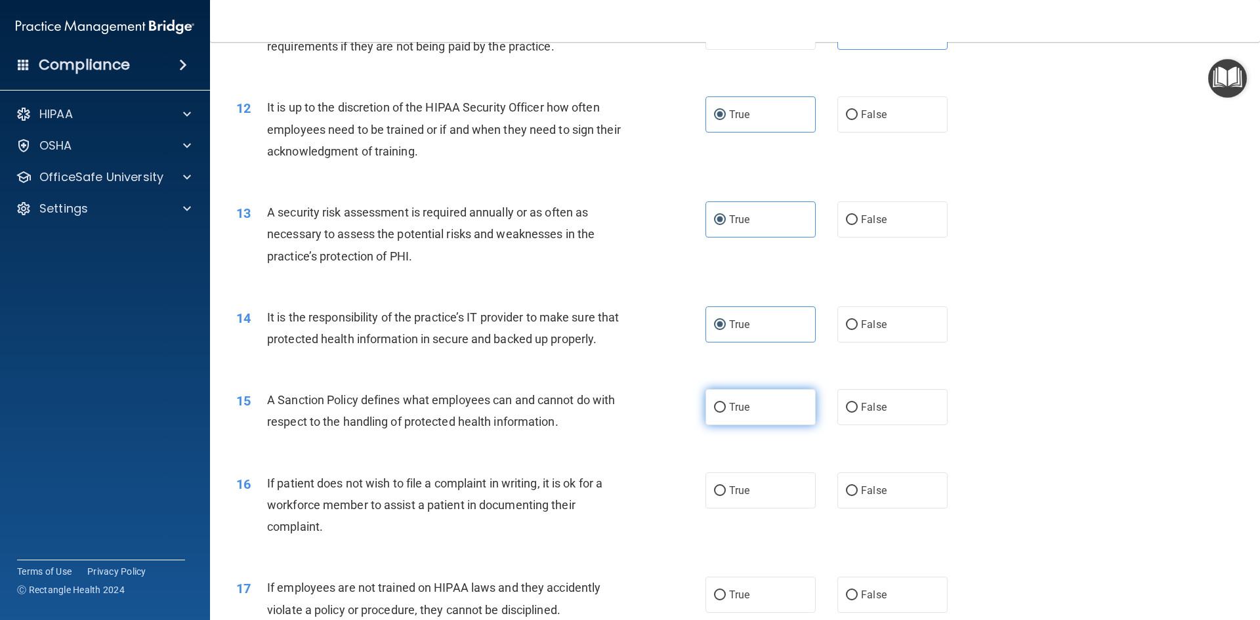
click at [737, 414] on span "True" at bounding box center [739, 407] width 20 height 12
click at [726, 413] on input "True" at bounding box center [720, 408] width 12 height 10
radio input "true"
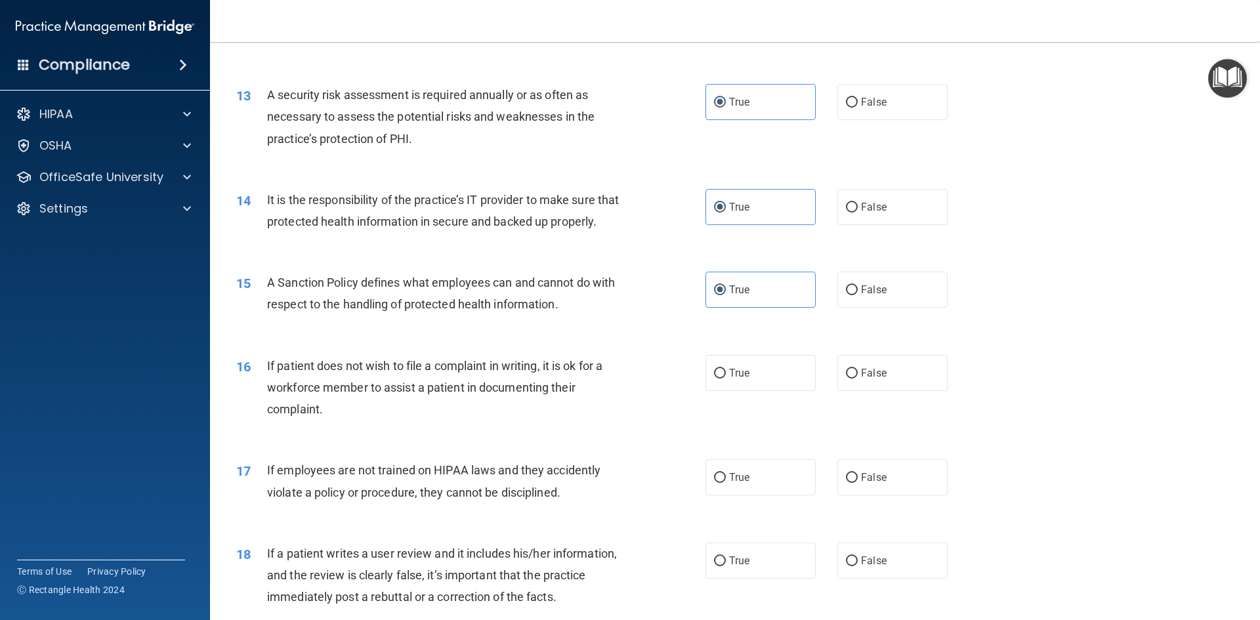
scroll to position [1379, 0]
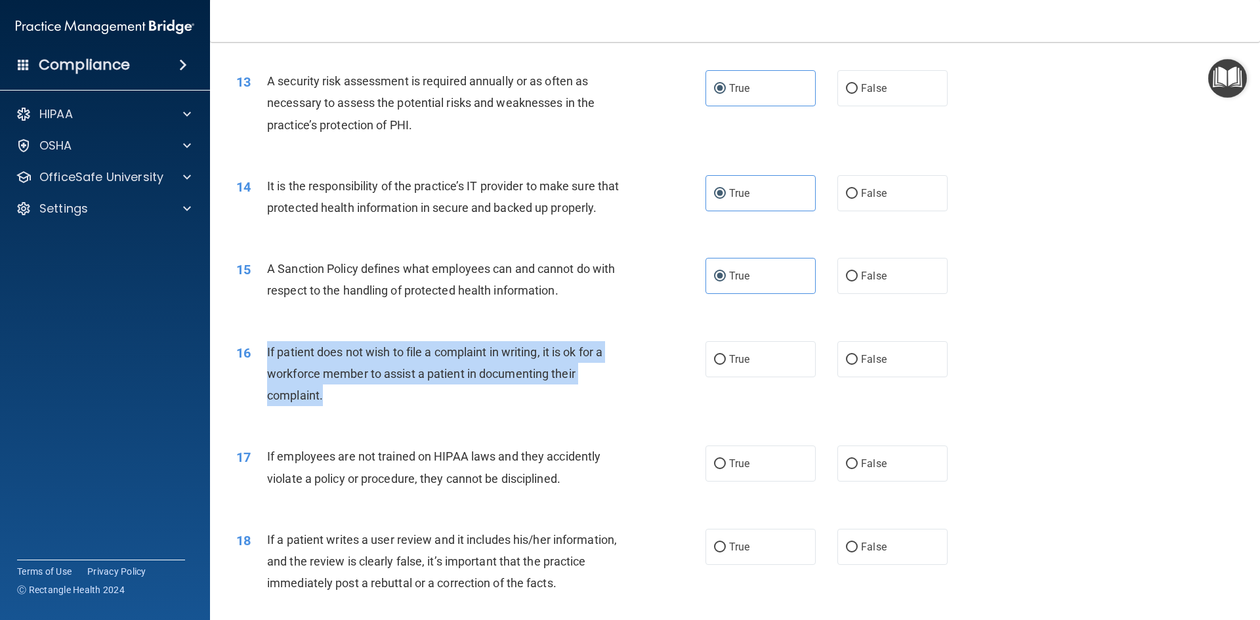
drag, startPoint x: 335, startPoint y: 420, endPoint x: 261, endPoint y: 379, distance: 84.9
click at [261, 379] on div "16 If patient does not wish to file a complaint in writing, it is ok for a work…" at bounding box center [471, 377] width 509 height 72
drag, startPoint x: 400, startPoint y: 437, endPoint x: 408, endPoint y: 434, distance: 8.5
click at [405, 430] on div "16 If patient does not wish to file a complaint in writing, it is ok for a work…" at bounding box center [734, 377] width 1017 height 105
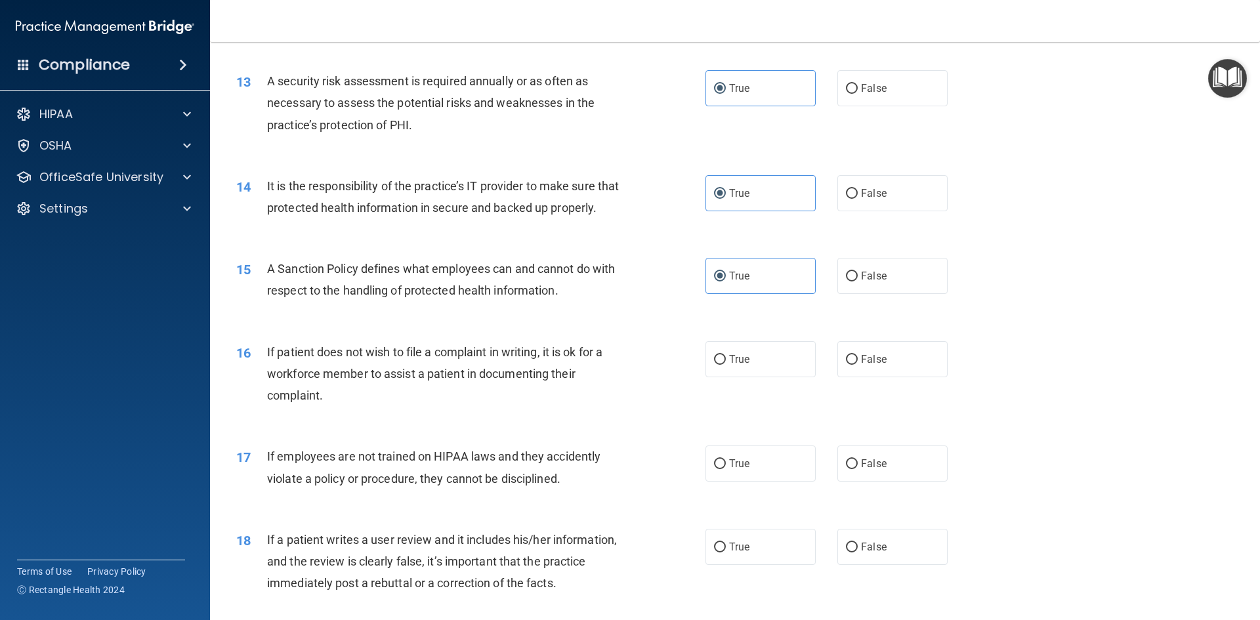
click at [427, 458] on div "17 If employees are not trained on HIPAA laws and they accidently violate a pol…" at bounding box center [734, 470] width 1017 height 83
click at [746, 377] on label "True" at bounding box center [761, 359] width 110 height 36
click at [726, 365] on input "True" at bounding box center [720, 360] width 12 height 10
radio input "true"
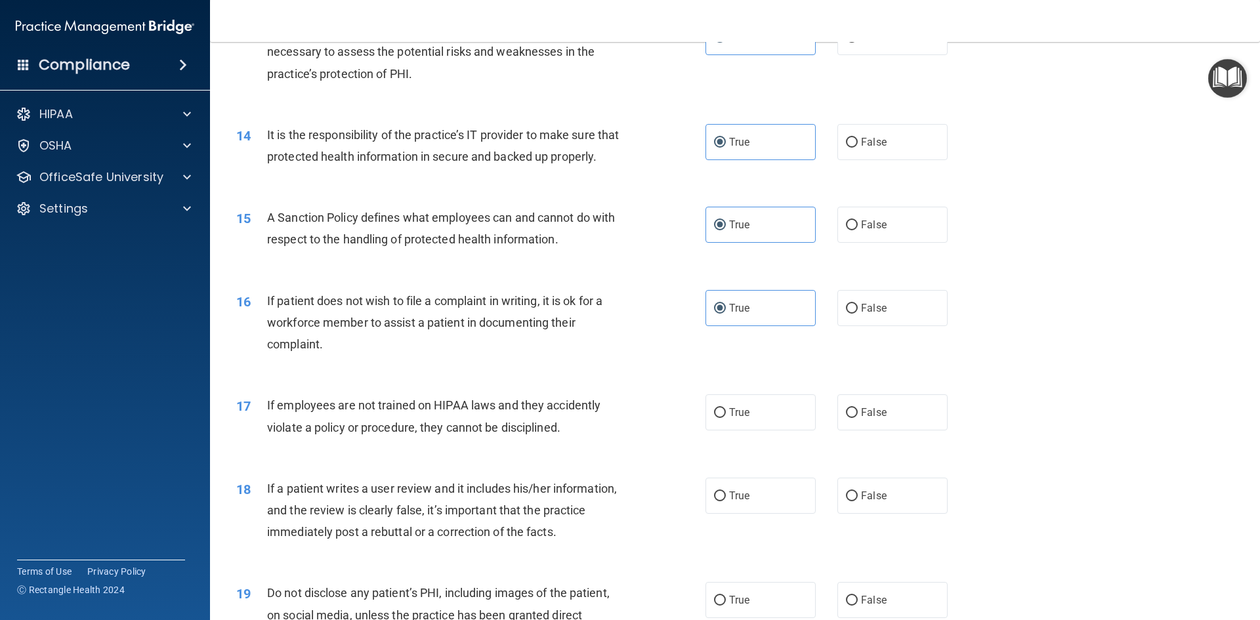
scroll to position [1510, 0]
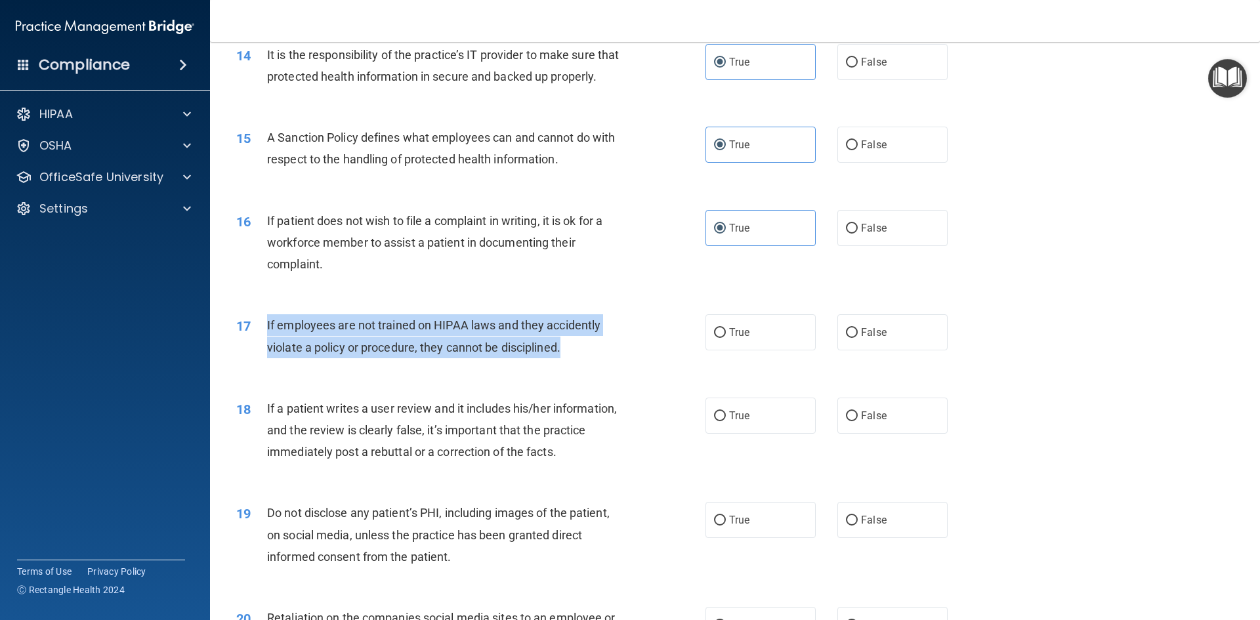
drag, startPoint x: 580, startPoint y: 367, endPoint x: 268, endPoint y: 352, distance: 312.2
click at [268, 352] on div "If employees are not trained on HIPAA laws and they accidently violate a policy…" at bounding box center [450, 335] width 367 height 43
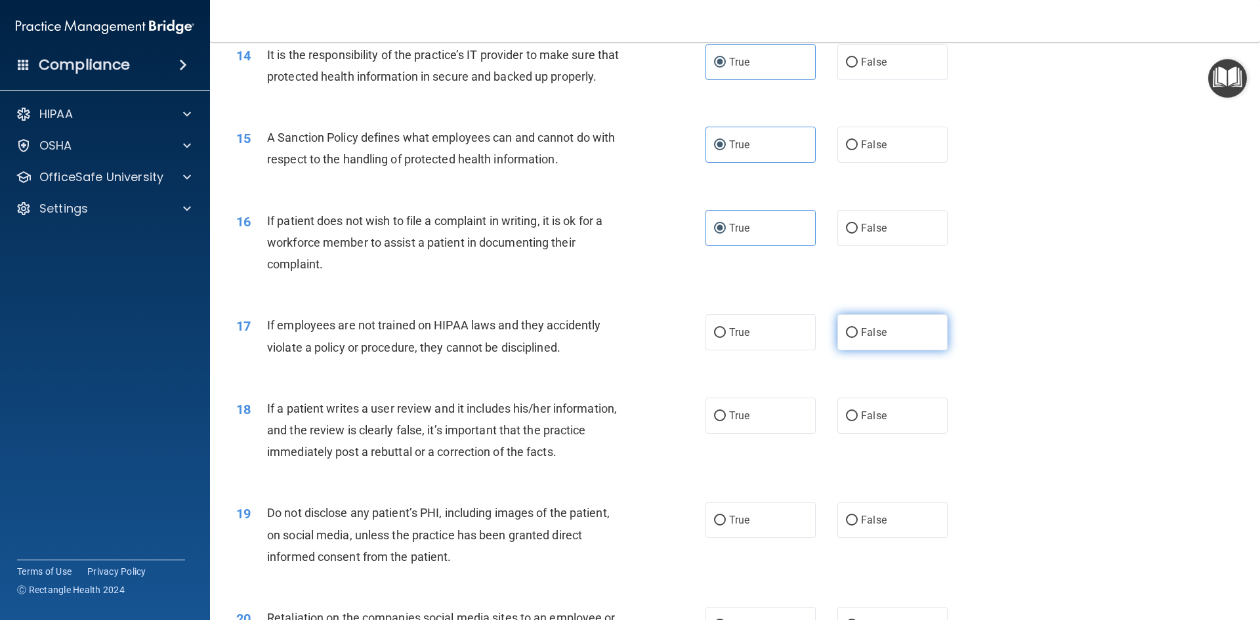
click at [869, 351] on label "False" at bounding box center [893, 332] width 110 height 36
click at [858, 338] on input "False" at bounding box center [852, 333] width 12 height 10
radio input "true"
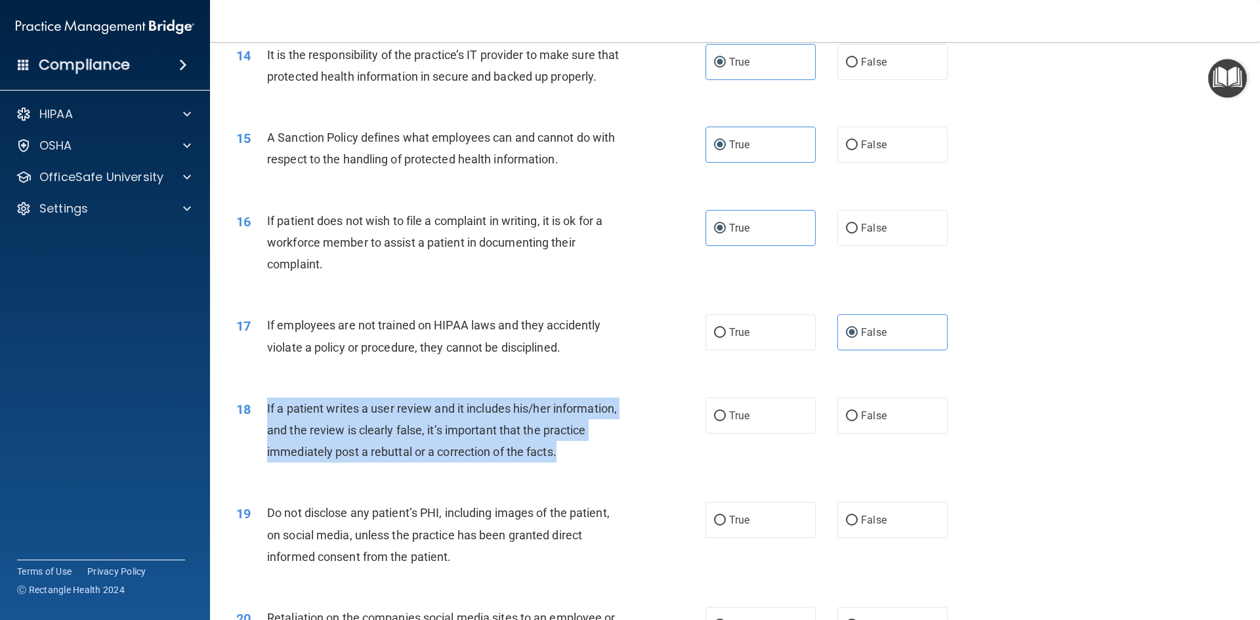
drag, startPoint x: 487, startPoint y: 459, endPoint x: 258, endPoint y: 437, distance: 230.2
click at [258, 437] on div "18 If a patient writes a user review and it includes his/her information, and t…" at bounding box center [471, 434] width 509 height 72
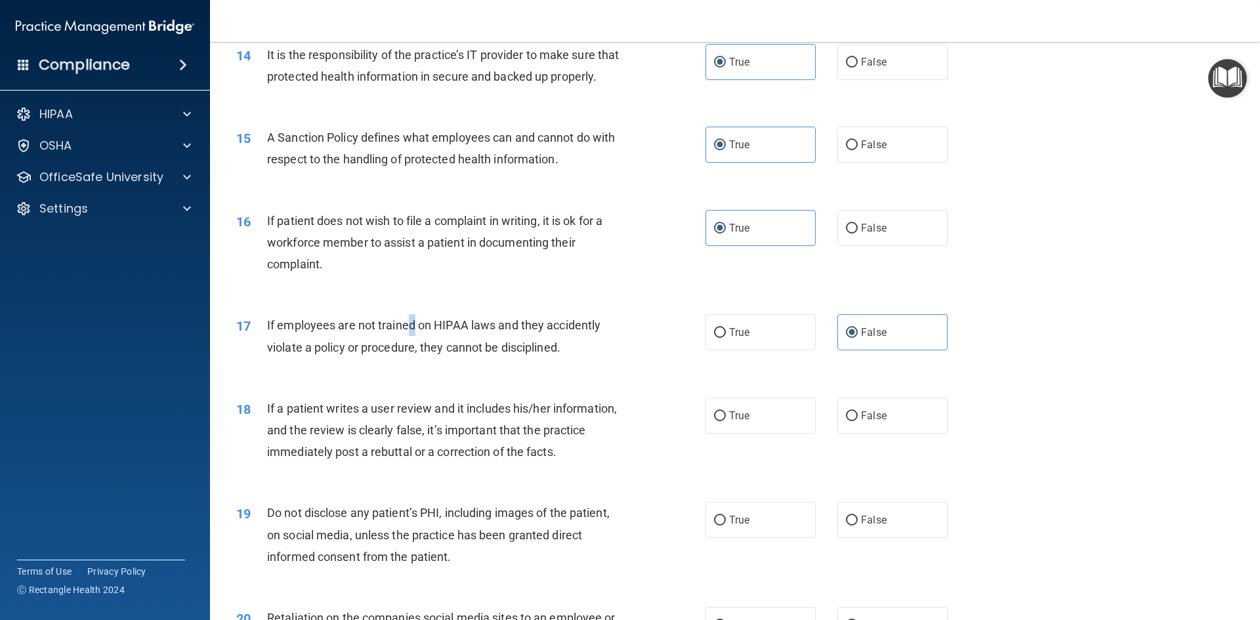
click at [415, 348] on span "If employees are not trained on HIPAA laws and they accidently violate a policy…" at bounding box center [433, 335] width 333 height 35
click at [433, 439] on div "If a patient writes a user review and it includes his/her information, and the …" at bounding box center [450, 431] width 367 height 66
click at [851, 429] on label "False" at bounding box center [893, 416] width 110 height 36
click at [851, 421] on input "False" at bounding box center [852, 417] width 12 height 10
radio input "true"
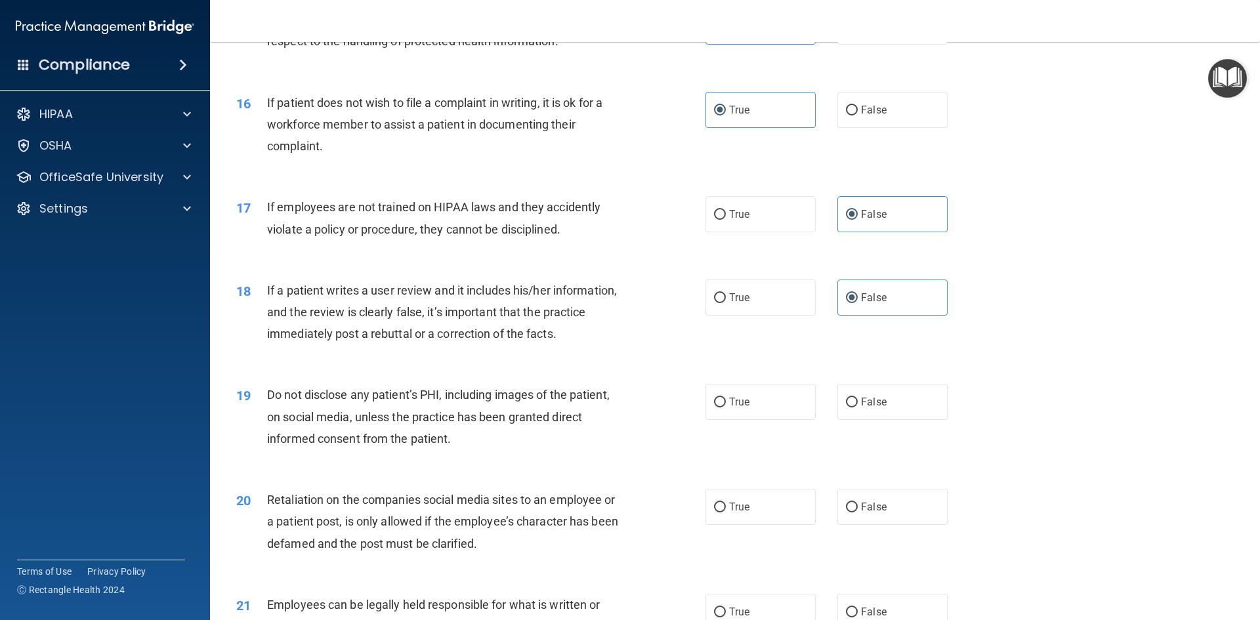
scroll to position [1641, 0]
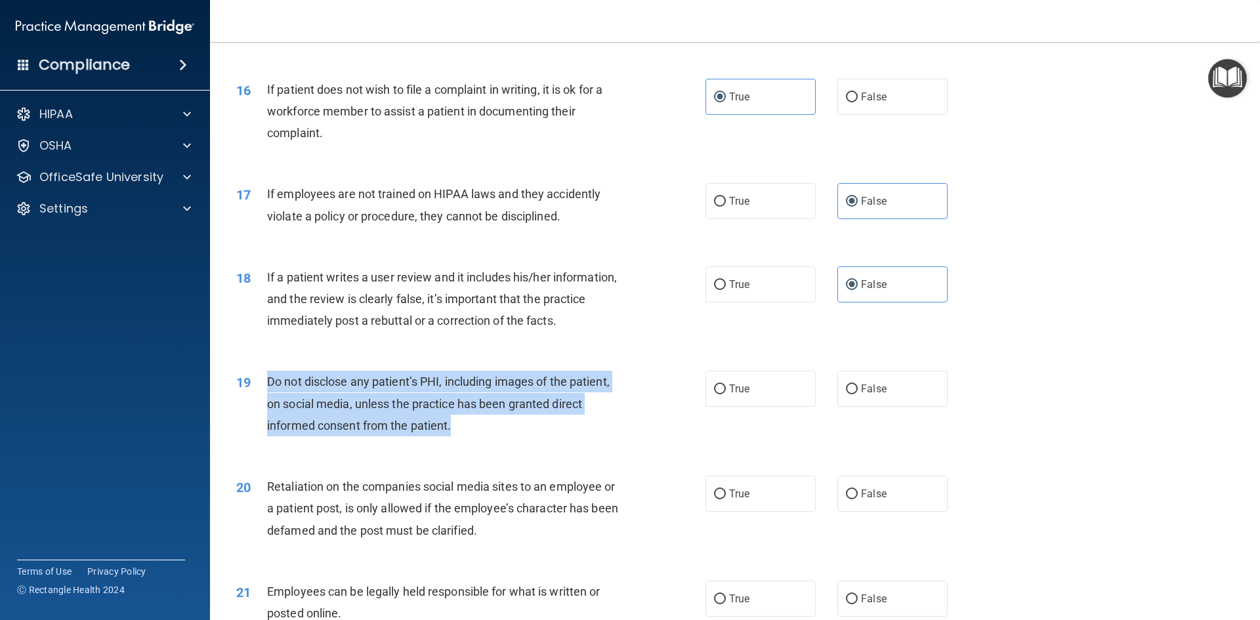
drag, startPoint x: 494, startPoint y: 440, endPoint x: 266, endPoint y: 404, distance: 231.2
click at [266, 404] on div "19 Do not disclose any patient’s PHI, including images of the patient, on socia…" at bounding box center [471, 407] width 509 height 72
click at [507, 437] on div "Do not disclose any patient’s PHI, including images of the patient, on social m…" at bounding box center [450, 404] width 367 height 66
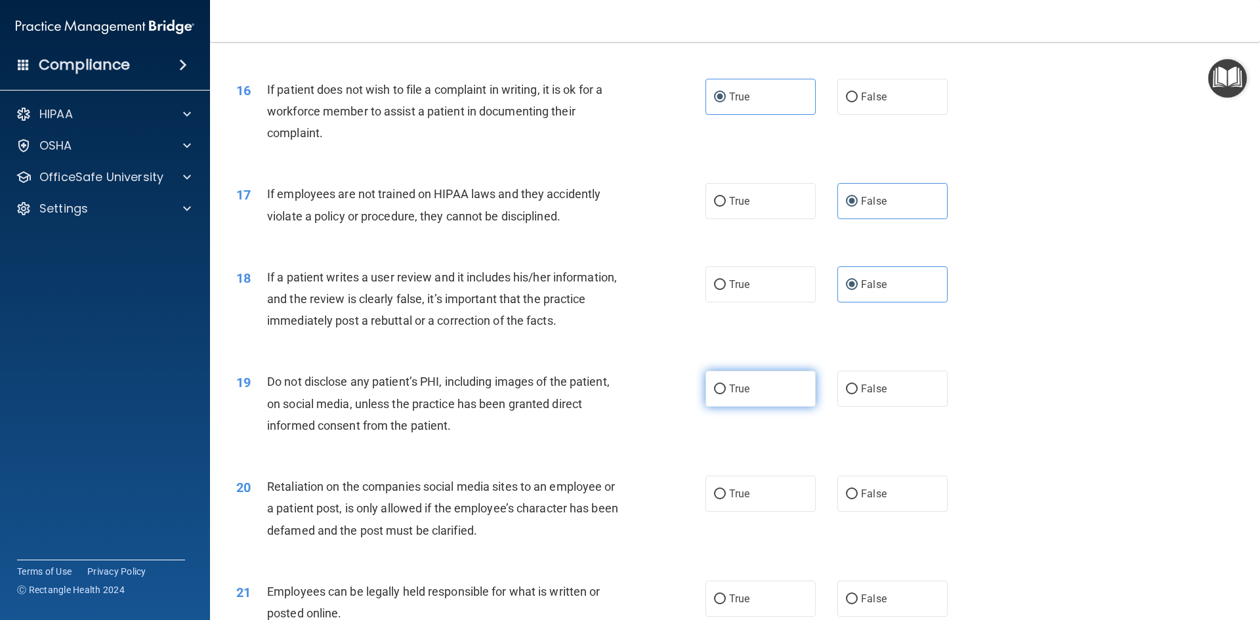
click at [729, 395] on span "True" at bounding box center [739, 389] width 20 height 12
click at [726, 395] on input "True" at bounding box center [720, 390] width 12 height 10
radio input "true"
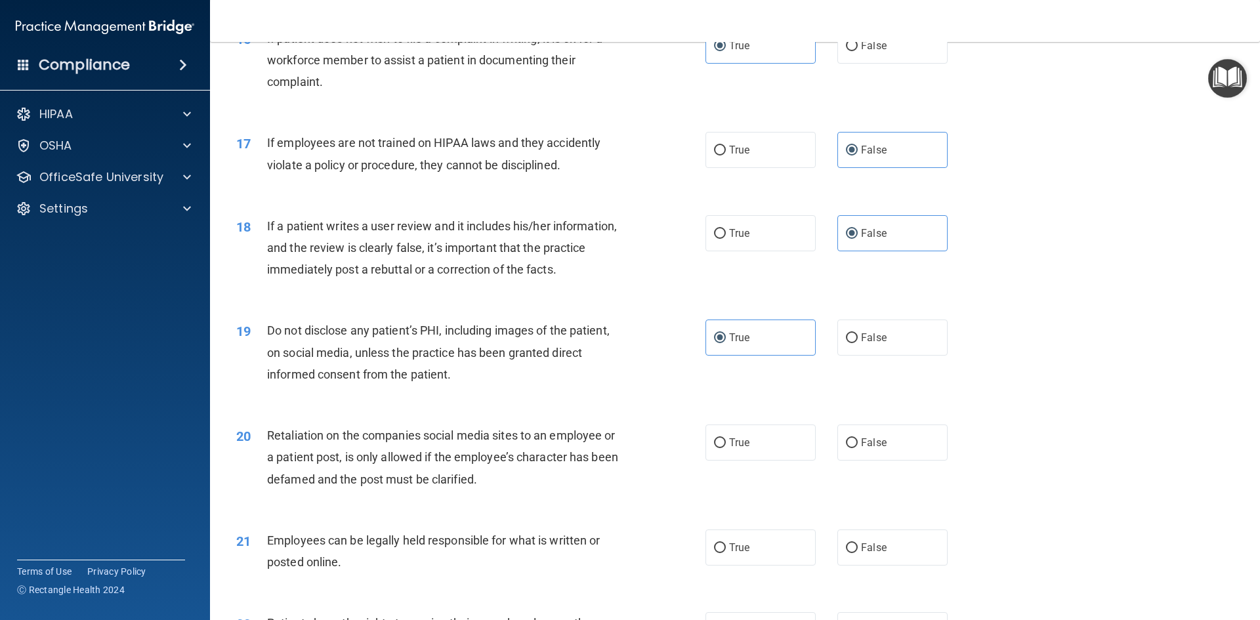
scroll to position [1772, 0]
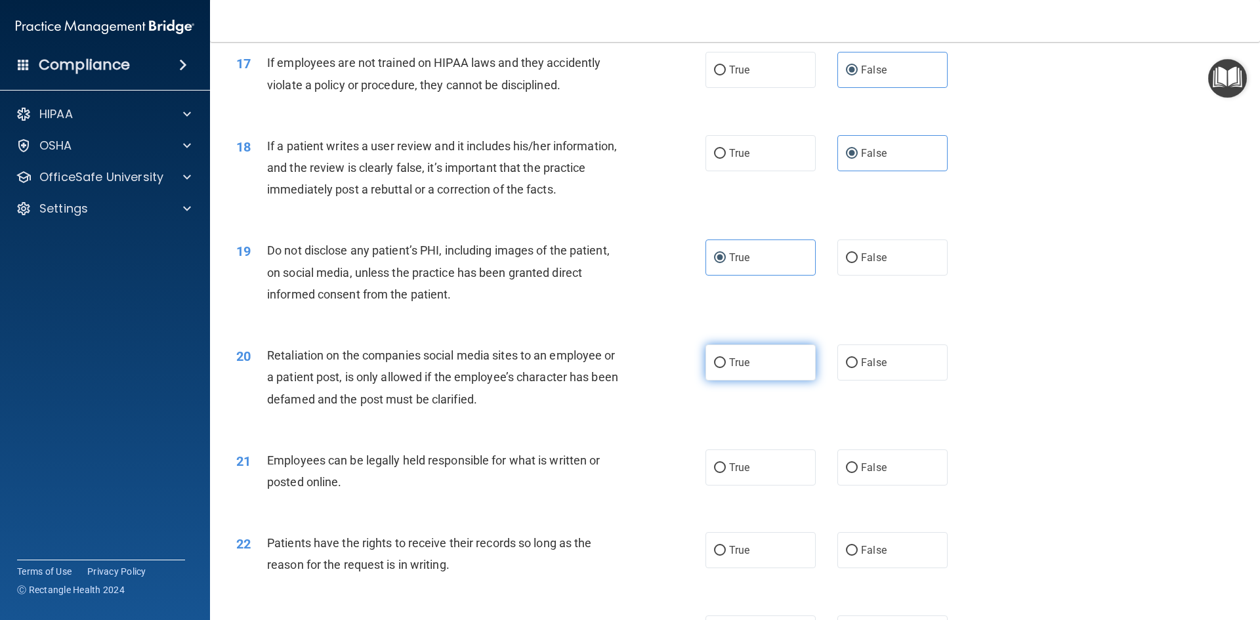
click at [761, 381] on label "True" at bounding box center [761, 363] width 110 height 36
click at [726, 368] on input "True" at bounding box center [720, 363] width 12 height 10
radio input "true"
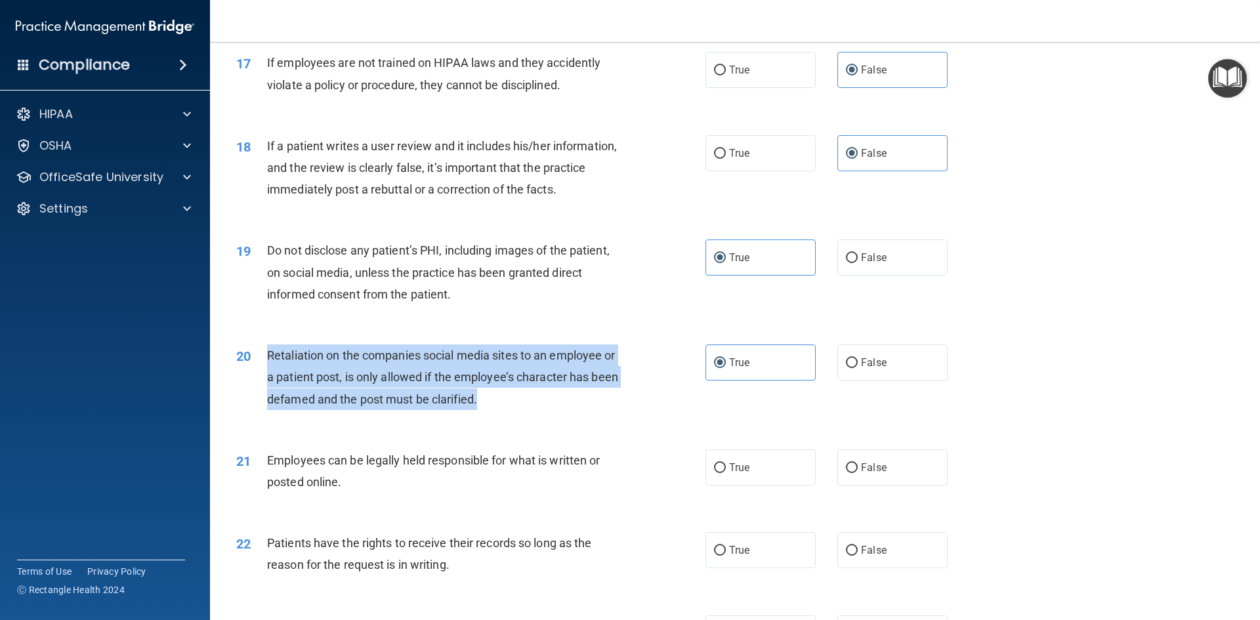
drag, startPoint x: 490, startPoint y: 419, endPoint x: 248, endPoint y: 391, distance: 243.8
click at [248, 391] on div "20 Retaliation on the companies social media sites to an employee or a patient …" at bounding box center [471, 381] width 509 height 72
click at [519, 410] on div "Retaliation on the companies social media sites to an employee or a patient pos…" at bounding box center [450, 378] width 367 height 66
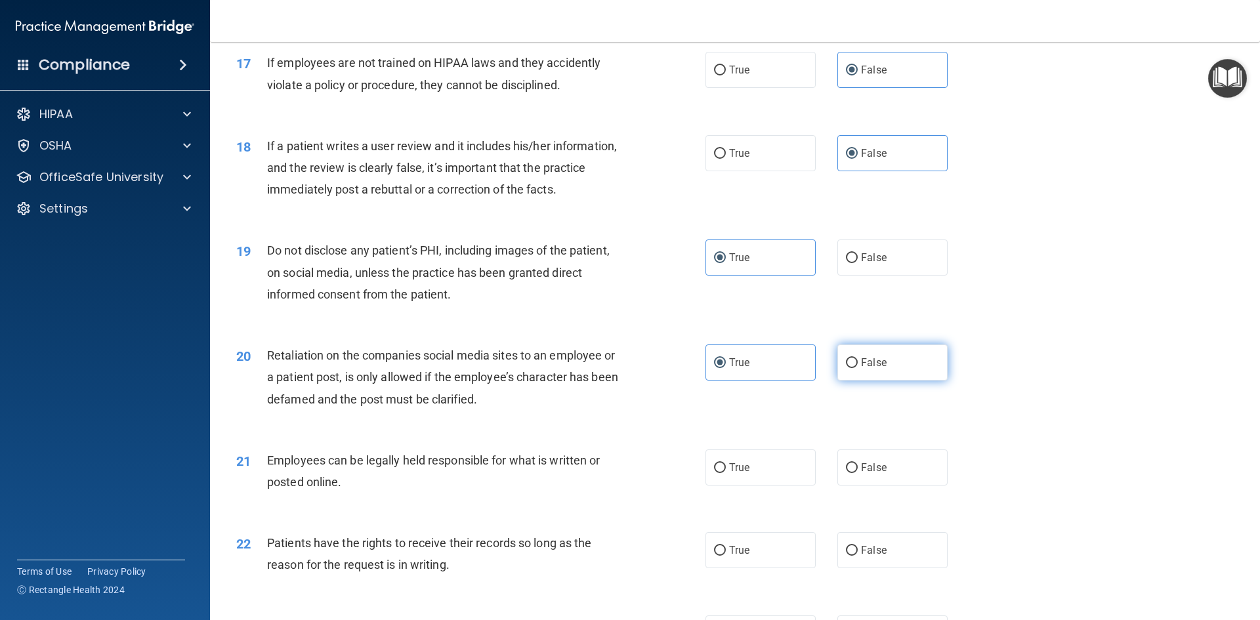
click at [895, 375] on label "False" at bounding box center [893, 363] width 110 height 36
click at [858, 368] on input "False" at bounding box center [852, 363] width 12 height 10
radio input "true"
radio input "false"
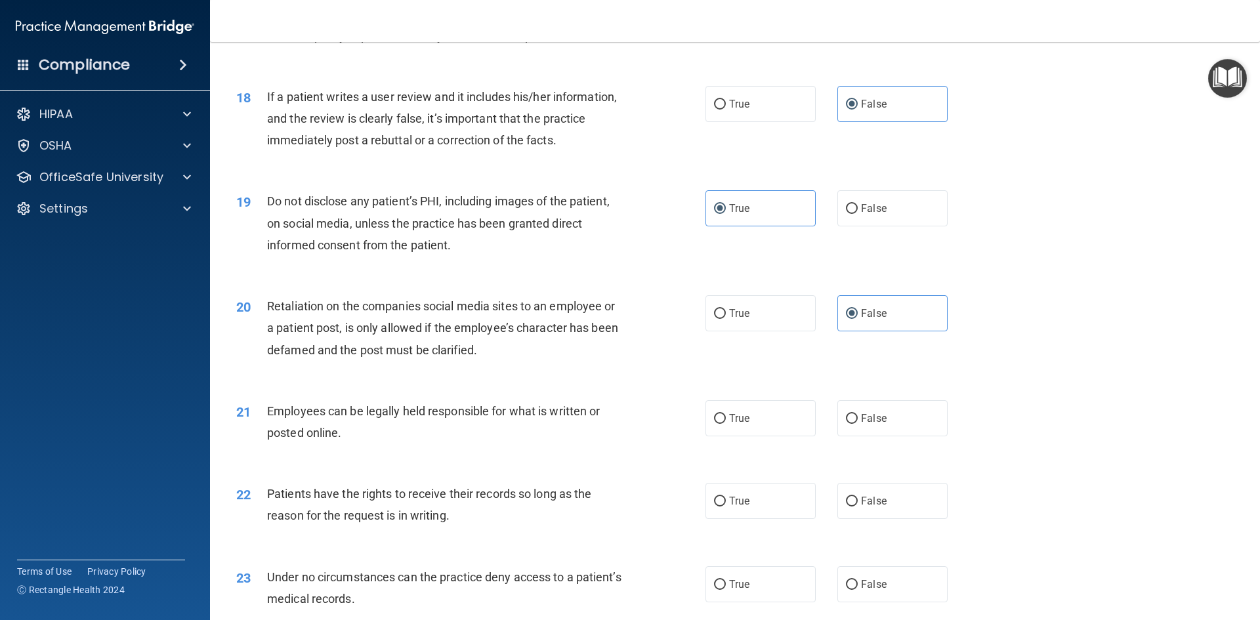
scroll to position [1904, 0]
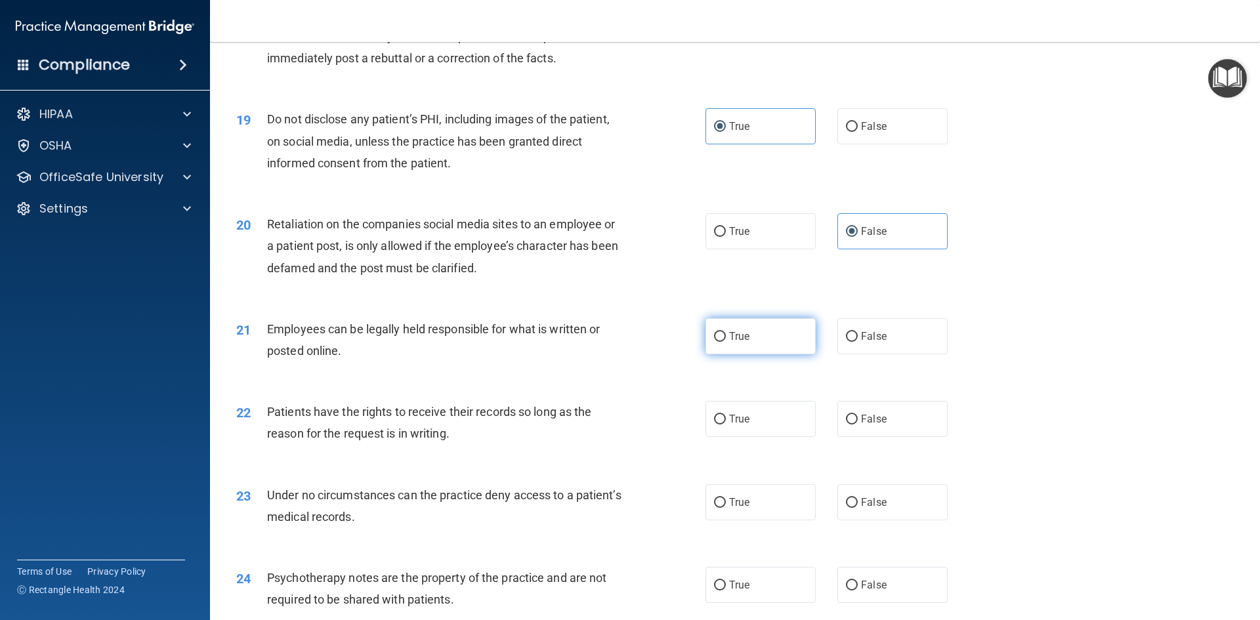
click at [751, 354] on label "True" at bounding box center [761, 336] width 110 height 36
click at [726, 342] on input "True" at bounding box center [720, 337] width 12 height 10
radio input "true"
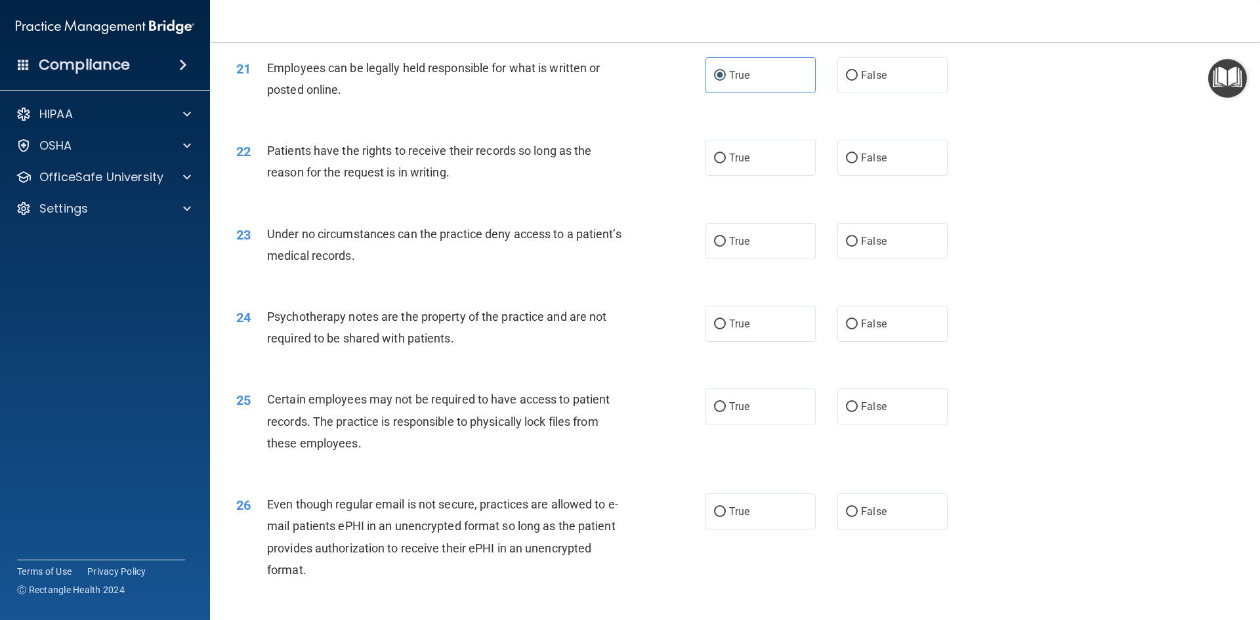
scroll to position [2166, 0]
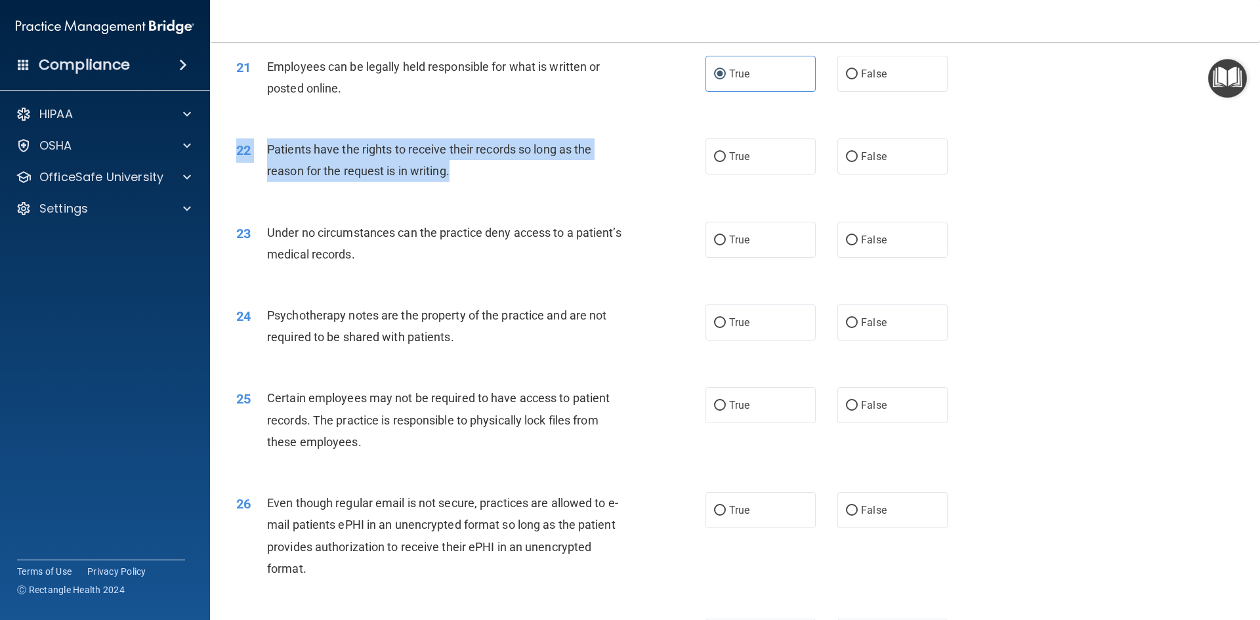
drag, startPoint x: 467, startPoint y: 183, endPoint x: 257, endPoint y: 155, distance: 211.9
click at [257, 155] on div "22 Patients have the rights to receive their records so long as the reason for …" at bounding box center [734, 163] width 1017 height 83
click at [404, 178] on span "Patients have the rights to receive their records so long as the reason for the…" at bounding box center [429, 159] width 324 height 35
click at [471, 182] on div "Patients have the rights to receive their records so long as the reason for the…" at bounding box center [450, 160] width 367 height 43
click at [473, 182] on div "Patients have the rights to receive their records so long as the reason for the…" at bounding box center [450, 160] width 367 height 43
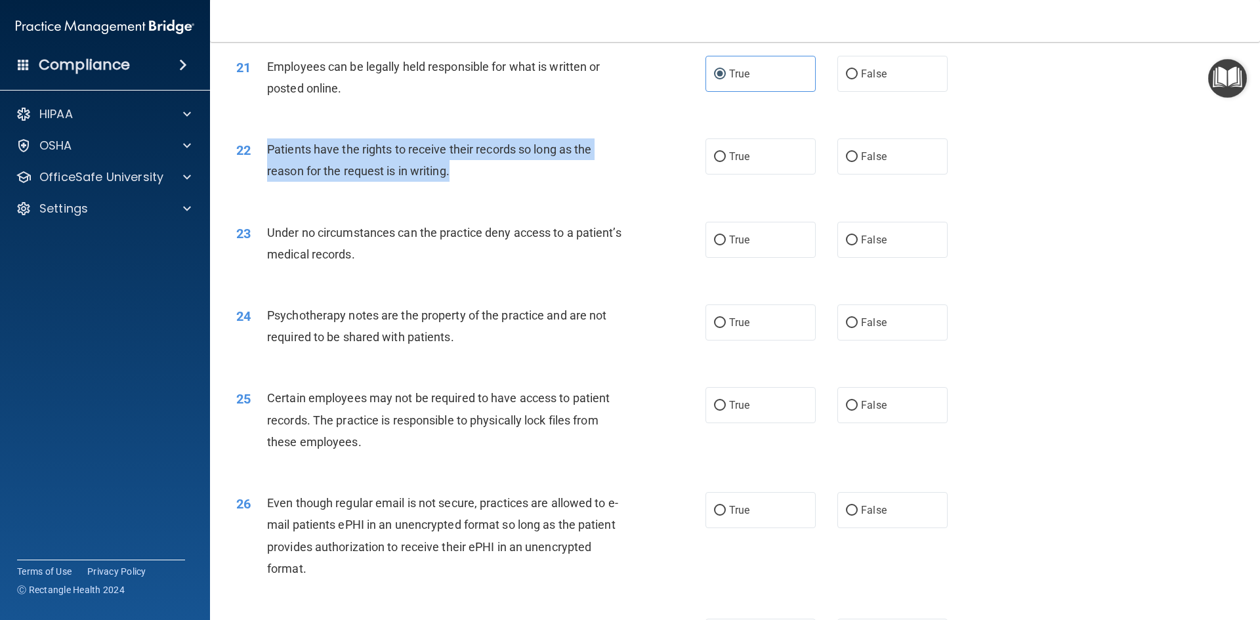
drag, startPoint x: 463, startPoint y: 193, endPoint x: 267, endPoint y: 162, distance: 199.3
click at [267, 162] on div "Patients have the rights to receive their records so long as the reason for the…" at bounding box center [450, 160] width 367 height 43
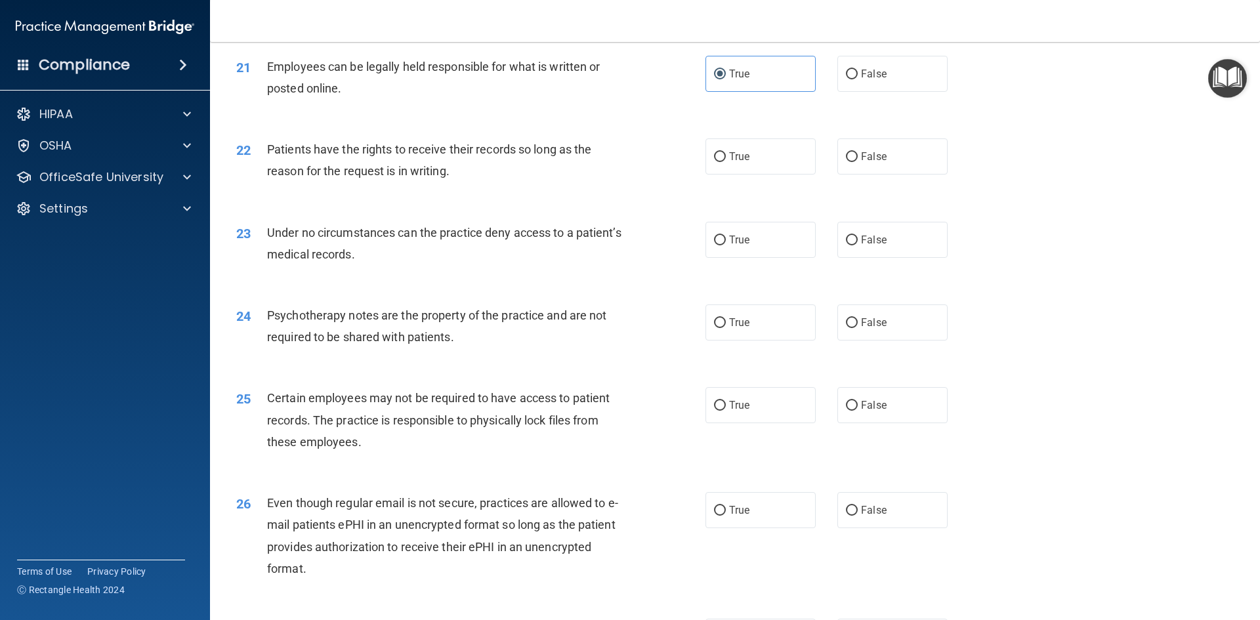
click at [473, 288] on div "23 Under no circumstances can the practice deny access to a patient’s medical r…" at bounding box center [734, 246] width 1017 height 83
click at [708, 175] on label "True" at bounding box center [761, 157] width 110 height 36
click at [714, 162] on input "True" at bounding box center [720, 157] width 12 height 10
radio input "true"
click at [729, 246] on span "True" at bounding box center [739, 240] width 20 height 12
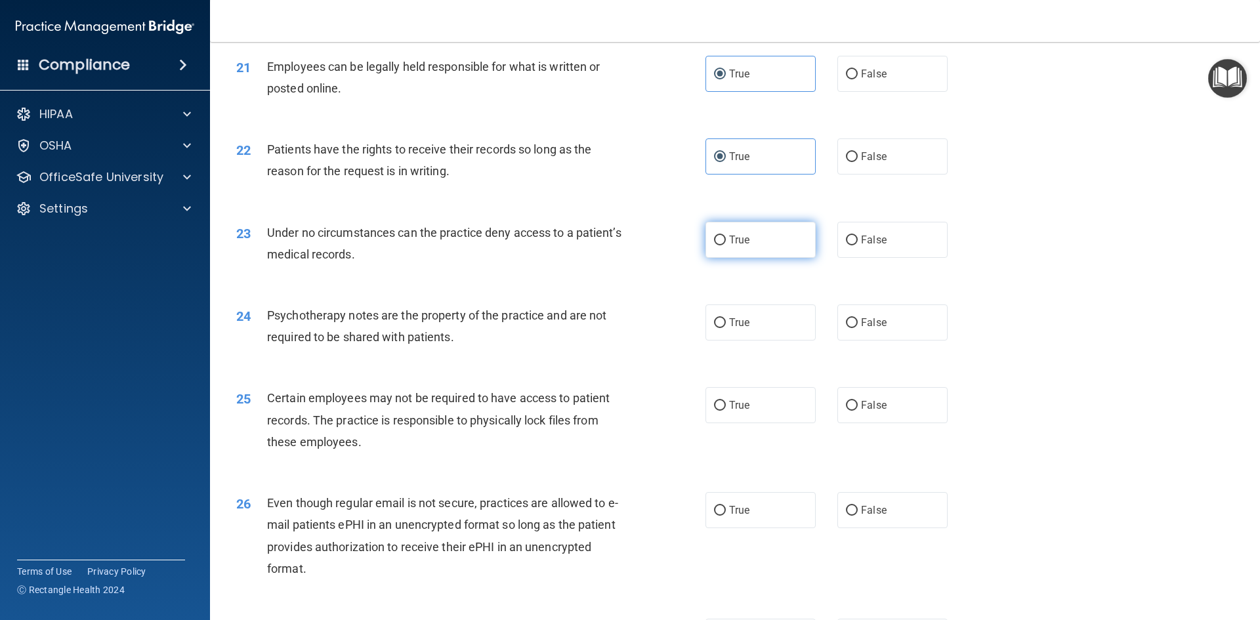
click at [726, 246] on input "True" at bounding box center [720, 241] width 12 height 10
radio input "true"
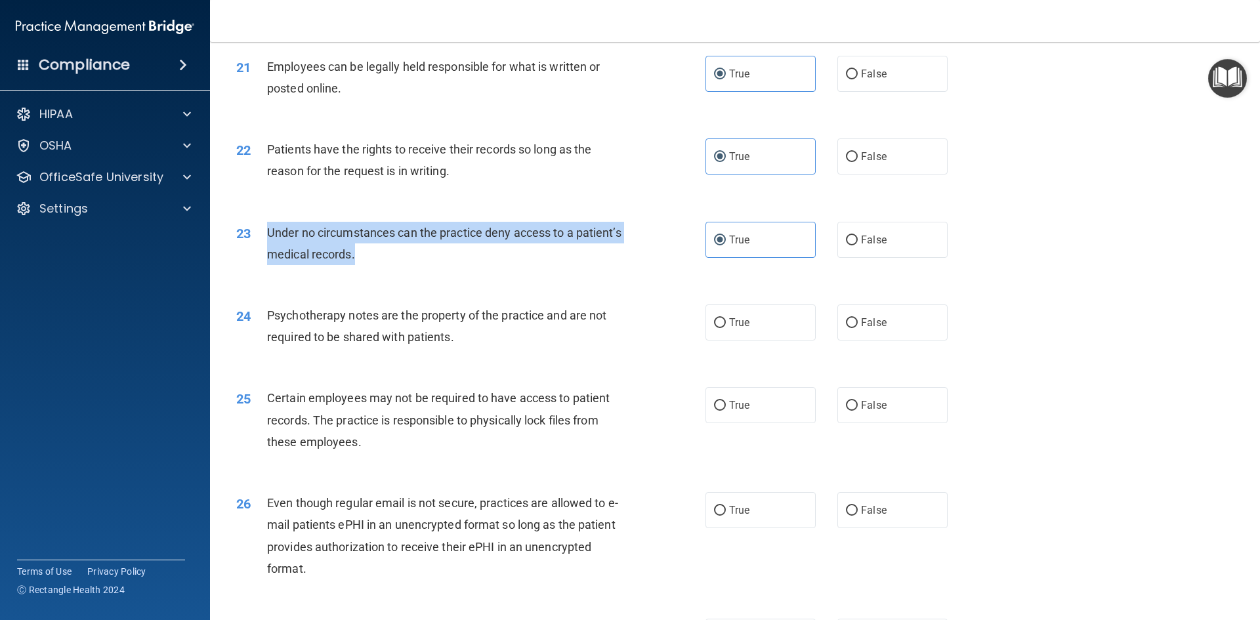
drag, startPoint x: 377, startPoint y: 281, endPoint x: 268, endPoint y: 255, distance: 112.1
click at [268, 255] on div "Under no circumstances can the practice deny access to a patient’s medical reco…" at bounding box center [450, 243] width 367 height 43
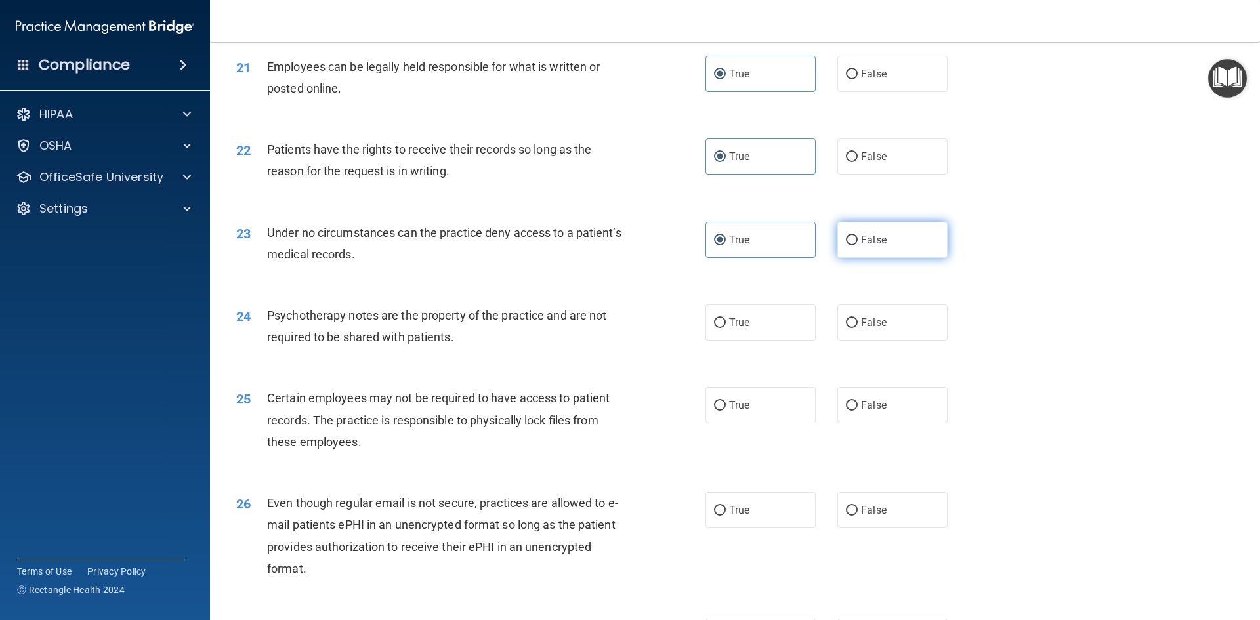
click at [855, 257] on label "False" at bounding box center [893, 240] width 110 height 36
click at [855, 246] on input "False" at bounding box center [852, 241] width 12 height 10
radio input "true"
radio input "false"
click at [421, 348] on div "Psychotherapy notes are the property of the practice and are not required to be…" at bounding box center [450, 326] width 367 height 43
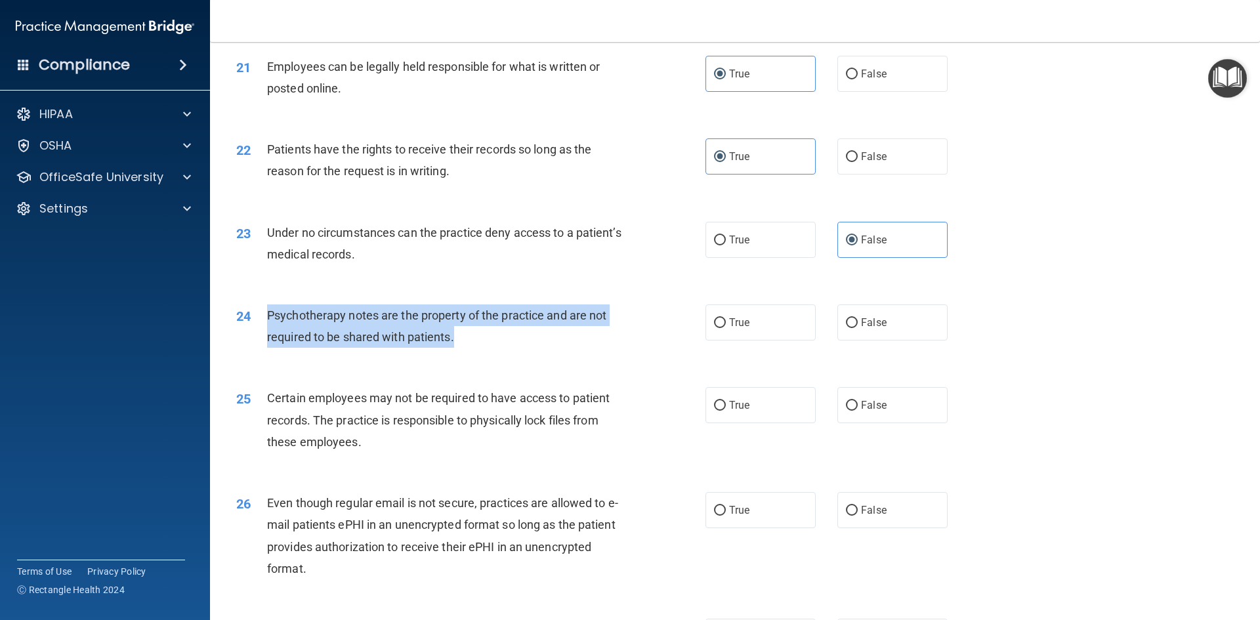
drag, startPoint x: 468, startPoint y: 363, endPoint x: 268, endPoint y: 332, distance: 202.7
click at [268, 332] on div "Psychotherapy notes are the property of the practice and are not required to be…" at bounding box center [450, 326] width 367 height 43
click at [714, 328] on input "True" at bounding box center [720, 323] width 12 height 10
radio input "true"
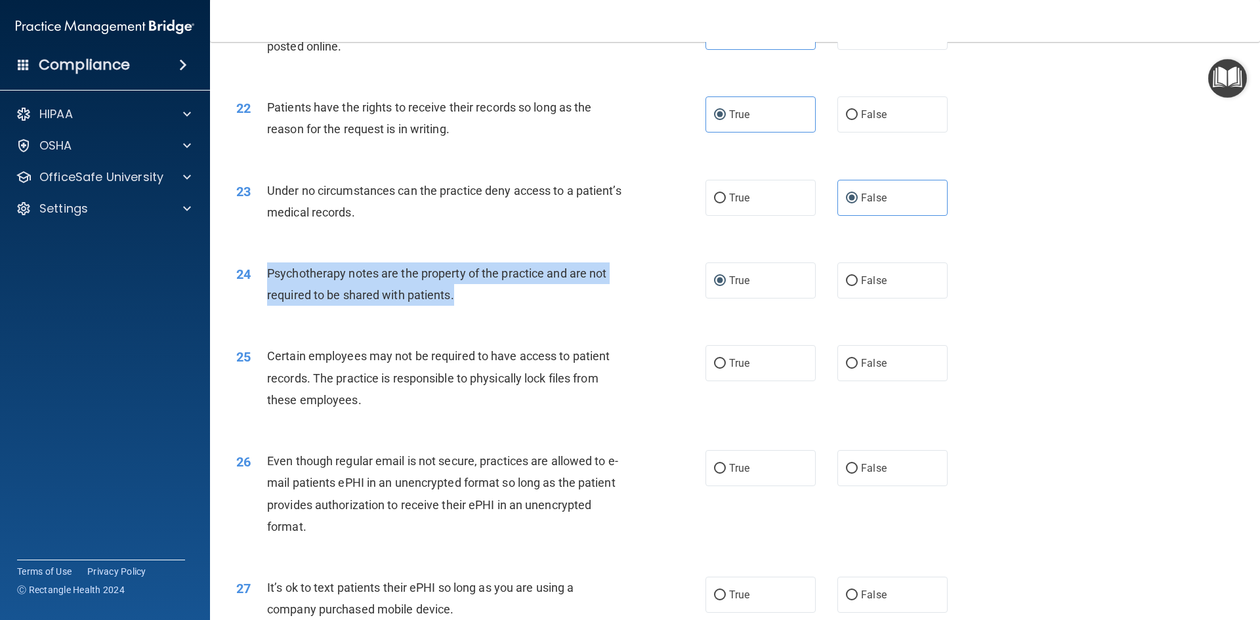
scroll to position [2232, 0]
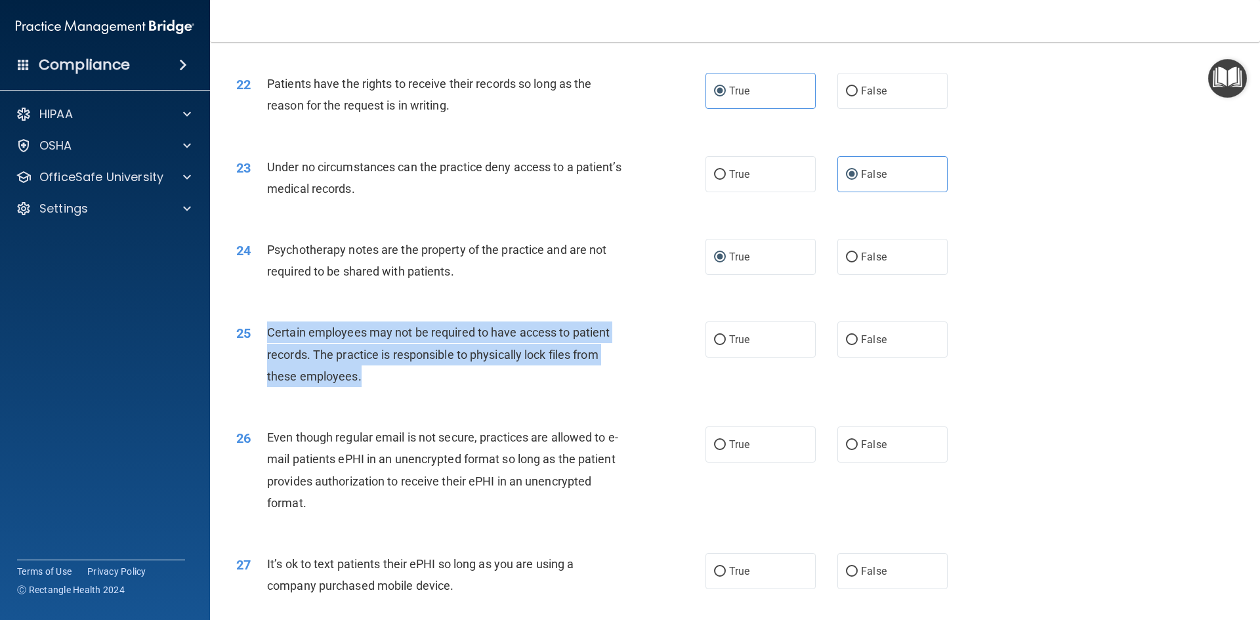
drag, startPoint x: 385, startPoint y: 400, endPoint x: 268, endPoint y: 351, distance: 127.4
click at [268, 351] on div "Certain employees may not be required to have access to patient records. The pr…" at bounding box center [450, 355] width 367 height 66
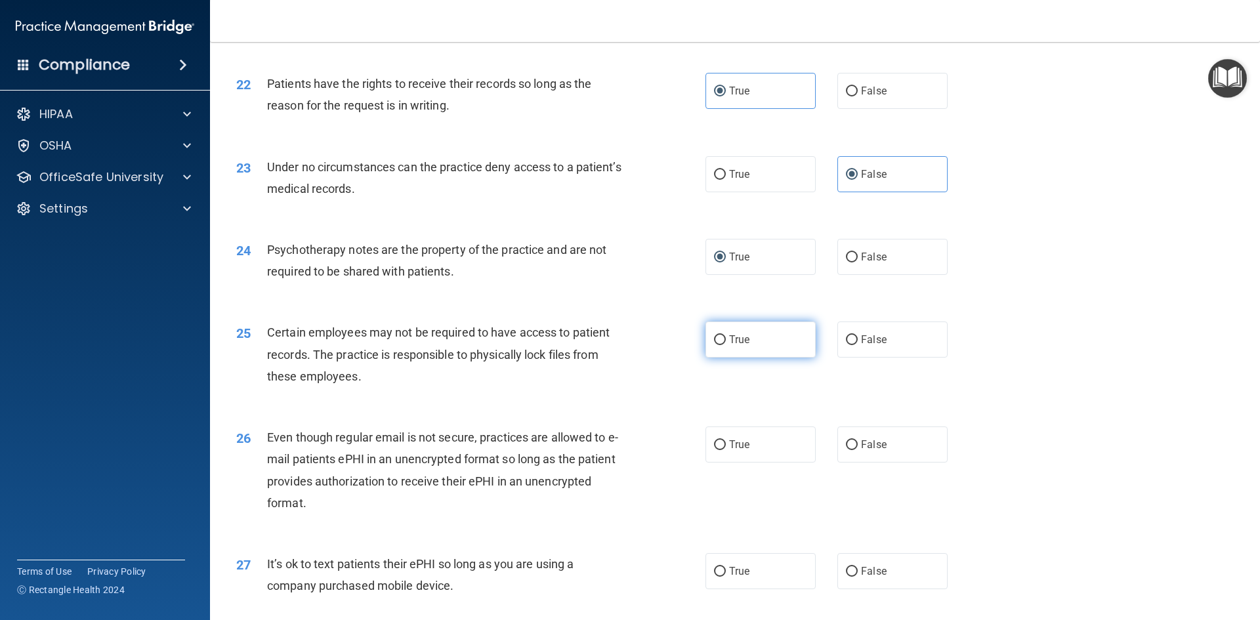
click at [722, 358] on label "True" at bounding box center [761, 340] width 110 height 36
click at [722, 345] on input "True" at bounding box center [720, 340] width 12 height 10
radio input "true"
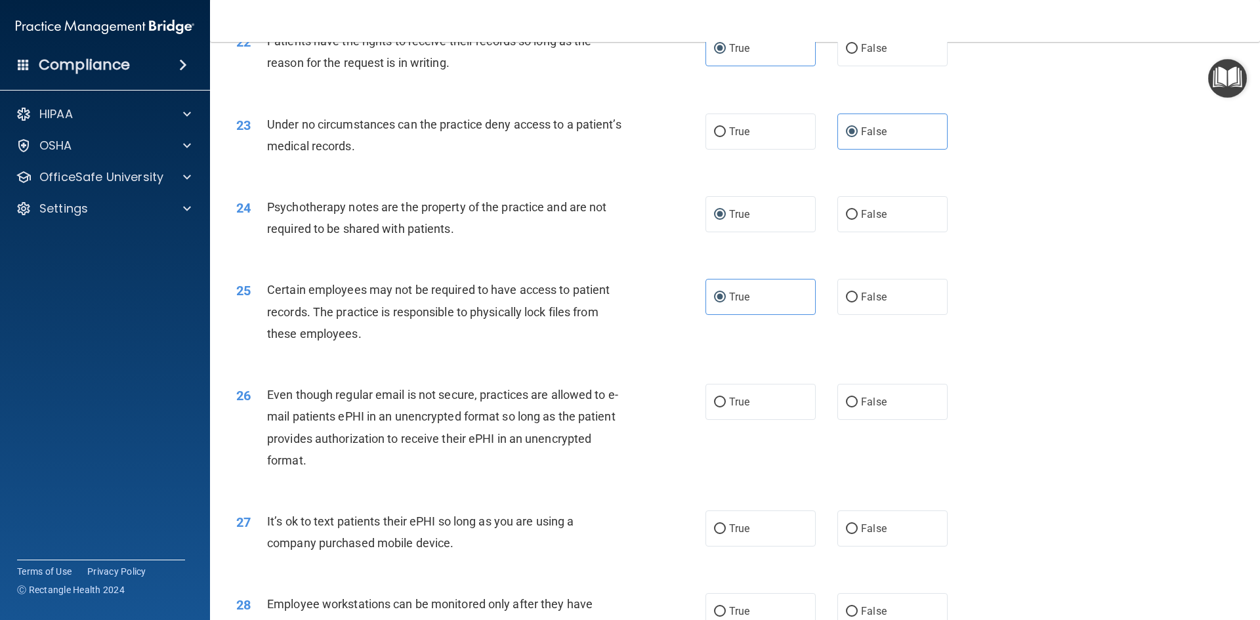
scroll to position [2298, 0]
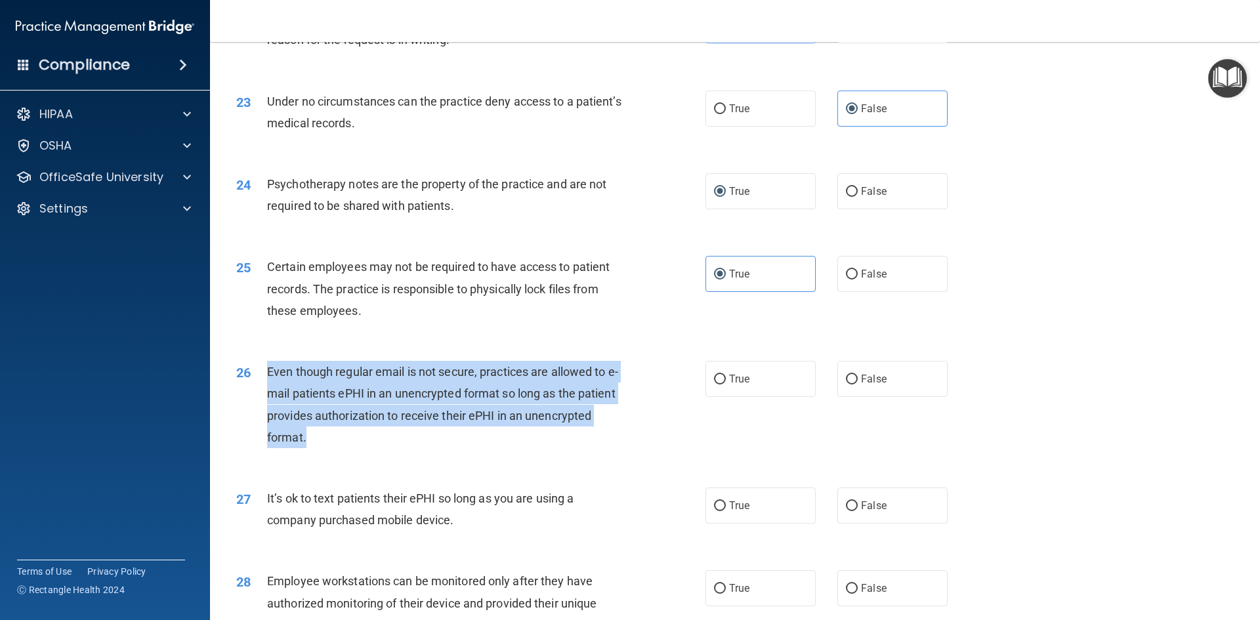
drag, startPoint x: 316, startPoint y: 458, endPoint x: 273, endPoint y: 389, distance: 81.4
click at [270, 389] on div "Even though regular email is not secure, practices are allowed to e-mail patien…" at bounding box center [450, 404] width 367 height 87
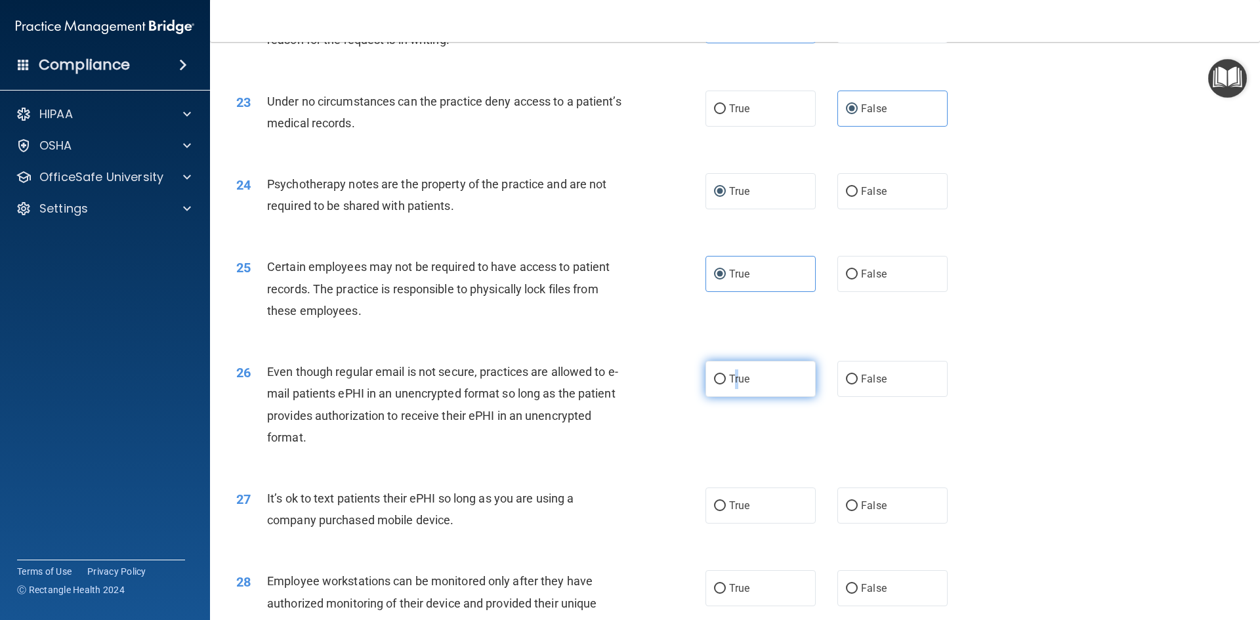
click at [732, 385] on span "True" at bounding box center [739, 379] width 20 height 12
click at [716, 385] on input "True" at bounding box center [720, 380] width 12 height 10
radio input "true"
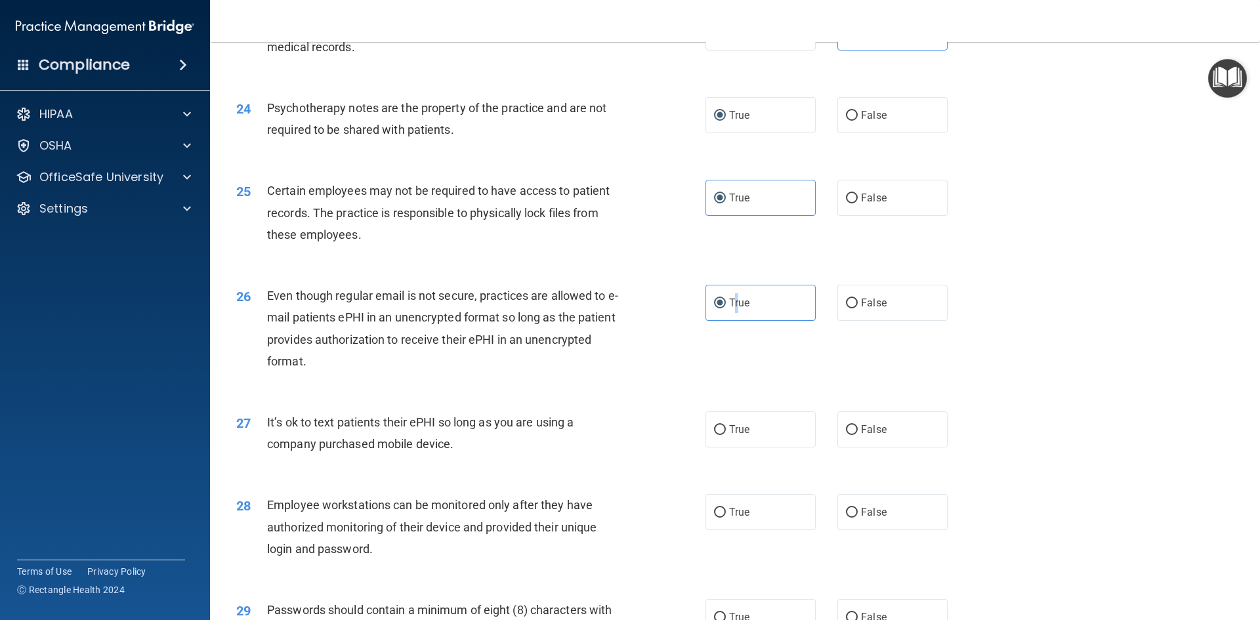
scroll to position [2494, 0]
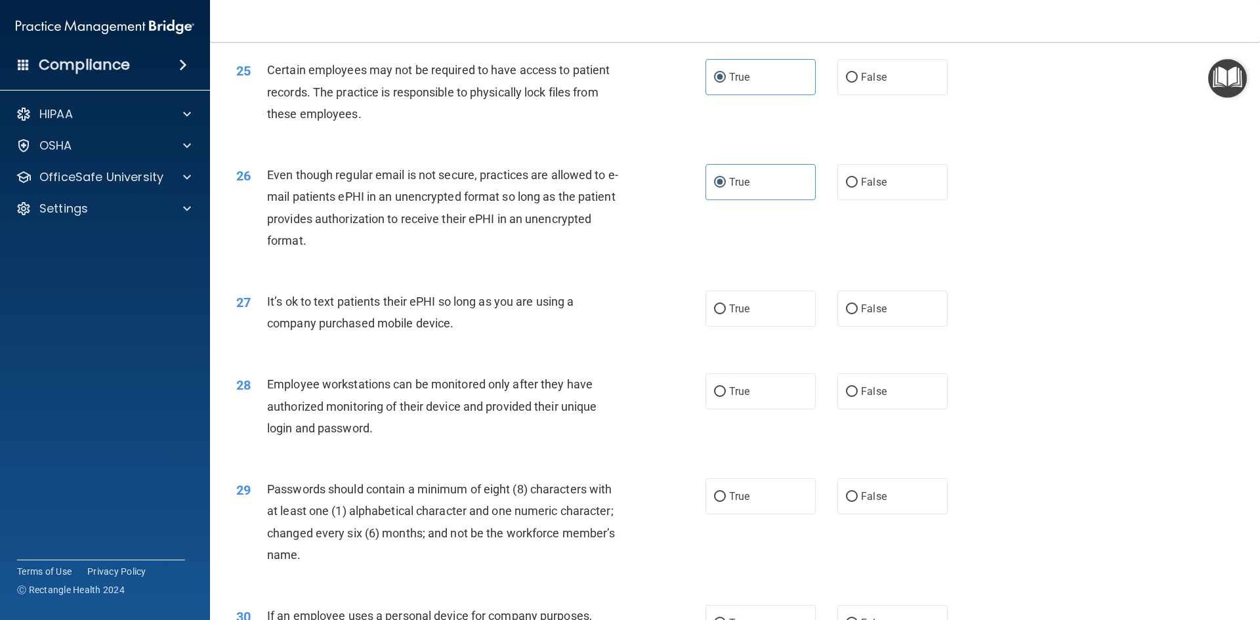
click at [470, 334] on div "It’s ok to text patients their ePHI so long as you are using a company purchase…" at bounding box center [450, 312] width 367 height 43
drag, startPoint x: 402, startPoint y: 341, endPoint x: 263, endPoint y: 326, distance: 139.4
click at [265, 326] on div "27 It’s ok to text patients their ePHI so long as you are using a company purch…" at bounding box center [471, 316] width 509 height 50
drag, startPoint x: 710, startPoint y: 337, endPoint x: 696, endPoint y: 349, distance: 18.2
click at [711, 327] on label "True" at bounding box center [761, 309] width 110 height 36
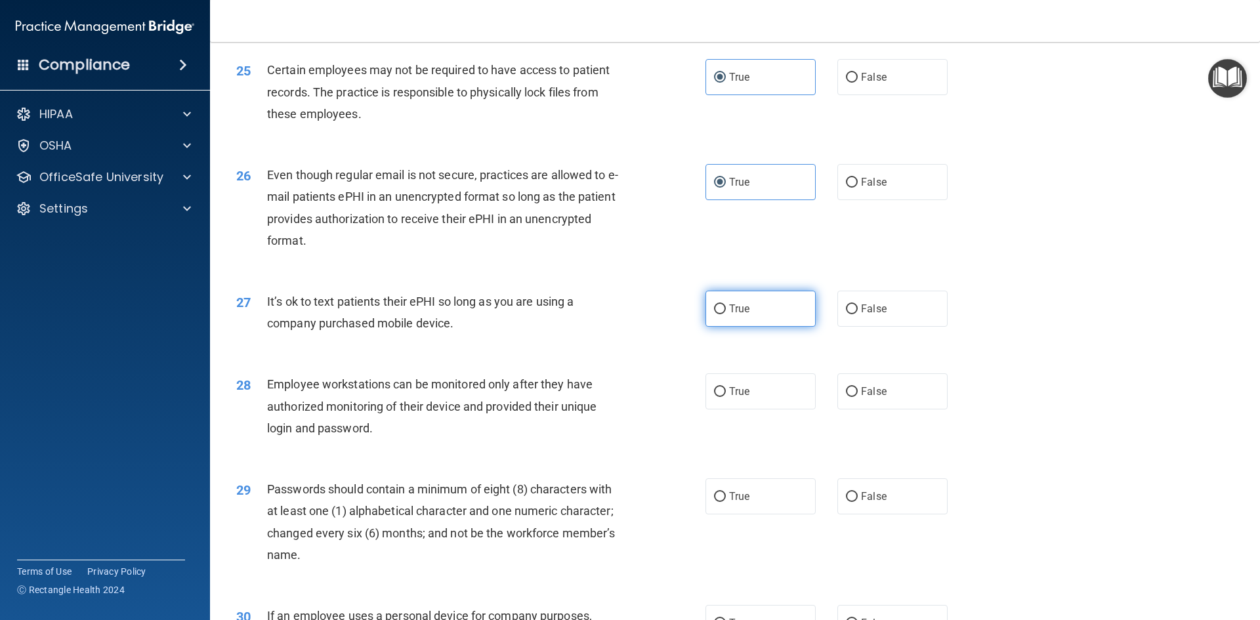
click at [741, 320] on label "True" at bounding box center [761, 309] width 110 height 36
click at [726, 314] on input "True" at bounding box center [720, 310] width 12 height 10
radio input "true"
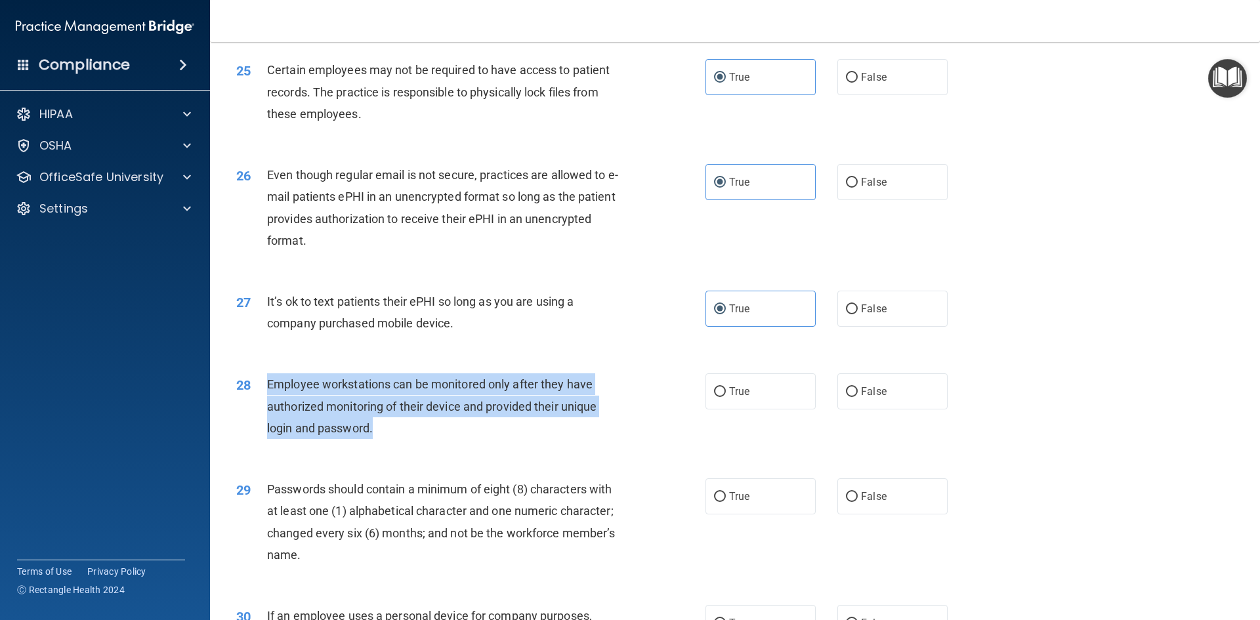
drag, startPoint x: 386, startPoint y: 450, endPoint x: 267, endPoint y: 399, distance: 129.4
click at [263, 400] on div "28 Employee workstations can be monitored only after they have authorized monit…" at bounding box center [471, 410] width 509 height 72
click at [514, 433] on span "Employee workstations can be monitored only after they have authorized monitori…" at bounding box center [432, 405] width 330 height 57
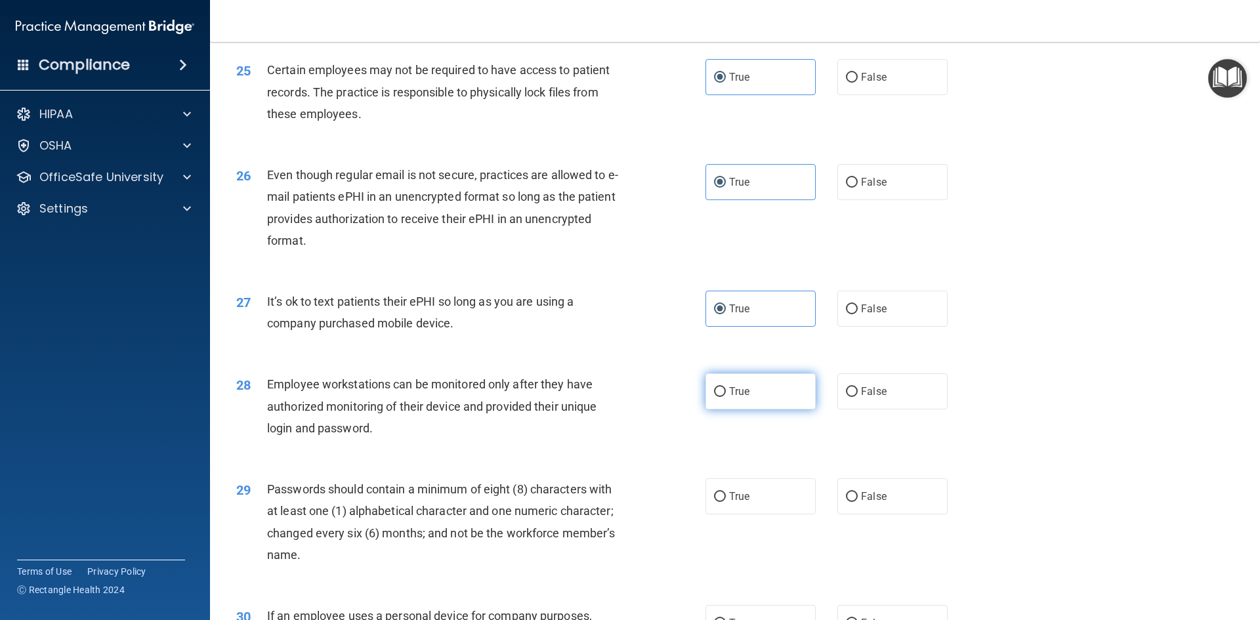
click at [744, 398] on span "True" at bounding box center [739, 391] width 20 height 12
click at [726, 397] on input "True" at bounding box center [720, 392] width 12 height 10
radio input "true"
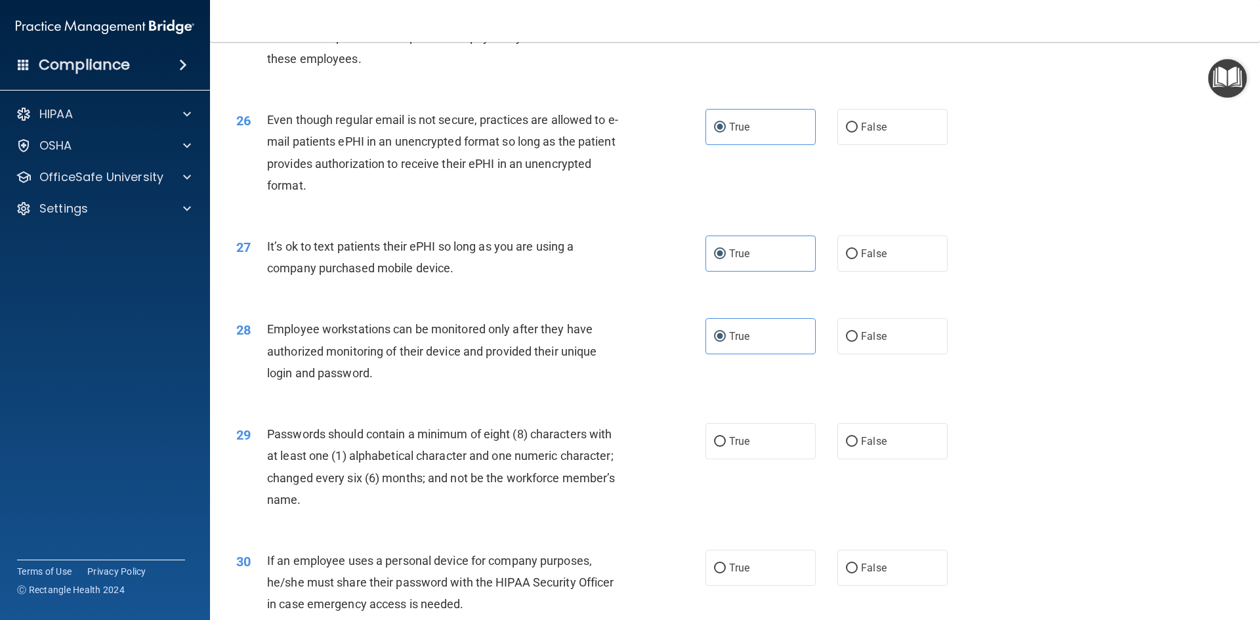
scroll to position [2626, 0]
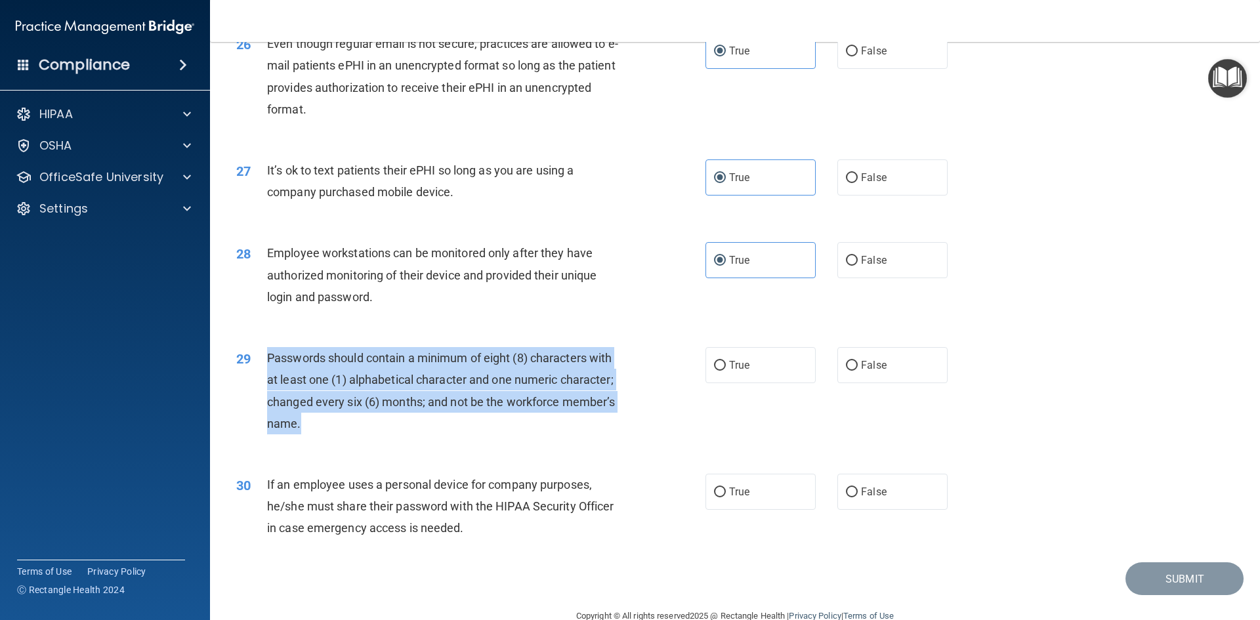
drag, startPoint x: 318, startPoint y: 453, endPoint x: 268, endPoint y: 380, distance: 88.3
click at [268, 380] on div "29 Passwords should contain a minimum of eight (8) characters with at least one…" at bounding box center [471, 394] width 509 height 94
click at [302, 384] on span "Passwords should contain a minimum of eight (8) characters with at least one (1…" at bounding box center [441, 390] width 348 height 79
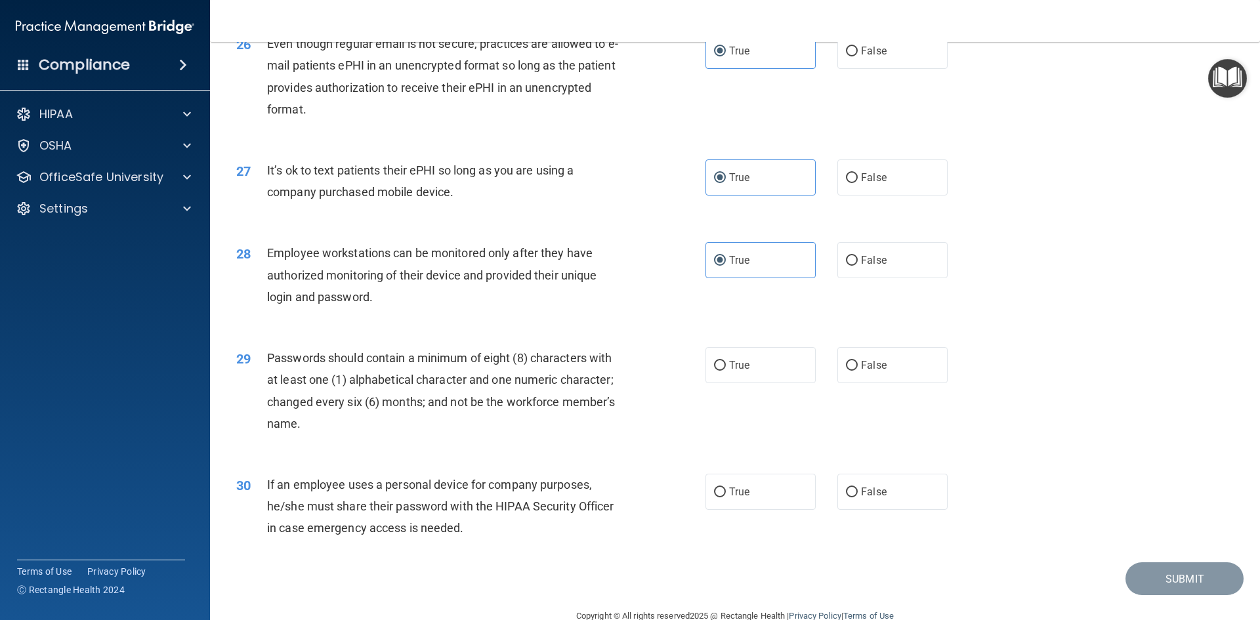
click at [379, 331] on div "28 Employee workstations can be monitored only after they have authorized monit…" at bounding box center [734, 278] width 1017 height 105
click at [730, 372] on span "True" at bounding box center [739, 365] width 20 height 12
click at [726, 371] on input "True" at bounding box center [720, 366] width 12 height 10
radio input "true"
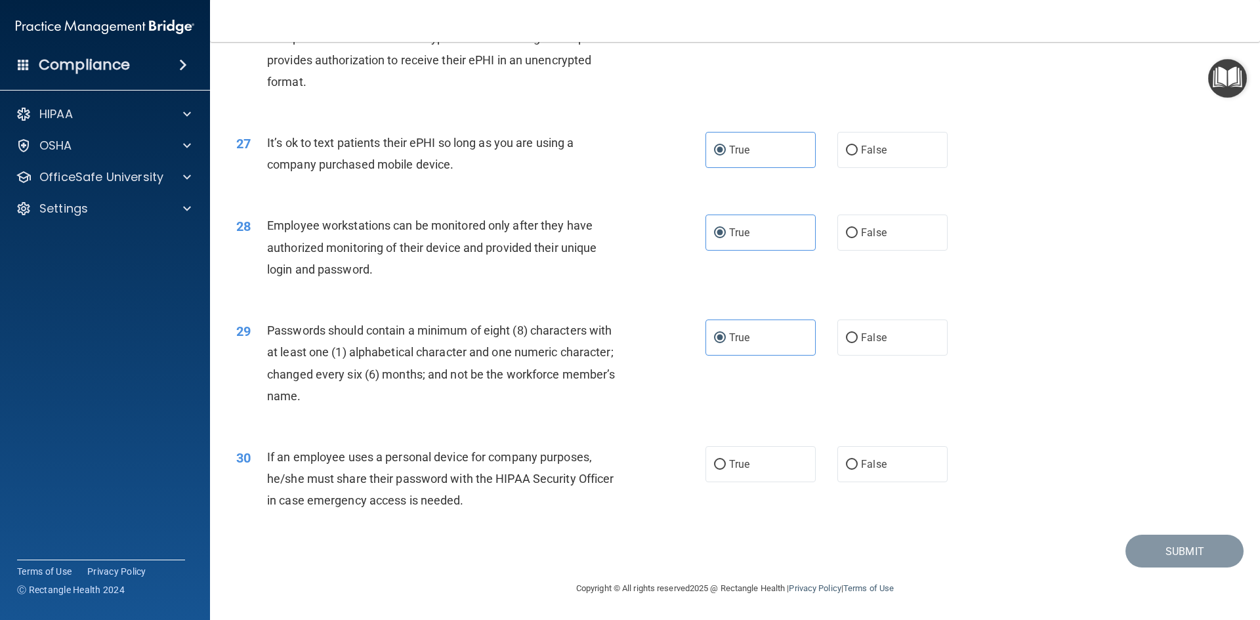
scroll to position [2675, 0]
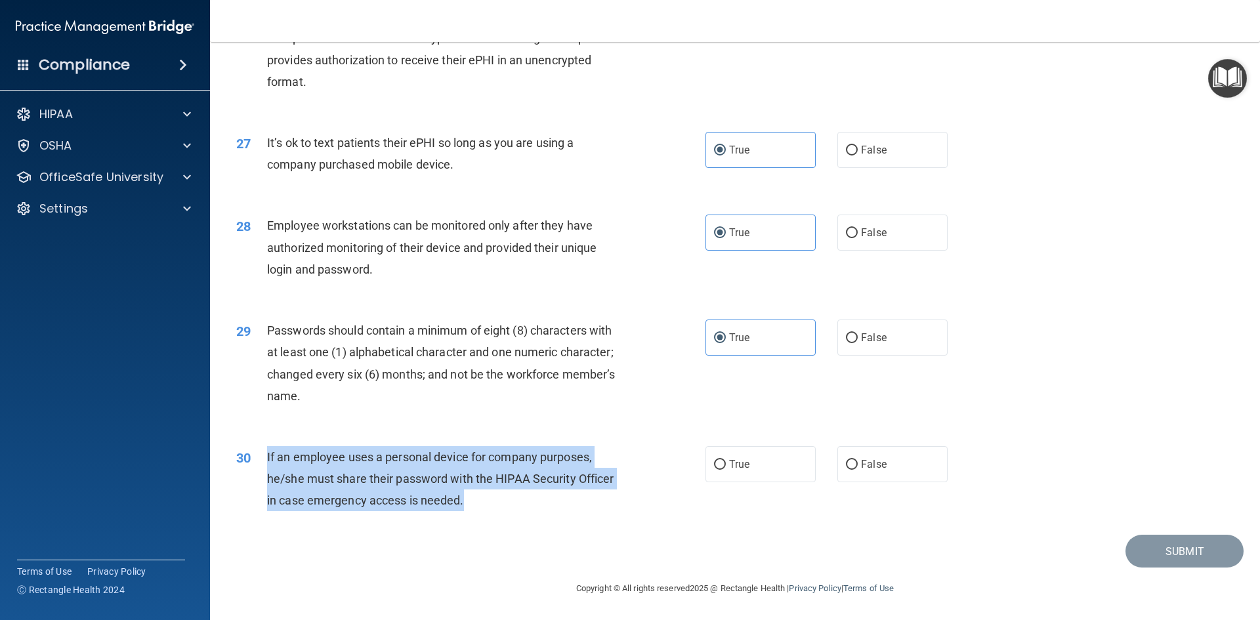
drag, startPoint x: 465, startPoint y: 503, endPoint x: 265, endPoint y: 453, distance: 207.1
click at [265, 453] on div "30 If an employee uses a personal device for company purposes, he/she must shar…" at bounding box center [471, 482] width 509 height 72
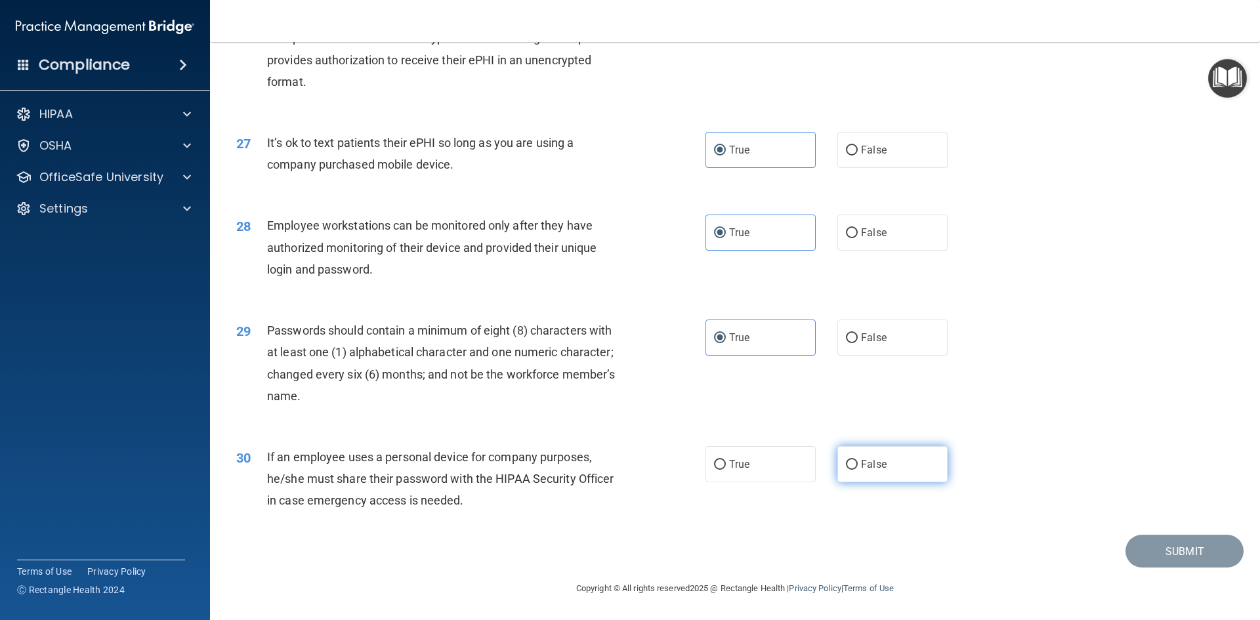
click at [876, 471] on label "False" at bounding box center [893, 464] width 110 height 36
click at [876, 461] on span "False" at bounding box center [874, 464] width 26 height 12
click at [858, 461] on input "False" at bounding box center [852, 465] width 12 height 10
radio input "true"
click at [1027, 439] on div "30 If an employee uses a personal device for company purposes, he/she must shar…" at bounding box center [734, 482] width 1017 height 105
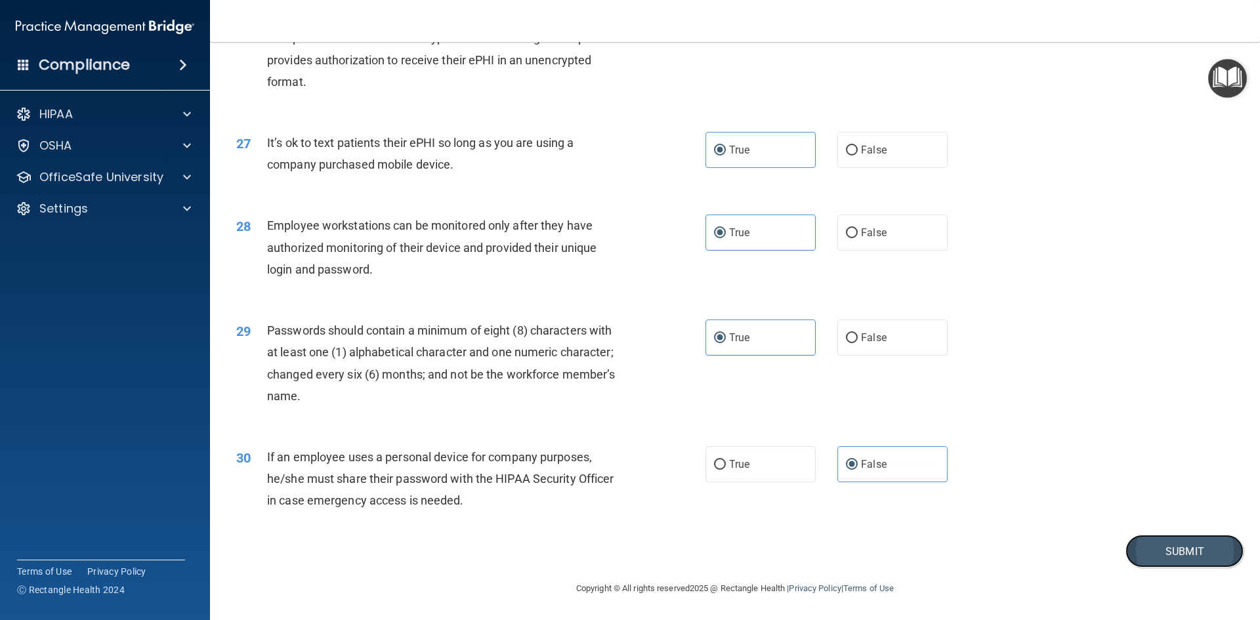
click at [1142, 562] on button "Submit" at bounding box center [1185, 551] width 118 height 33
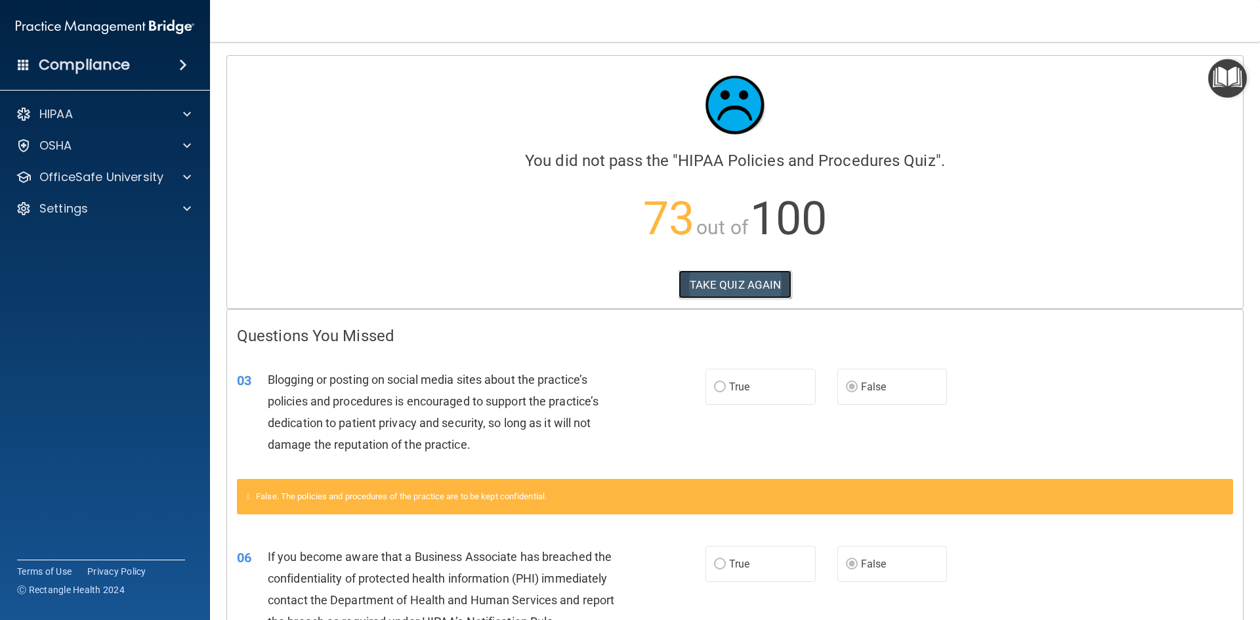
click at [763, 278] on button "TAKE QUIZ AGAIN" at bounding box center [736, 284] width 114 height 29
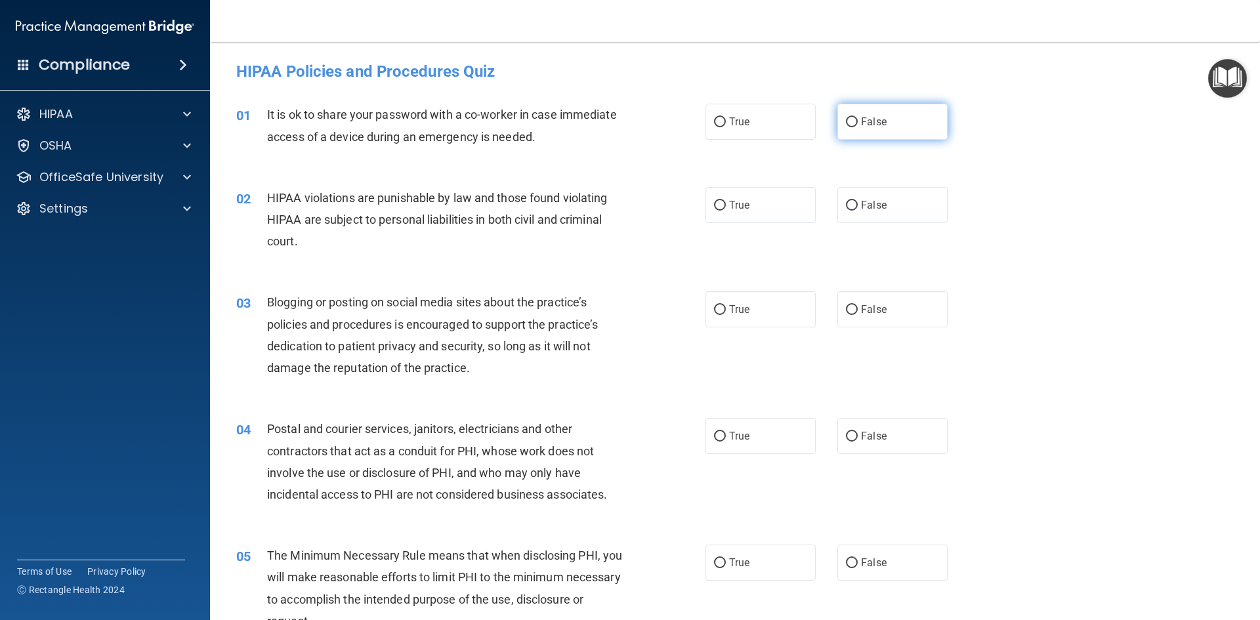
click at [876, 120] on span "False" at bounding box center [874, 122] width 26 height 12
click at [858, 120] on input "False" at bounding box center [852, 123] width 12 height 10
radio input "true"
click at [749, 218] on label "True" at bounding box center [761, 205] width 110 height 36
click at [726, 211] on input "True" at bounding box center [720, 206] width 12 height 10
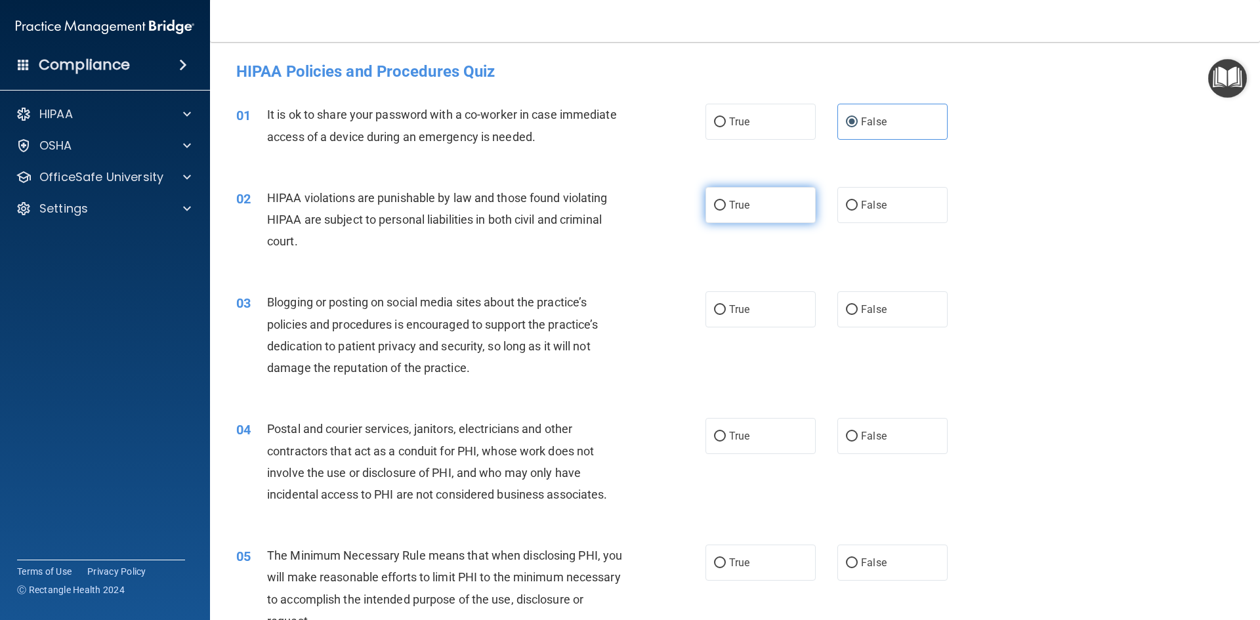
radio input "true"
click at [872, 309] on span "False" at bounding box center [874, 309] width 26 height 12
click at [858, 309] on input "False" at bounding box center [852, 310] width 12 height 10
radio input "true"
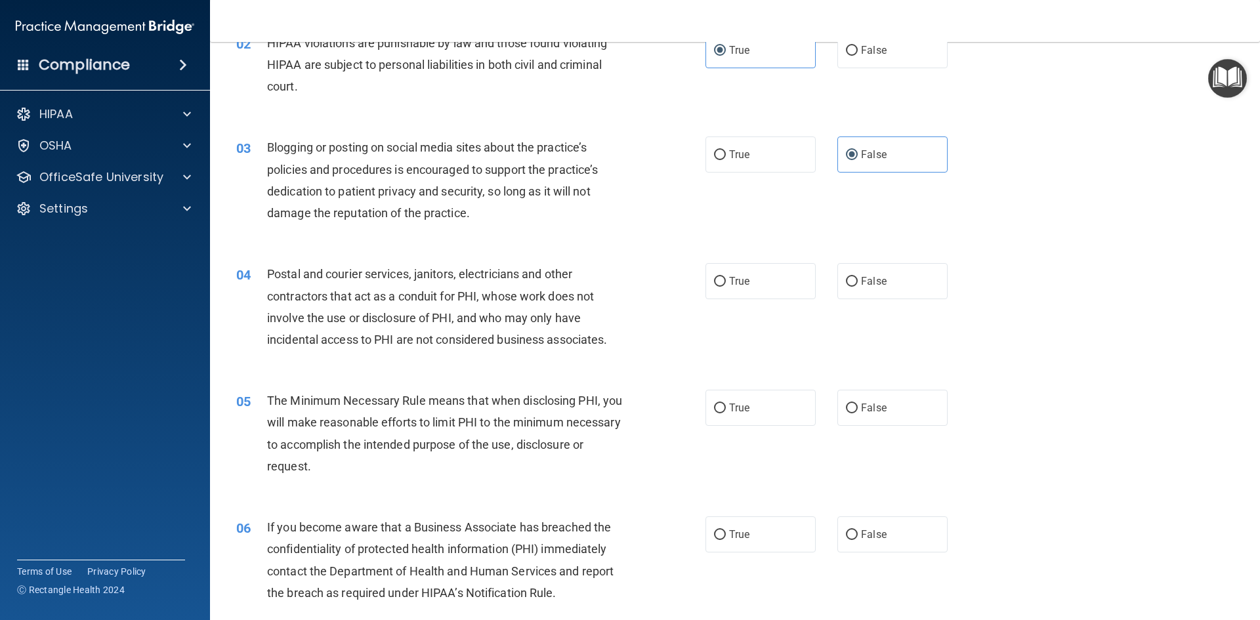
scroll to position [197, 0]
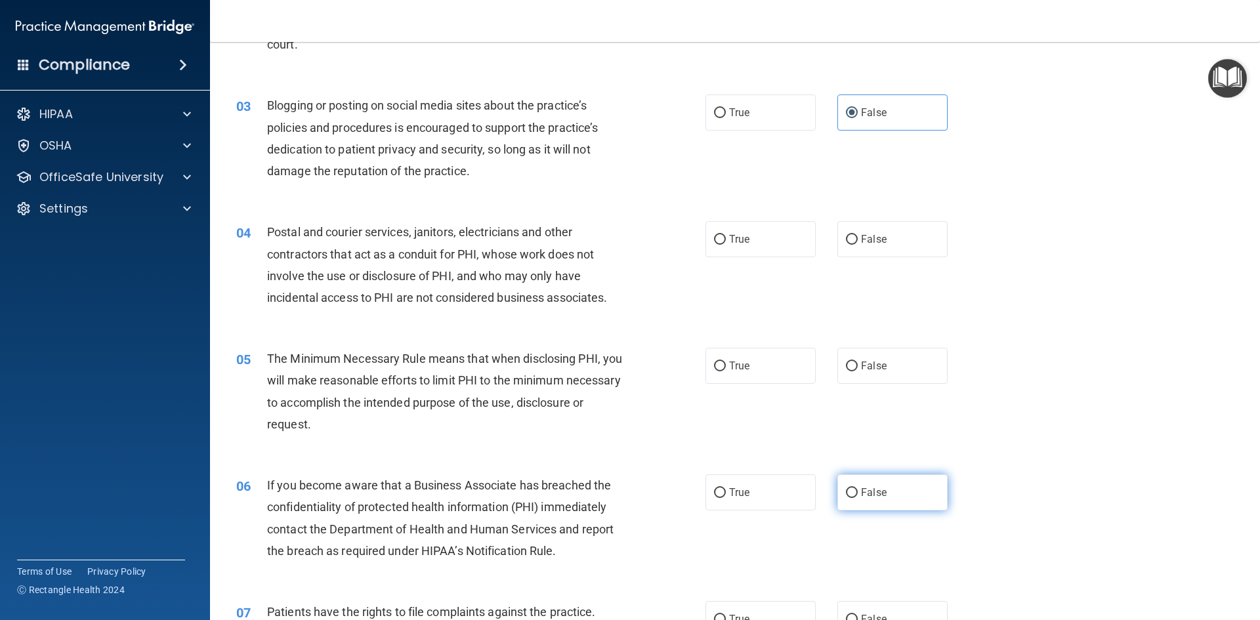
click at [879, 497] on span "False" at bounding box center [874, 492] width 26 height 12
click at [858, 497] on input "False" at bounding box center [852, 493] width 12 height 10
radio input "true"
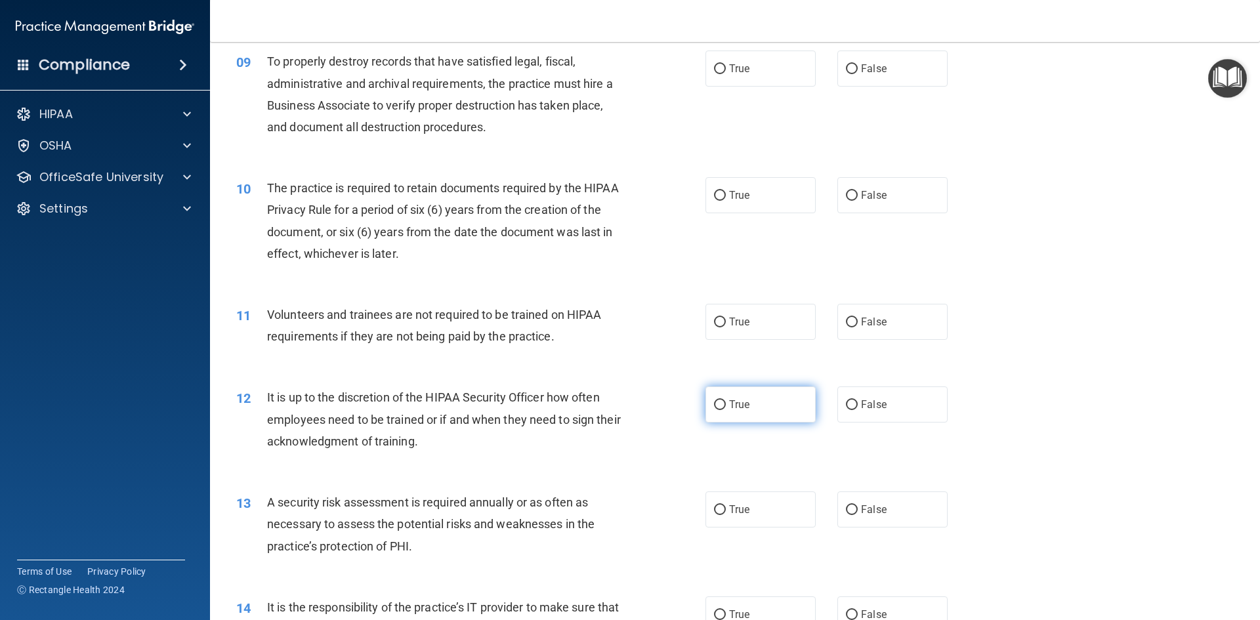
scroll to position [985, 0]
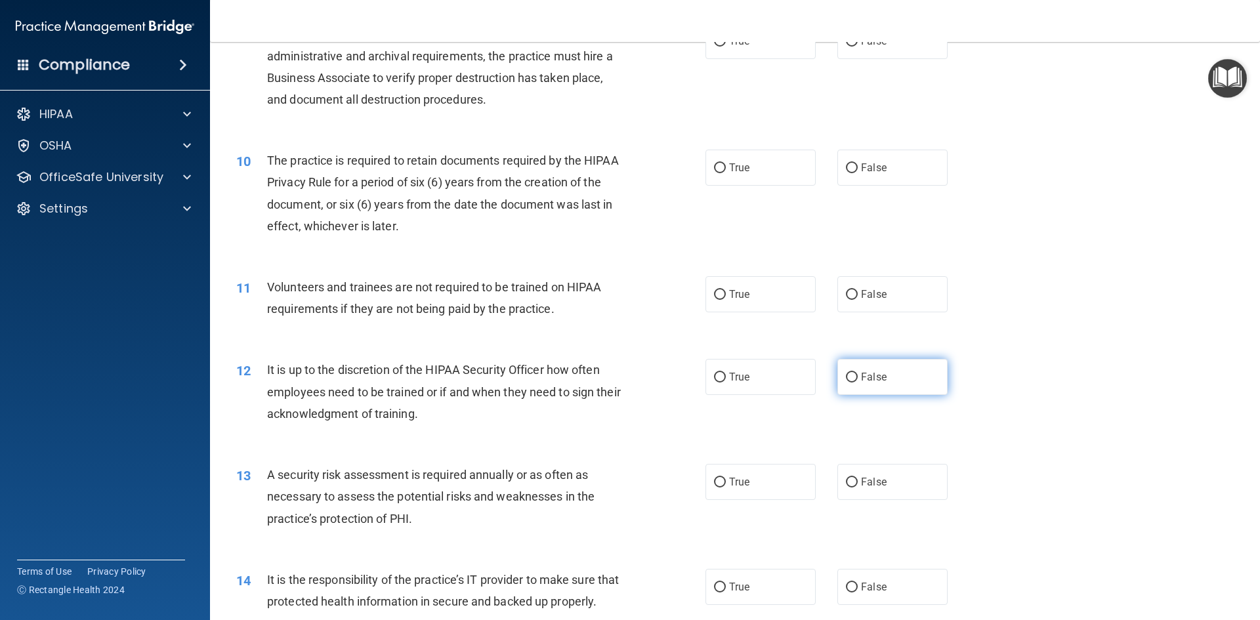
click at [857, 385] on label "False" at bounding box center [893, 377] width 110 height 36
click at [857, 383] on input "False" at bounding box center [852, 378] width 12 height 10
radio input "true"
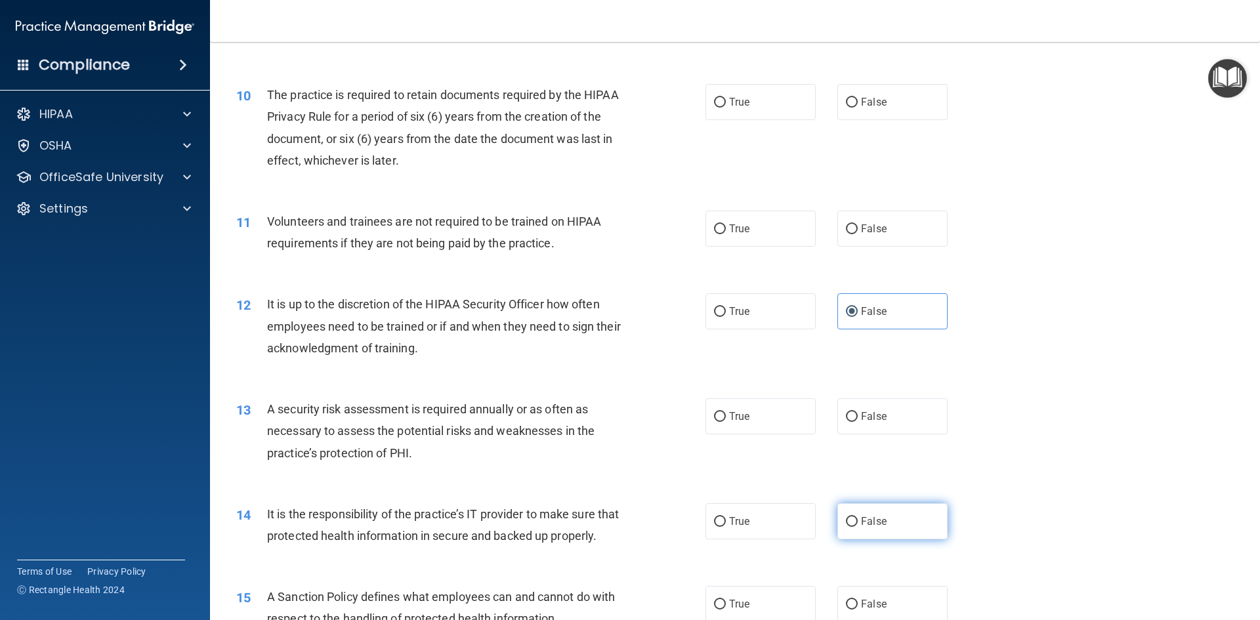
click at [853, 513] on label "False" at bounding box center [893, 521] width 110 height 36
click at [853, 517] on input "False" at bounding box center [852, 522] width 12 height 10
radio input "true"
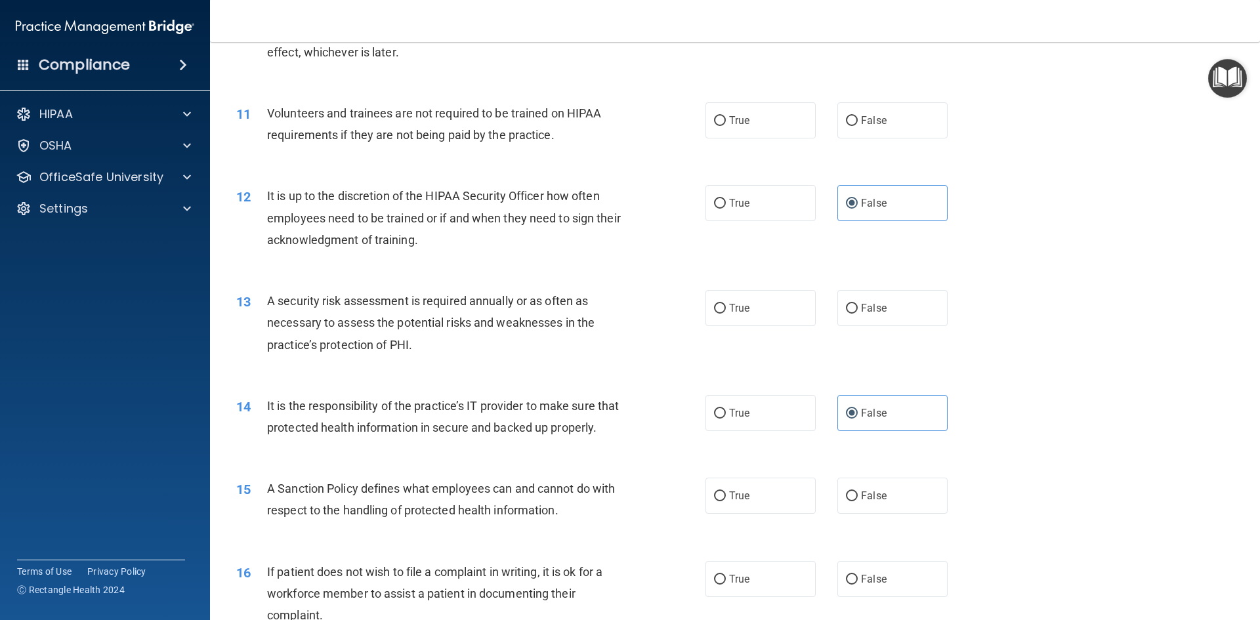
scroll to position [1182, 0]
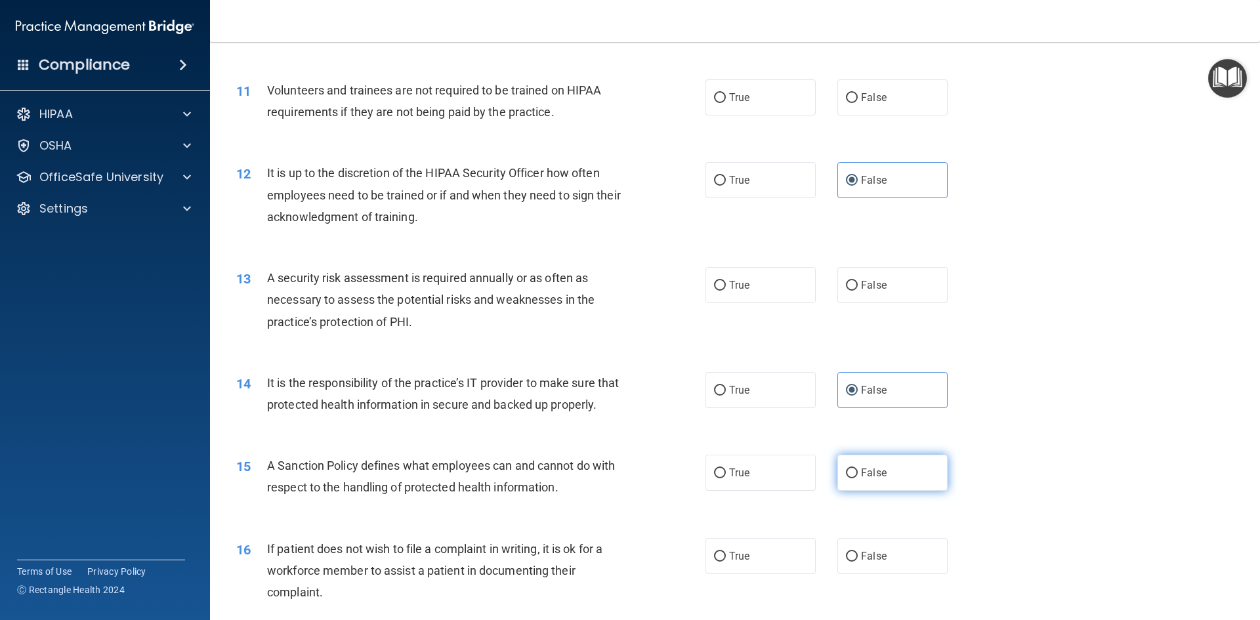
click at [850, 479] on input "False" at bounding box center [852, 474] width 12 height 10
radio input "true"
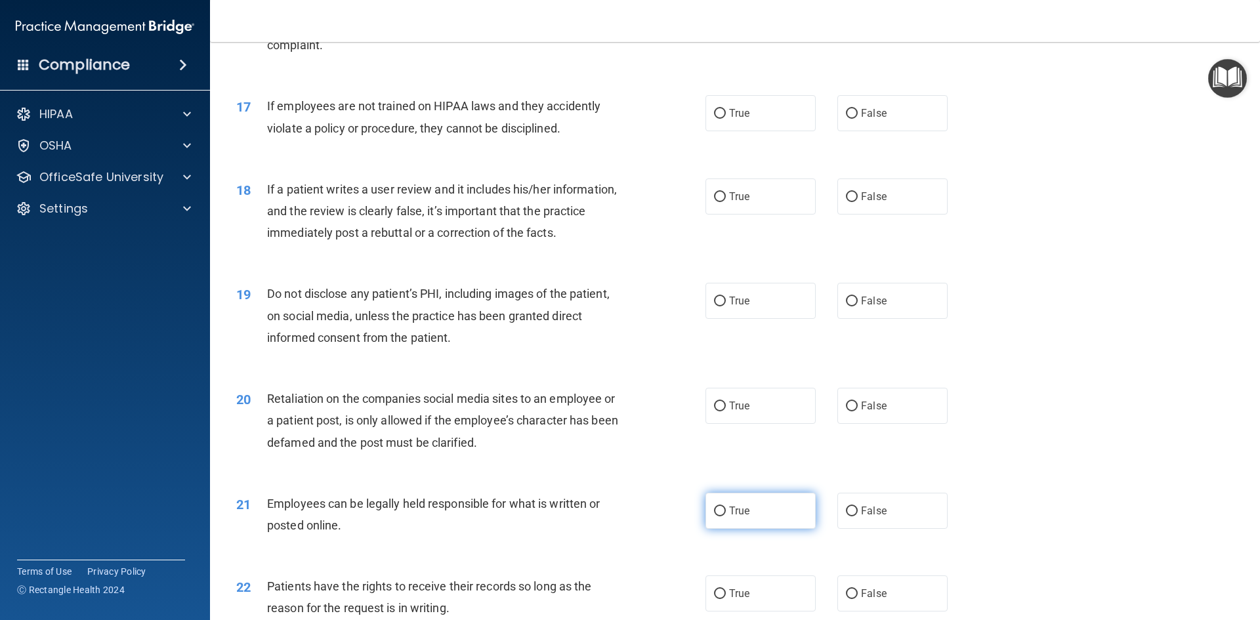
scroll to position [1838, 0]
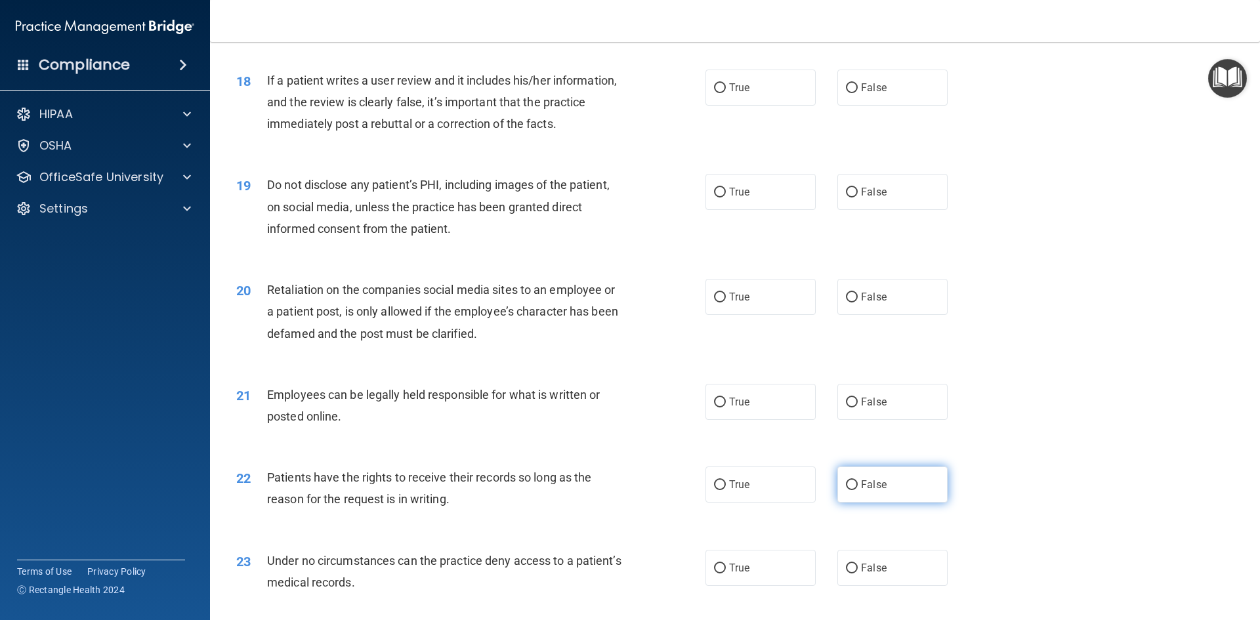
click at [861, 491] on span "False" at bounding box center [874, 485] width 26 height 12
click at [858, 490] on input "False" at bounding box center [852, 486] width 12 height 10
radio input "true"
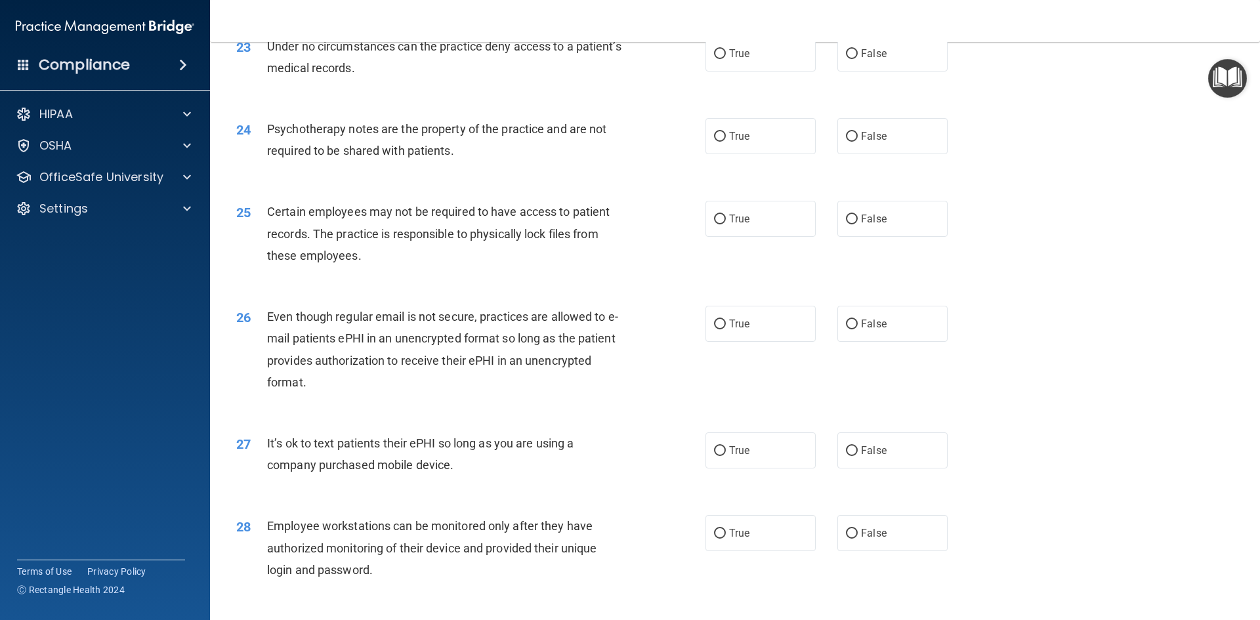
scroll to position [2560, 0]
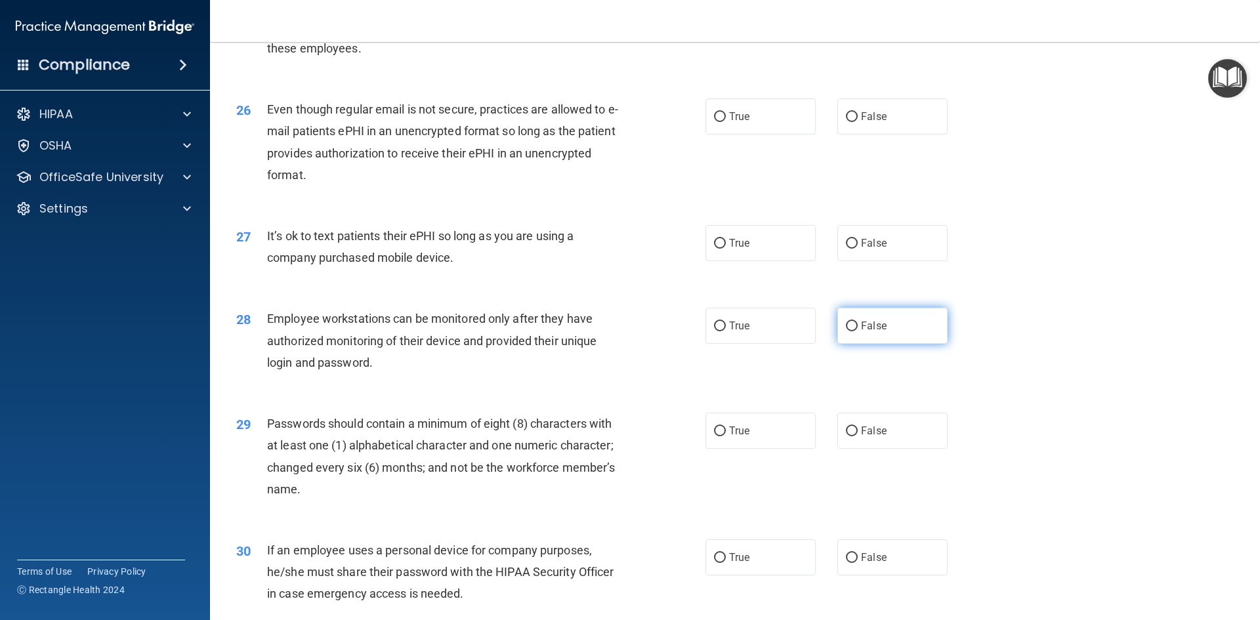
click at [849, 332] on input "False" at bounding box center [852, 327] width 12 height 10
radio input "true"
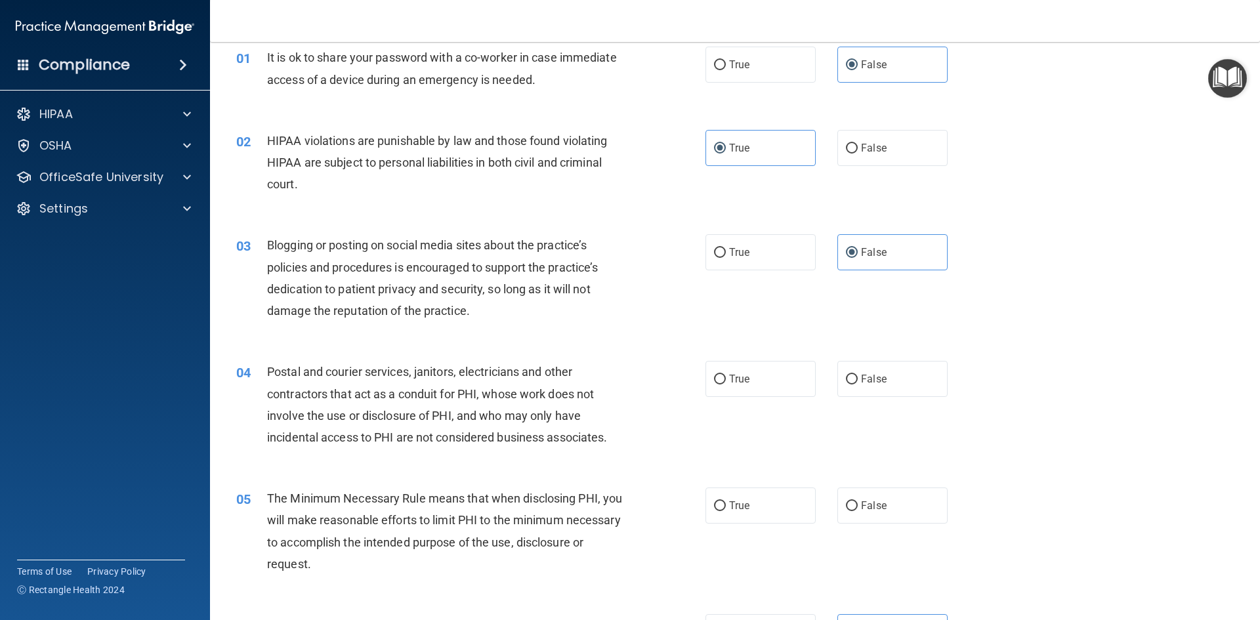
scroll to position [0, 0]
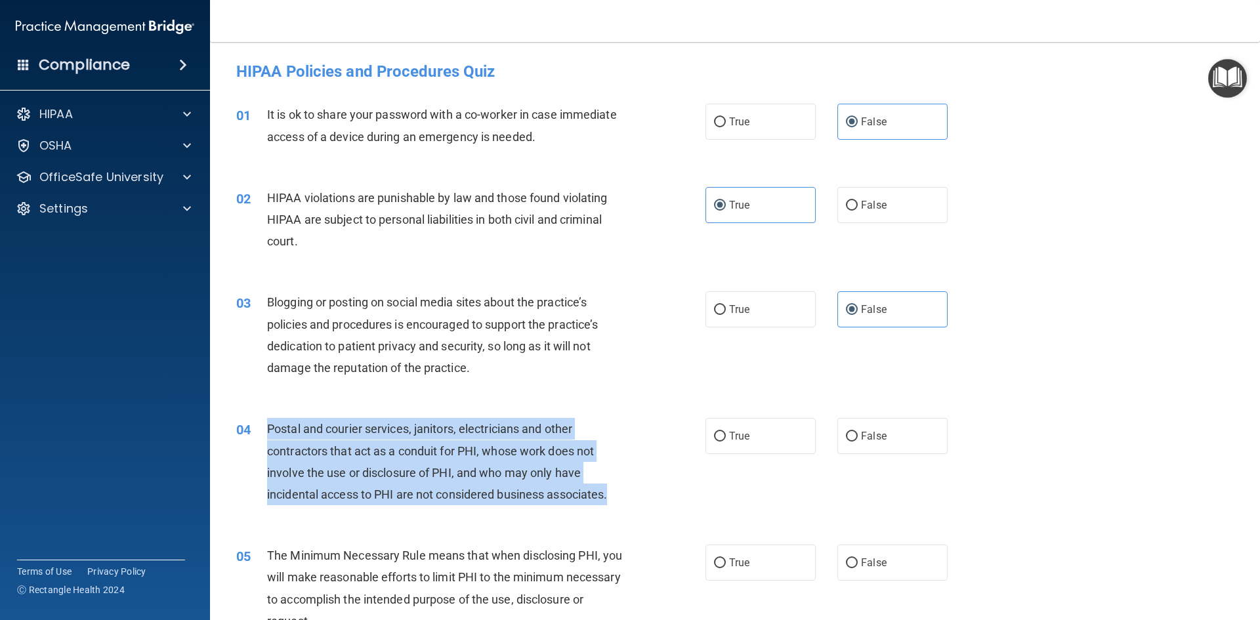
drag, startPoint x: 621, startPoint y: 495, endPoint x: 256, endPoint y: 440, distance: 369.0
click at [256, 440] on div "04 Postal and courier services, janitors, electricians and other contractors th…" at bounding box center [471, 465] width 509 height 94
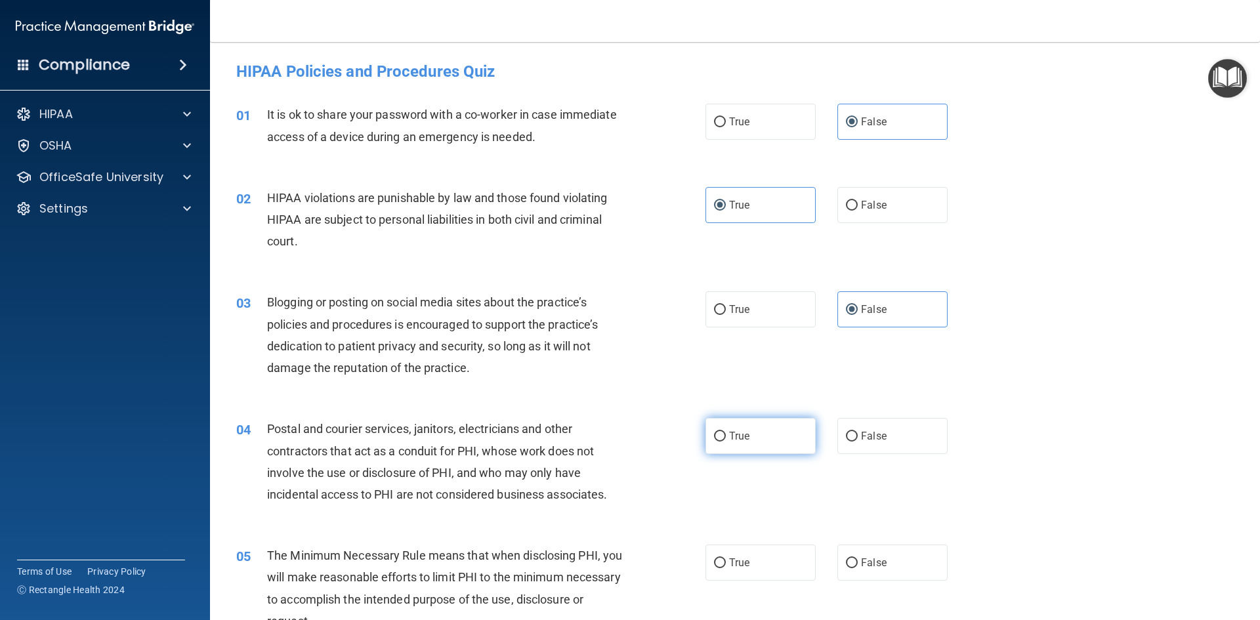
click at [733, 438] on span "True" at bounding box center [739, 436] width 20 height 12
click at [726, 438] on input "True" at bounding box center [720, 437] width 12 height 10
radio input "true"
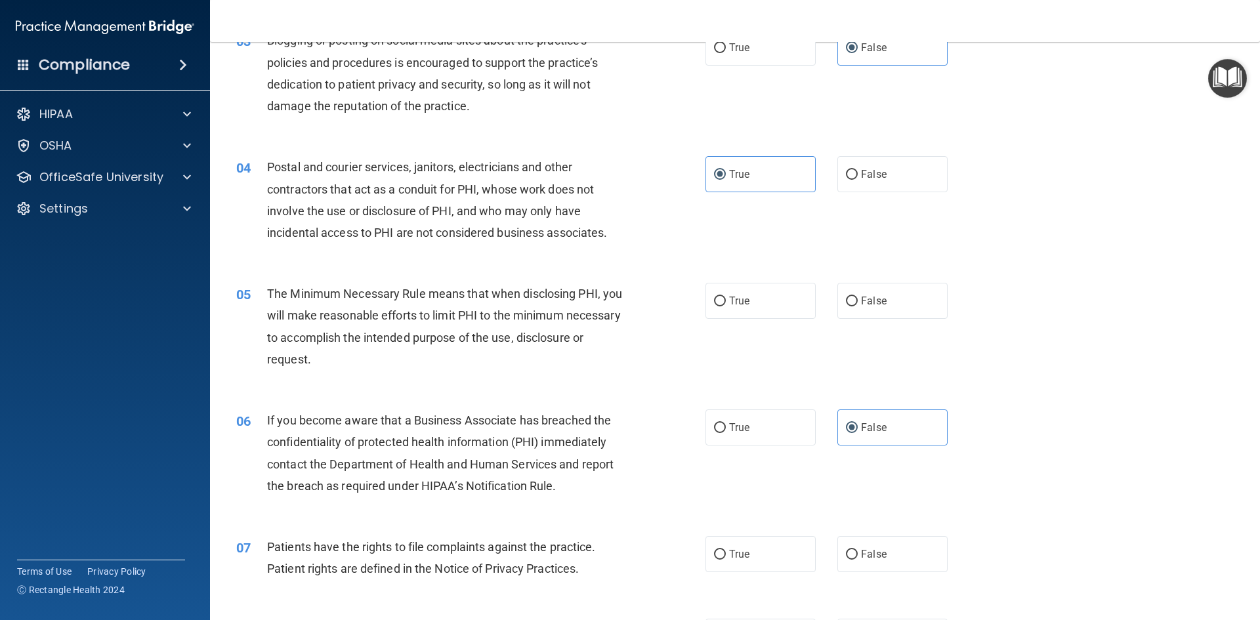
scroll to position [263, 0]
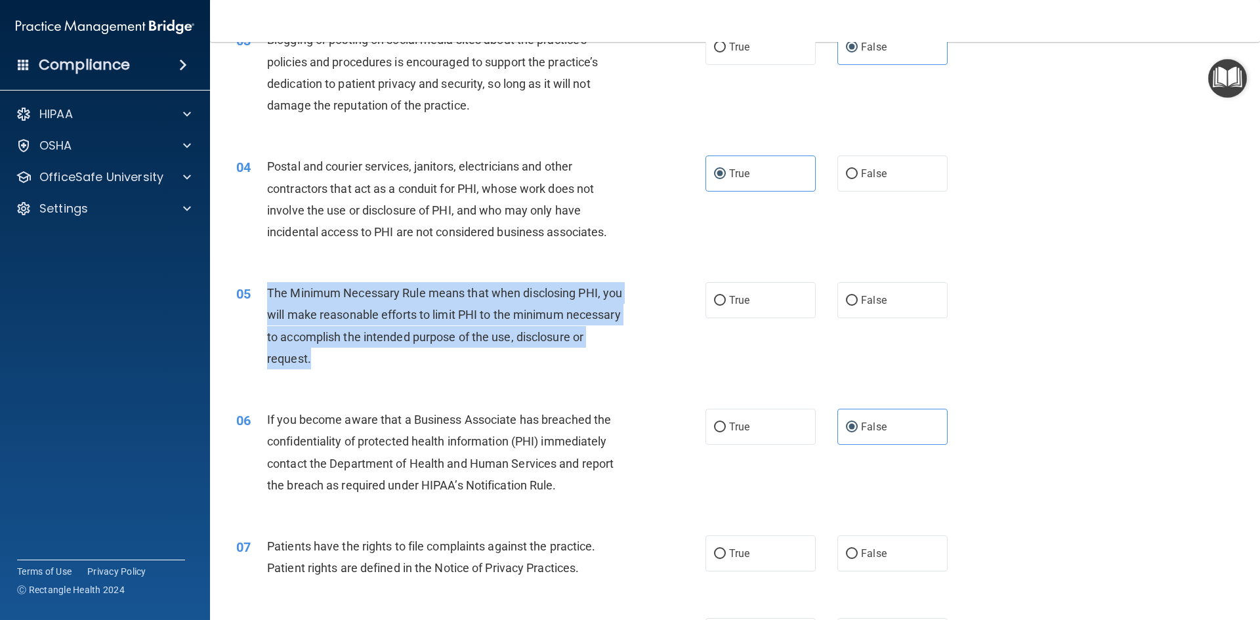
drag, startPoint x: 406, startPoint y: 359, endPoint x: 257, endPoint y: 291, distance: 163.6
click at [257, 291] on div "05 The Minimum Necessary Rule means that when disclosing PHI, you will make rea…" at bounding box center [471, 329] width 509 height 94
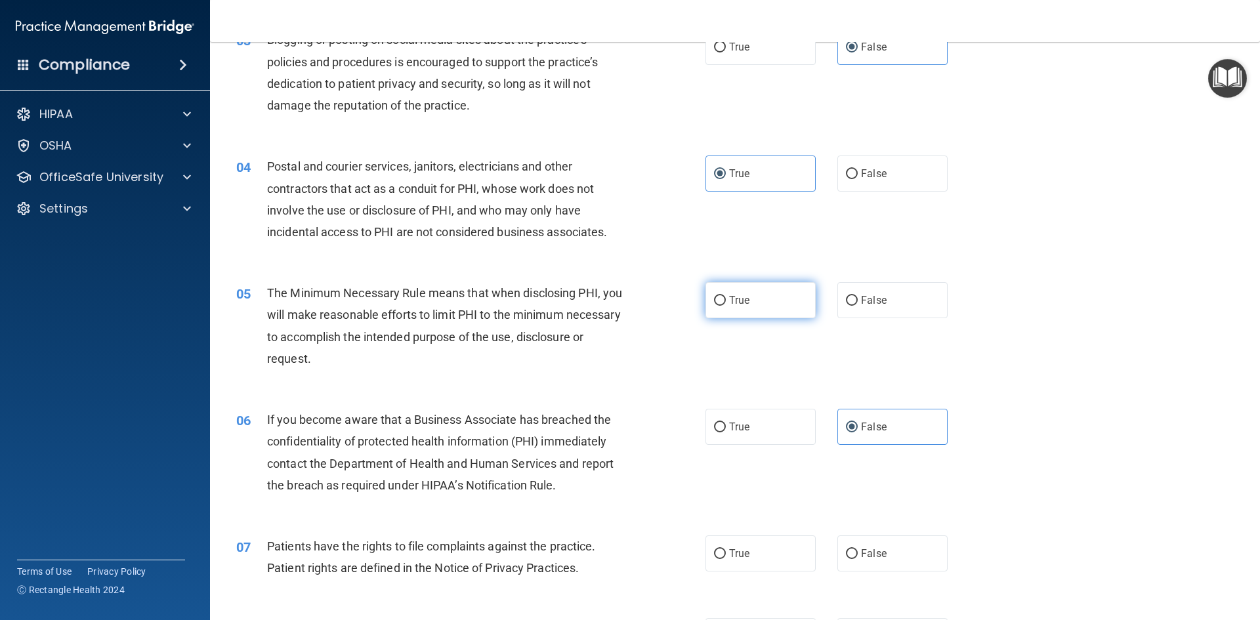
click at [717, 311] on label "True" at bounding box center [761, 300] width 110 height 36
click at [717, 306] on input "True" at bounding box center [720, 301] width 12 height 10
radio input "true"
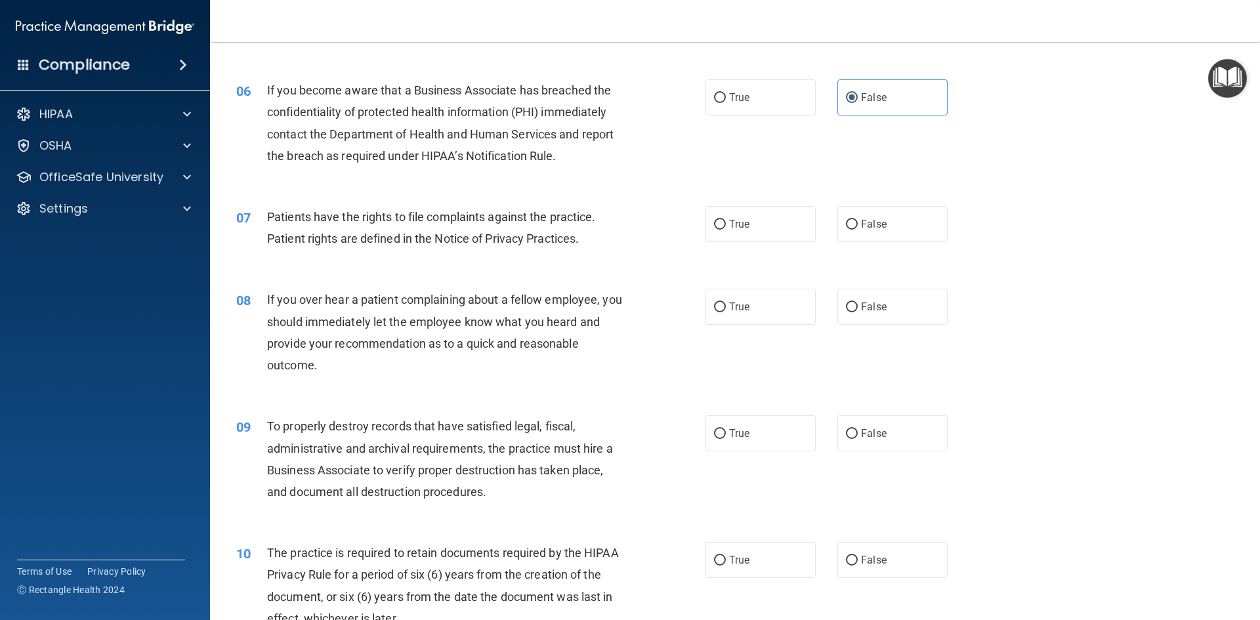
scroll to position [591, 0]
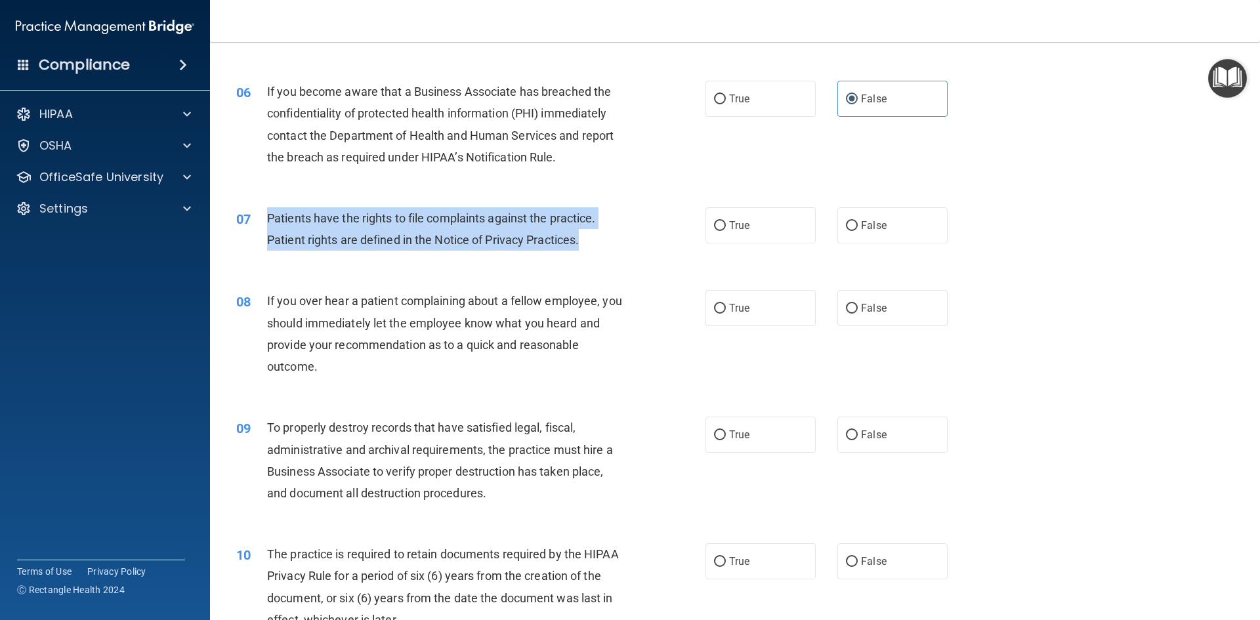
drag, startPoint x: 581, startPoint y: 239, endPoint x: 255, endPoint y: 207, distance: 327.8
click at [255, 207] on div "07 Patients have the rights to file complaints against the practice. Patient ri…" at bounding box center [471, 232] width 509 height 50
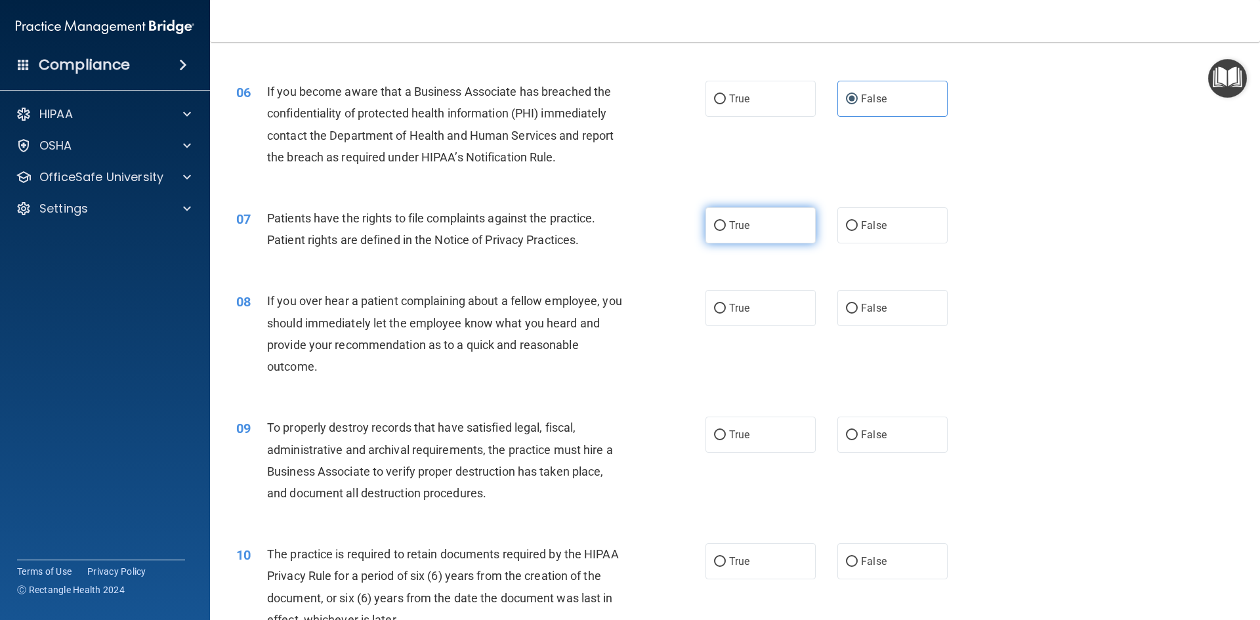
click at [729, 230] on span "True" at bounding box center [739, 225] width 20 height 12
click at [726, 230] on input "True" at bounding box center [720, 226] width 12 height 10
radio input "true"
drag, startPoint x: 644, startPoint y: 326, endPoint x: 614, endPoint y: 335, distance: 31.8
click at [643, 326] on div "08 If you over hear a patient complaining about a fellow employee, you should i…" at bounding box center [471, 337] width 509 height 94
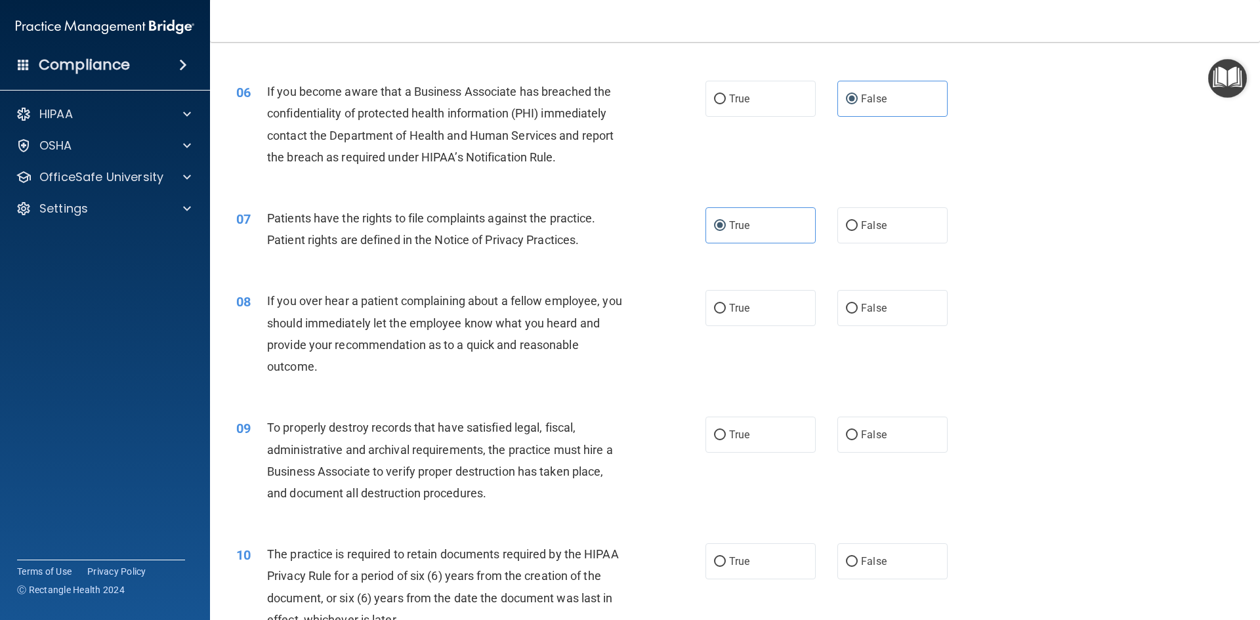
click at [330, 362] on div "If you over hear a patient complaining about a fellow employee, you should imme…" at bounding box center [450, 333] width 367 height 87
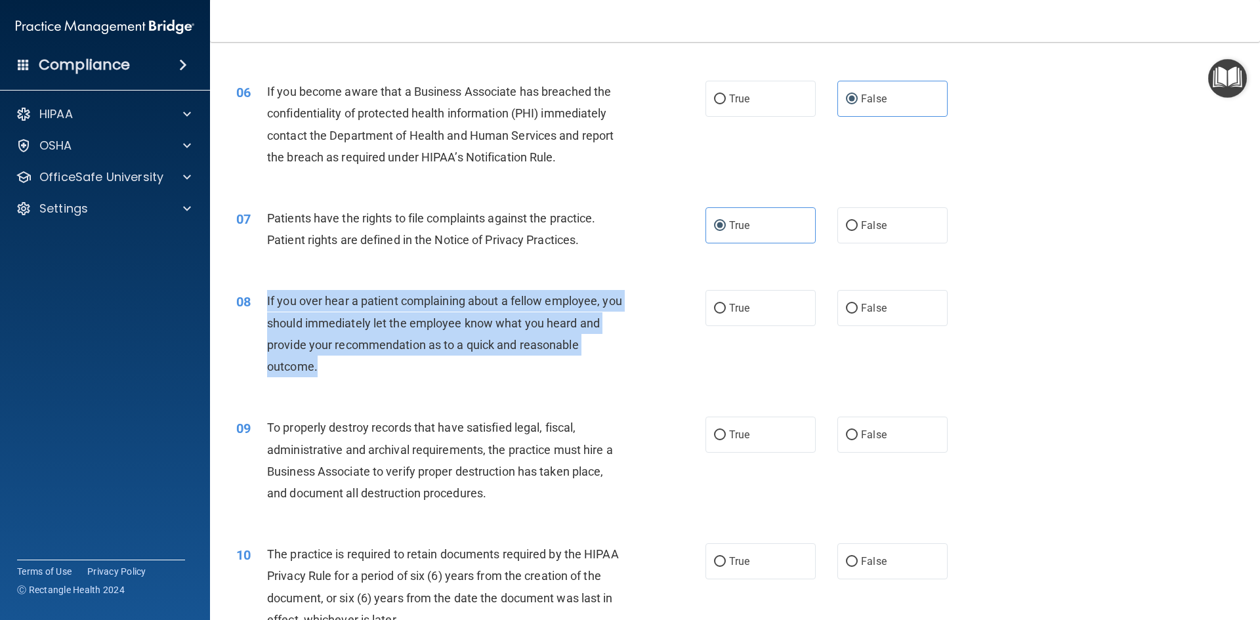
drag, startPoint x: 322, startPoint y: 368, endPoint x: 253, endPoint y: 305, distance: 93.0
click at [253, 305] on div "08 If you over hear a patient complaining about a fellow employee, you should i…" at bounding box center [471, 337] width 509 height 94
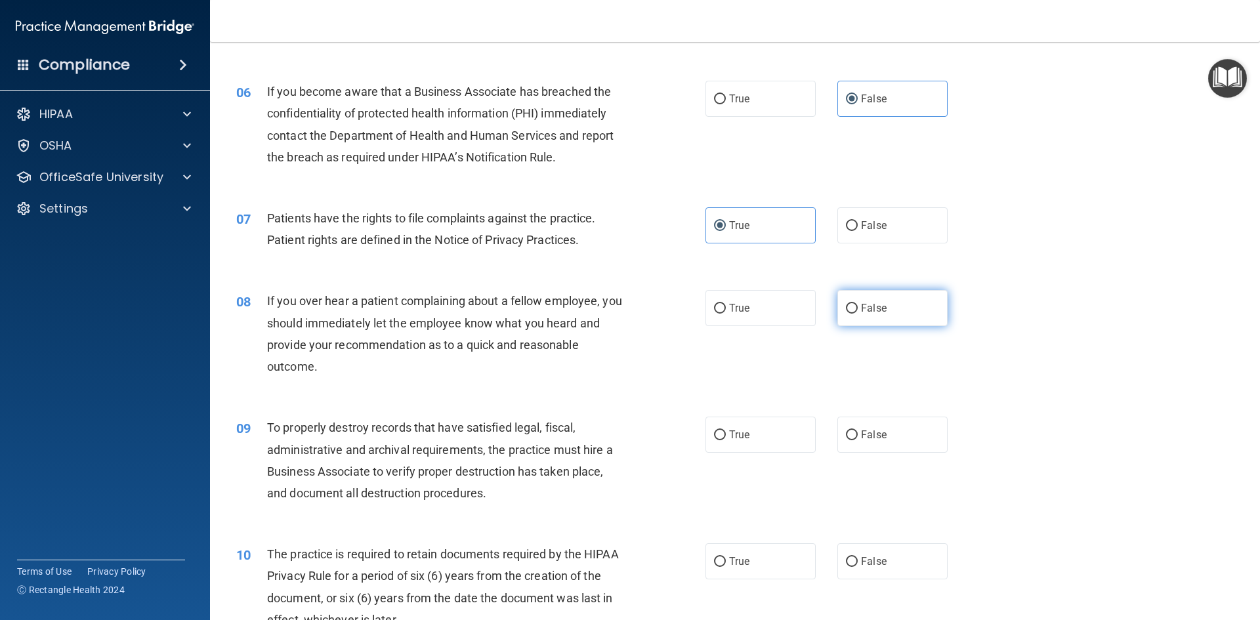
click at [865, 326] on label "False" at bounding box center [893, 308] width 110 height 36
click at [858, 314] on input "False" at bounding box center [852, 309] width 12 height 10
radio input "true"
click at [544, 352] on div "If you over hear a patient complaining about a fellow employee, you should imme…" at bounding box center [450, 333] width 367 height 87
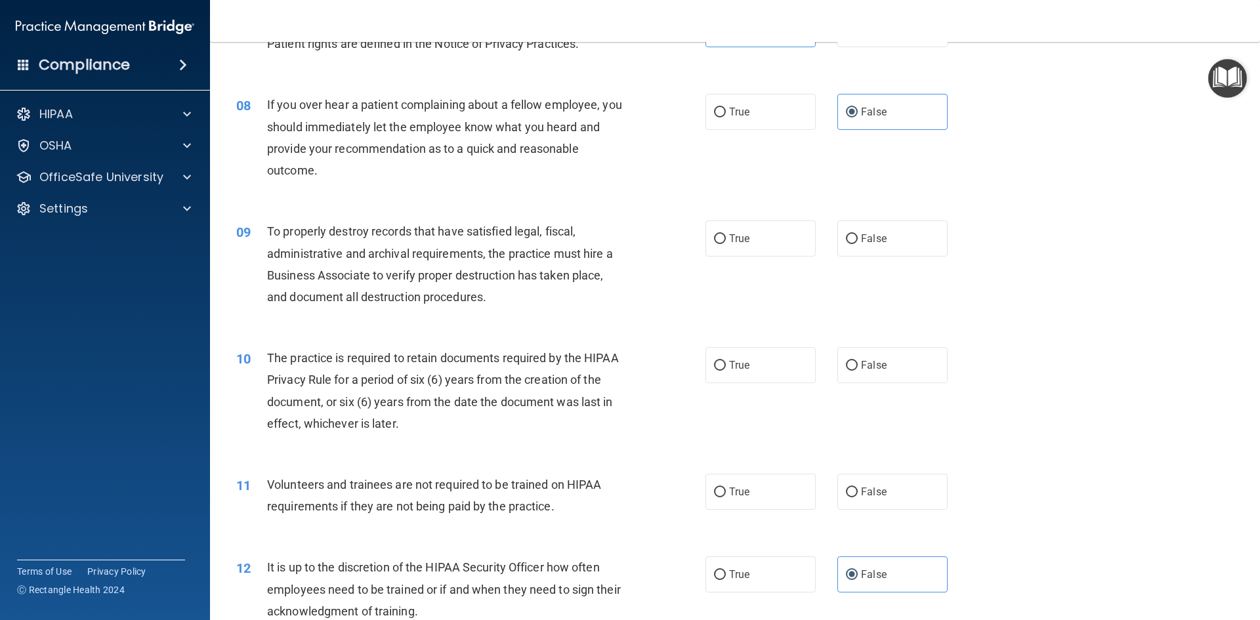
scroll to position [788, 0]
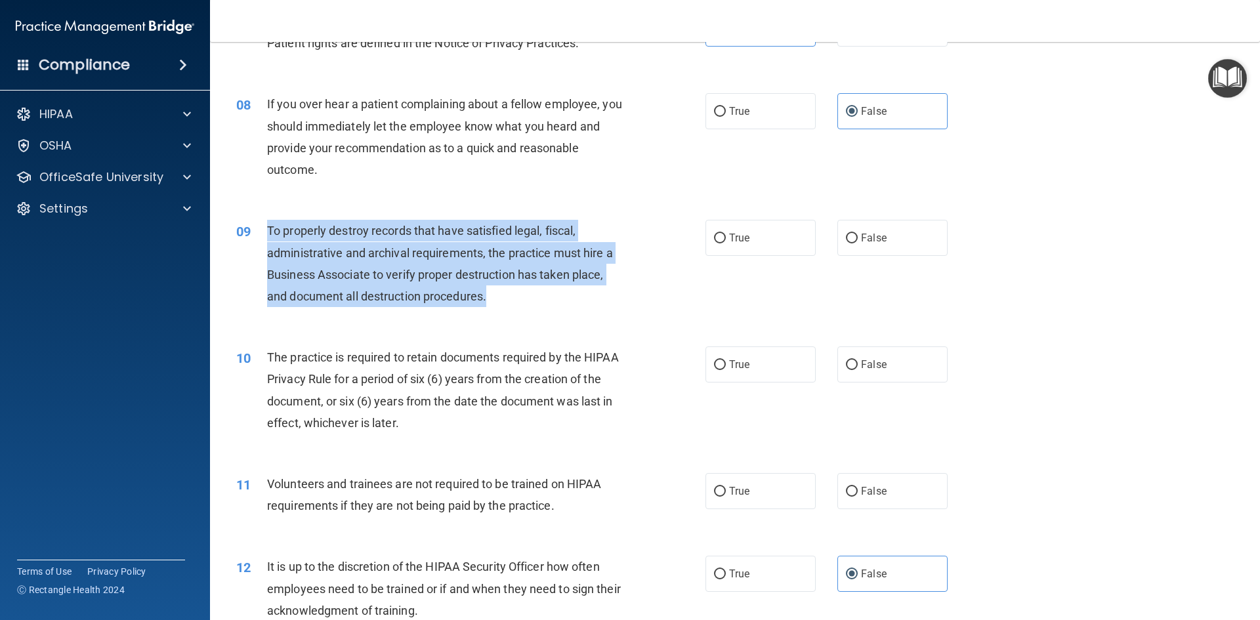
drag, startPoint x: 473, startPoint y: 294, endPoint x: 254, endPoint y: 227, distance: 228.6
click at [254, 227] on div "09 To properly destroy records that have satisfied legal, fiscal, administrativ…" at bounding box center [471, 267] width 509 height 94
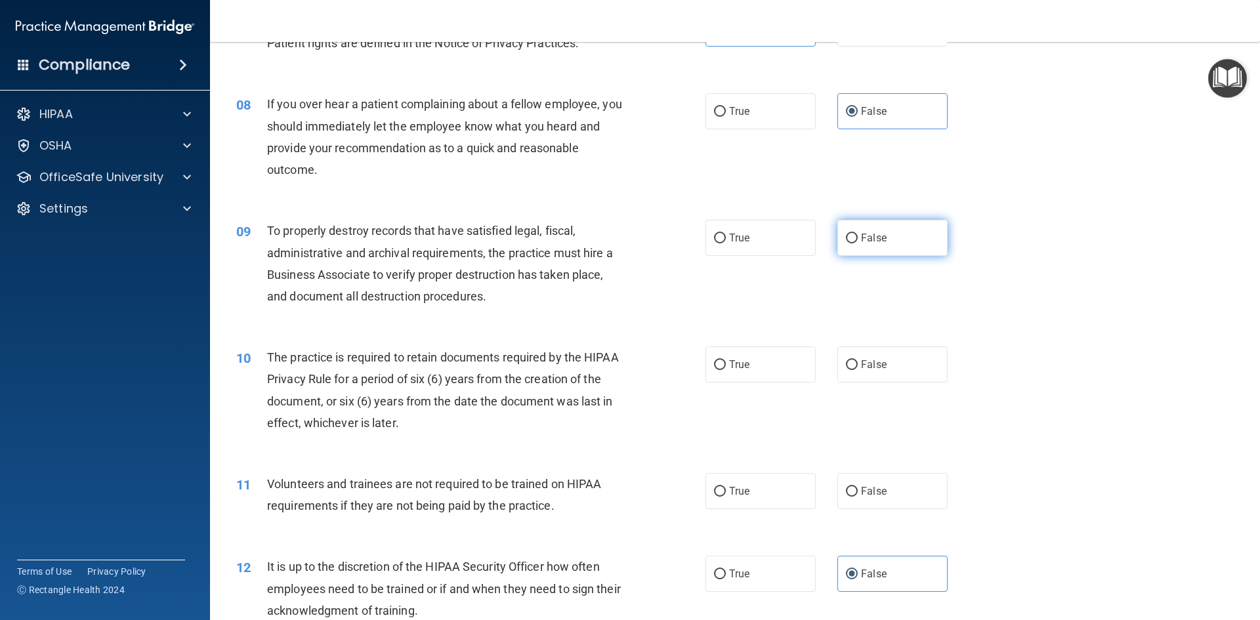
drag, startPoint x: 864, startPoint y: 244, endPoint x: 857, endPoint y: 242, distance: 7.3
click at [863, 244] on span "False" at bounding box center [874, 238] width 26 height 12
click at [846, 238] on input "False" at bounding box center [852, 239] width 12 height 10
radio input "true"
click at [735, 364] on span "True" at bounding box center [739, 364] width 20 height 12
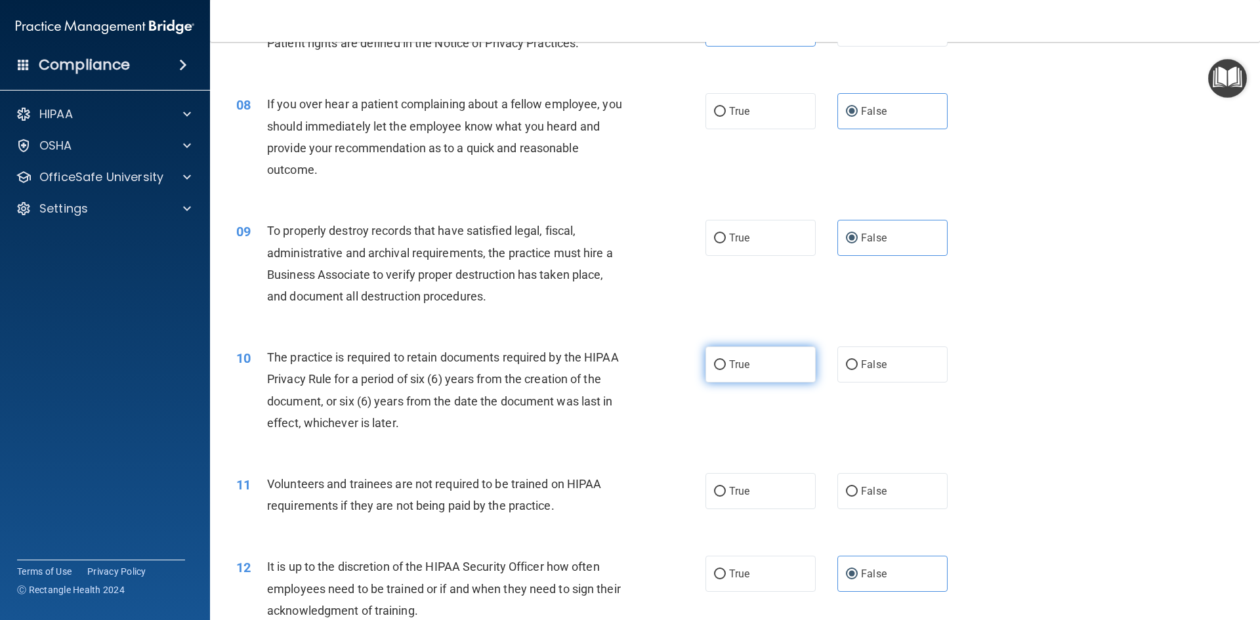
click at [726, 364] on input "True" at bounding box center [720, 365] width 12 height 10
radio input "true"
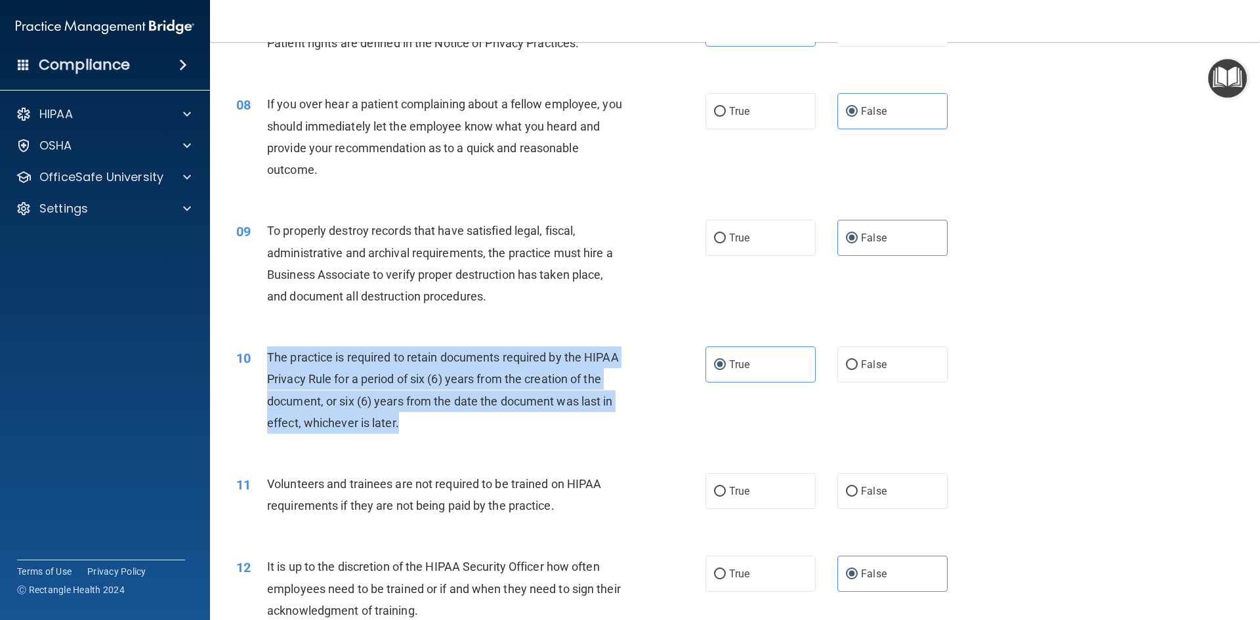
drag, startPoint x: 442, startPoint y: 430, endPoint x: 263, endPoint y: 362, distance: 191.5
click at [263, 362] on div "10 The practice is required to retain documents required by the HIPAA Privacy R…" at bounding box center [471, 394] width 509 height 94
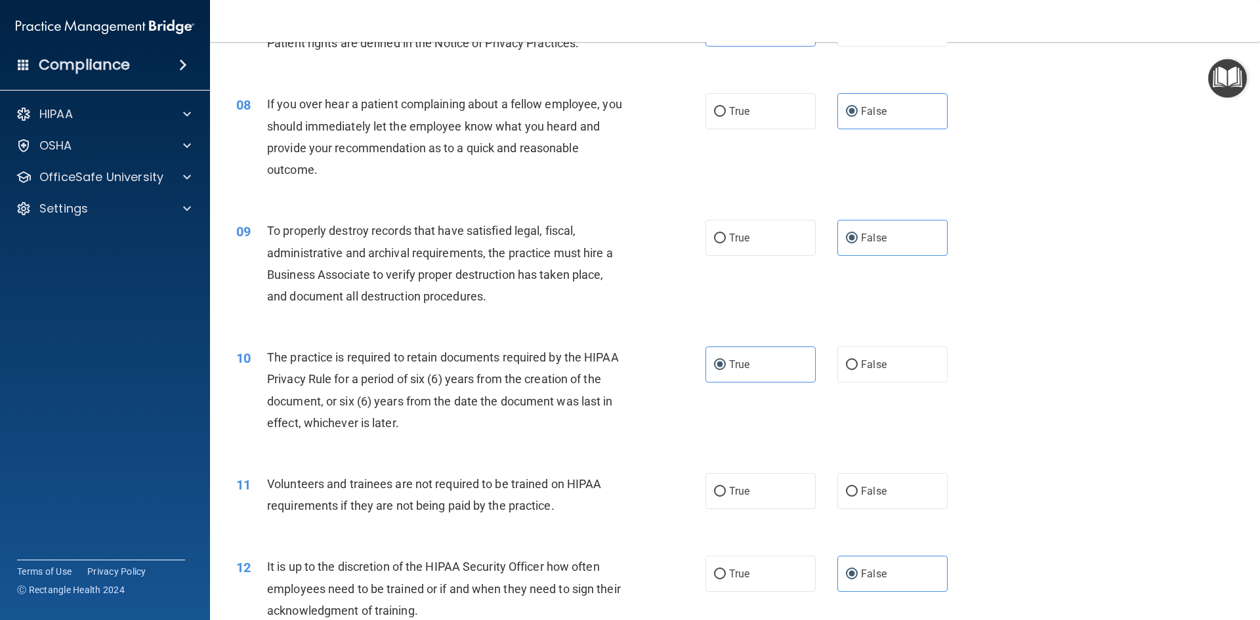
click at [417, 466] on div "11 Volunteers and trainees are not required to be trained on HIPAA requirements…" at bounding box center [734, 498] width 1017 height 83
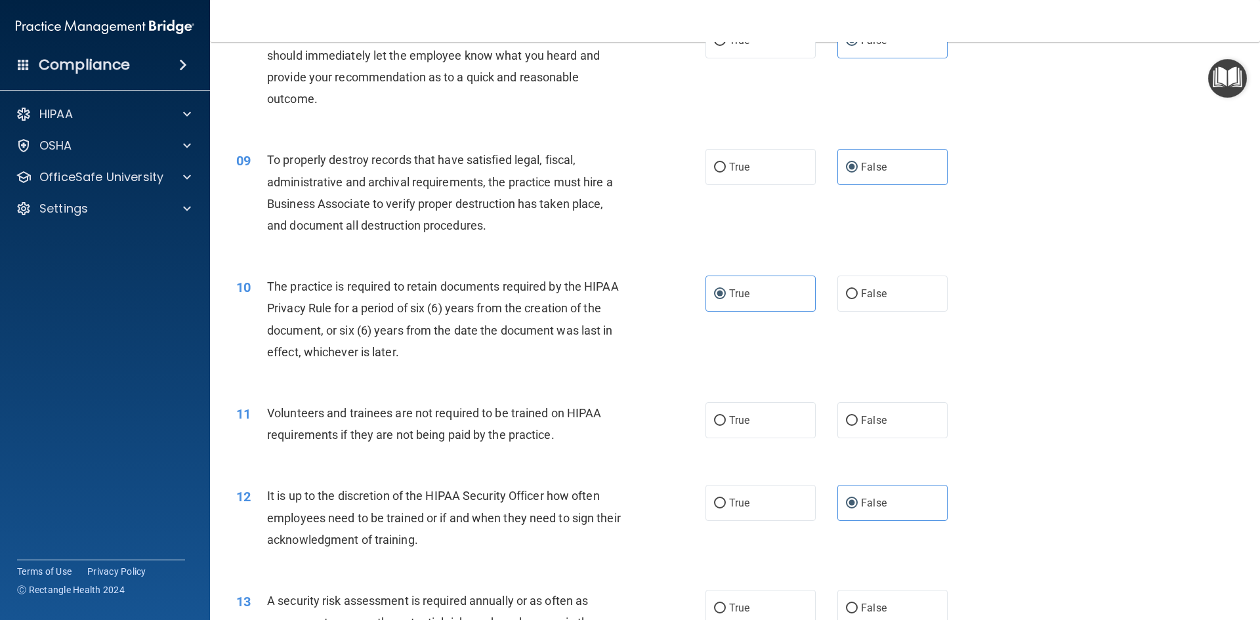
scroll to position [919, 0]
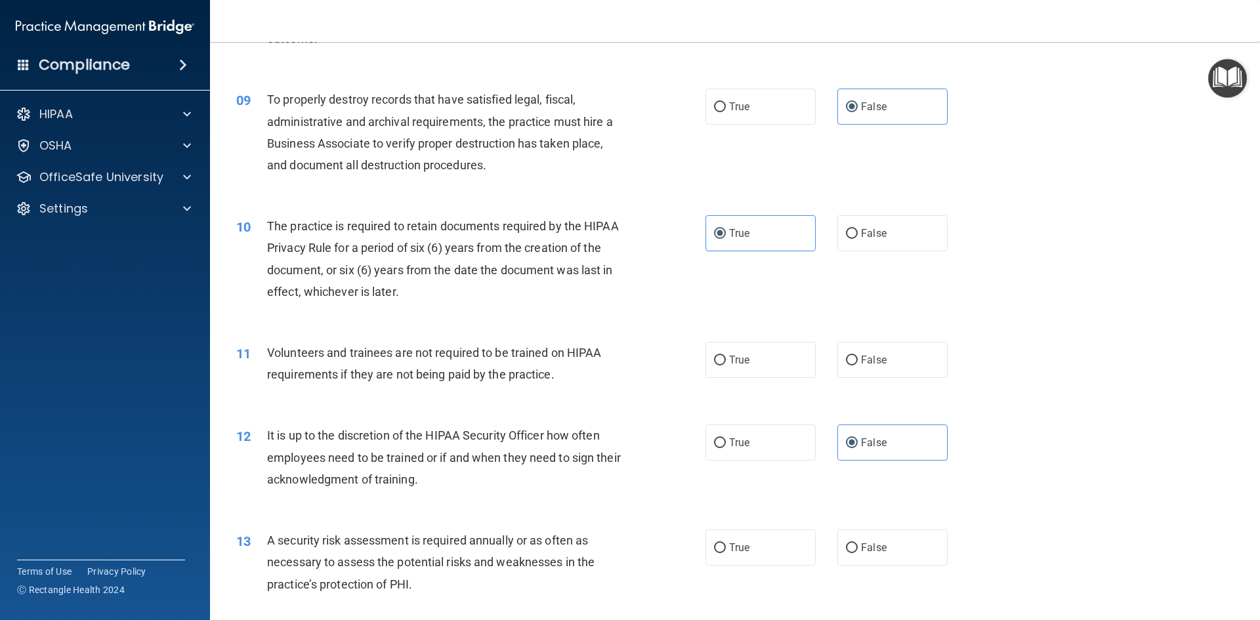
click at [830, 351] on div "True False" at bounding box center [838, 360] width 265 height 36
drag, startPoint x: 860, startPoint y: 359, endPoint x: 843, endPoint y: 369, distance: 19.7
click at [861, 360] on span "False" at bounding box center [874, 360] width 26 height 12
click at [858, 360] on input "False" at bounding box center [852, 361] width 12 height 10
radio input "true"
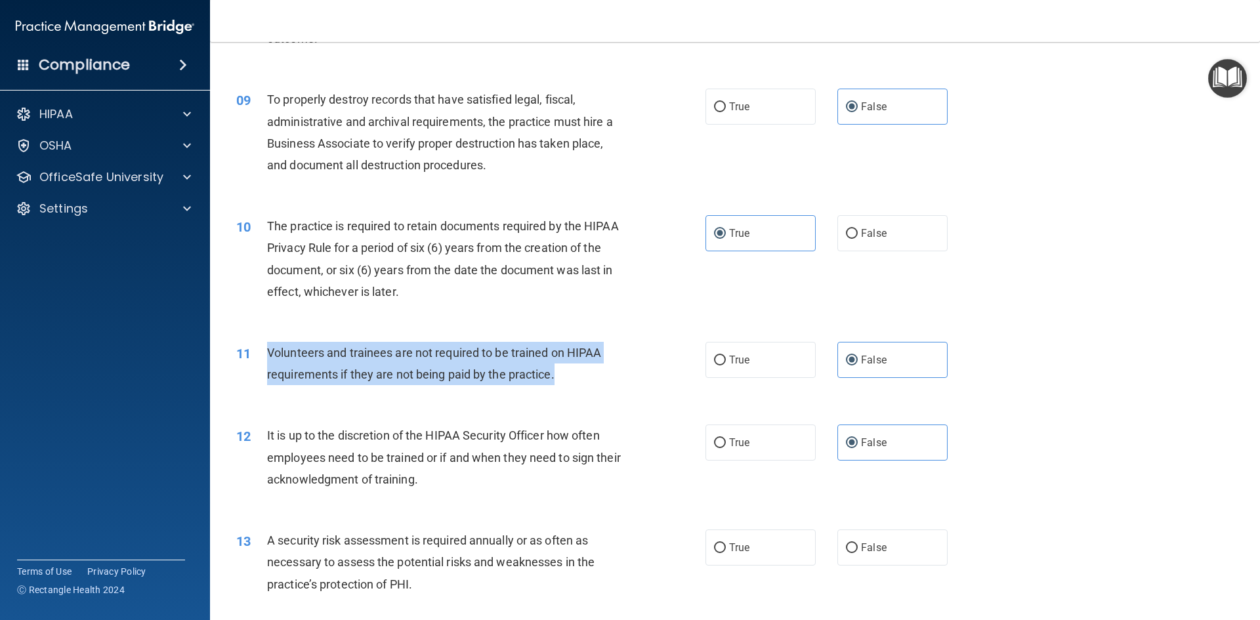
drag, startPoint x: 559, startPoint y: 382, endPoint x: 261, endPoint y: 364, distance: 297.9
click at [261, 364] on div "11 Volunteers and trainees are not required to be trained on HIPAA requirements…" at bounding box center [471, 367] width 509 height 50
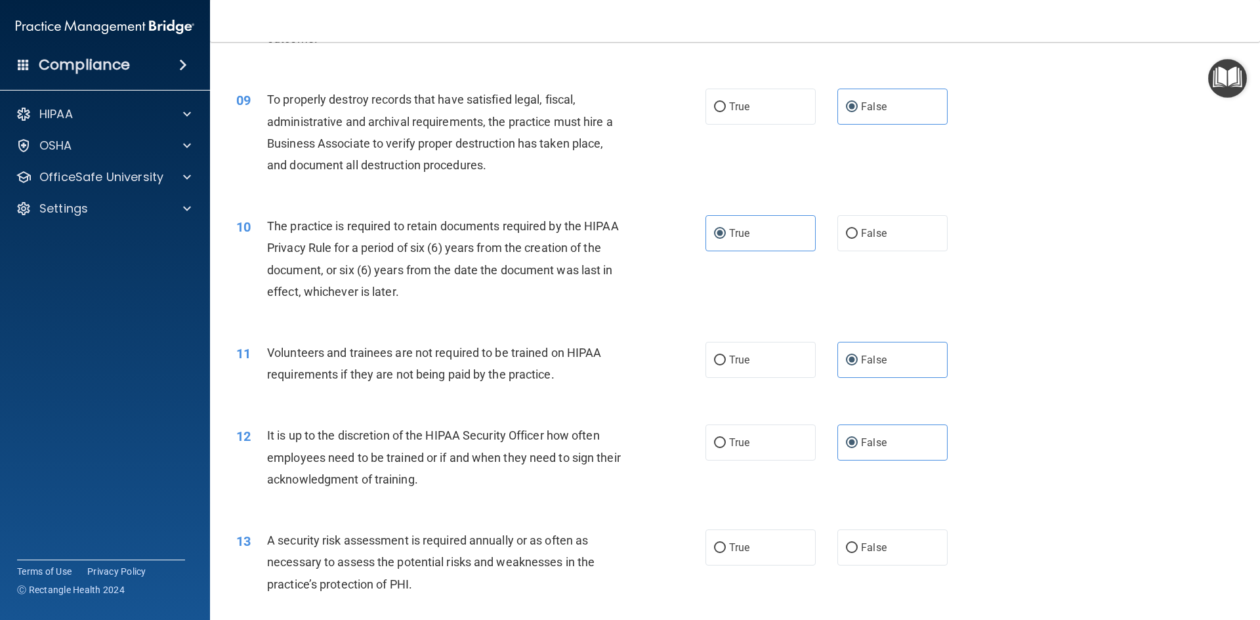
drag, startPoint x: 583, startPoint y: 516, endPoint x: 554, endPoint y: 500, distance: 33.2
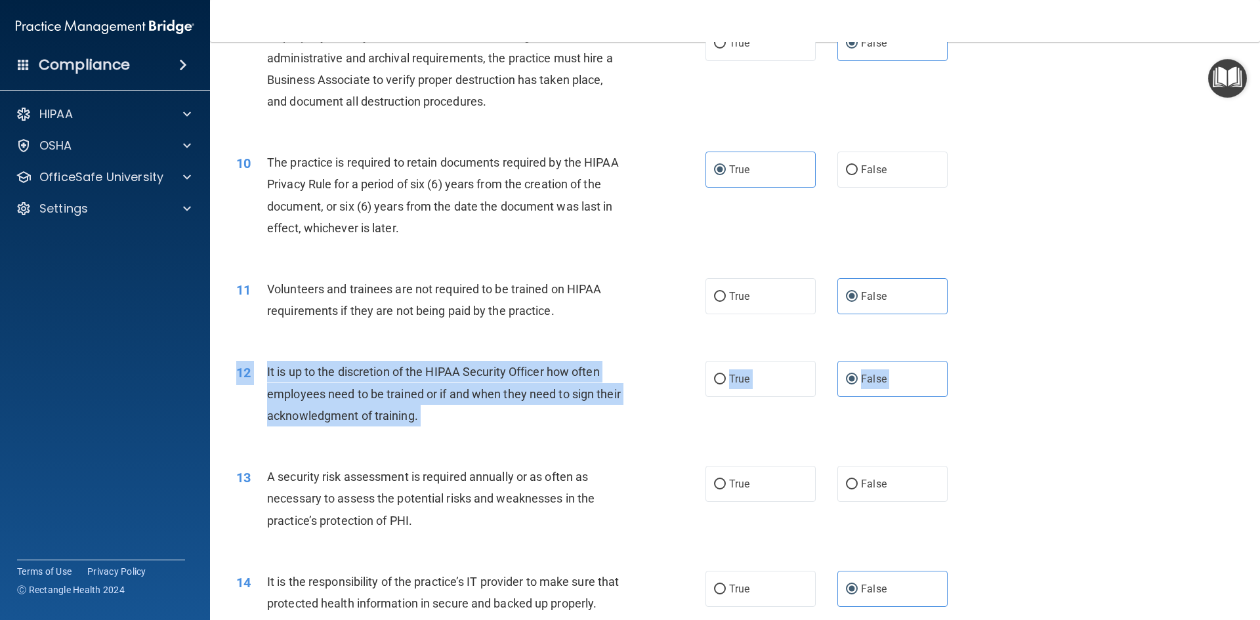
scroll to position [1116, 0]
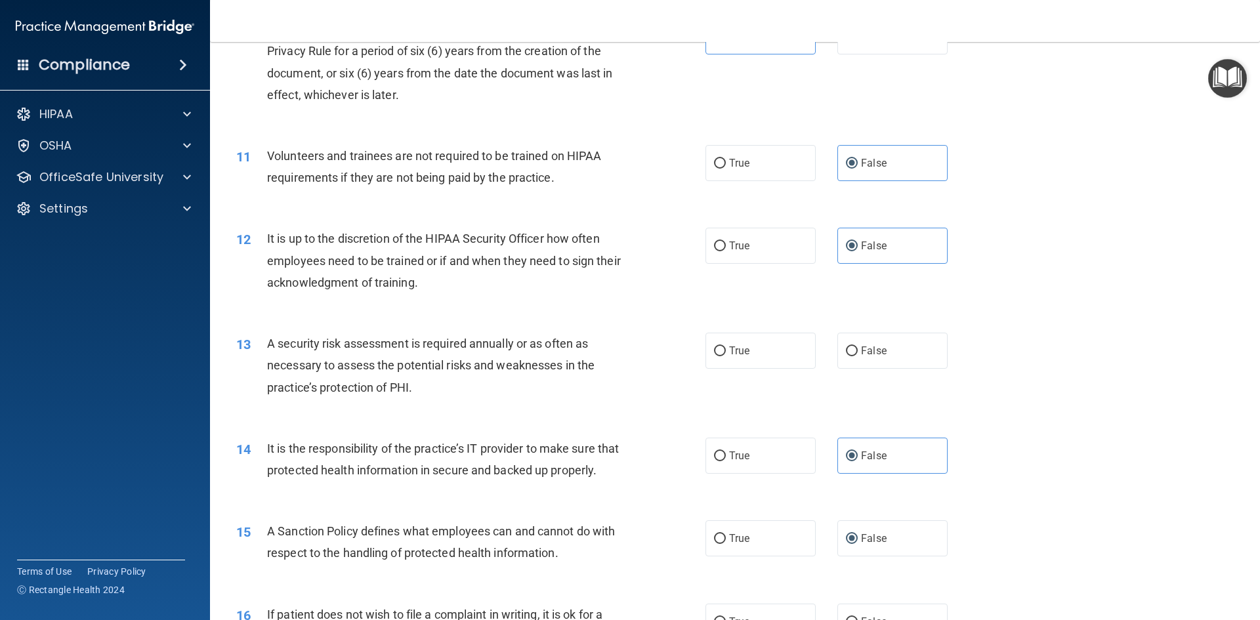
click at [503, 379] on div "A security risk assessment is required annually or as often as necessary to ass…" at bounding box center [450, 366] width 367 height 66
click at [733, 347] on span "True" at bounding box center [739, 351] width 20 height 12
click at [726, 347] on input "True" at bounding box center [720, 352] width 12 height 10
radio input "true"
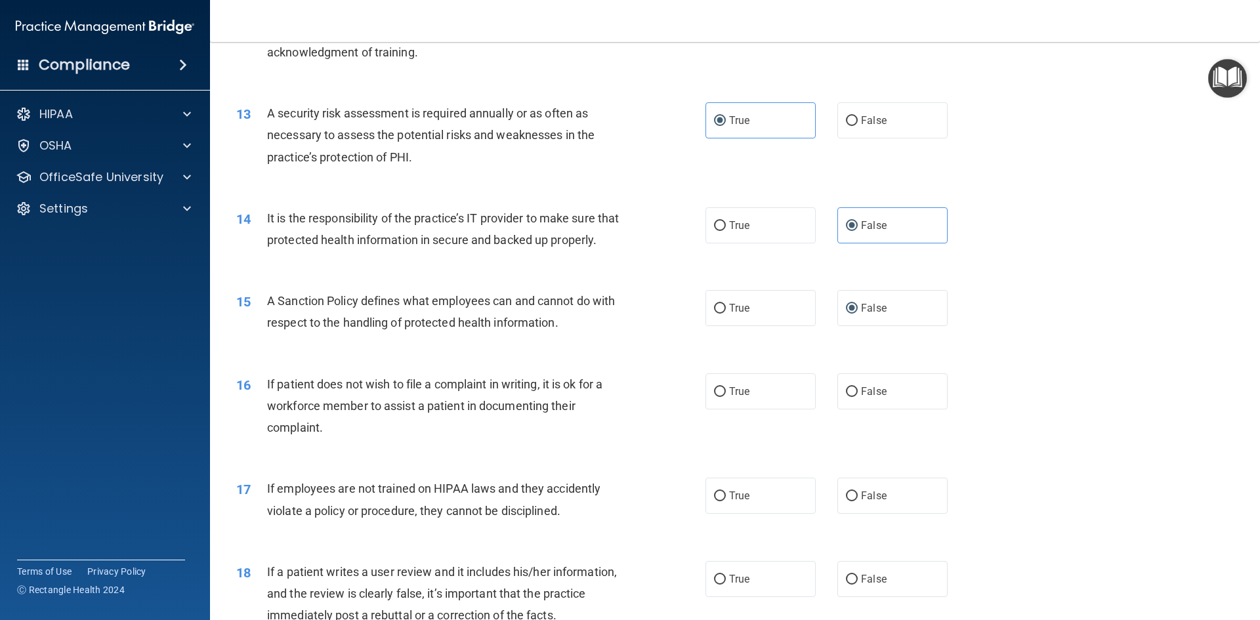
scroll to position [1379, 0]
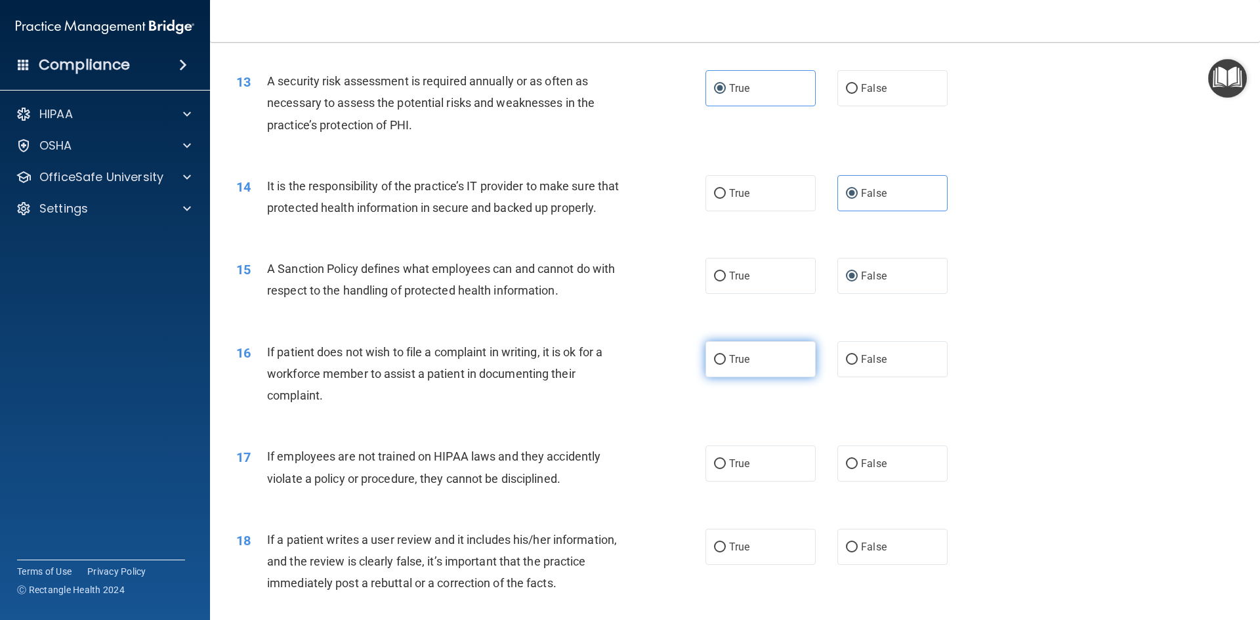
click at [737, 366] on span "True" at bounding box center [739, 359] width 20 height 12
click at [726, 365] on input "True" at bounding box center [720, 360] width 12 height 10
radio input "true"
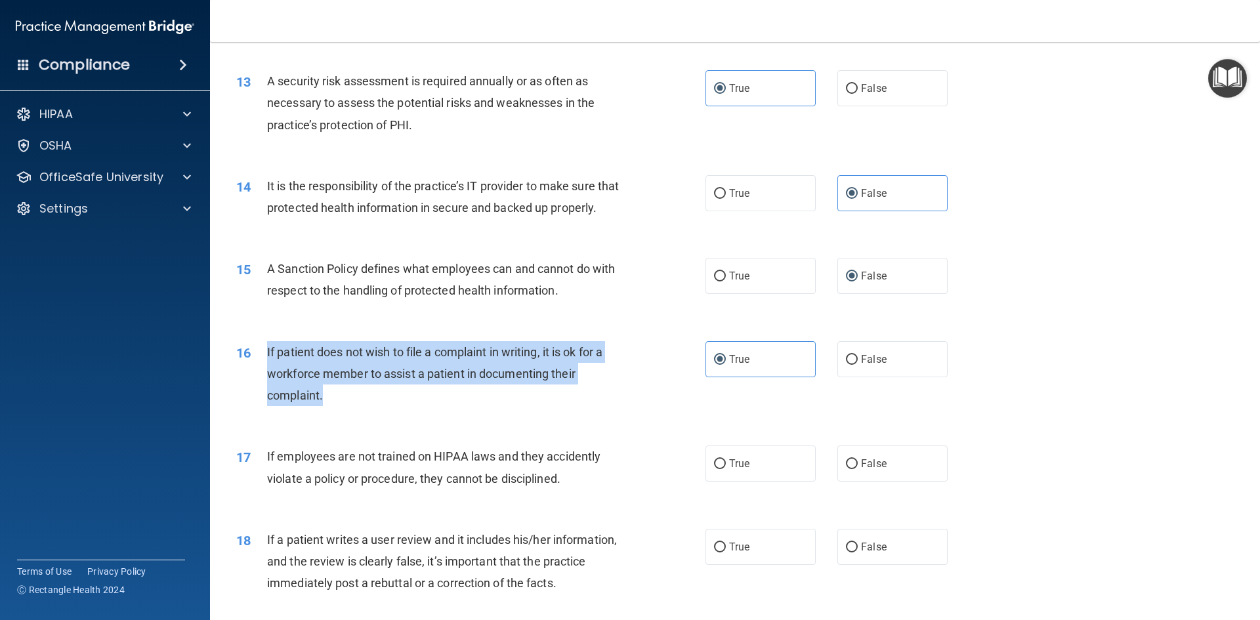
drag, startPoint x: 350, startPoint y: 433, endPoint x: 263, endPoint y: 385, distance: 98.7
click at [263, 385] on div "16 If patient does not wish to file a complaint in writing, it is ok for a work…" at bounding box center [471, 377] width 509 height 72
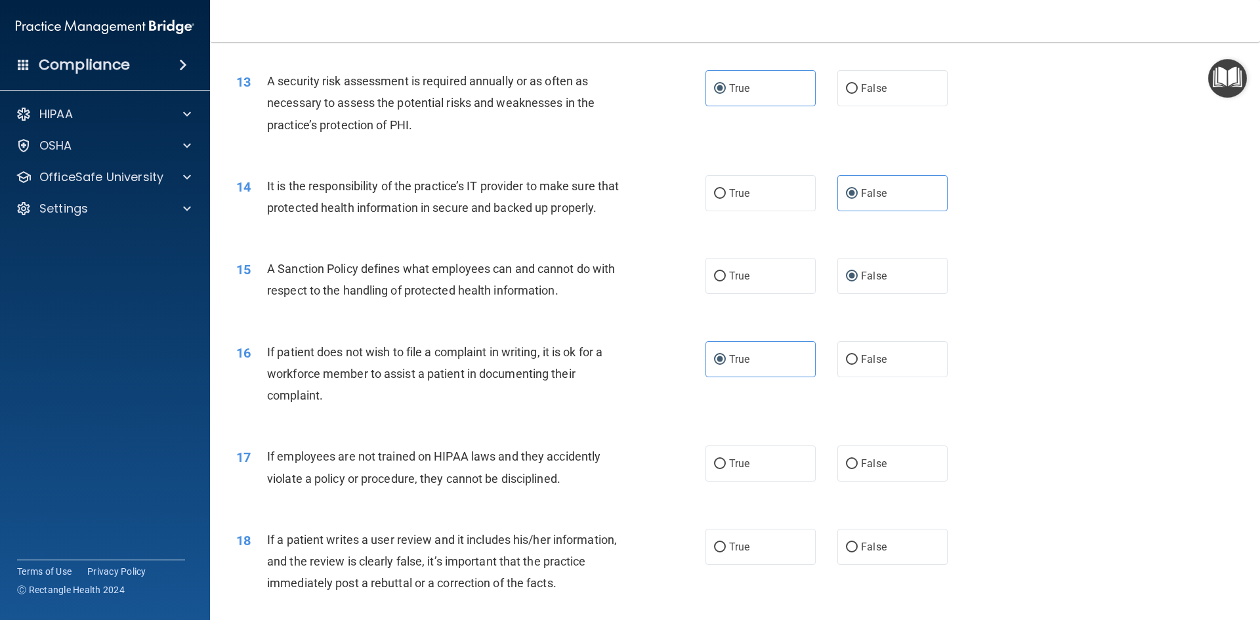
click at [534, 496] on div "17 If employees are not trained on HIPAA laws and they accidently violate a pol…" at bounding box center [471, 471] width 509 height 50
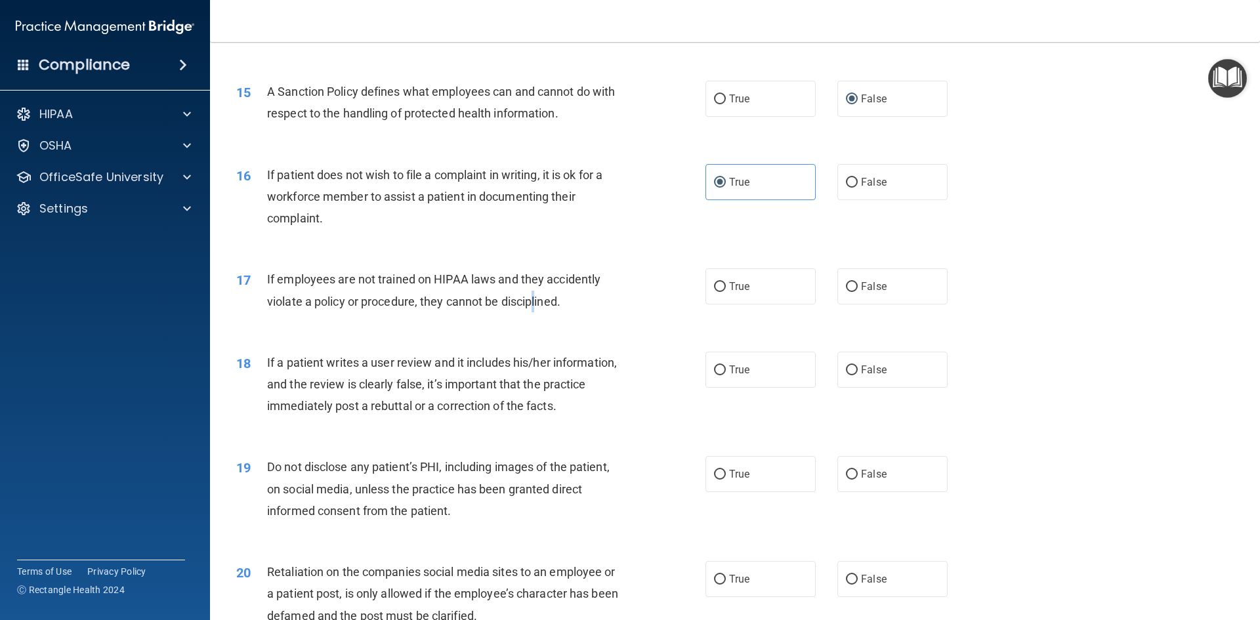
scroll to position [1575, 0]
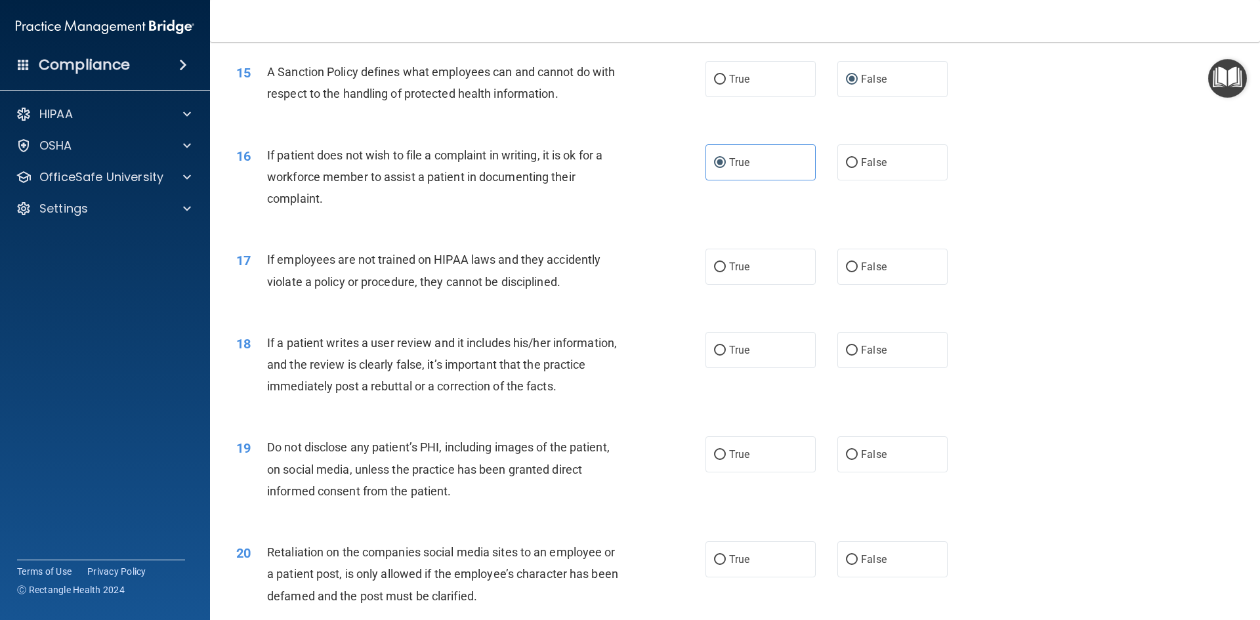
click at [574, 292] on div "If employees are not trained on HIPAA laws and they accidently violate a policy…" at bounding box center [450, 270] width 367 height 43
click at [861, 273] on span "False" at bounding box center [874, 267] width 26 height 12
click at [858, 272] on input "False" at bounding box center [852, 268] width 12 height 10
radio input "true"
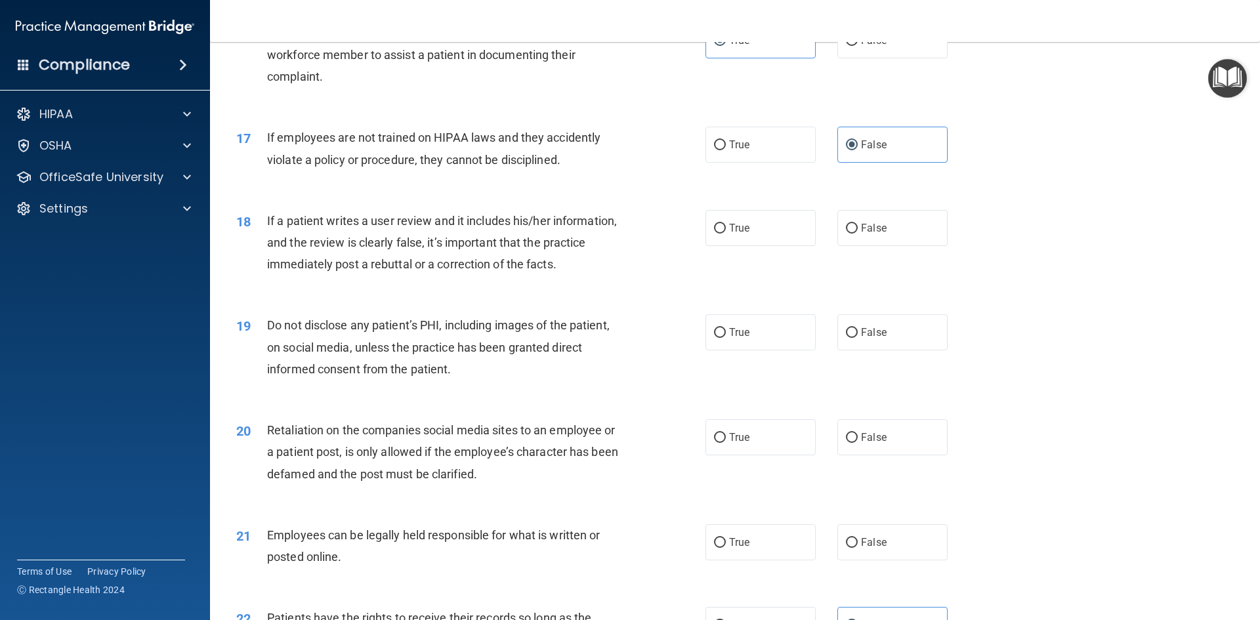
scroll to position [1707, 0]
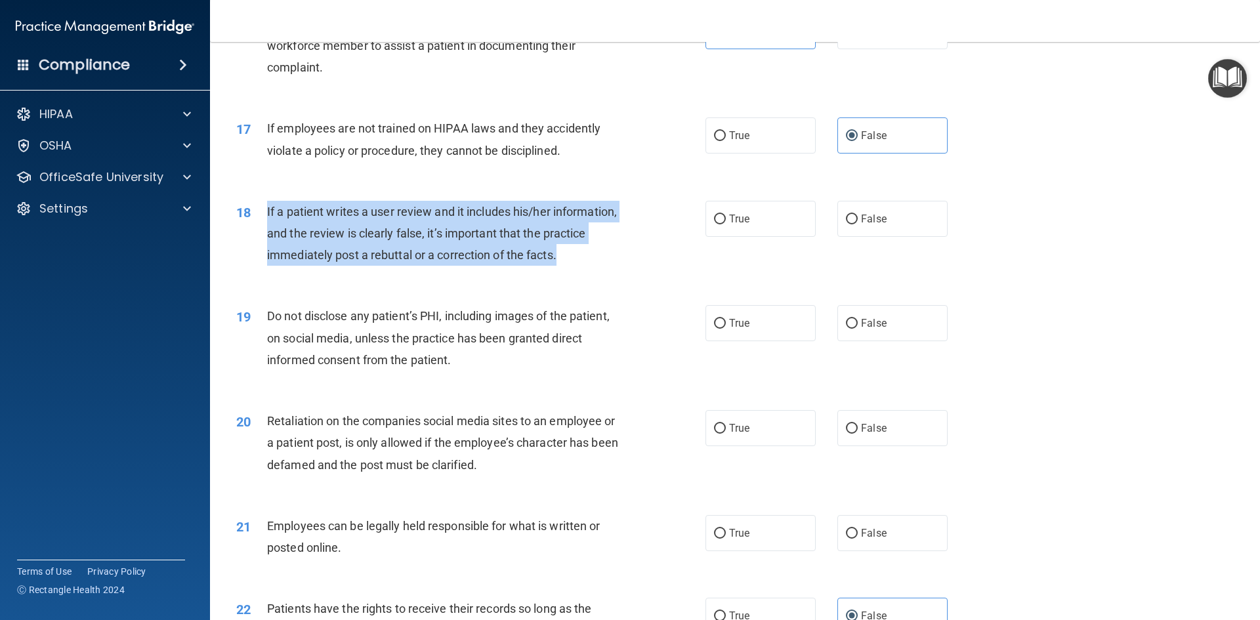
drag, startPoint x: 570, startPoint y: 274, endPoint x: 261, endPoint y: 236, distance: 310.9
click at [261, 236] on div "18 If a patient writes a user review and it includes his/her information, and t…" at bounding box center [471, 237] width 509 height 72
click at [561, 259] on span "If a patient writes a user review and it includes his/her information, and the …" at bounding box center [442, 233] width 350 height 57
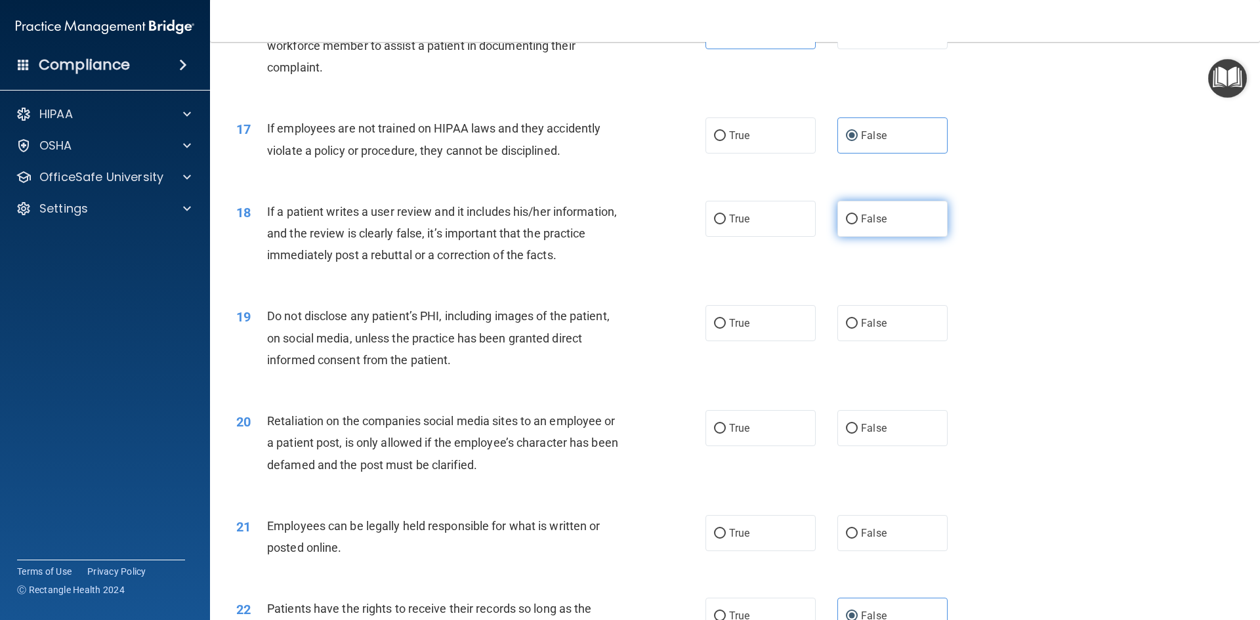
click at [847, 232] on label "False" at bounding box center [893, 219] width 110 height 36
click at [847, 225] on input "False" at bounding box center [852, 220] width 12 height 10
radio input "true"
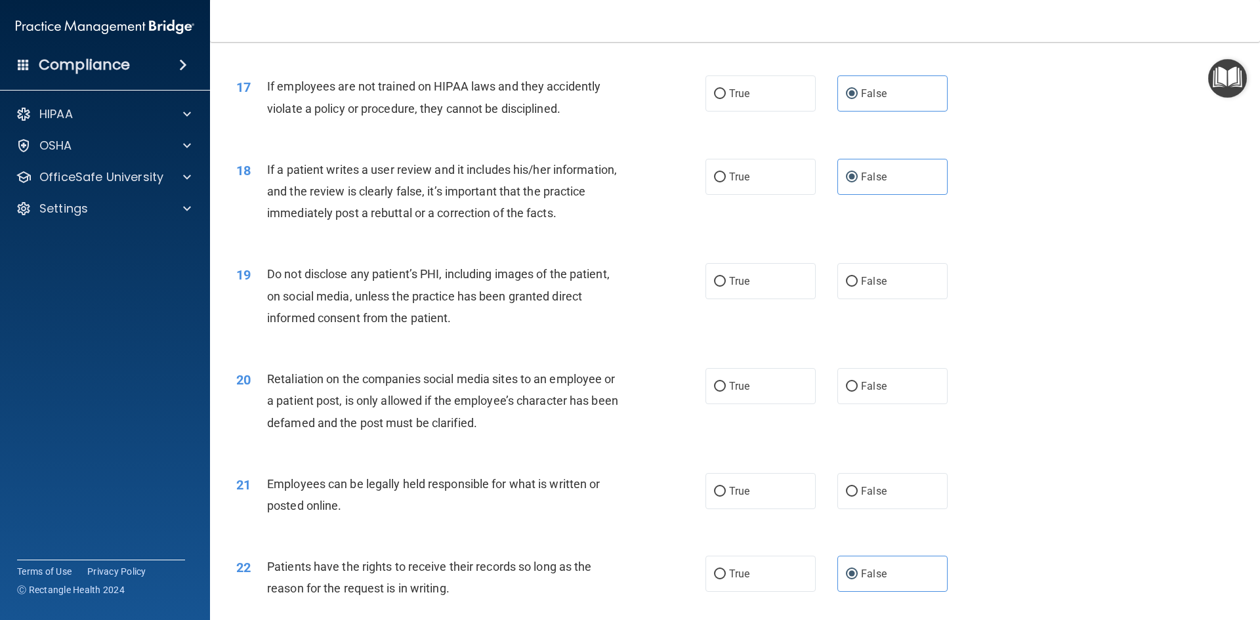
scroll to position [1772, 0]
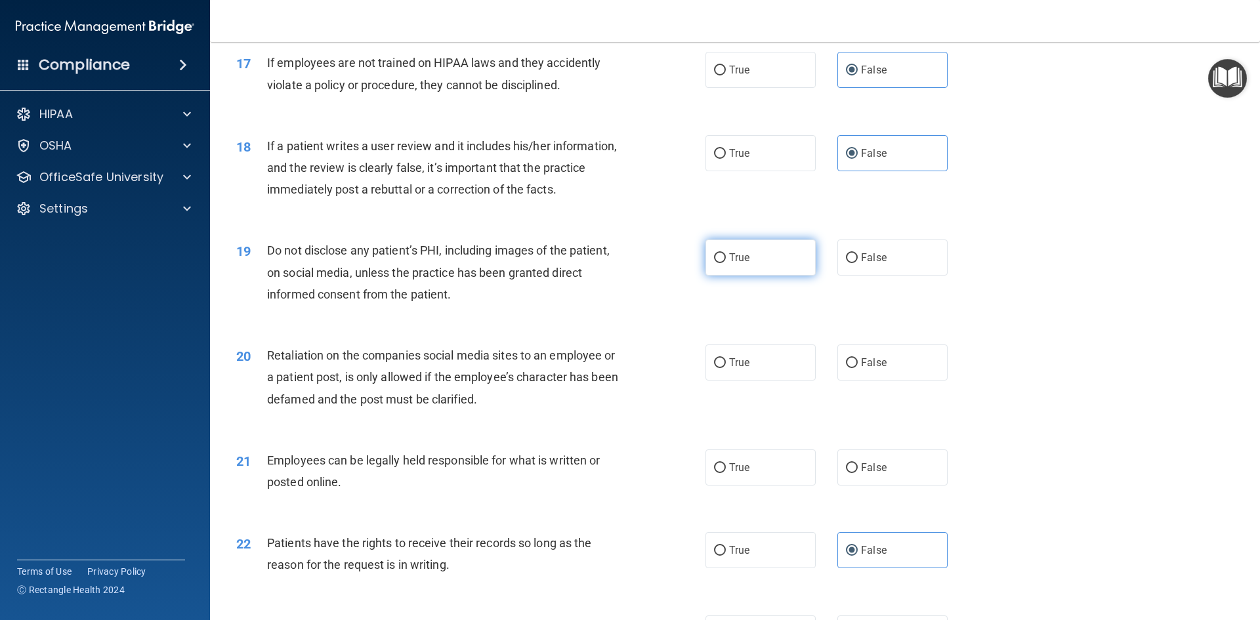
click at [732, 264] on span "True" at bounding box center [739, 257] width 20 height 12
click at [726, 263] on input "True" at bounding box center [720, 258] width 12 height 10
radio input "true"
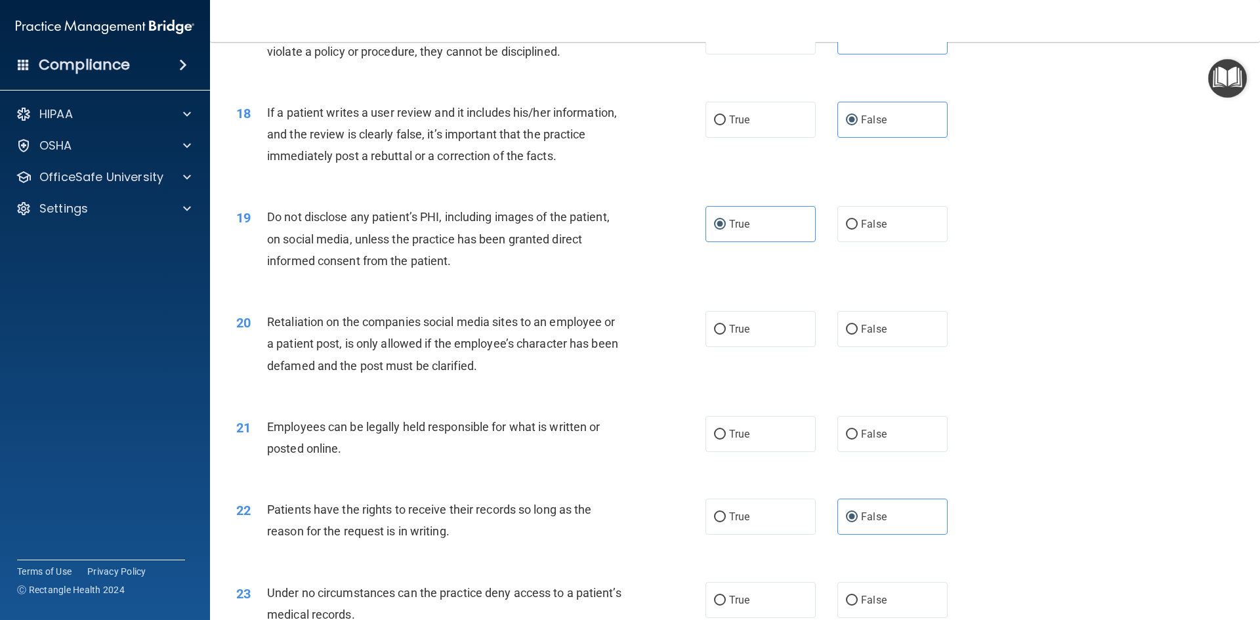
scroll to position [1838, 0]
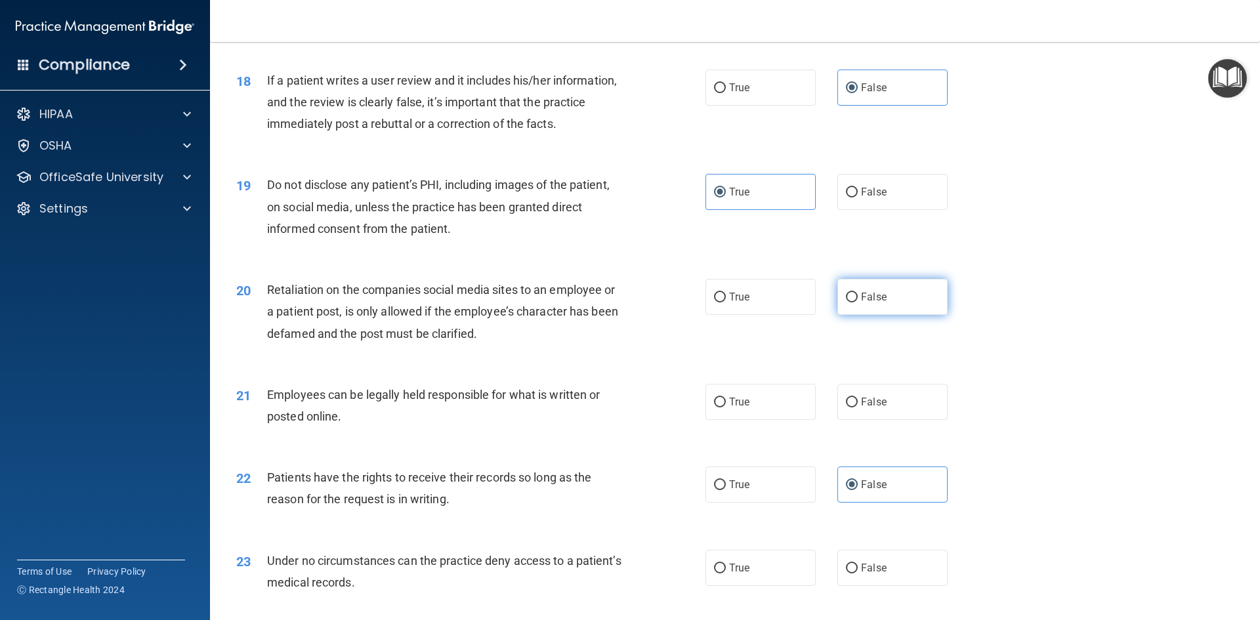
click at [846, 303] on input "False" at bounding box center [852, 298] width 12 height 10
radio input "true"
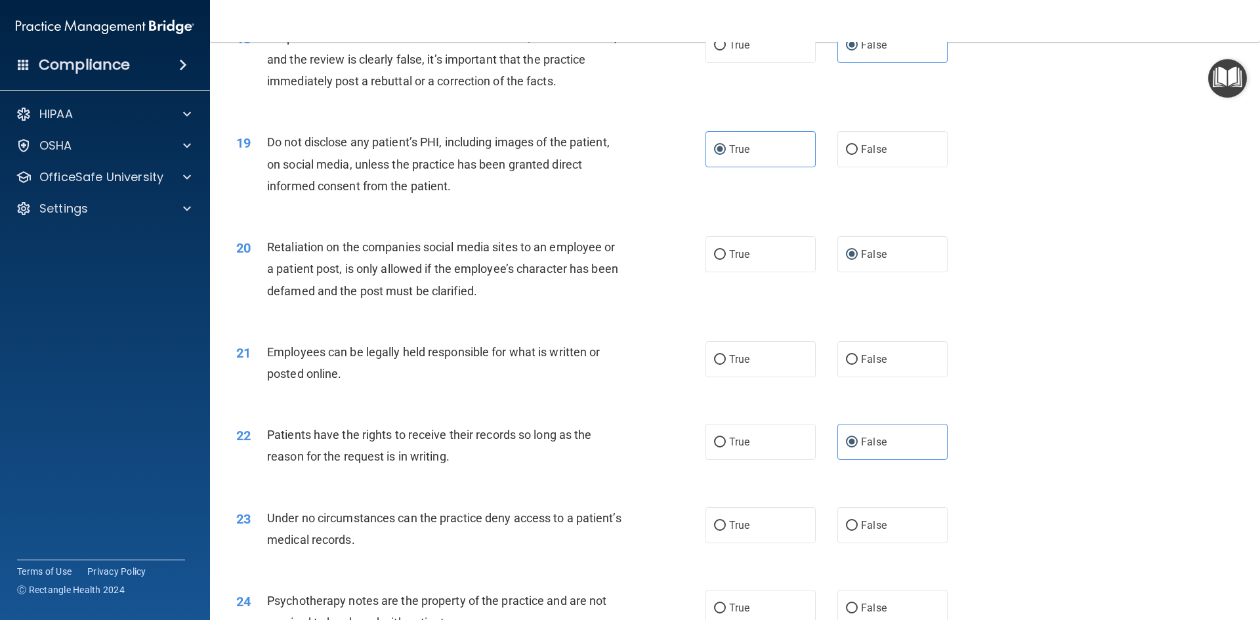
scroll to position [1904, 0]
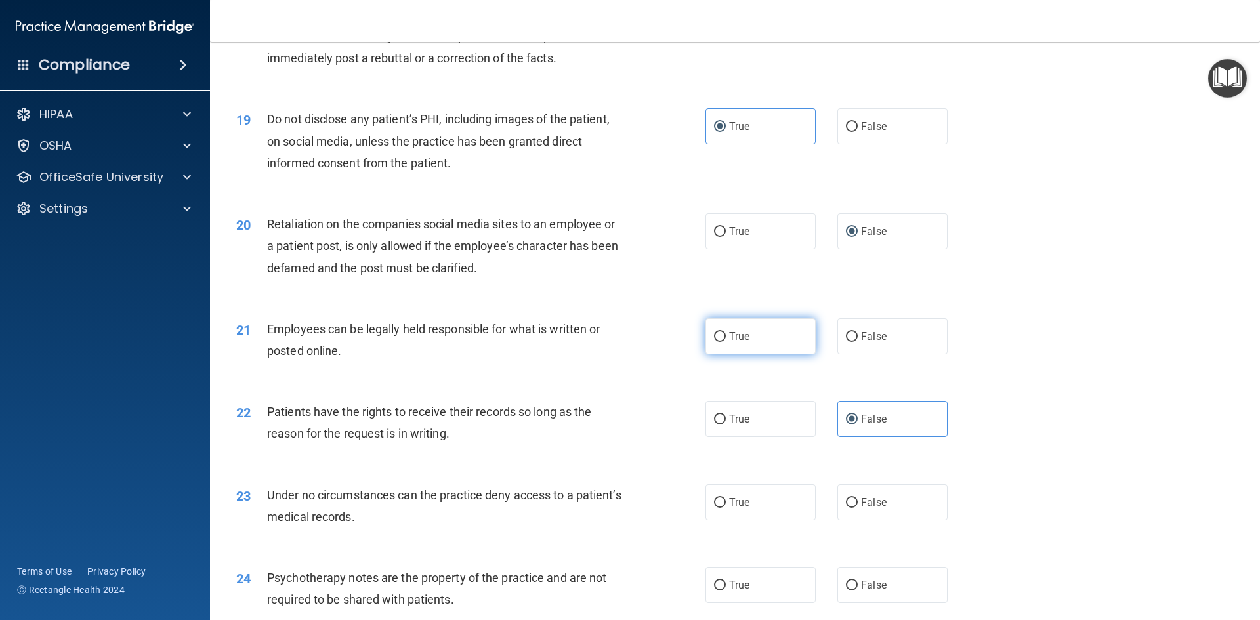
click at [742, 343] on span "True" at bounding box center [739, 336] width 20 height 12
click at [726, 342] on input "True" at bounding box center [720, 337] width 12 height 10
radio input "true"
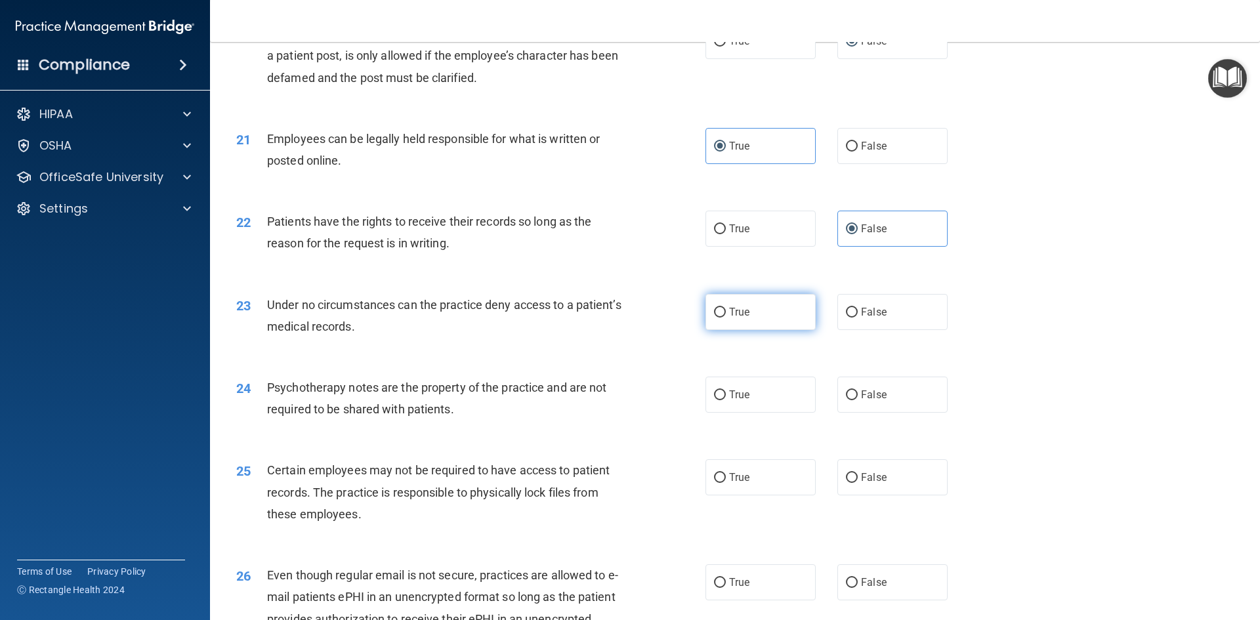
scroll to position [2101, 0]
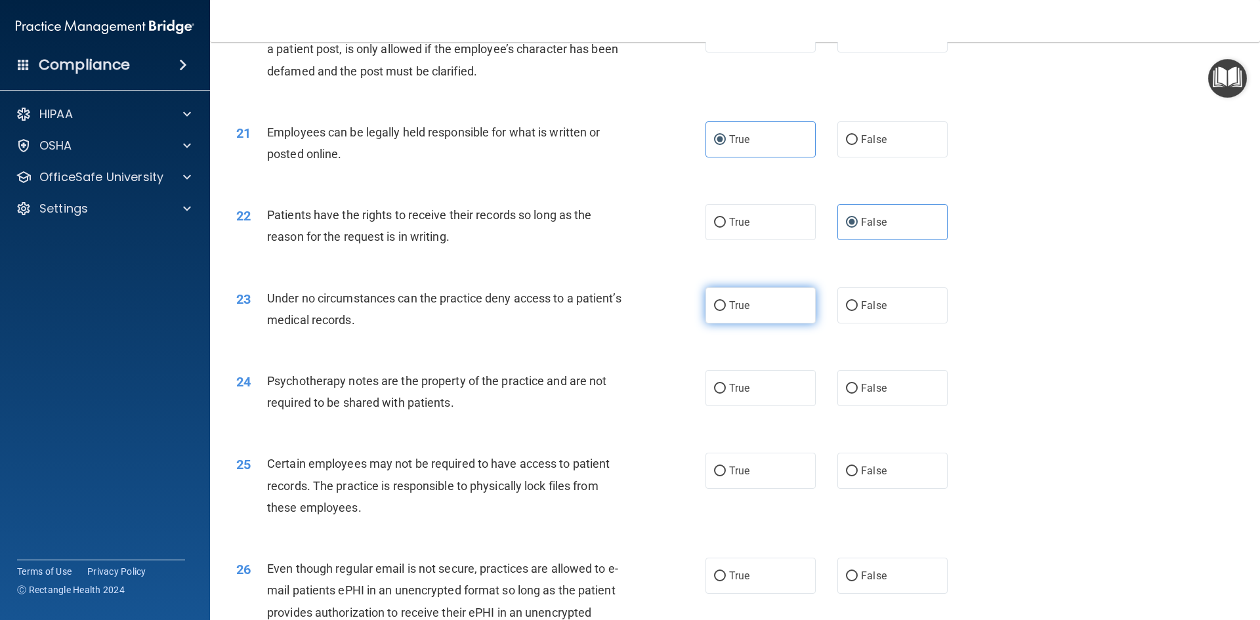
click at [715, 324] on label "True" at bounding box center [761, 306] width 110 height 36
click at [715, 311] on input "True" at bounding box center [720, 306] width 12 height 10
radio input "true"
